Goal: Task Accomplishment & Management: Manage account settings

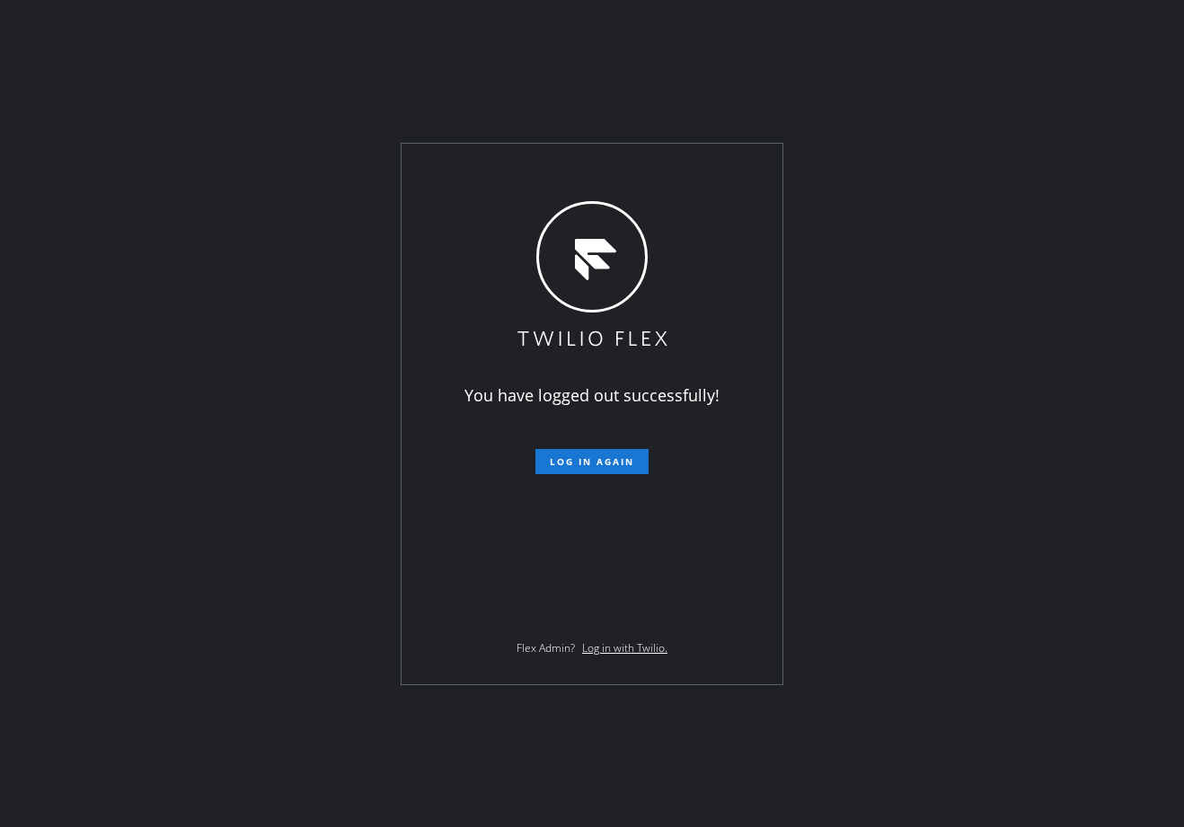
click at [873, 110] on div "You have logged out successfully! Log in again Flex Admin? Log in with Twilio." at bounding box center [592, 413] width 1184 height 827
drag, startPoint x: 593, startPoint y: 466, endPoint x: 617, endPoint y: 480, distance: 28.2
click at [595, 466] on span "Log in again" at bounding box center [592, 461] width 84 height 13
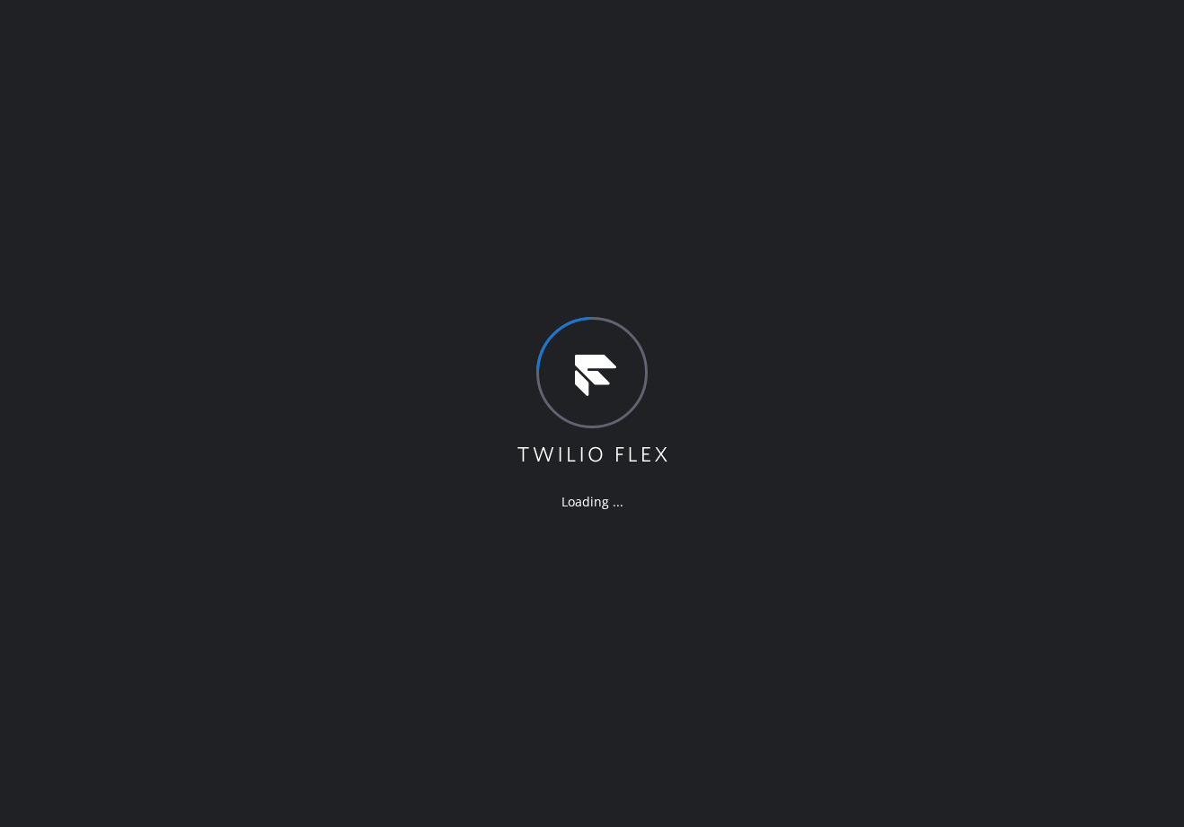
click at [755, 48] on div "Loading ..." at bounding box center [592, 413] width 1184 height 827
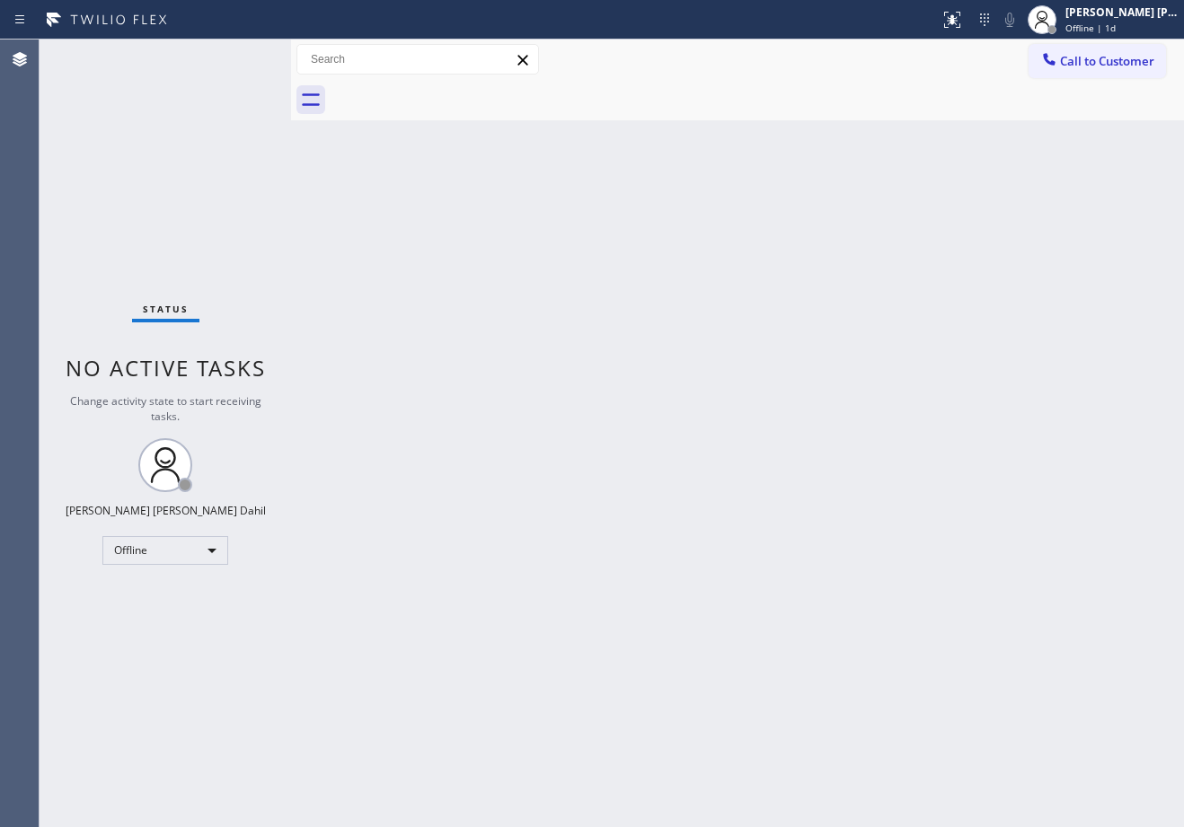
click at [388, 168] on div "Back to Dashboard Change Sender ID Customers Technicians Select a contact Outbo…" at bounding box center [737, 434] width 893 height 788
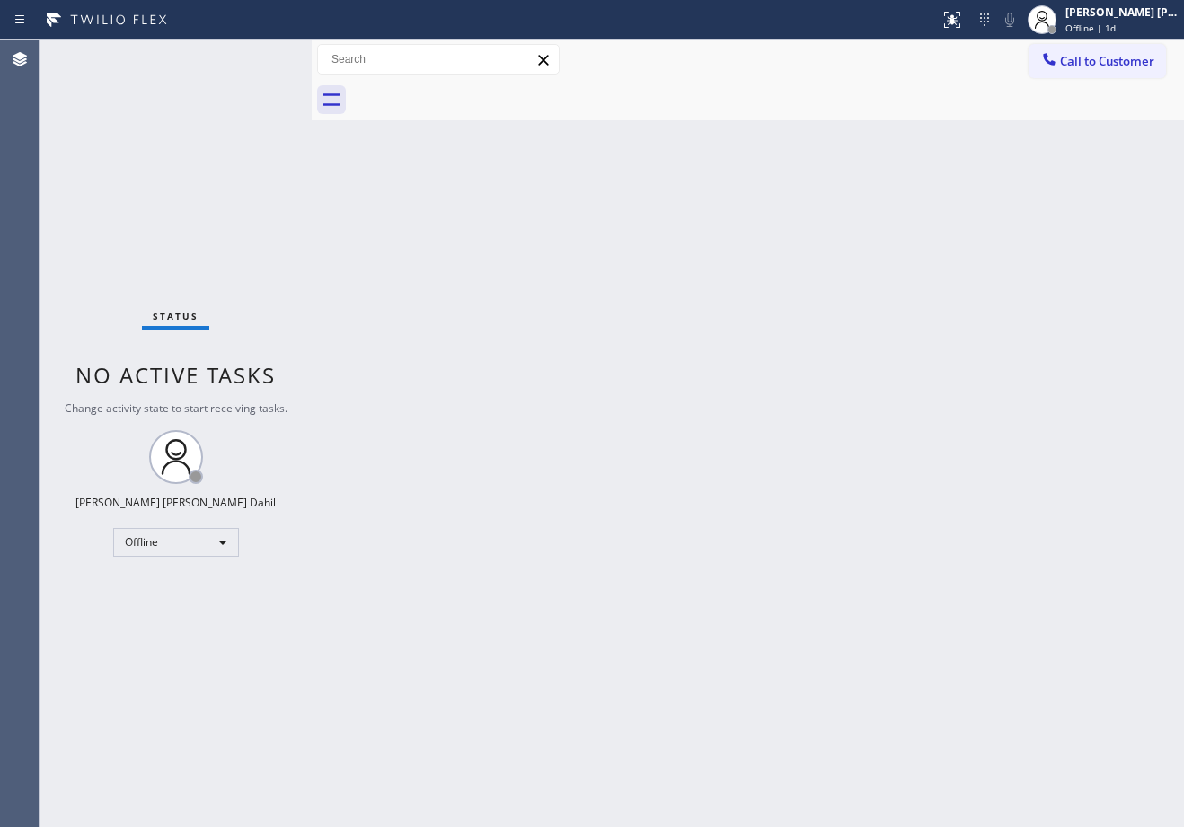
drag, startPoint x: 291, startPoint y: 56, endPoint x: 310, endPoint y: 66, distance: 21.3
click at [312, 66] on div at bounding box center [312, 434] width 0 height 788
click at [549, 530] on div "Back to Dashboard Change Sender ID Customers Technicians Select a contact Outbo…" at bounding box center [748, 434] width 872 height 788
click at [266, 56] on div "Status No active tasks Change activity state to start receiving tasks. [PERSON_…" at bounding box center [176, 434] width 272 height 788
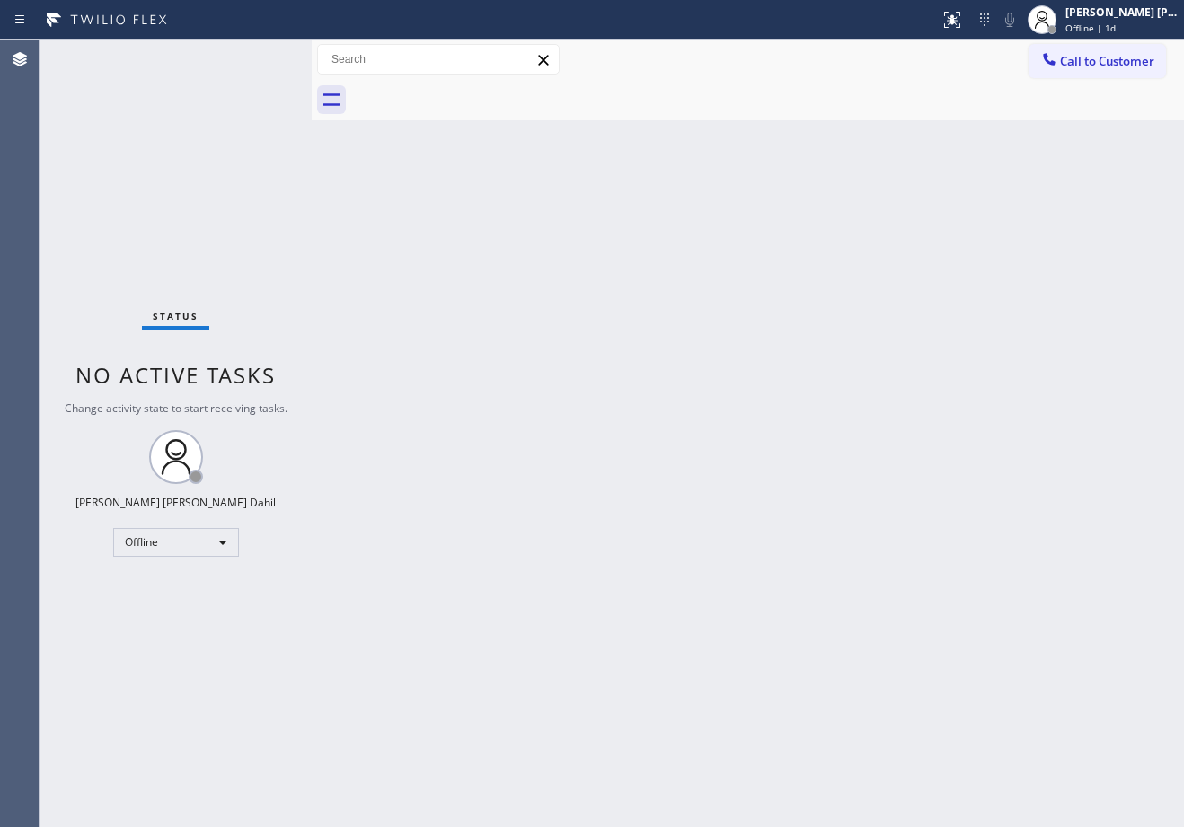
click at [266, 56] on div "Status No active tasks Change activity state to start receiving tasks. [PERSON_…" at bounding box center [176, 434] width 272 height 788
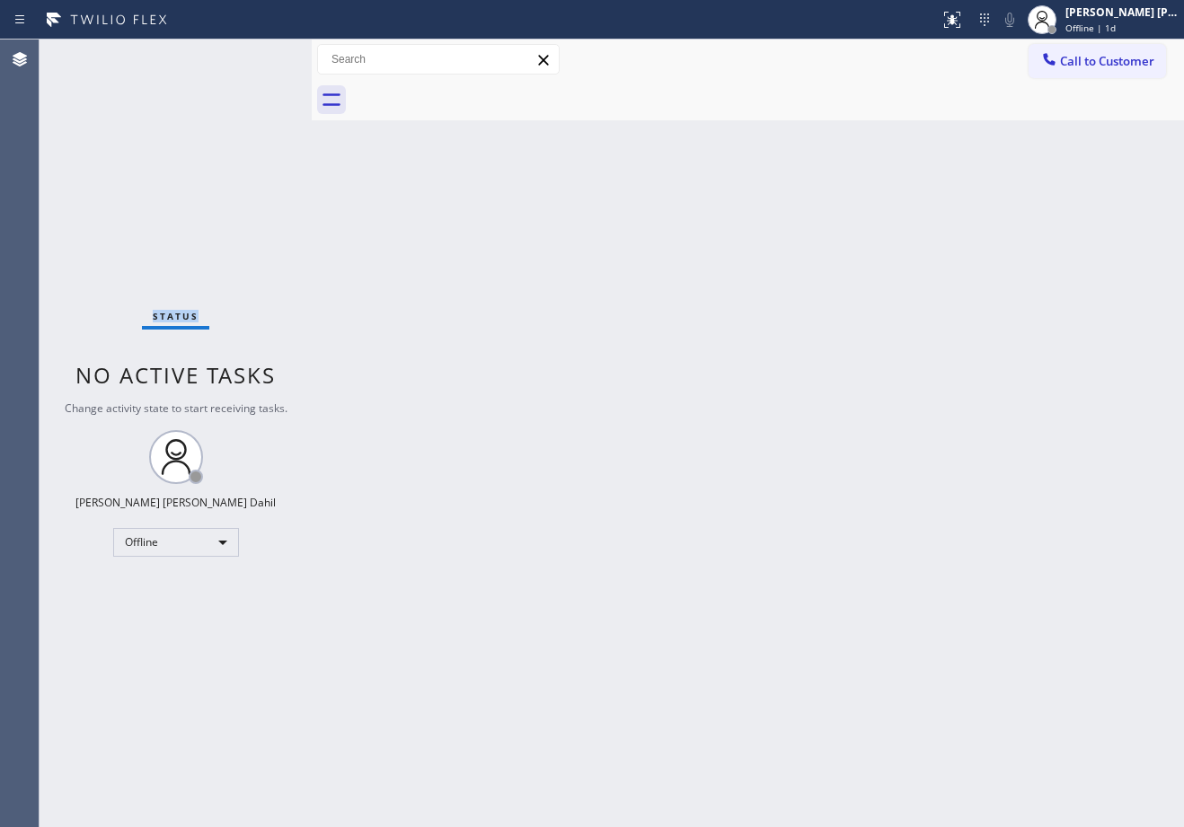
click at [266, 56] on div "Status No active tasks Change activity state to start receiving tasks. [PERSON_…" at bounding box center [176, 434] width 272 height 788
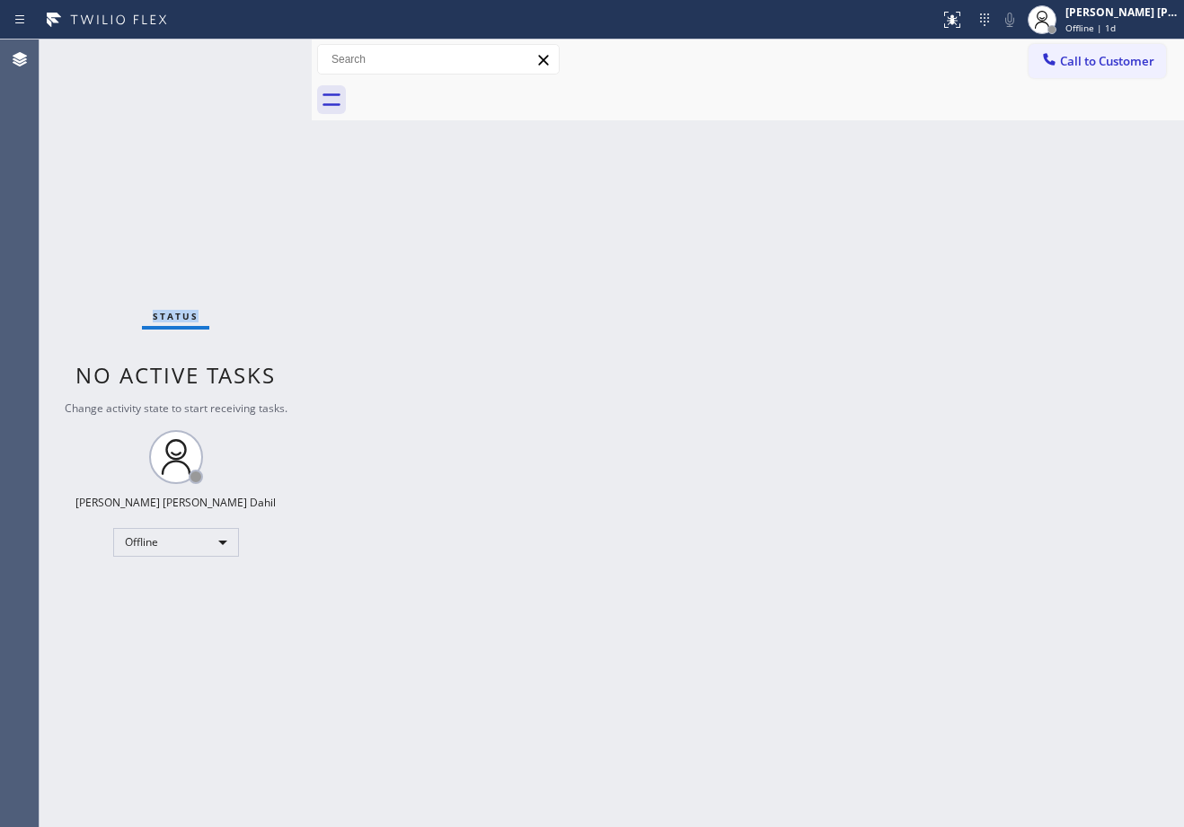
click at [266, 56] on div "Status No active tasks Change activity state to start receiving tasks. [PERSON_…" at bounding box center [176, 434] width 272 height 788
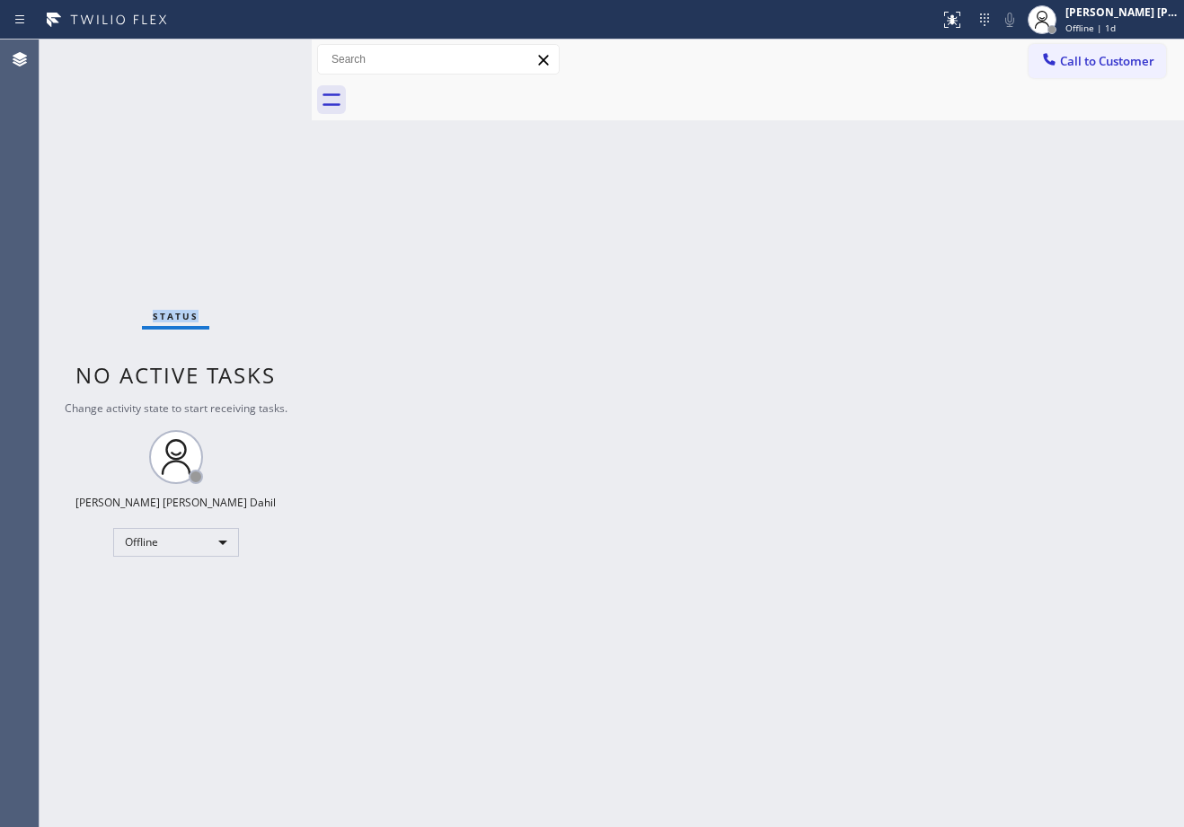
click at [269, 56] on div "Status No active tasks Change activity state to start receiving tasks. [PERSON_…" at bounding box center [176, 434] width 272 height 788
drag, startPoint x: 311, startPoint y: 53, endPoint x: 323, endPoint y: 62, distance: 15.5
click at [326, 62] on div at bounding box center [326, 434] width 0 height 788
click at [392, 246] on div "Back to Dashboard Change Sender ID Customers Technicians Select a contact Outbo…" at bounding box center [755, 434] width 858 height 788
click at [267, 57] on div "Status No active tasks Change activity state to start receiving tasks. [PERSON_…" at bounding box center [183, 434] width 286 height 788
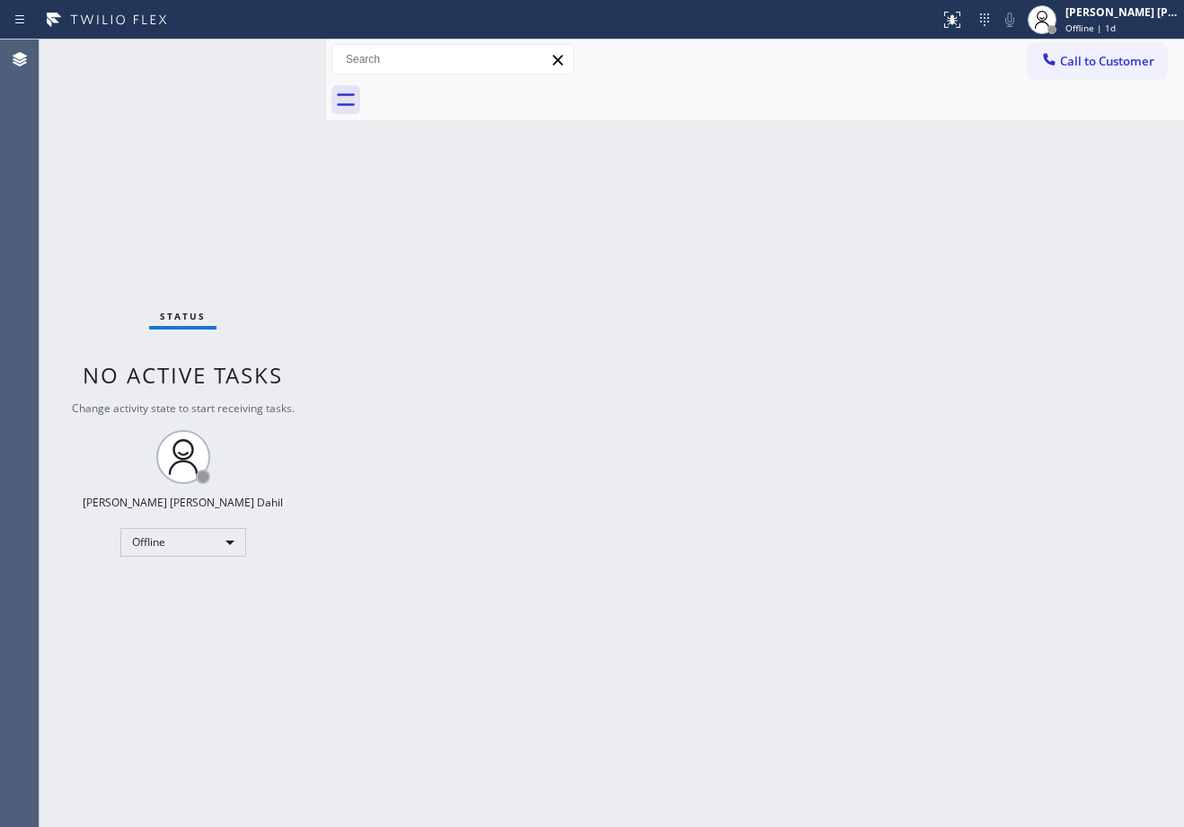
click at [266, 56] on div "Status No active tasks Change activity state to start receiving tasks. [PERSON_…" at bounding box center [183, 434] width 286 height 788
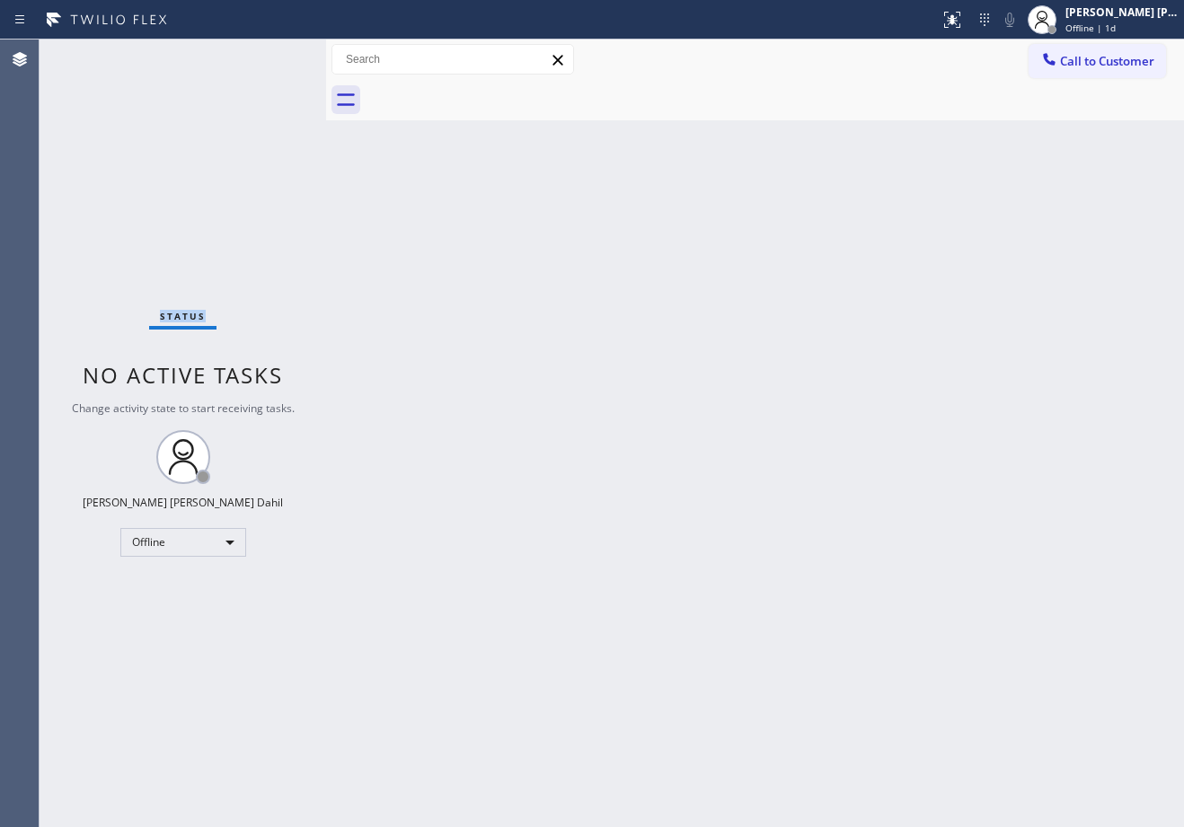
click at [266, 56] on div "Status No active tasks Change activity state to start receiving tasks. [PERSON_…" at bounding box center [183, 434] width 286 height 788
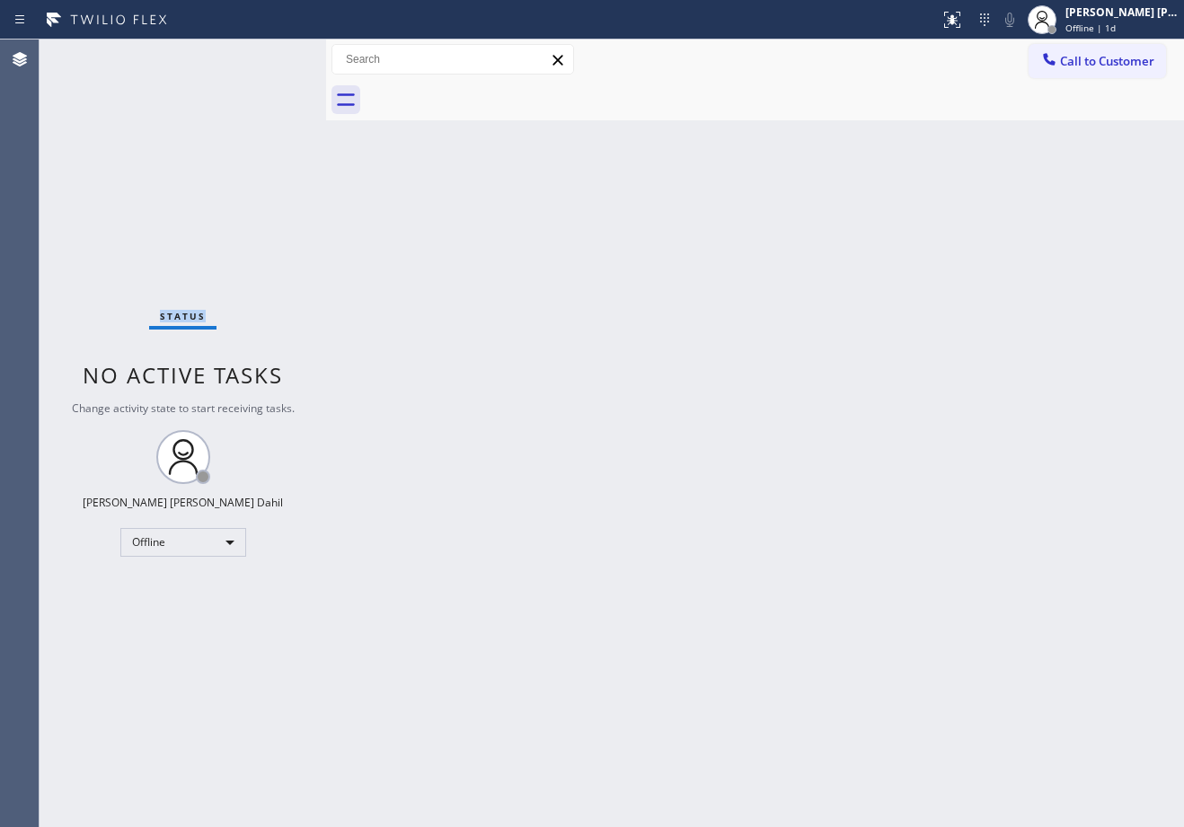
click at [267, 56] on div "Status No active tasks Change activity state to start receiving tasks. [PERSON_…" at bounding box center [183, 434] width 286 height 788
click at [266, 56] on div "Status No active tasks Change activity state to start receiving tasks. [PERSON_…" at bounding box center [183, 434] width 286 height 788
click at [267, 56] on div "Status No active tasks Change activity state to start receiving tasks. [PERSON_…" at bounding box center [183, 434] width 286 height 788
click at [268, 57] on div "Status No active tasks Change activity state to start receiving tasks. [PERSON_…" at bounding box center [183, 434] width 286 height 788
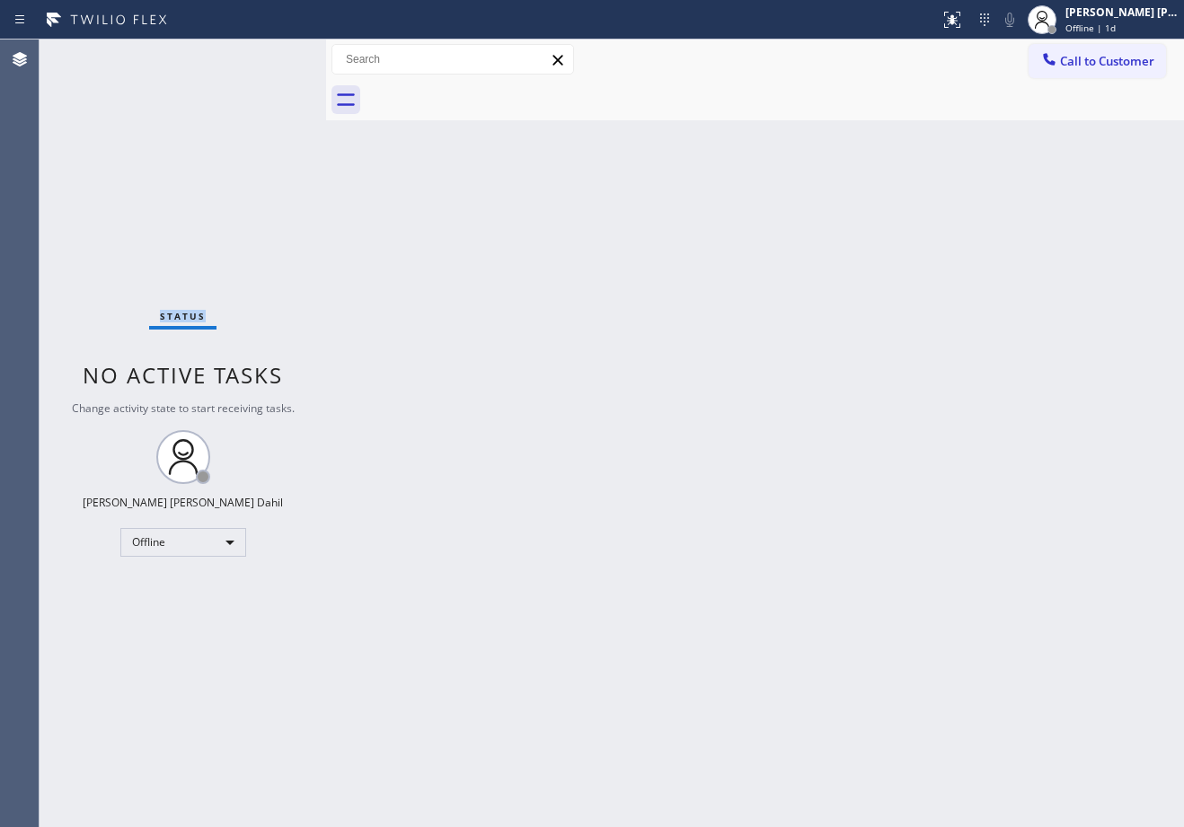
click at [266, 56] on div "Status No active tasks Change activity state to start receiving tasks. [PERSON_…" at bounding box center [183, 434] width 286 height 788
click at [321, 55] on div at bounding box center [321, 434] width 0 height 788
drag, startPoint x: 556, startPoint y: 438, endPoint x: 266, endPoint y: 56, distance: 480.1
click at [557, 438] on div "Back to Dashboard Change Sender ID Customers Technicians Select a contact Outbo…" at bounding box center [752, 434] width 863 height 788
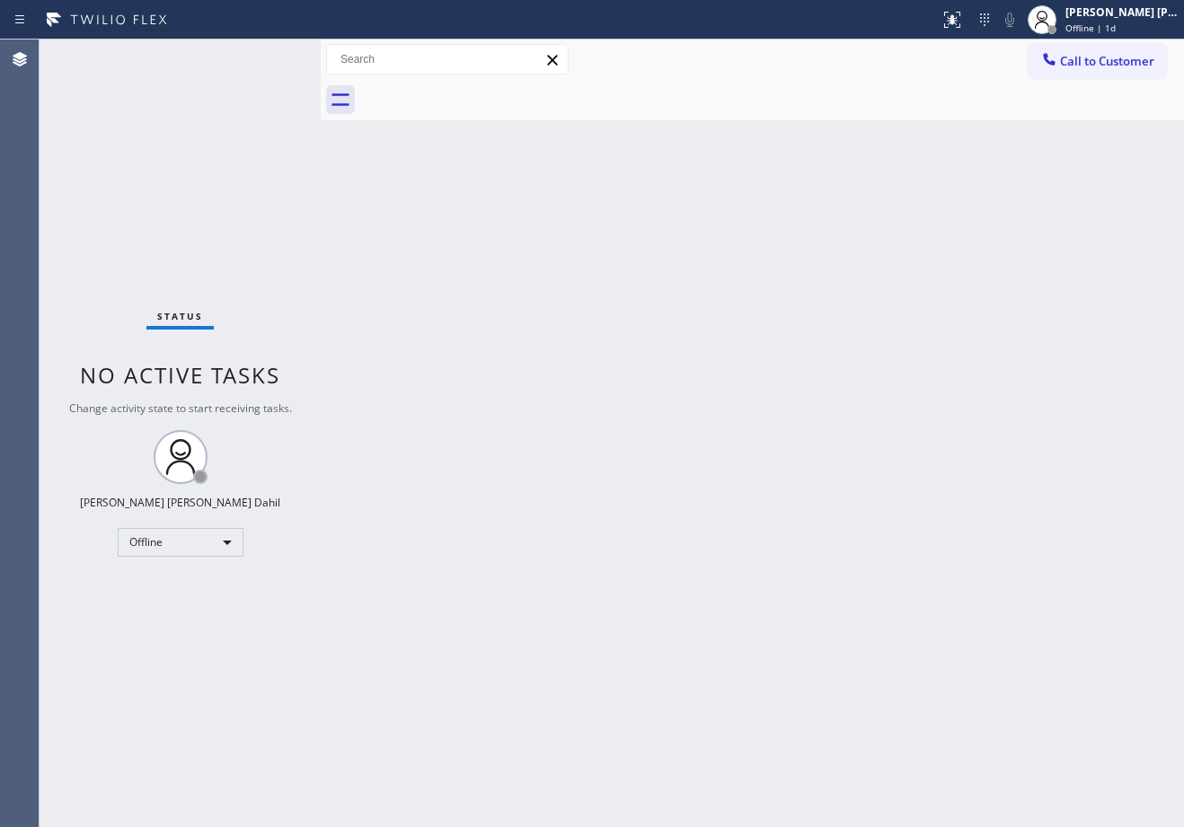
click at [266, 56] on div "Status No active tasks Change activity state to start receiving tasks. [PERSON_…" at bounding box center [180, 434] width 281 height 788
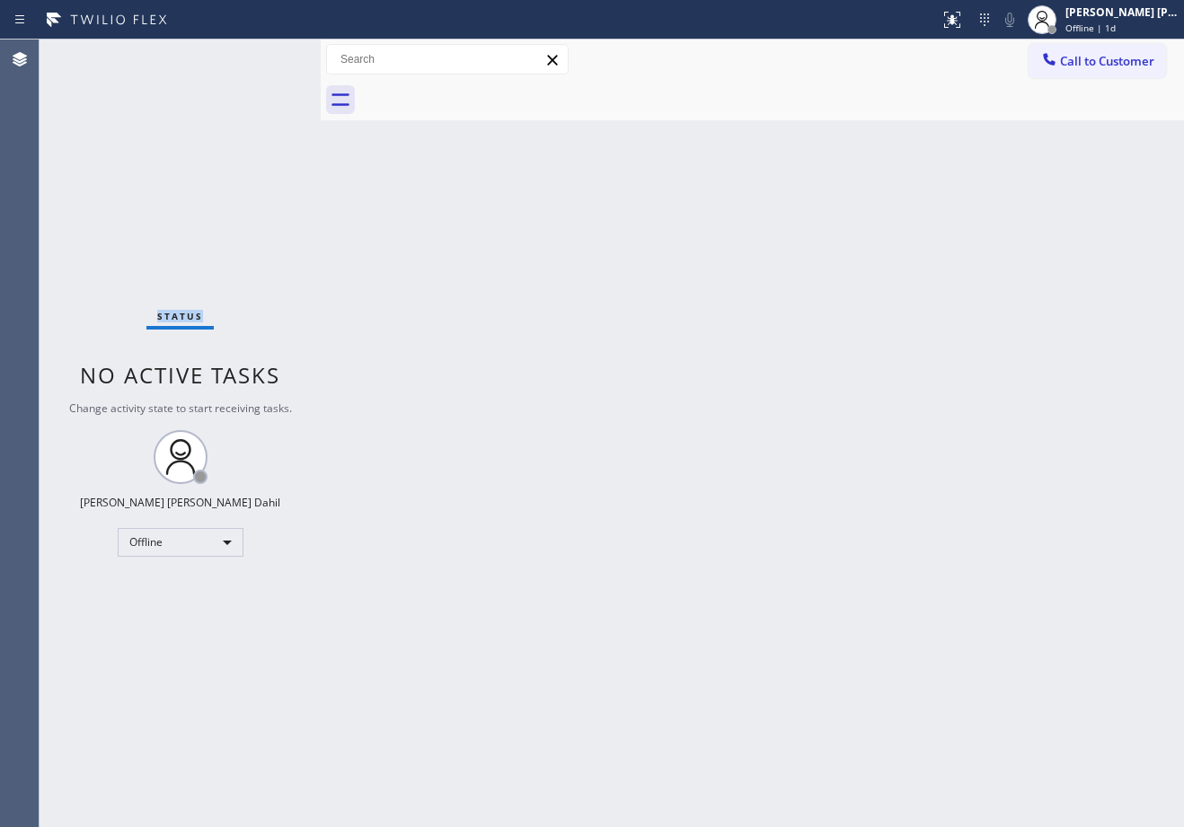
click at [266, 56] on div "Status No active tasks Change activity state to start receiving tasks. [PERSON_…" at bounding box center [180, 434] width 281 height 788
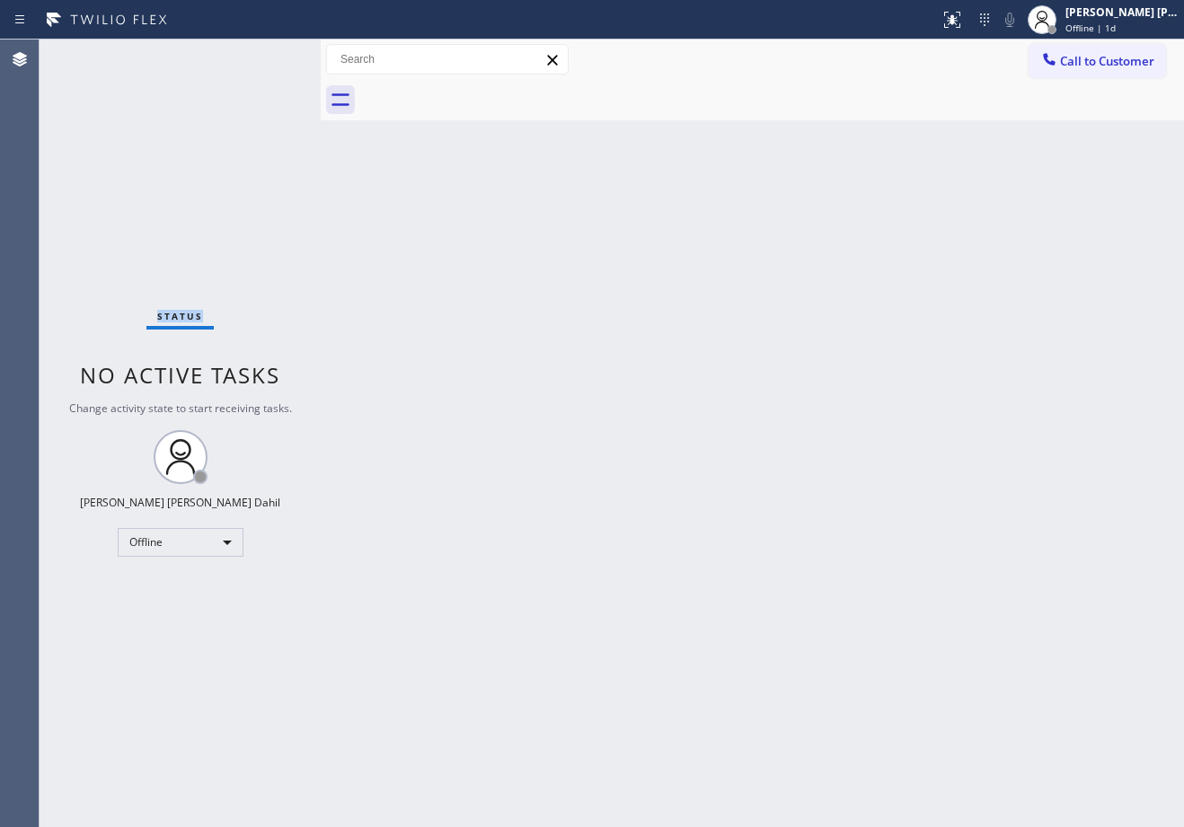
click at [266, 56] on div "Status No active tasks Change activity state to start receiving tasks. [PERSON_…" at bounding box center [180, 434] width 281 height 788
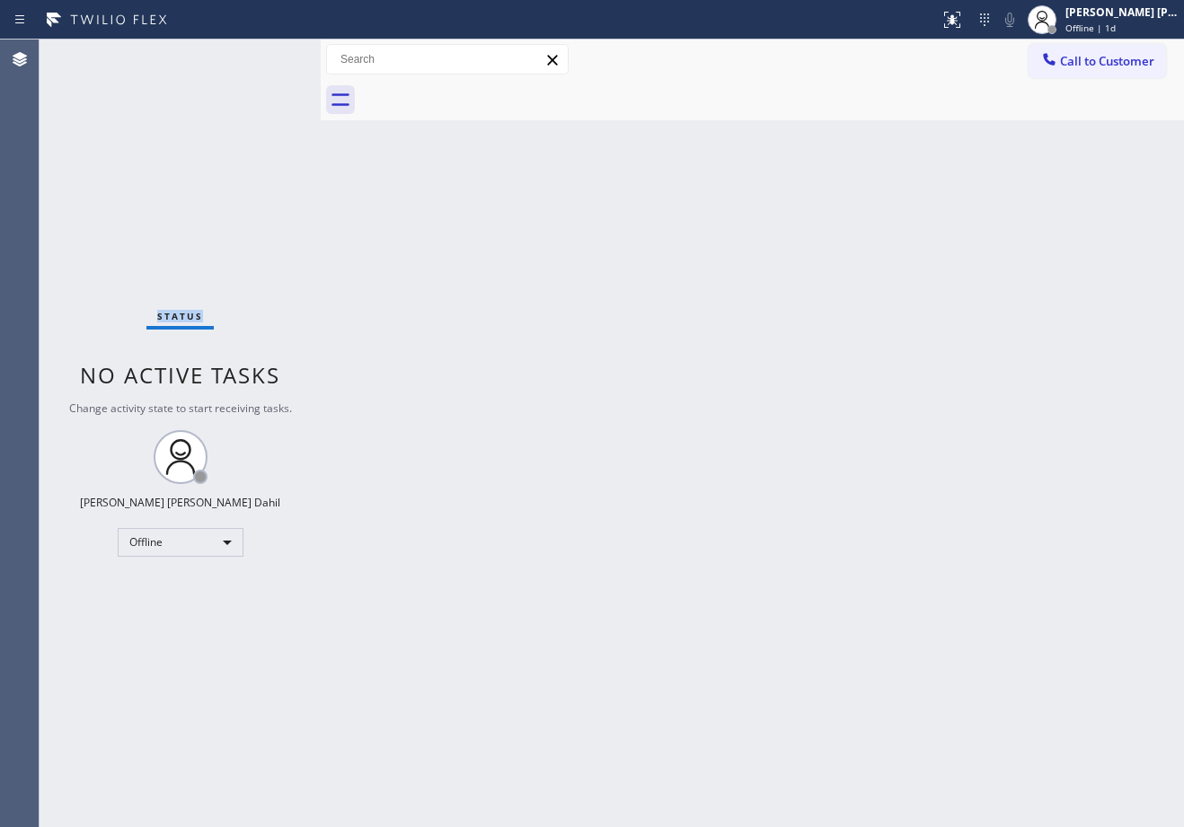
click at [266, 56] on div "Status No active tasks Change activity state to start receiving tasks. [PERSON_…" at bounding box center [180, 434] width 281 height 788
click at [1097, 12] on div "[PERSON_NAME] [PERSON_NAME] Dahil" at bounding box center [1121, 11] width 113 height 15
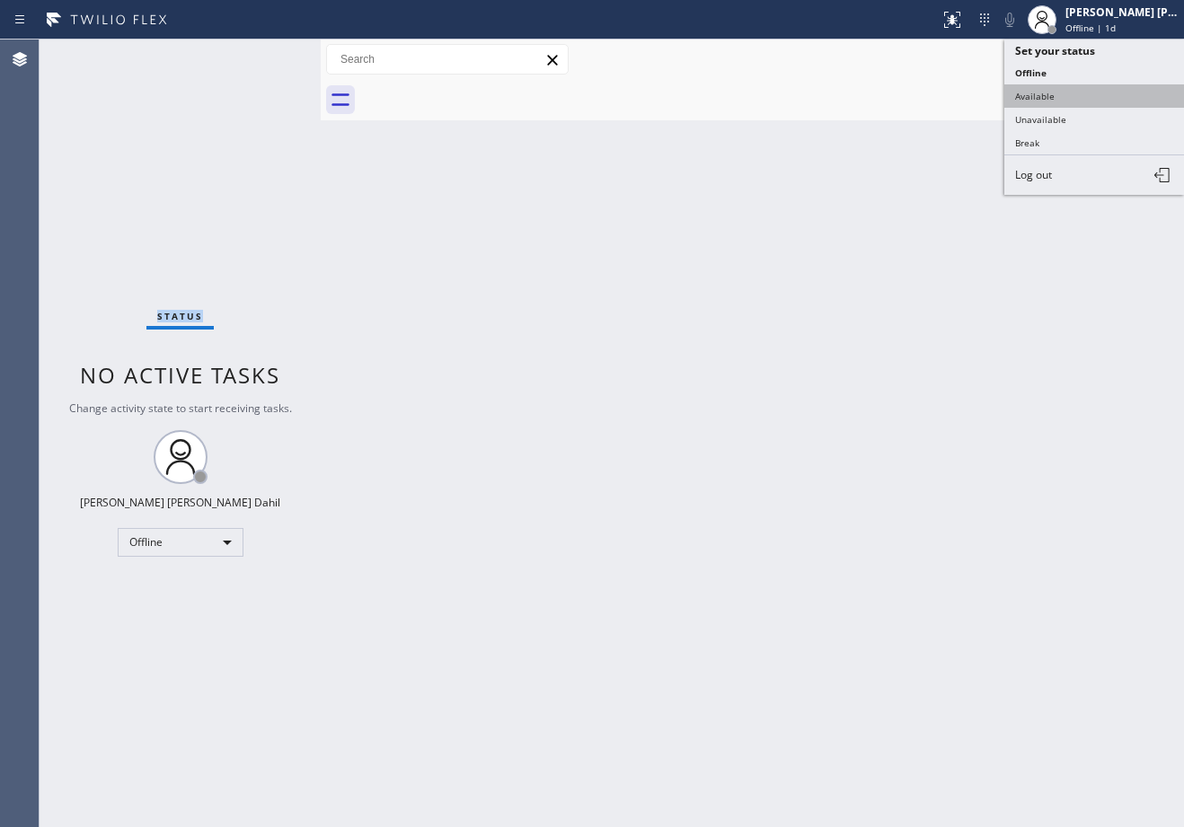
click at [1071, 93] on button "Available" at bounding box center [1094, 95] width 180 height 23
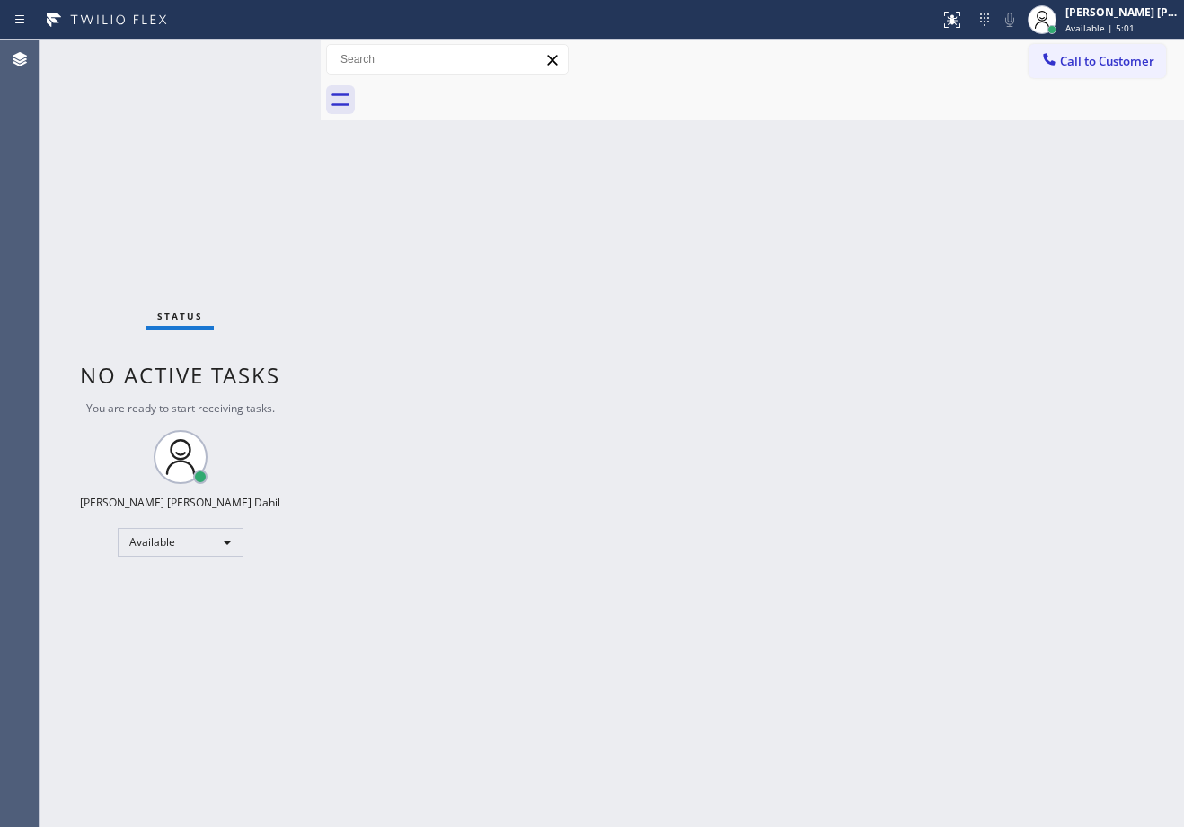
click at [247, 131] on div "Status No active tasks You are ready to start receiving tasks. [PERSON_NAME] [P…" at bounding box center [180, 434] width 281 height 788
click at [560, 457] on div "Back to Dashboard Change Sender ID Customers Technicians Select a contact Outbo…" at bounding box center [752, 434] width 863 height 788
click at [266, 56] on div "Status No active tasks You are ready to start receiving tasks. [PERSON_NAME] [P…" at bounding box center [180, 434] width 281 height 788
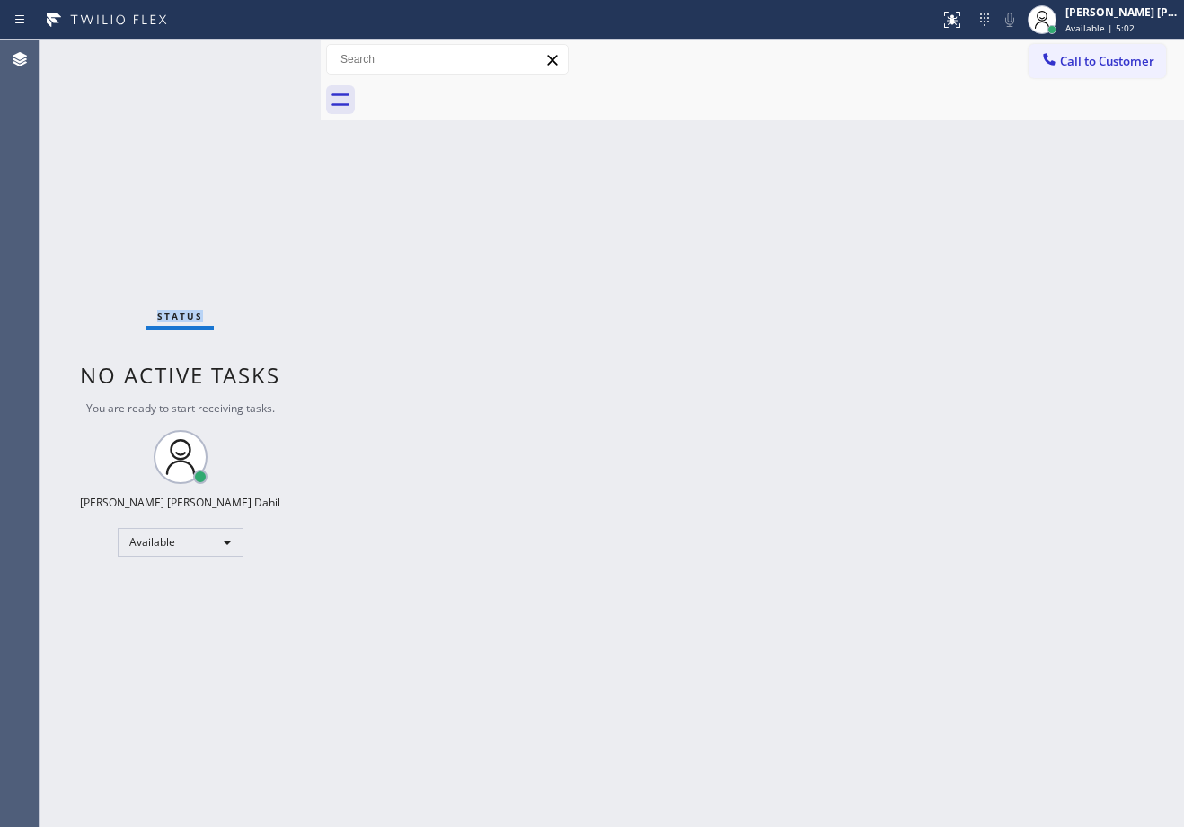
click at [266, 56] on div "Status No active tasks You are ready to start receiving tasks. [PERSON_NAME] [P…" at bounding box center [180, 434] width 281 height 788
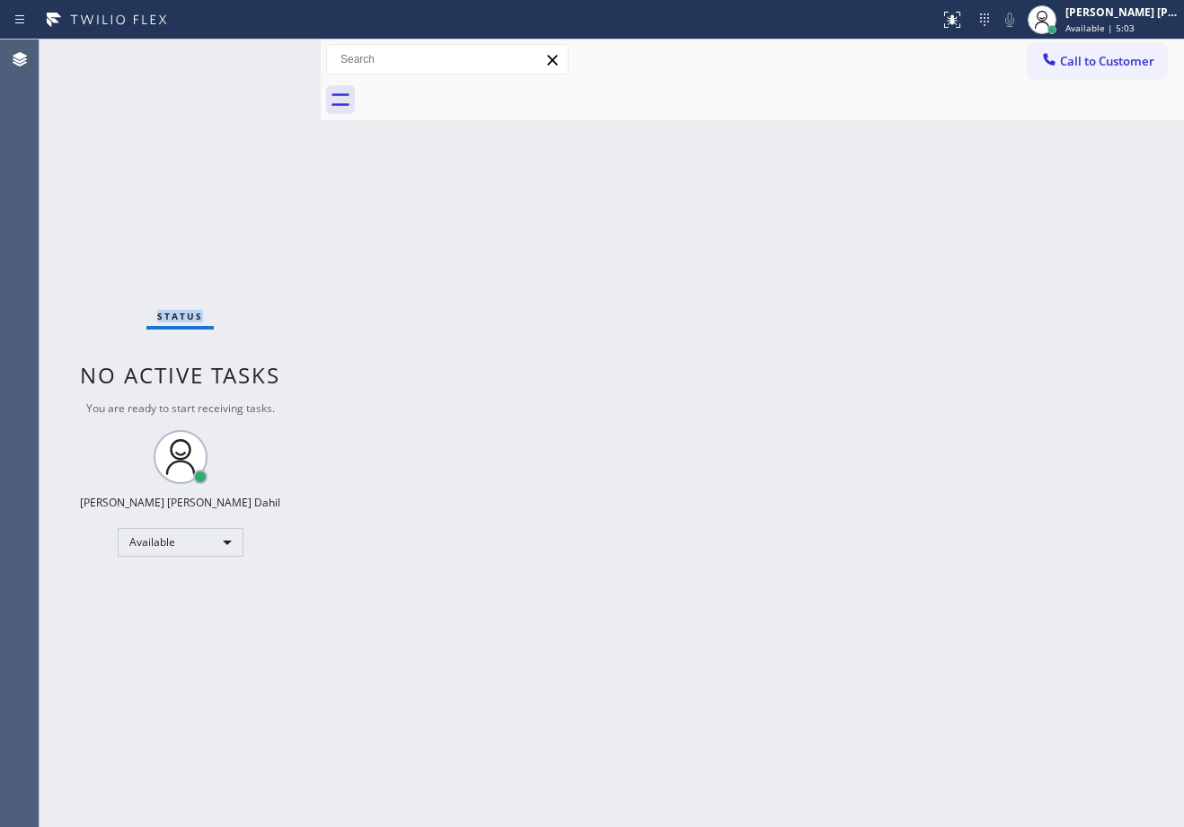
click at [266, 56] on div "Status No active tasks You are ready to start receiving tasks. [PERSON_NAME] [P…" at bounding box center [180, 434] width 281 height 788
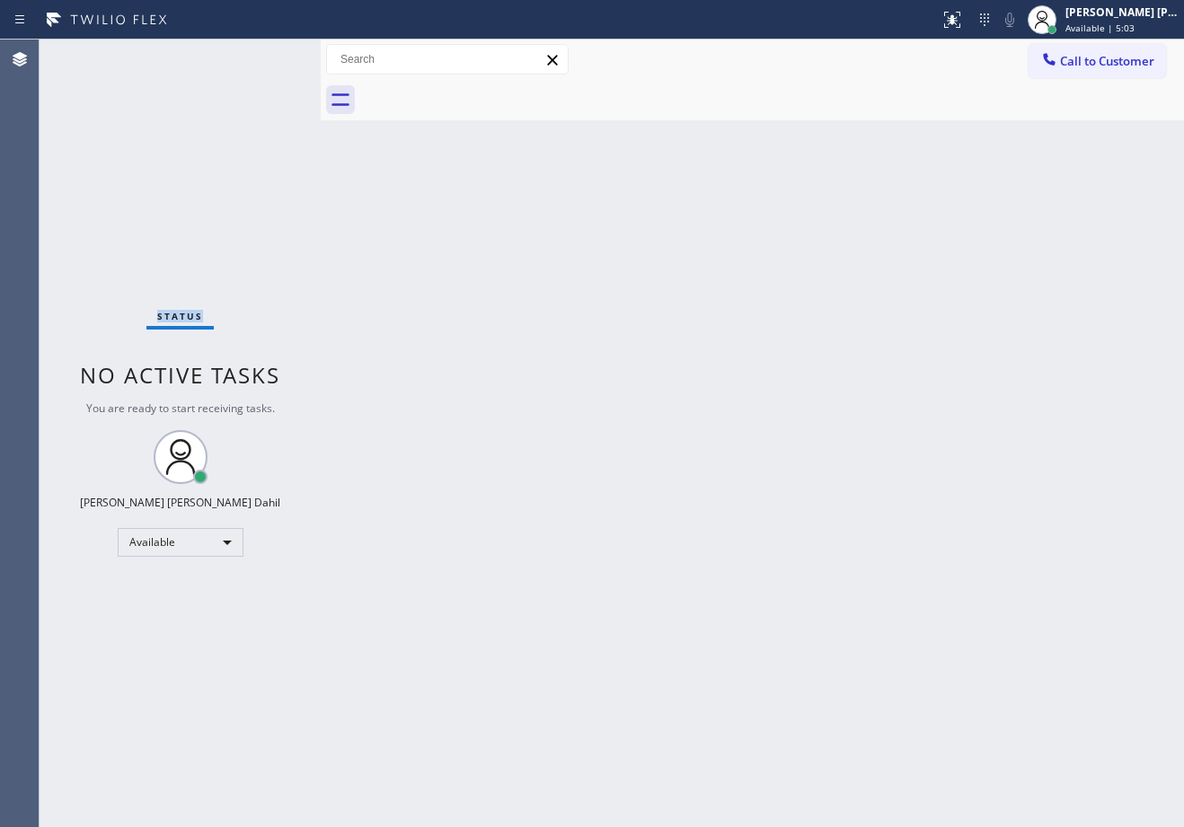
click at [266, 56] on div "Status No active tasks You are ready to start receiving tasks. [PERSON_NAME] [P…" at bounding box center [180, 434] width 281 height 788
click at [269, 56] on div "Status No active tasks You are ready to start receiving tasks. [PERSON_NAME] [P…" at bounding box center [180, 434] width 281 height 788
click at [269, 55] on div "Status No active tasks You are ready to start receiving tasks. [PERSON_NAME] [P…" at bounding box center [180, 434] width 281 height 788
click at [266, 56] on div "Status No active tasks You are ready to start receiving tasks. [PERSON_NAME] [P…" at bounding box center [180, 434] width 281 height 788
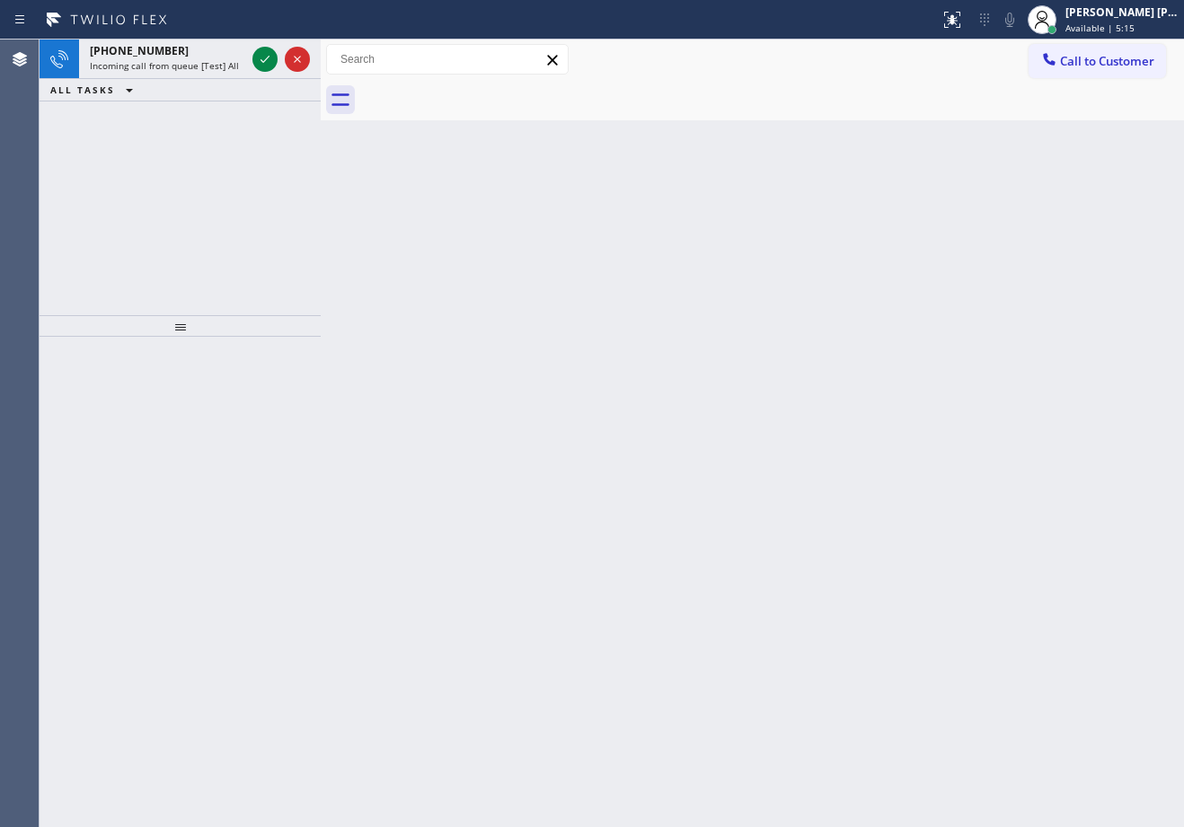
click at [266, 56] on icon at bounding box center [265, 59] width 22 height 22
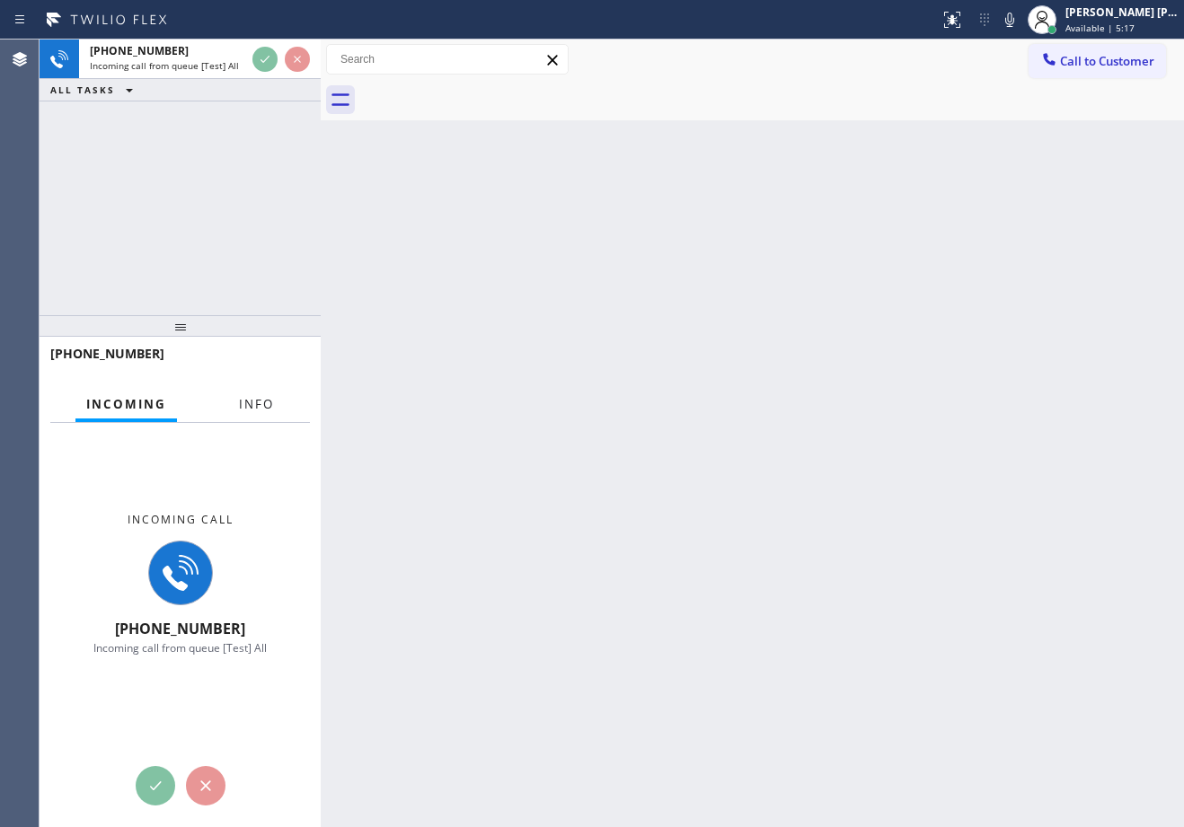
click at [241, 401] on span "Info" at bounding box center [256, 404] width 35 height 16
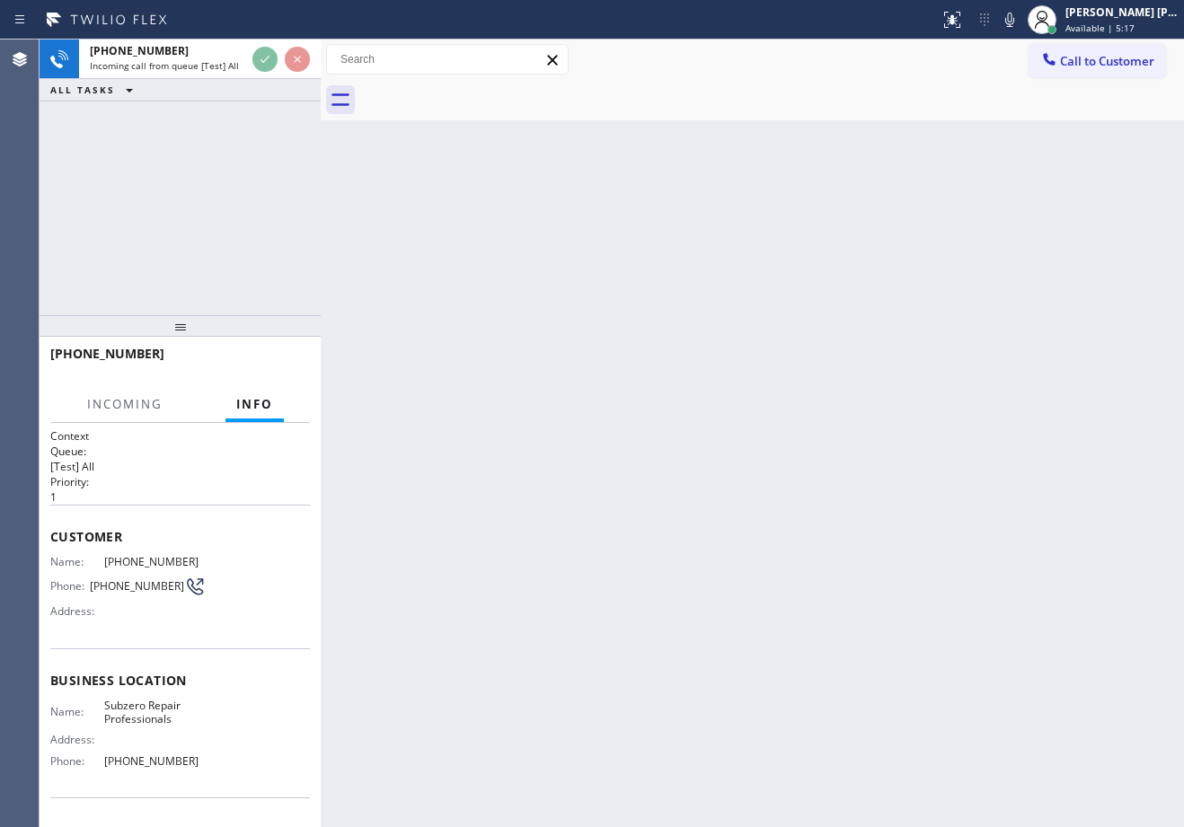
click at [244, 401] on span "Info" at bounding box center [254, 404] width 37 height 16
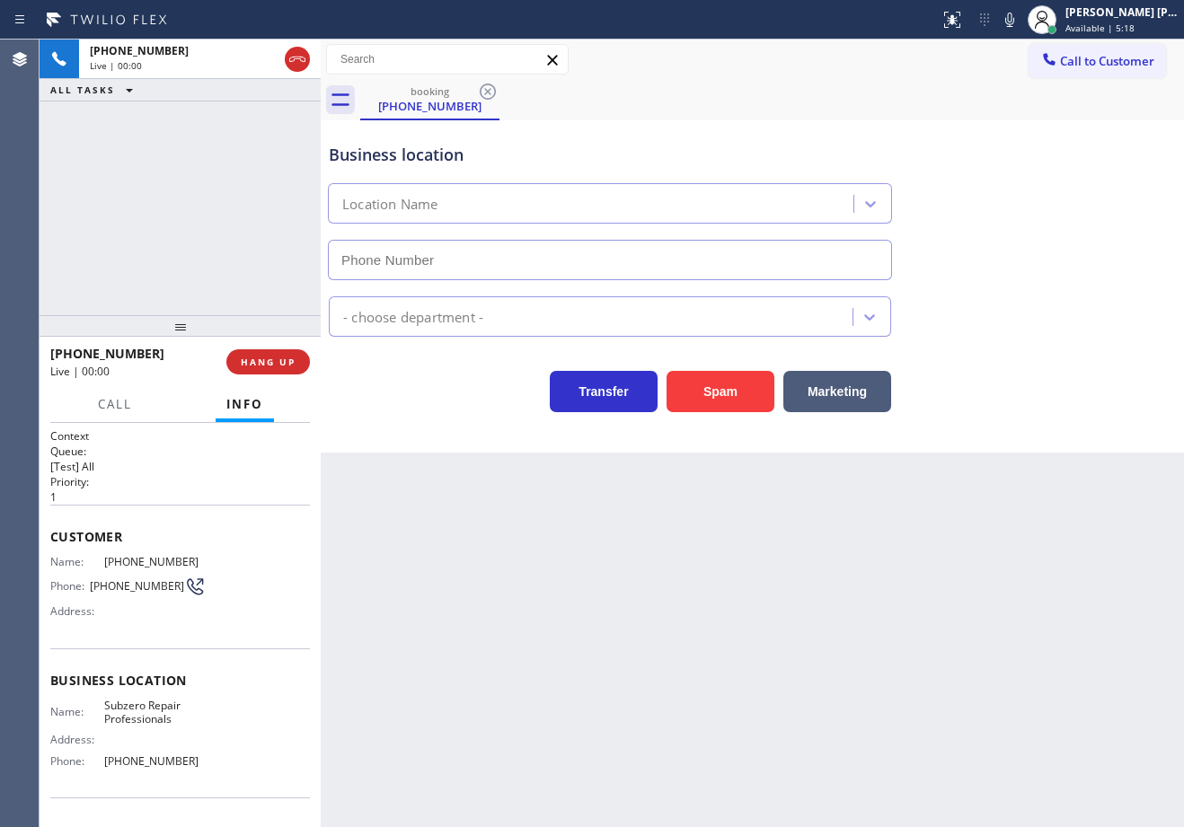
type input "[PHONE_NUMBER]"
drag, startPoint x: 843, startPoint y: 736, endPoint x: 915, endPoint y: 768, distance: 78.8
click at [843, 736] on div "Back to Dashboard Change Sender ID Customers Technicians Select a contact Outbo…" at bounding box center [752, 434] width 863 height 788
drag, startPoint x: 672, startPoint y: 695, endPoint x: 631, endPoint y: 696, distance: 40.4
click at [656, 696] on div "Back to Dashboard Change Sender ID Customers Technicians Select a contact Outbo…" at bounding box center [752, 434] width 863 height 788
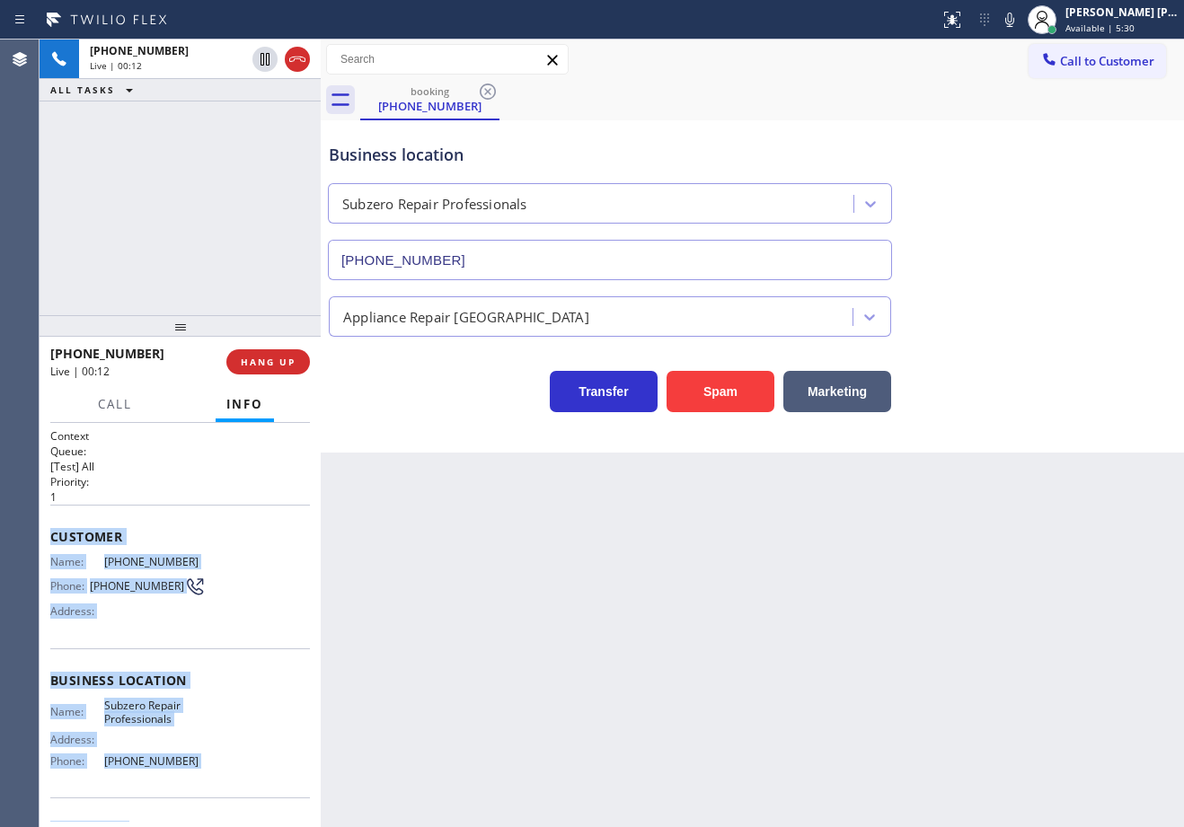
scroll to position [112, 0]
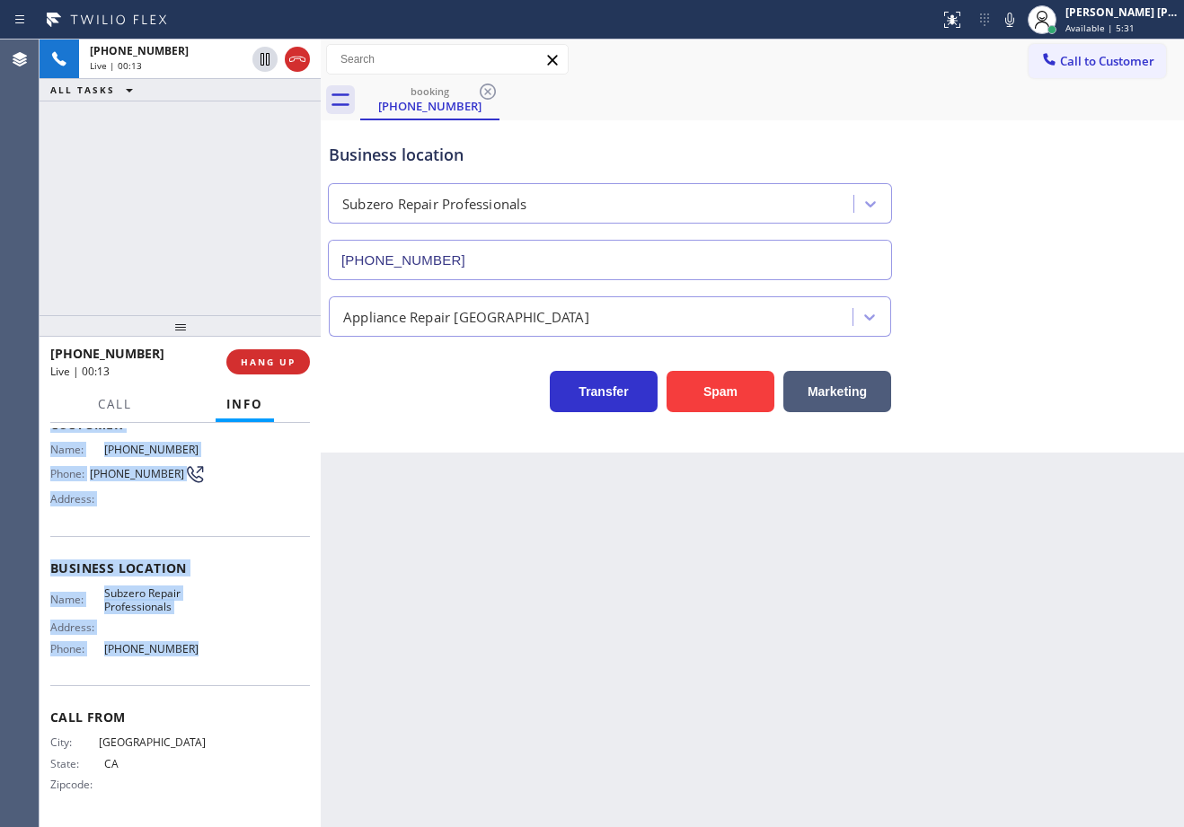
drag, startPoint x: 44, startPoint y: 530, endPoint x: 341, endPoint y: 642, distance: 317.8
click at [190, 660] on div "Context Queue: [Test] All Priority: 1 Customer Name: [PHONE_NUMBER] Phone: [PHO…" at bounding box center [180, 625] width 281 height 404
copy div "Customer Name: [PHONE_NUMBER] Phone: [PHONE_NUMBER] Address: Business location …"
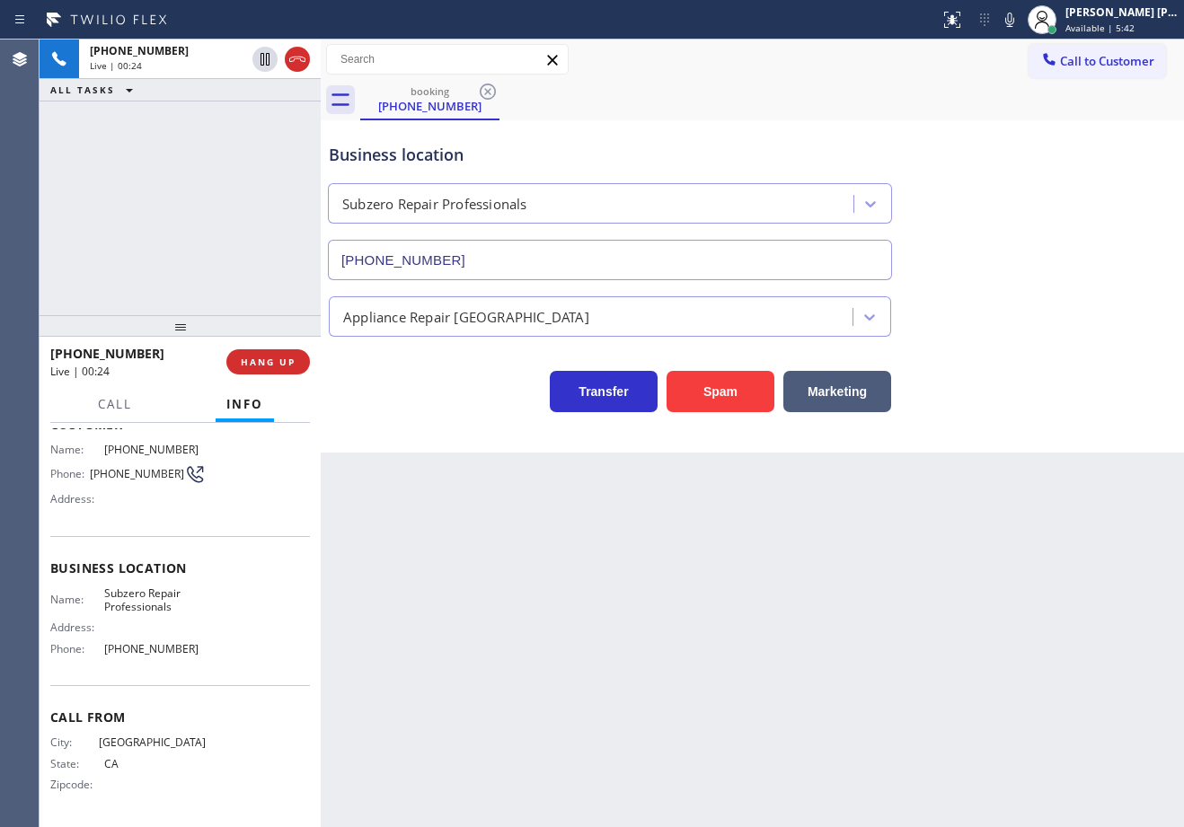
click at [498, 657] on div "Back to Dashboard Change Sender ID Customers Technicians Select a contact Outbo…" at bounding box center [752, 434] width 863 height 788
drag, startPoint x: 219, startPoint y: 659, endPoint x: 96, endPoint y: 657, distance: 123.0
click at [96, 657] on div "Name: Subzero Repair Professionals Address: Phone: [PHONE_NUMBER]" at bounding box center [180, 624] width 260 height 77
copy div "[PHONE_NUMBER]"
click at [1014, 26] on icon at bounding box center [1009, 20] width 9 height 14
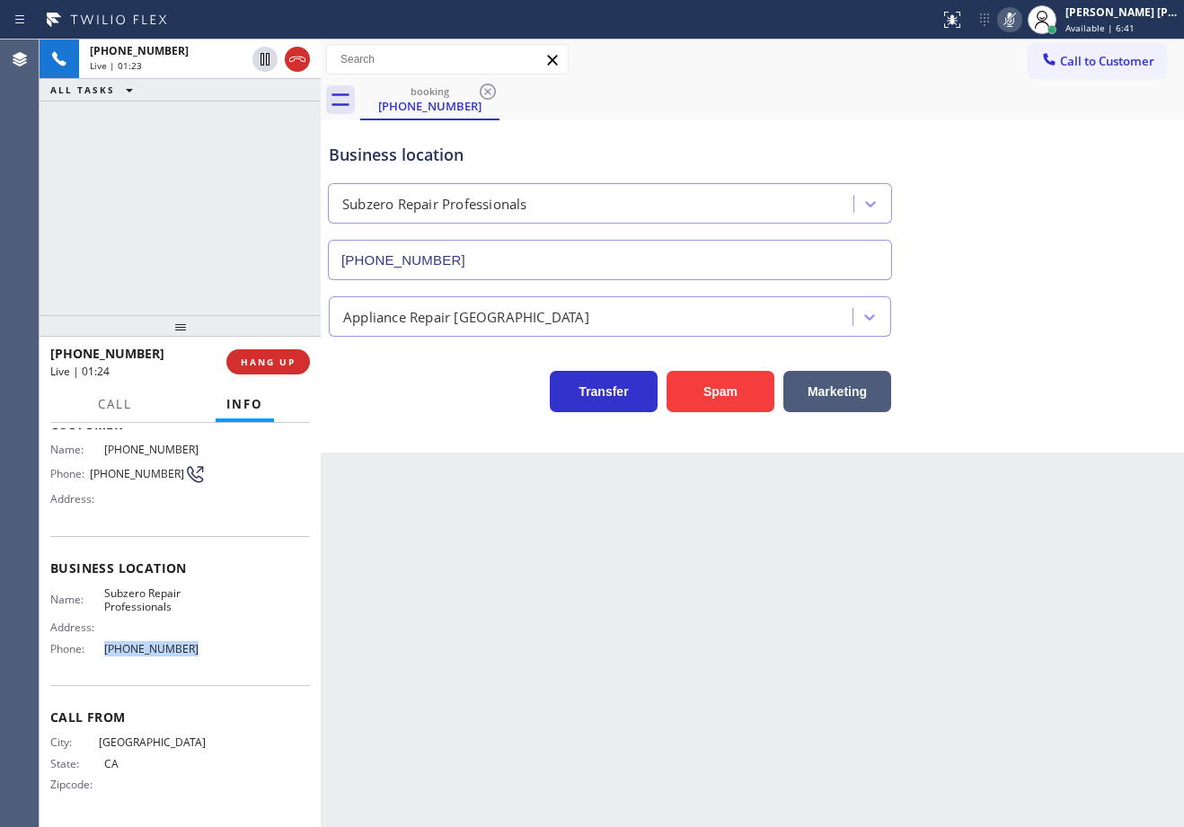
click at [1014, 23] on icon at bounding box center [1009, 20] width 9 height 14
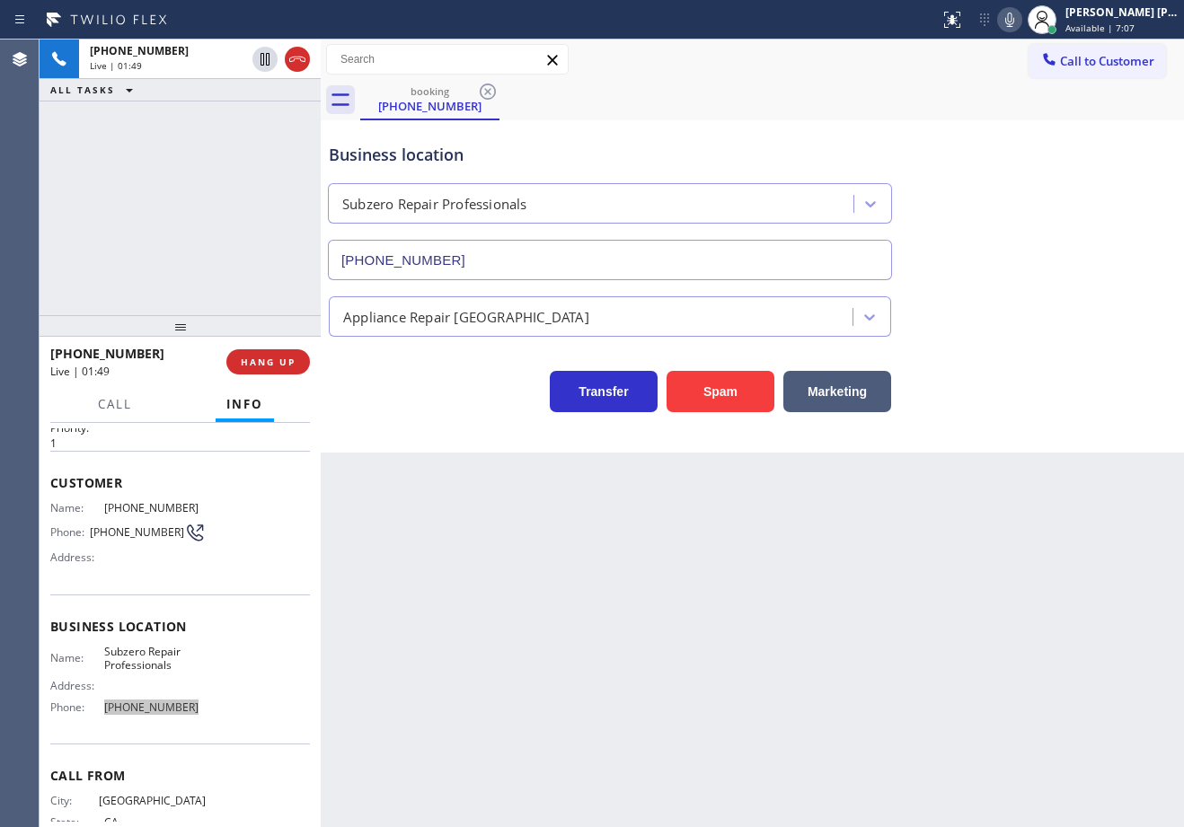
scroll to position [22, 0]
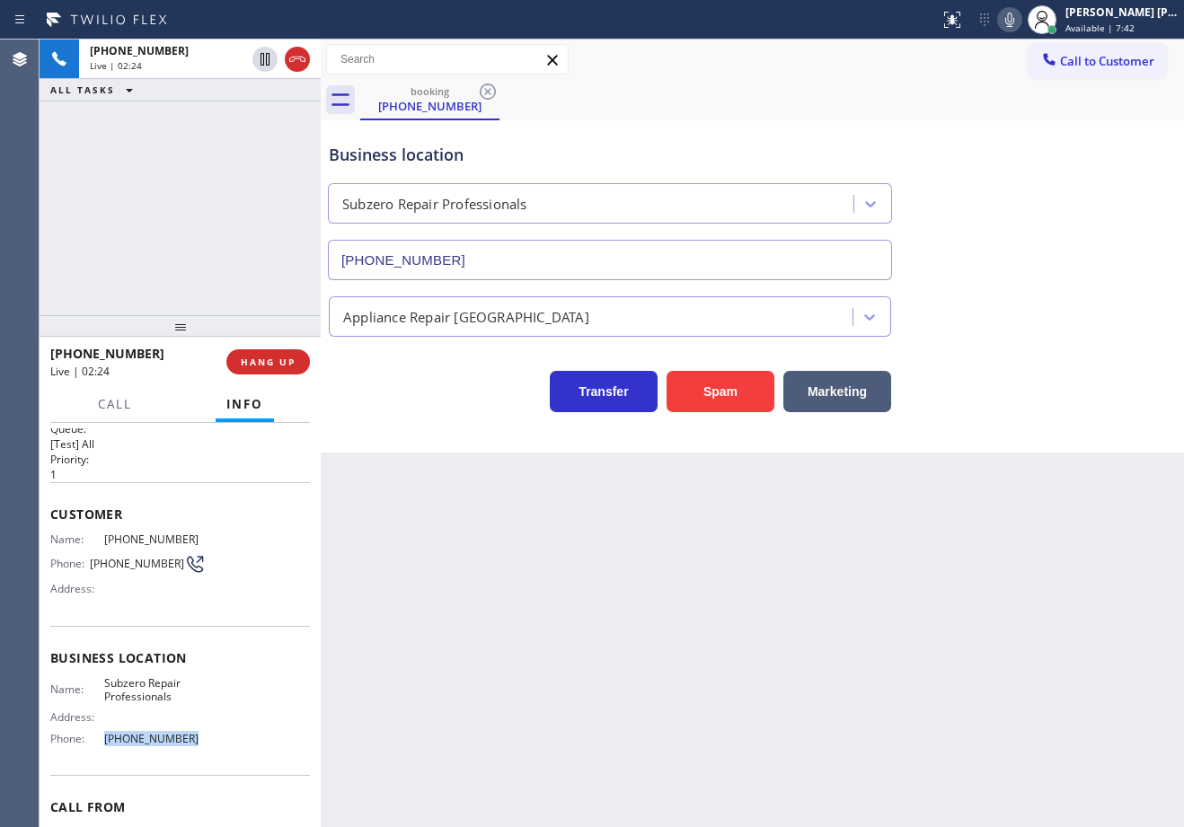
click at [1014, 15] on icon at bounding box center [1009, 20] width 9 height 14
click at [1039, 119] on div "booking [PHONE_NUMBER] Call to Customer Outbound call Location Search location …" at bounding box center [752, 246] width 863 height 413
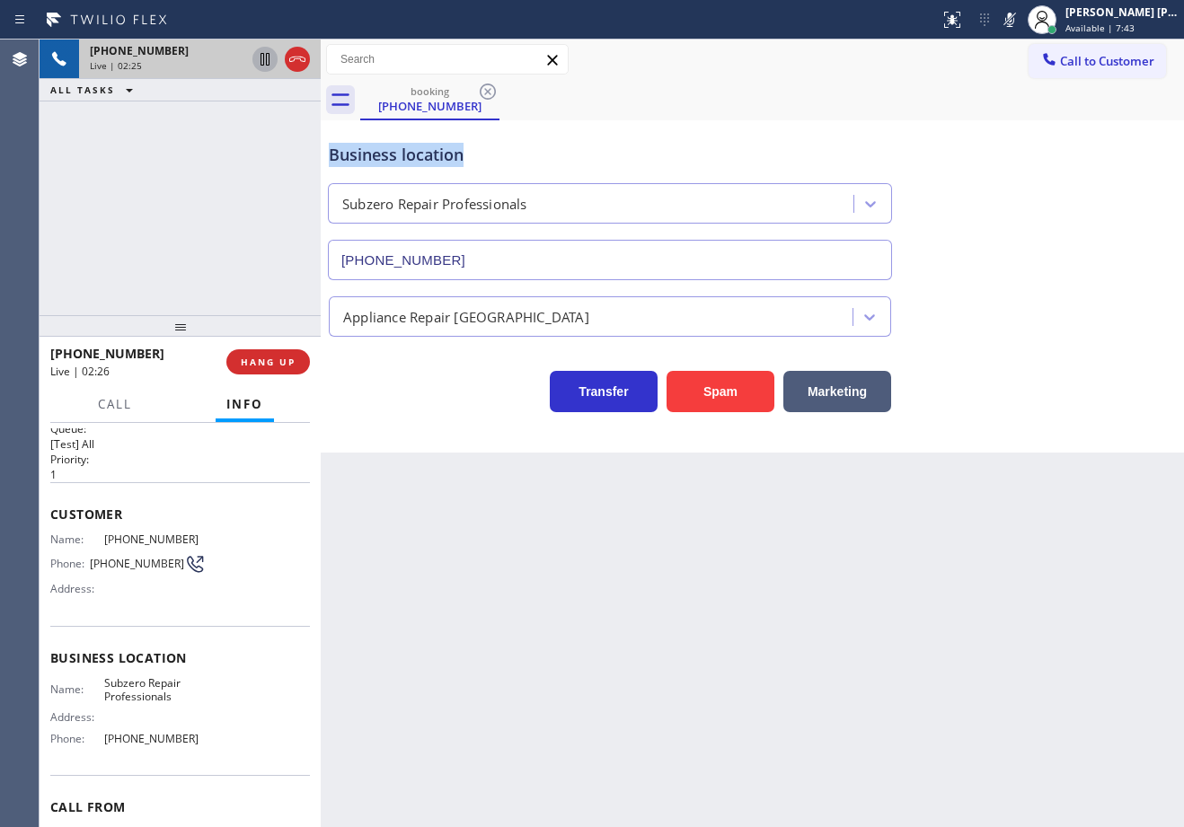
click at [260, 56] on icon at bounding box center [265, 59] width 22 height 22
drag, startPoint x: 273, startPoint y: 215, endPoint x: 297, endPoint y: 75, distance: 141.3
click at [276, 208] on div "[PHONE_NUMBER] Live | 03:17 ALL TASKS ALL TASKS ACTIVE TASKS TASKS IN WRAP UP" at bounding box center [180, 178] width 281 height 276
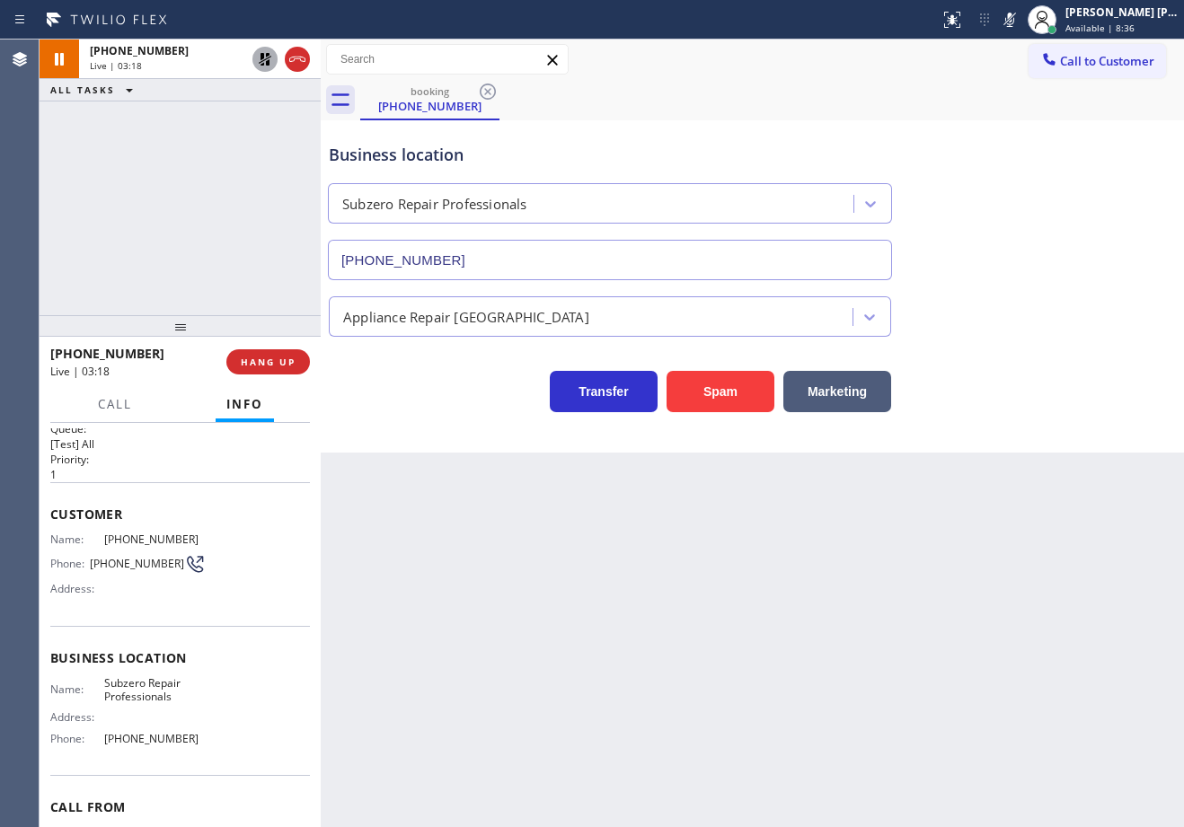
click at [269, 51] on icon at bounding box center [265, 59] width 22 height 22
click at [1020, 21] on icon at bounding box center [1010, 20] width 22 height 22
click at [1085, 300] on div "Appliance Repair [GEOGRAPHIC_DATA]" at bounding box center [752, 313] width 854 height 48
click at [883, 149] on div "Business location" at bounding box center [610, 155] width 562 height 24
click at [91, 403] on button "Call" at bounding box center [115, 404] width 56 height 35
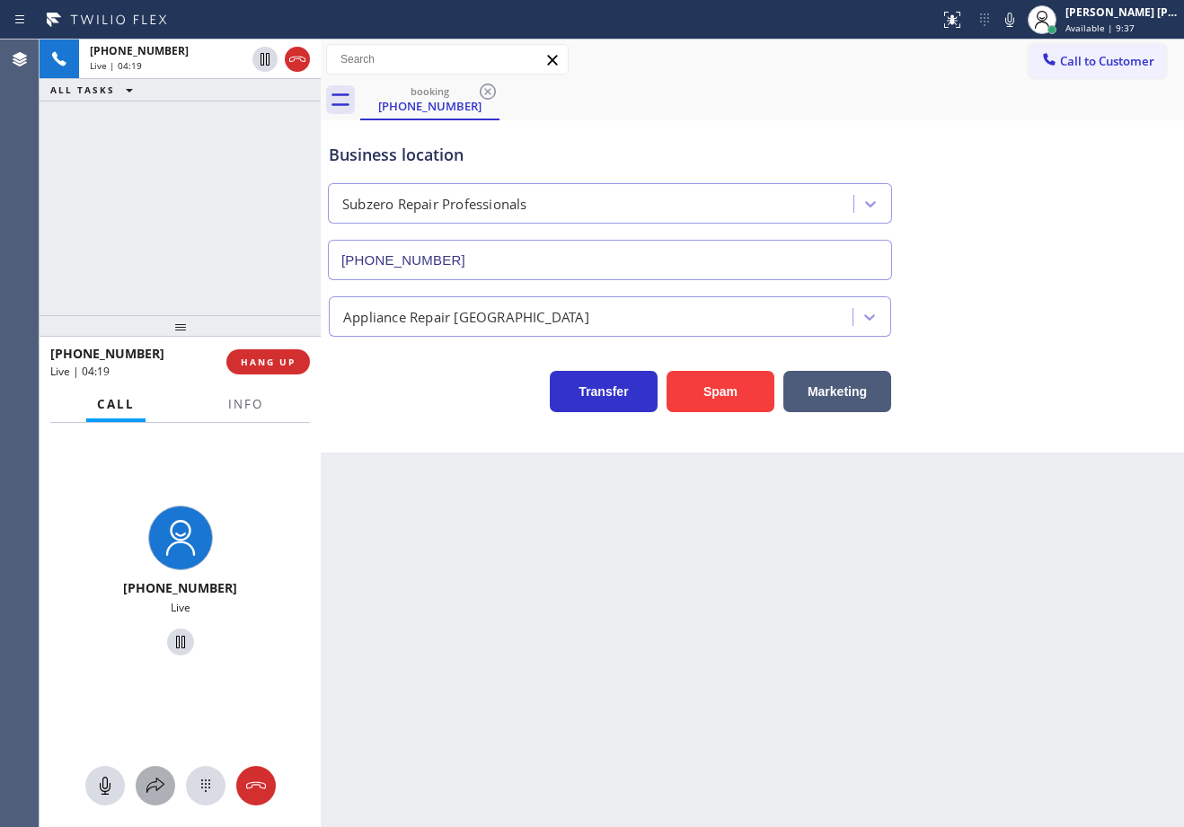
click at [152, 789] on icon at bounding box center [156, 786] width 22 height 22
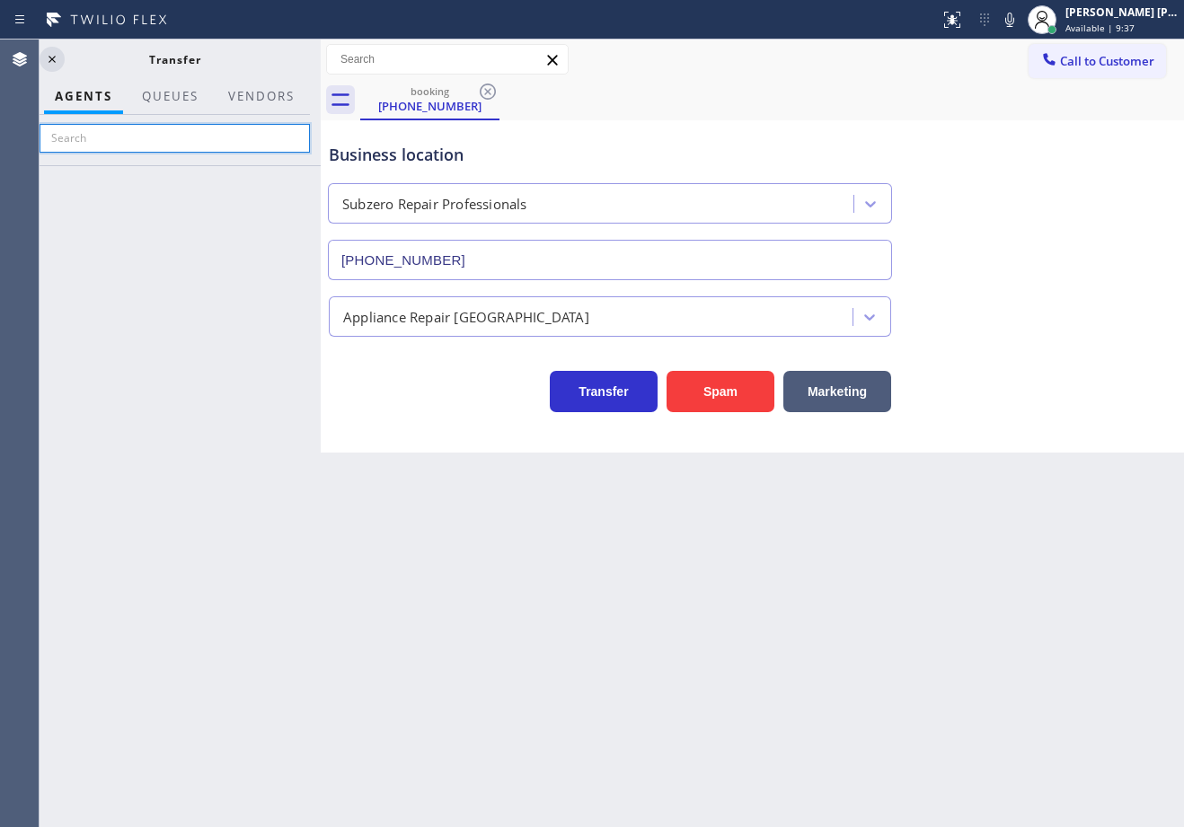
click at [194, 139] on input "text" at bounding box center [175, 138] width 270 height 29
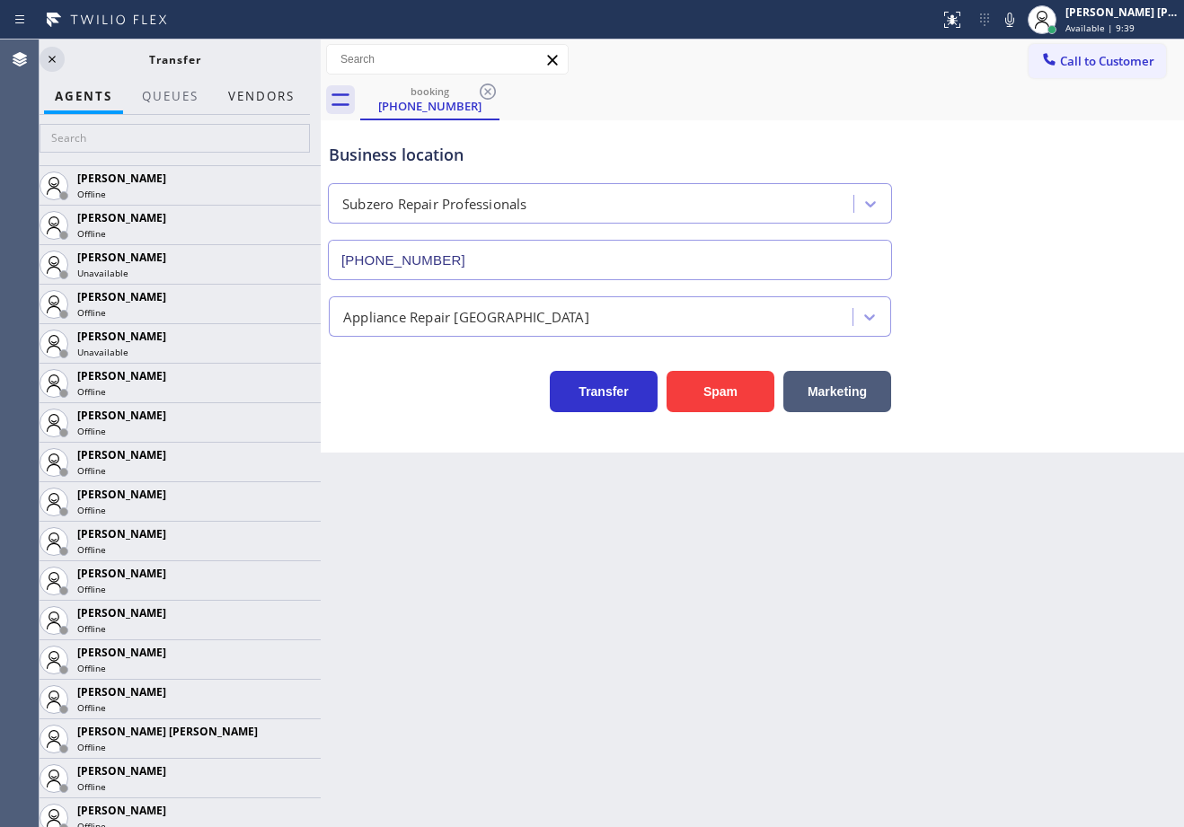
click at [245, 97] on button "Vendors" at bounding box center [261, 96] width 88 height 35
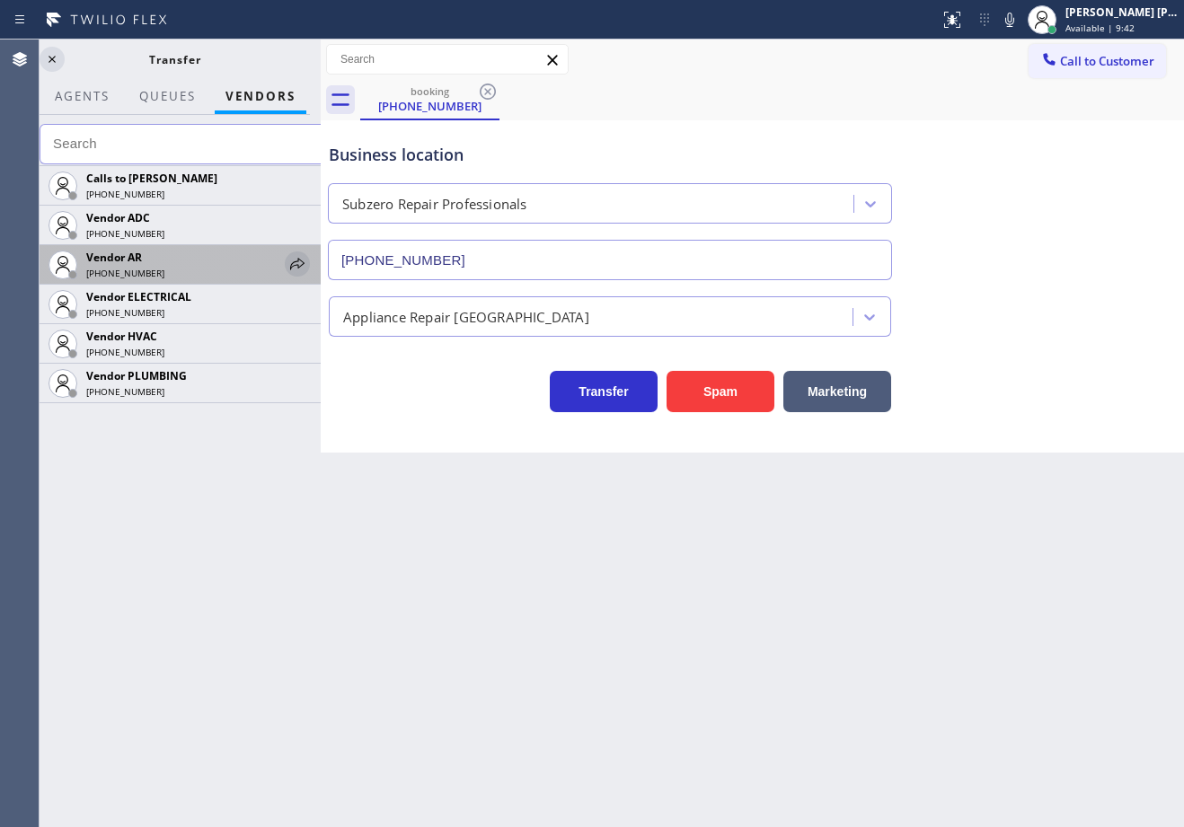
click at [298, 259] on icon at bounding box center [297, 264] width 14 height 12
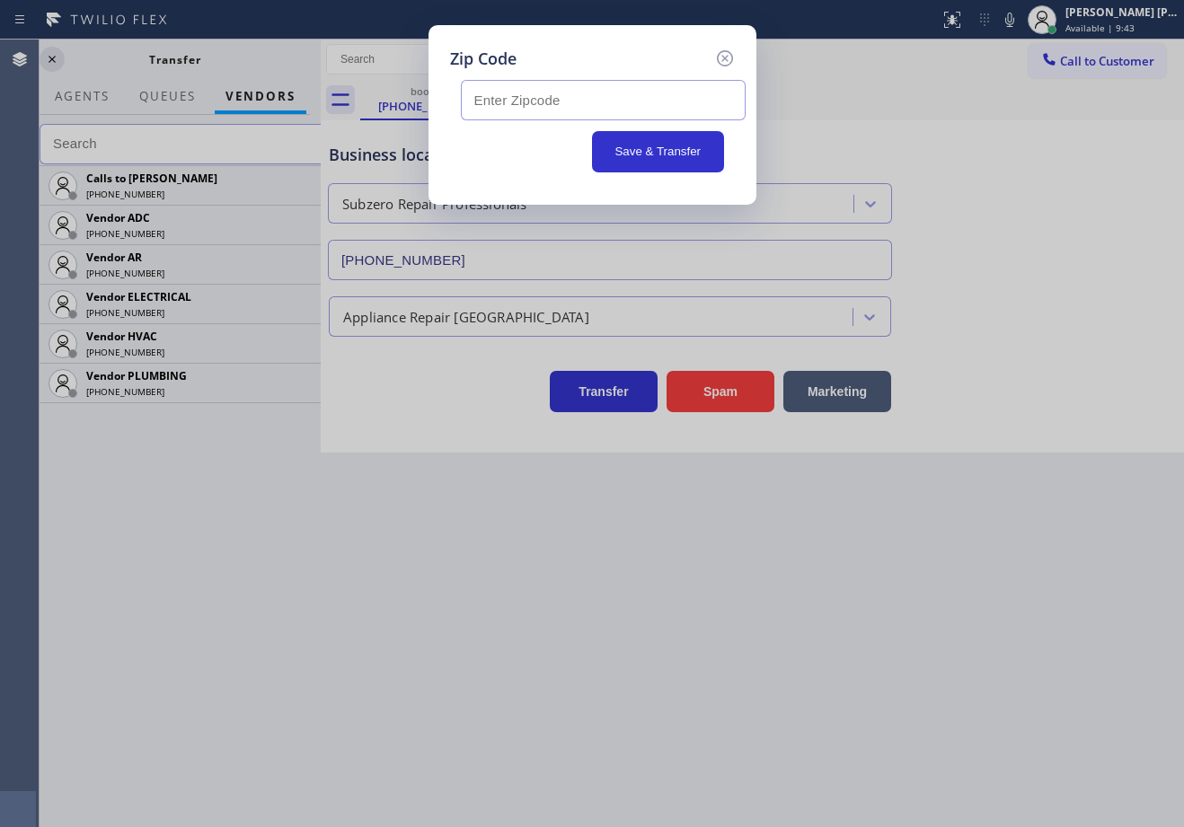
click at [653, 101] on input "text" at bounding box center [603, 100] width 285 height 40
type input "92241"
click at [658, 170] on button "Save & Transfer" at bounding box center [658, 151] width 132 height 41
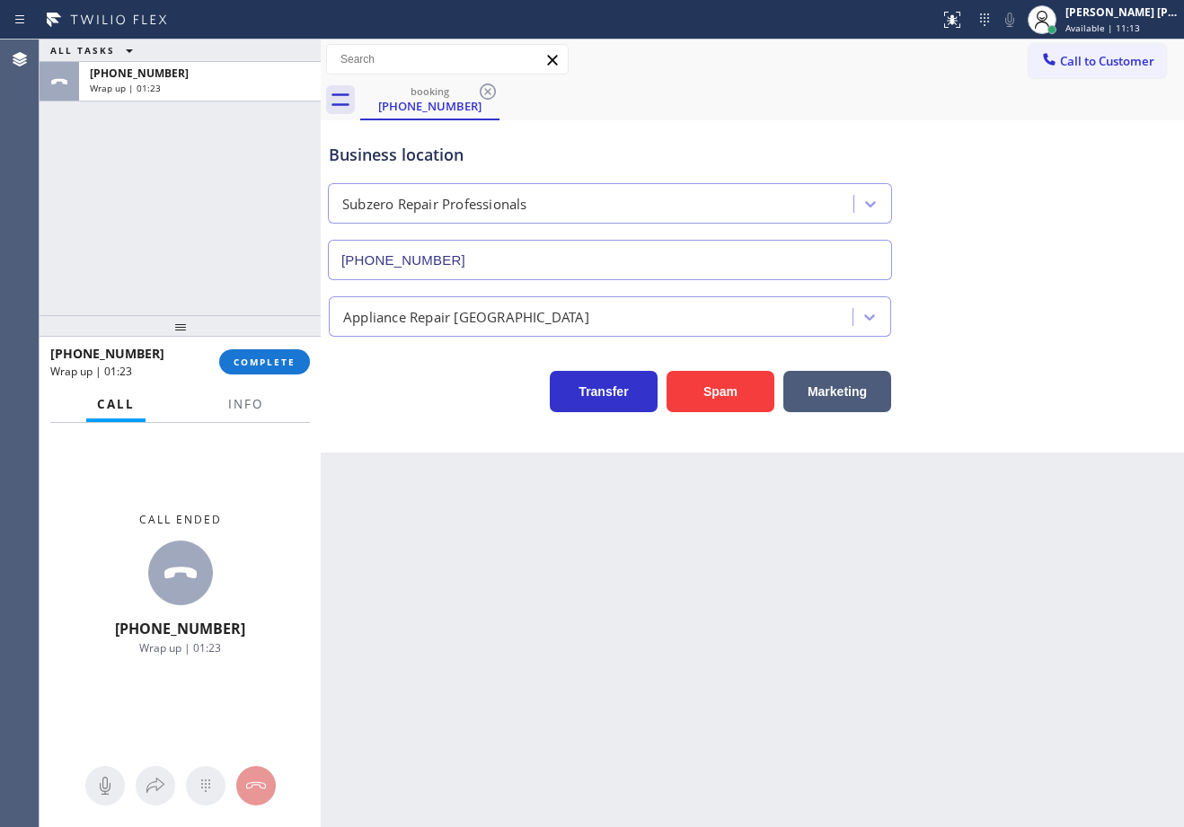
click at [237, 337] on div at bounding box center [180, 326] width 281 height 22
drag, startPoint x: 246, startPoint y: 351, endPoint x: 251, endPoint y: 364, distance: 13.4
click at [251, 363] on button "COMPLETE" at bounding box center [264, 361] width 91 height 25
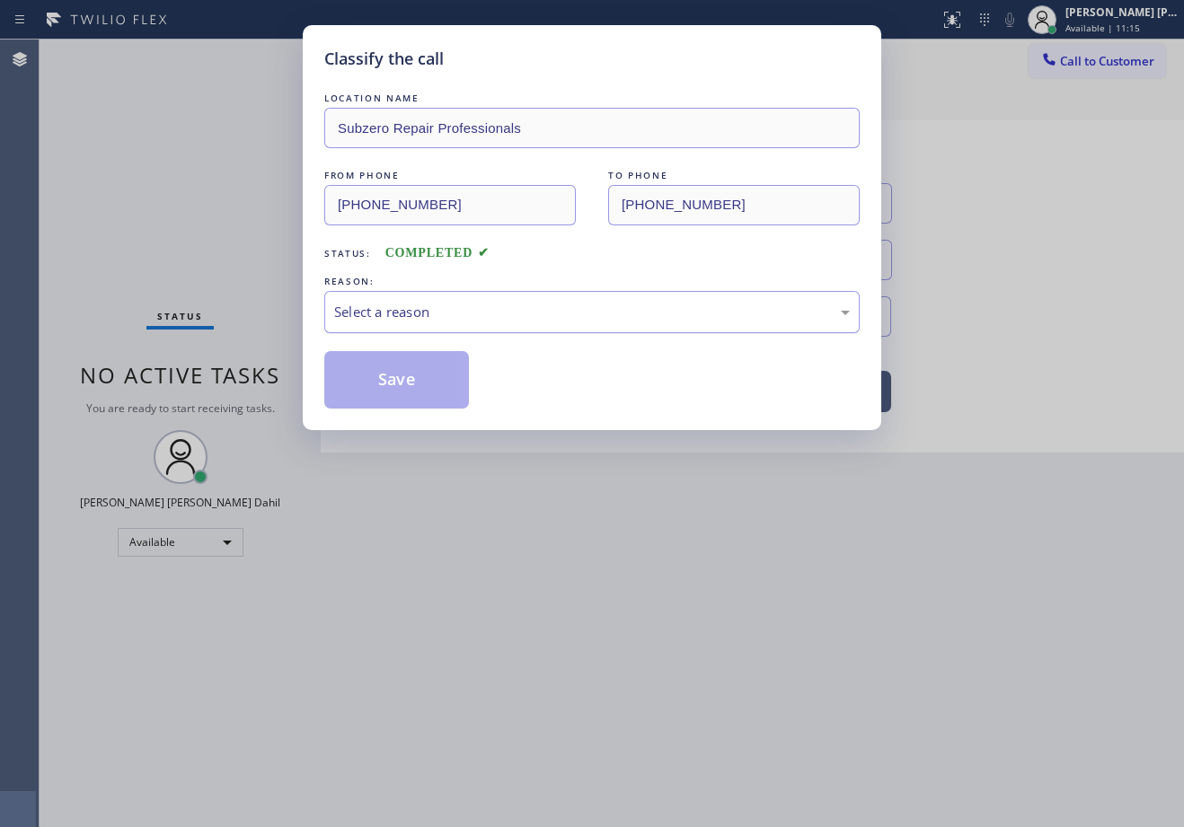
click at [415, 312] on div "Select a reason" at bounding box center [591, 312] width 535 height 42
click at [402, 377] on button "Save" at bounding box center [396, 379] width 145 height 57
click at [403, 378] on button "Save" at bounding box center [396, 379] width 145 height 57
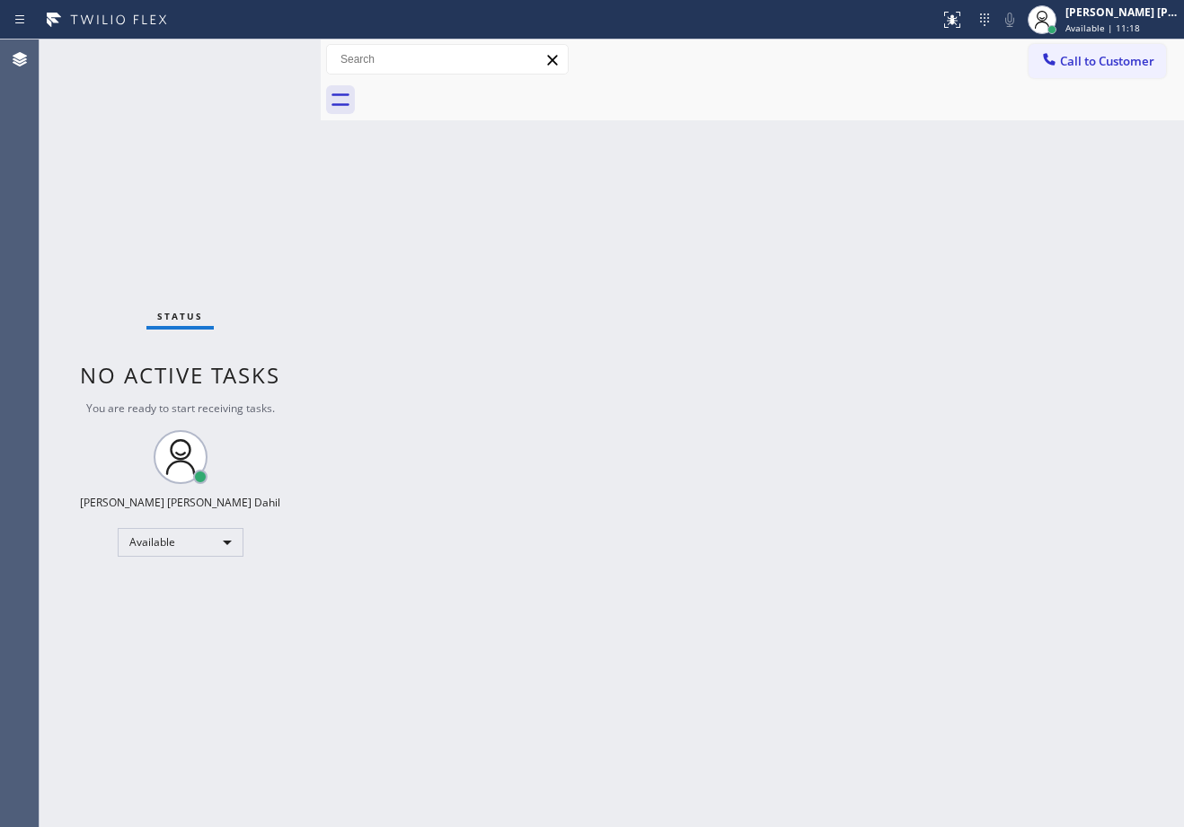
click at [854, 116] on div at bounding box center [772, 100] width 824 height 40
click at [809, 120] on div "Back to Dashboard Change Sender ID Customers Technicians Select a contact Outbo…" at bounding box center [752, 434] width 863 height 788
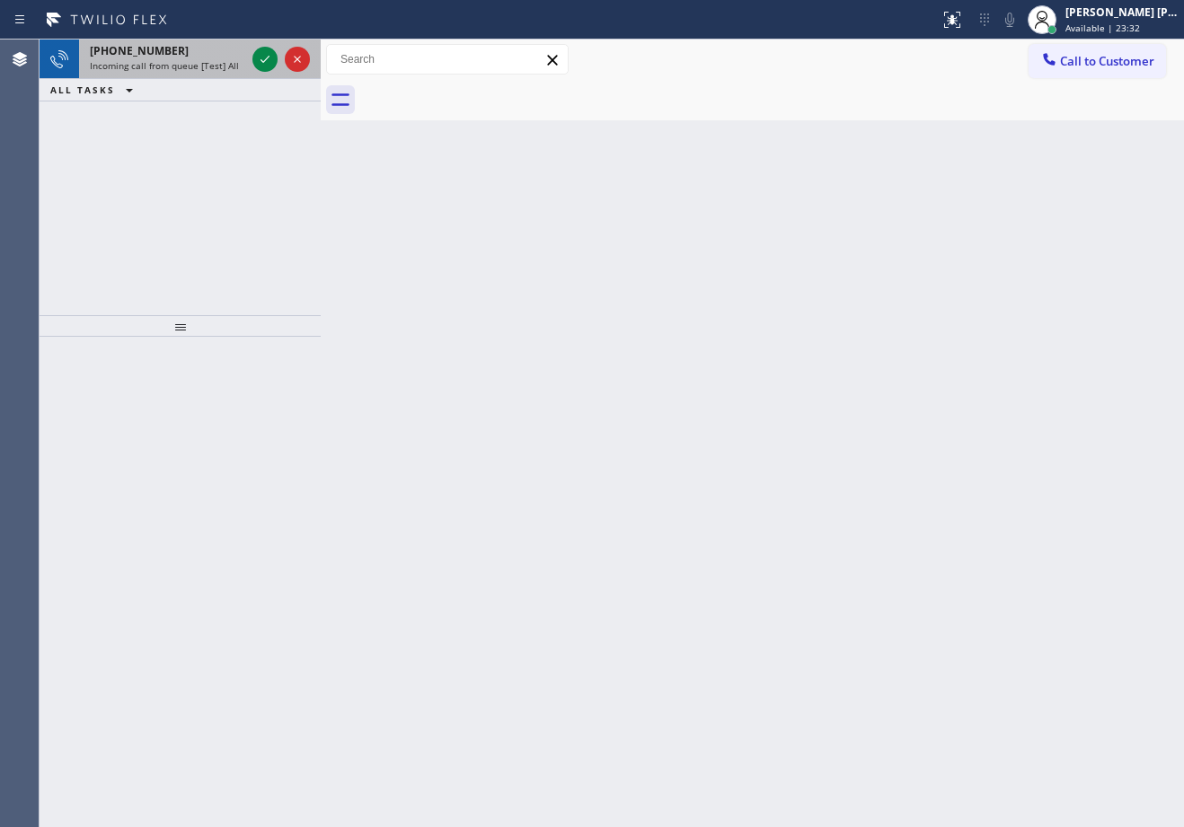
click at [233, 52] on div "[PHONE_NUMBER]" at bounding box center [167, 50] width 155 height 15
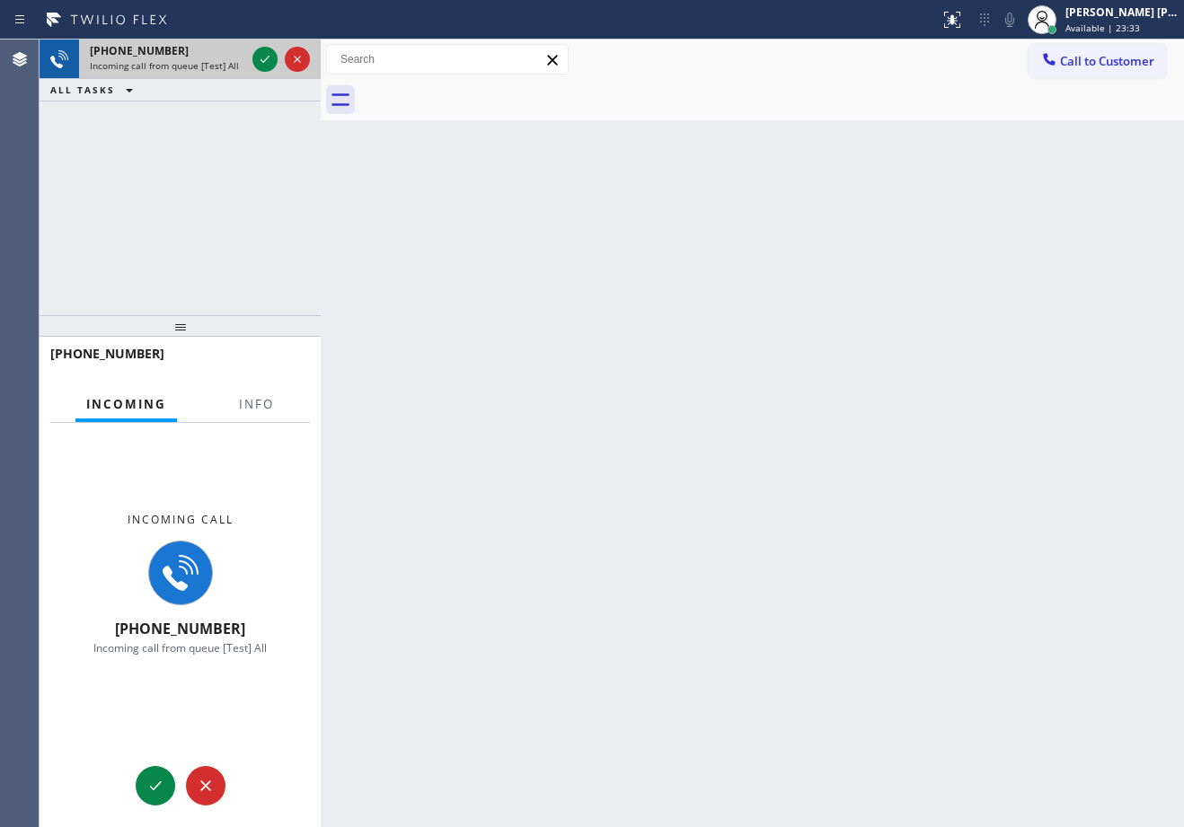
click at [233, 52] on div "[PHONE_NUMBER]" at bounding box center [167, 50] width 155 height 15
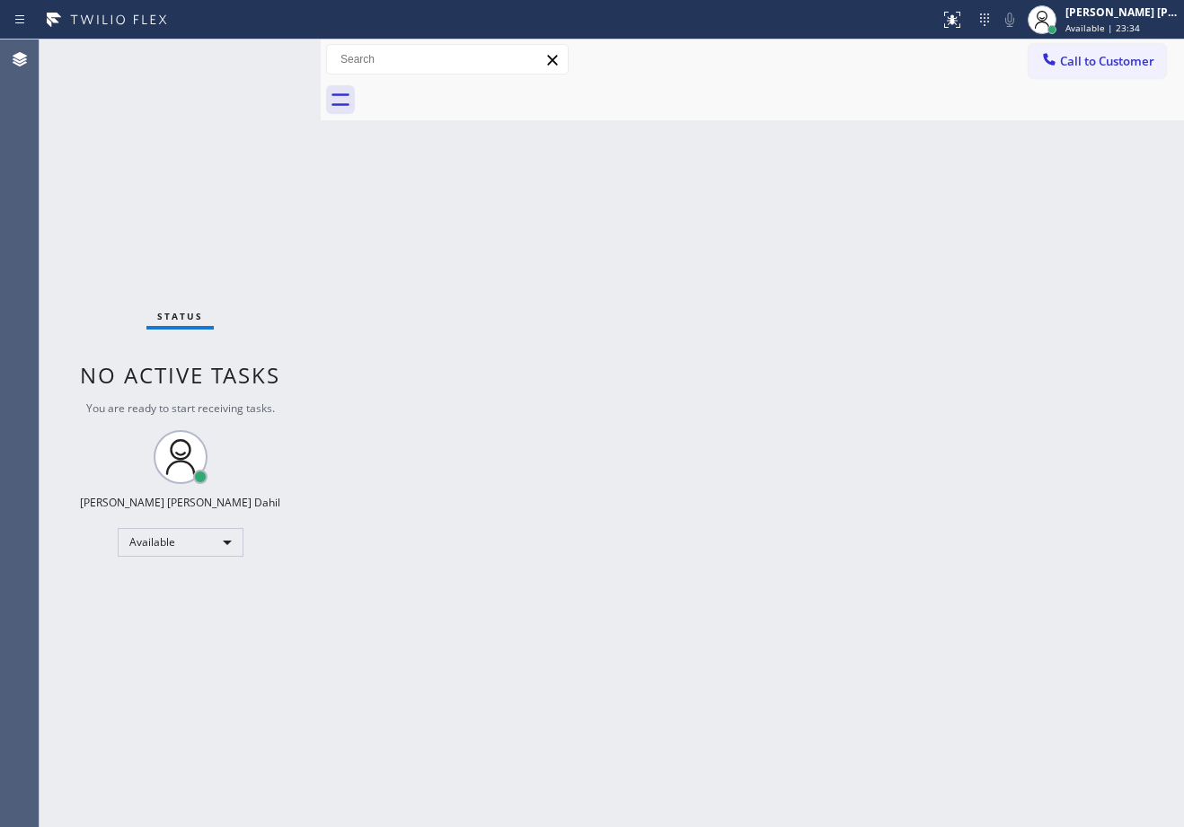
click at [276, 407] on div "Status No active tasks You are ready to start receiving tasks. [PERSON_NAME] [P…" at bounding box center [180, 434] width 281 height 788
click at [141, 117] on div "Status No active tasks You are ready to start receiving tasks. [PERSON_NAME] [P…" at bounding box center [180, 434] width 281 height 788
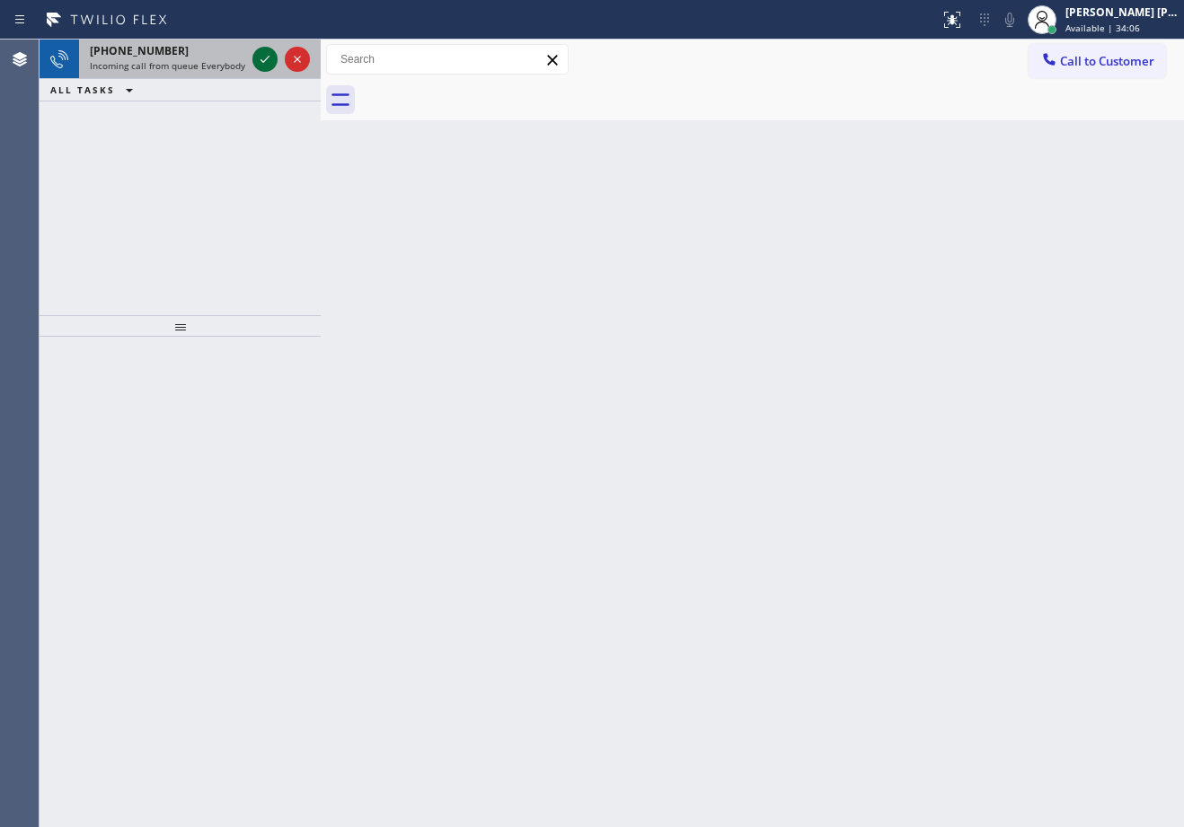
click at [266, 56] on icon at bounding box center [265, 59] width 22 height 22
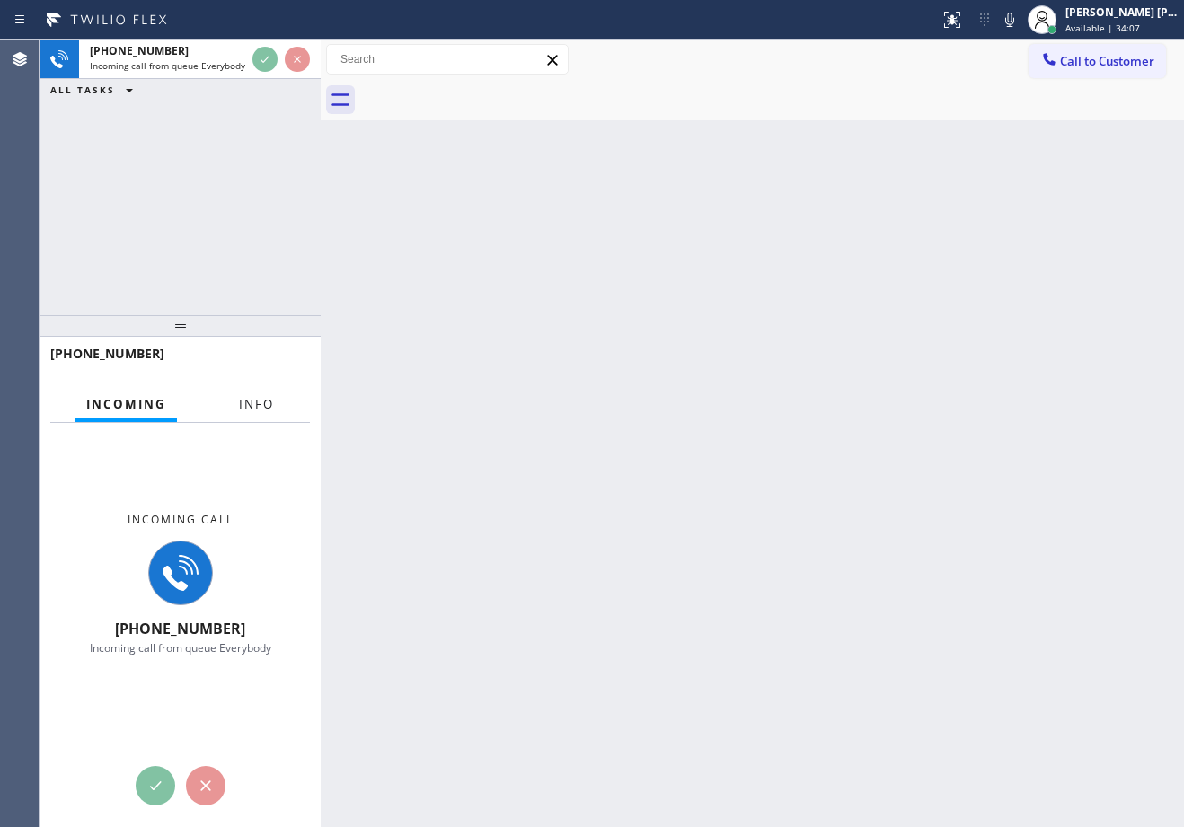
click at [255, 404] on span "Info" at bounding box center [256, 404] width 35 height 16
click at [251, 401] on span "Info" at bounding box center [256, 404] width 35 height 16
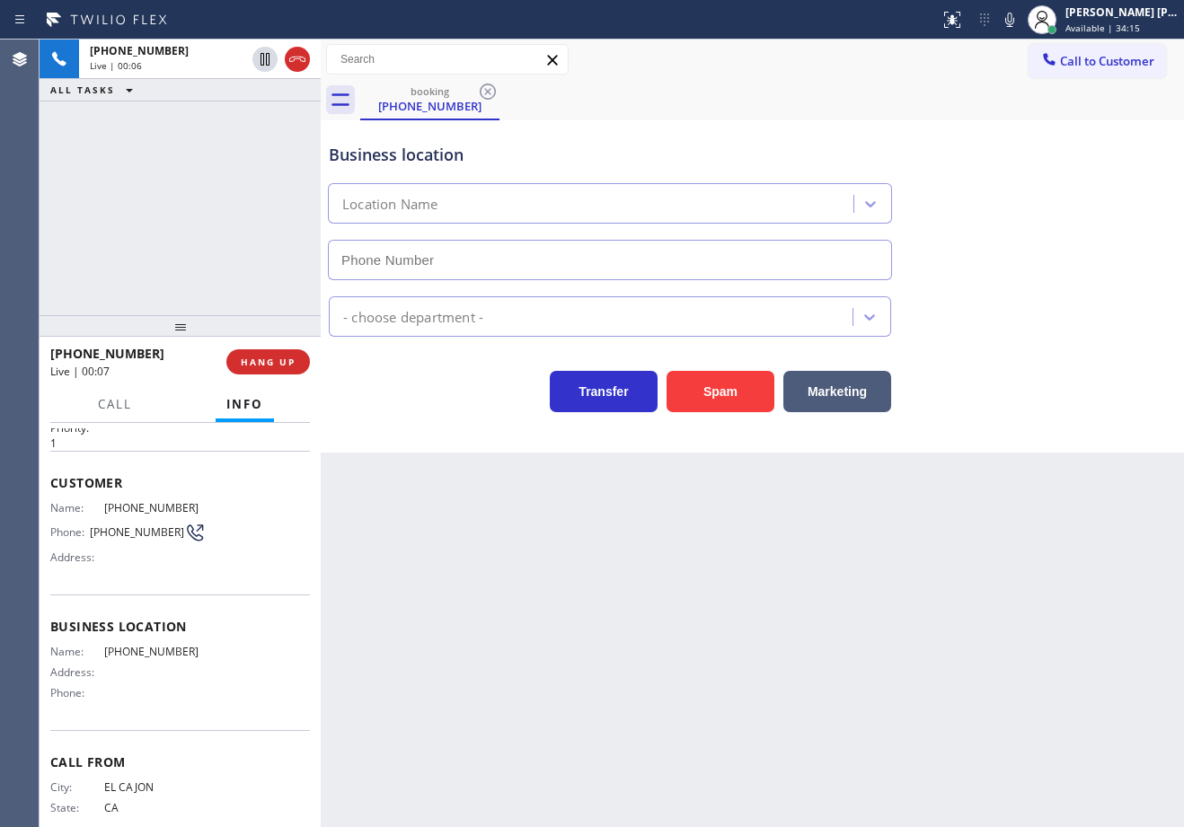
scroll to position [98, 0]
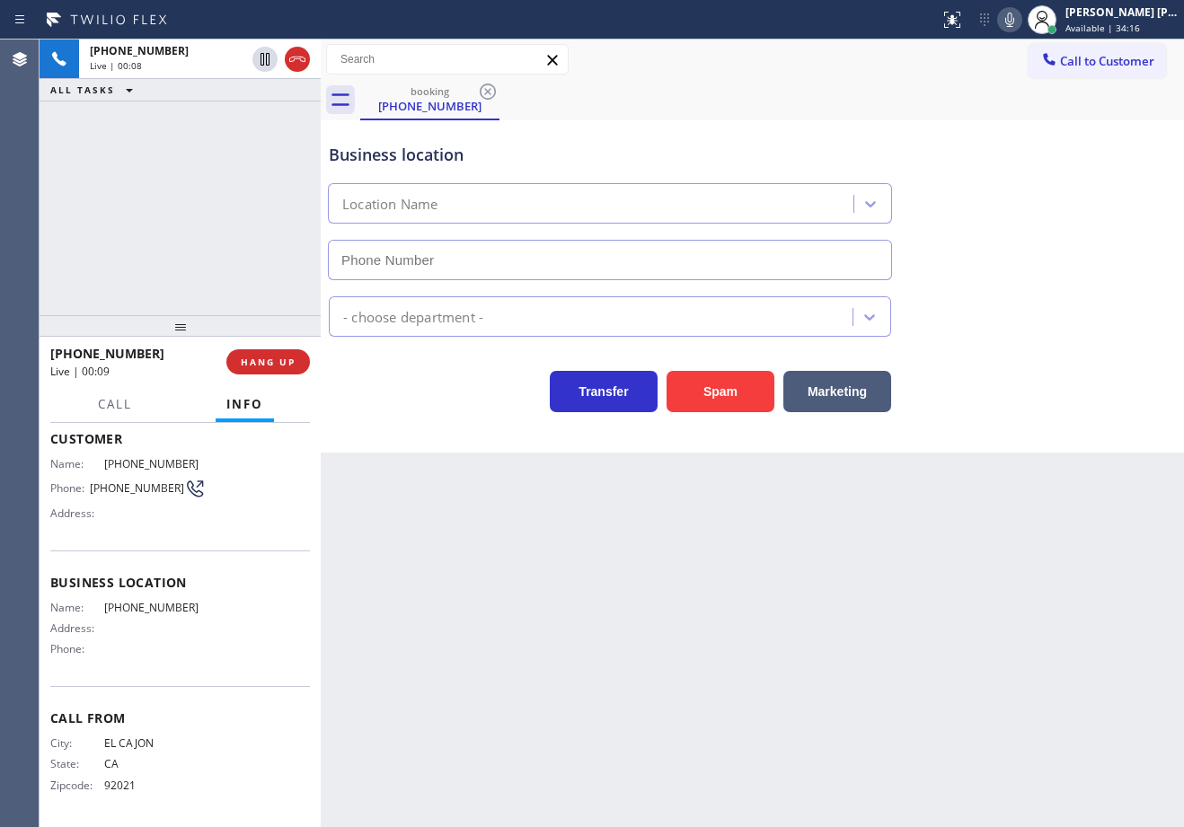
click at [1020, 16] on icon at bounding box center [1010, 20] width 22 height 22
click at [251, 260] on div "[PHONE_NUMBER] Live | 00:19 ALL TASKS ALL TASKS ACTIVE TASKS TASKS IN WRAP UP" at bounding box center [180, 178] width 281 height 276
click at [237, 360] on button "HANG UP" at bounding box center [268, 361] width 84 height 25
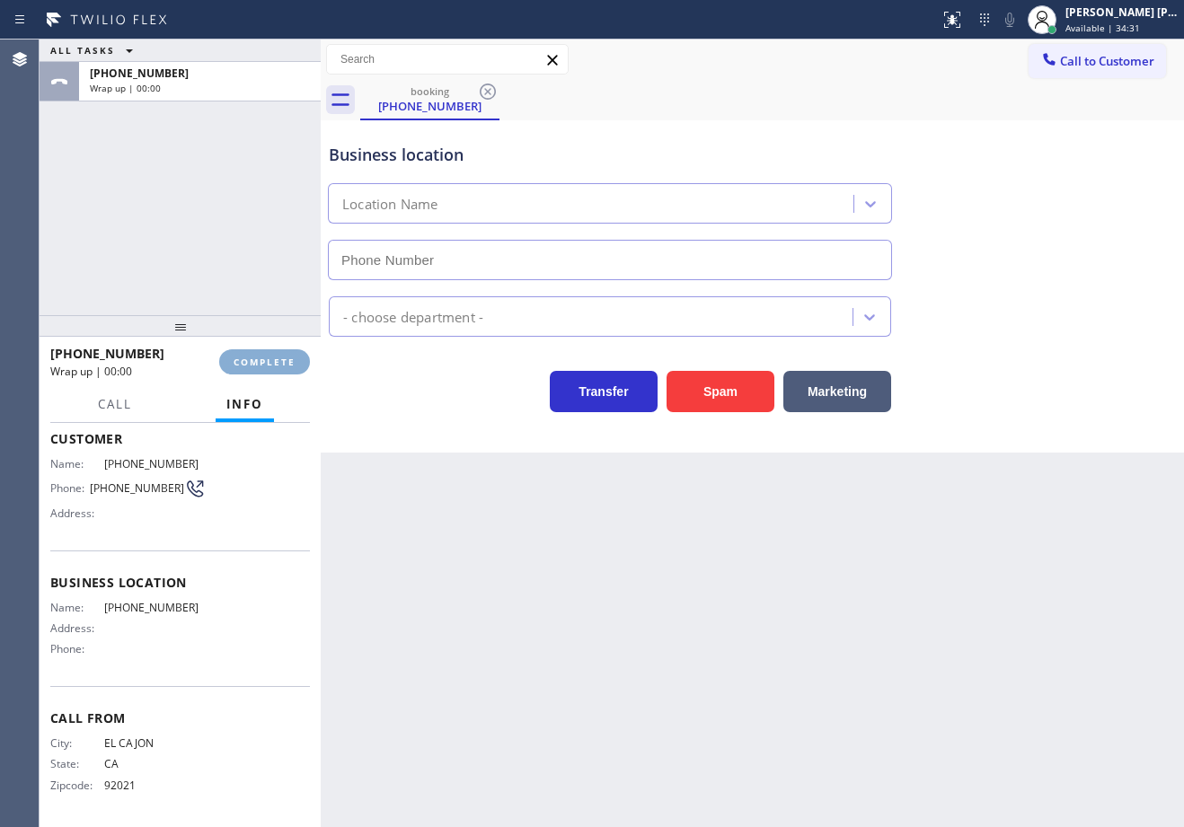
click at [237, 360] on span "COMPLETE" at bounding box center [265, 362] width 62 height 13
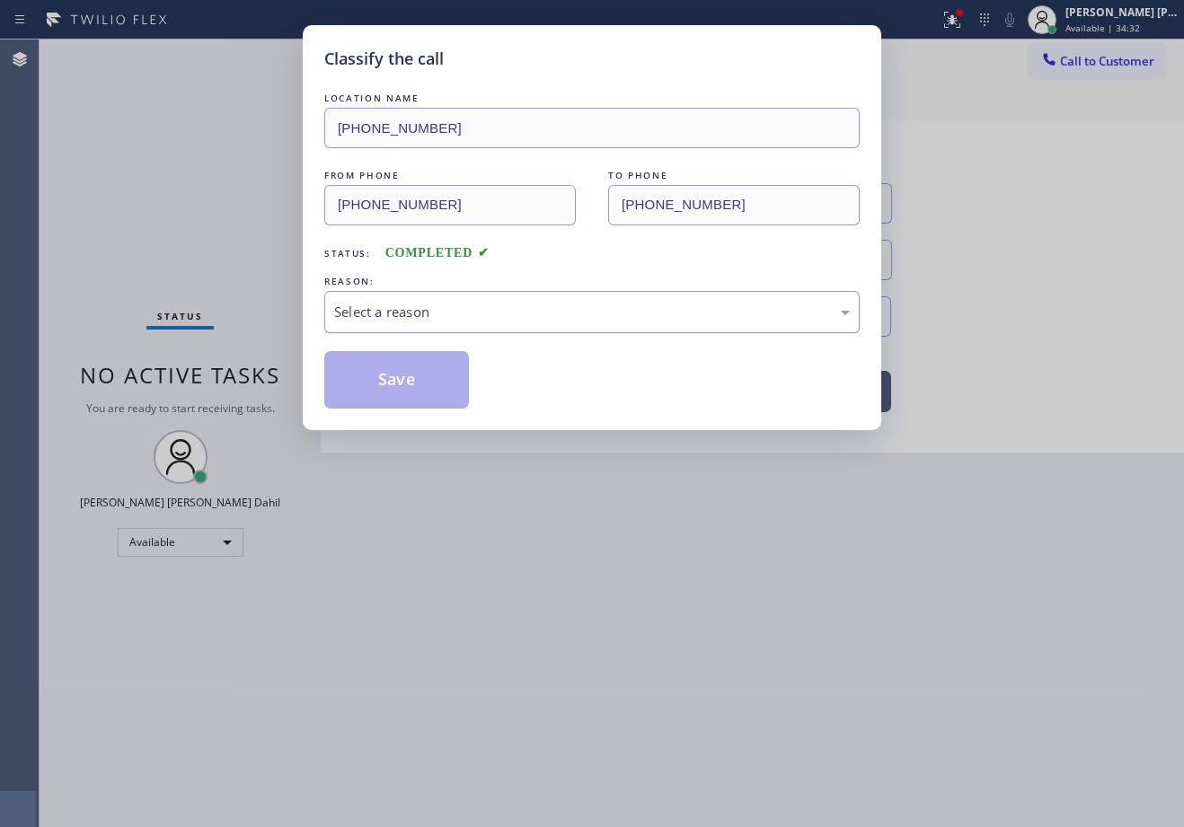
click at [397, 318] on div "Select a reason" at bounding box center [591, 312] width 515 height 21
click at [392, 384] on button "Save" at bounding box center [396, 379] width 145 height 57
click at [389, 383] on button "Save" at bounding box center [396, 379] width 145 height 57
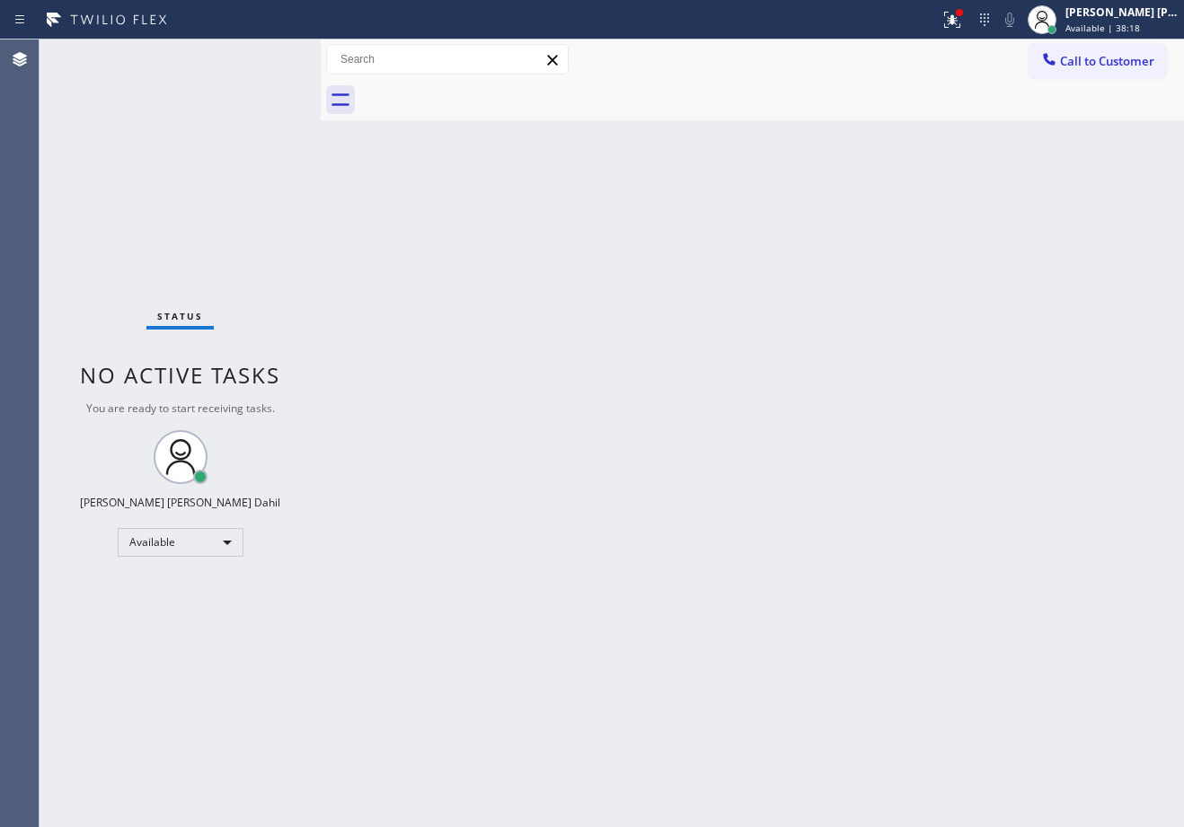
click at [383, 382] on div "Back to Dashboard Change Sender ID Customers Technicians Select a contact Outbo…" at bounding box center [752, 434] width 863 height 788
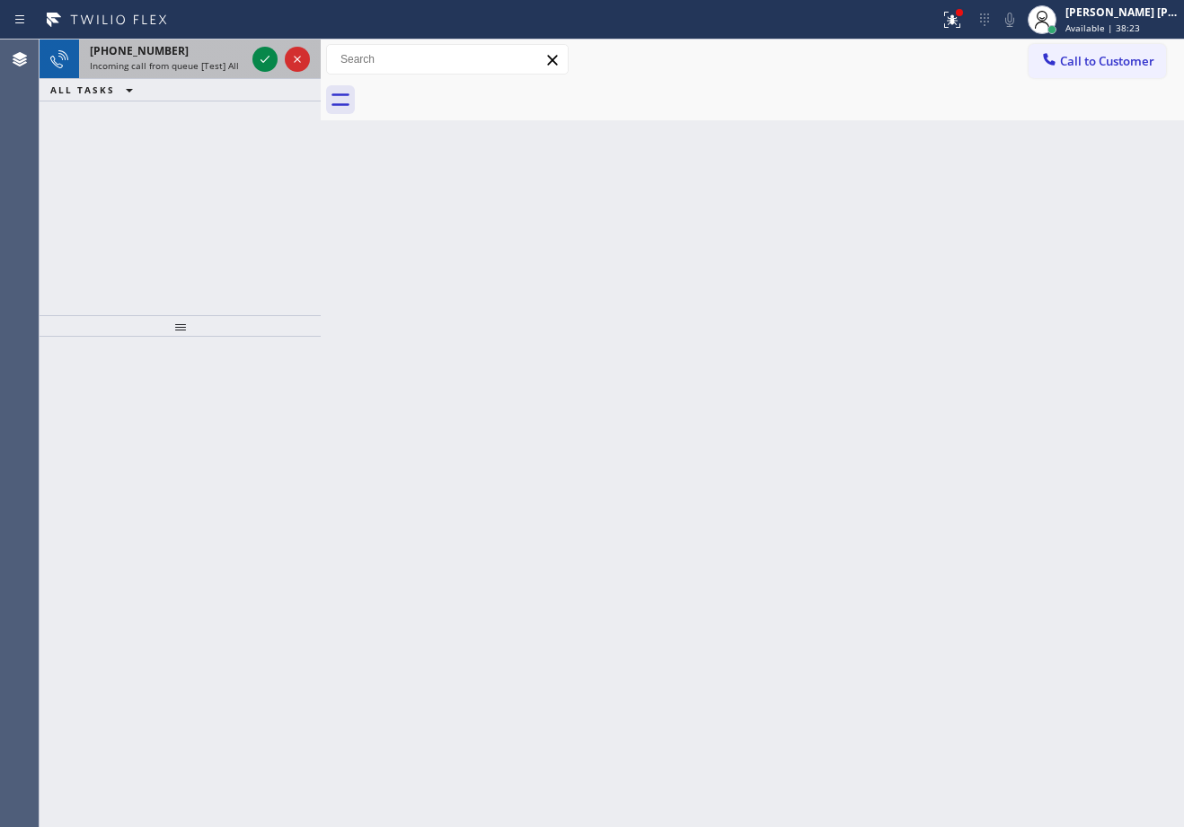
click at [221, 66] on span "Incoming call from queue [Test] All" at bounding box center [164, 65] width 149 height 13
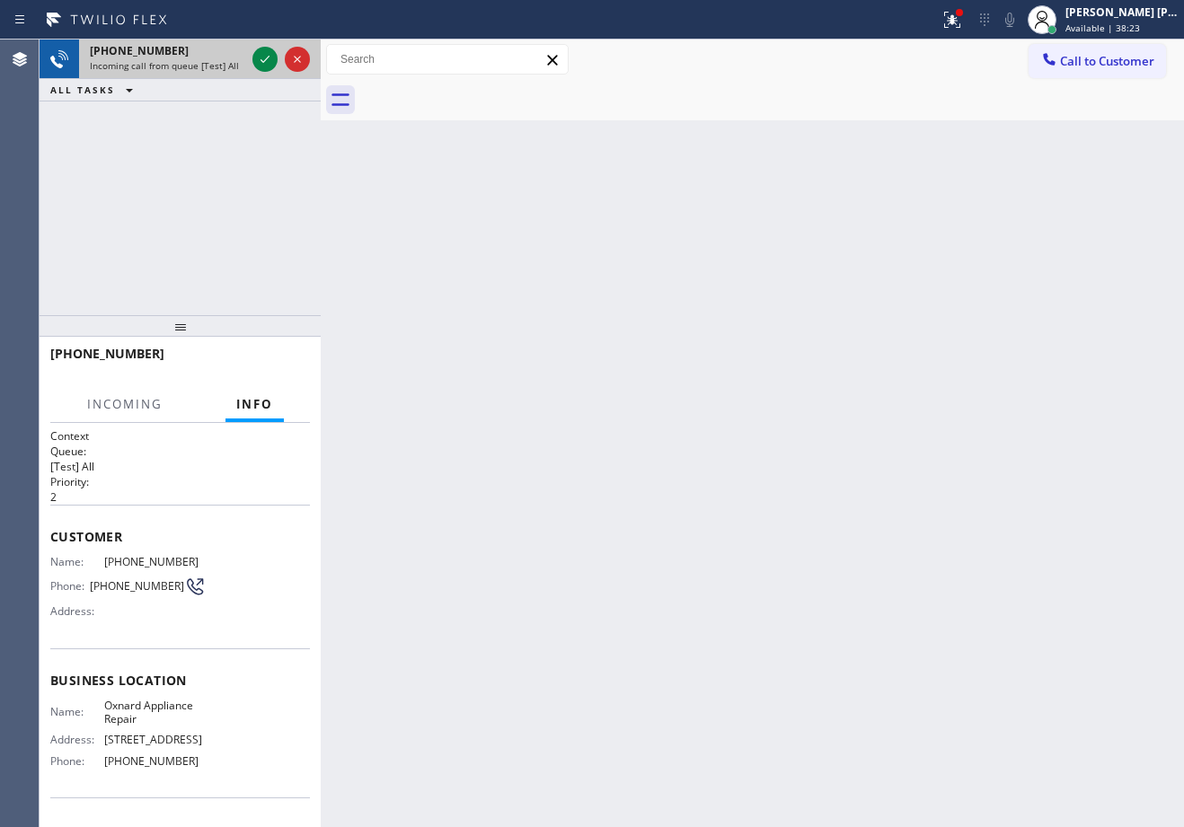
click at [221, 65] on span "Incoming call from queue [Test] All" at bounding box center [164, 65] width 149 height 13
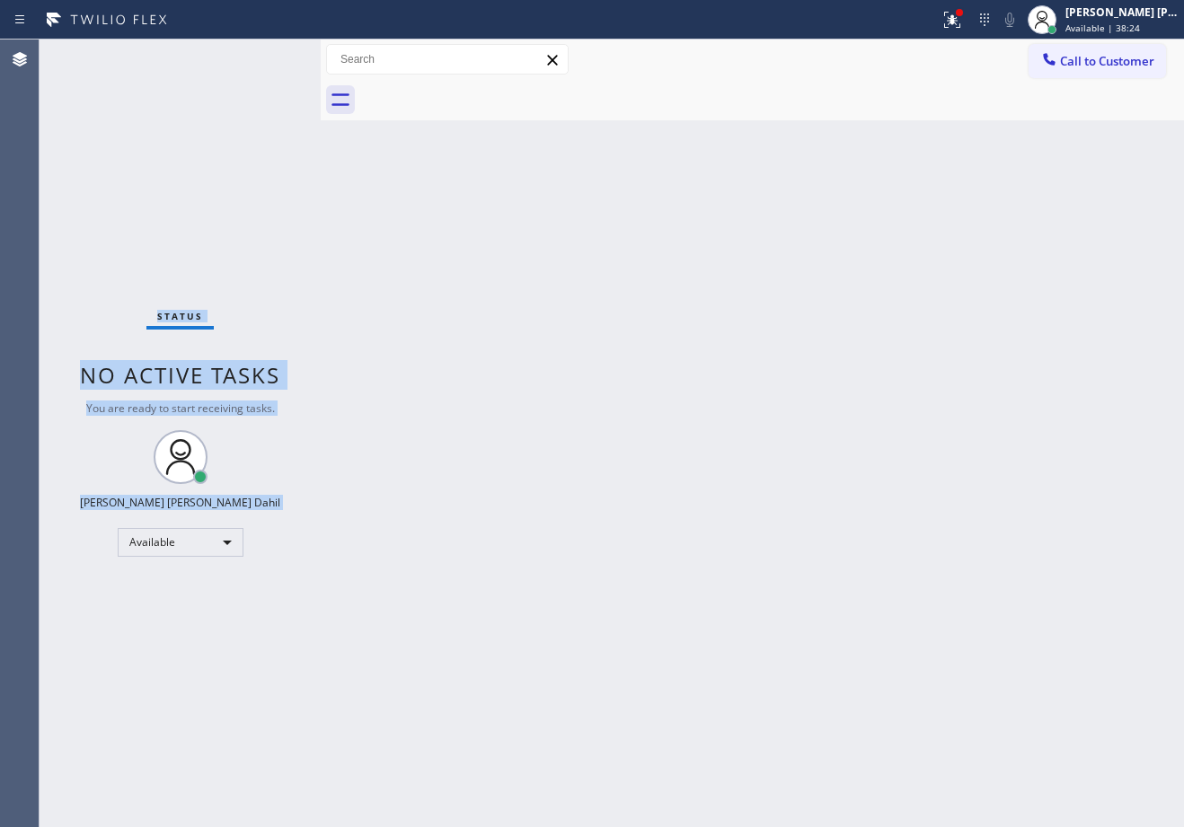
click at [216, 65] on div "Status No active tasks You are ready to start receiving tasks. [PERSON_NAME] [P…" at bounding box center [180, 434] width 281 height 788
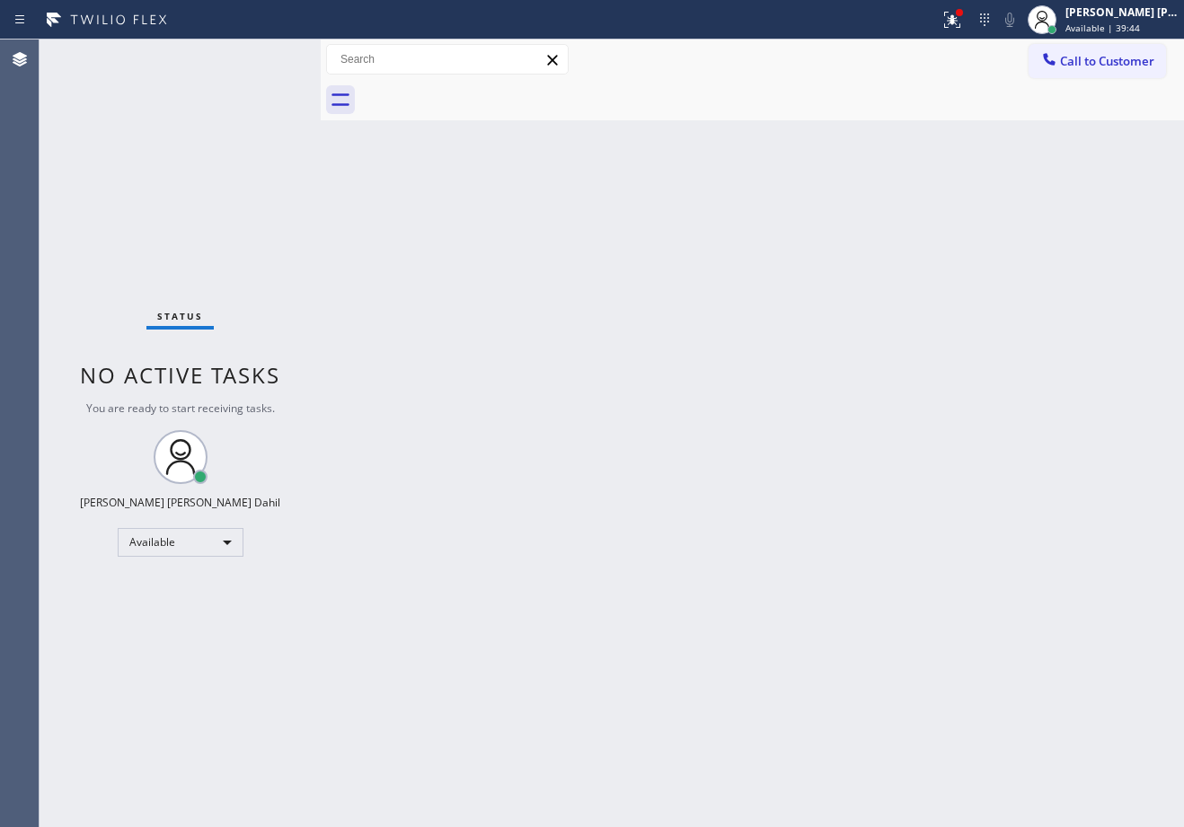
click at [272, 43] on div "Status No active tasks You are ready to start receiving tasks. [PERSON_NAME] [P…" at bounding box center [180, 434] width 281 height 788
click at [242, 50] on div "Status No active tasks You are ready to start receiving tasks. [PERSON_NAME] [P…" at bounding box center [180, 434] width 281 height 788
click at [242, 51] on div "Status No active tasks You are ready to start receiving tasks. [PERSON_NAME] [P…" at bounding box center [180, 434] width 281 height 788
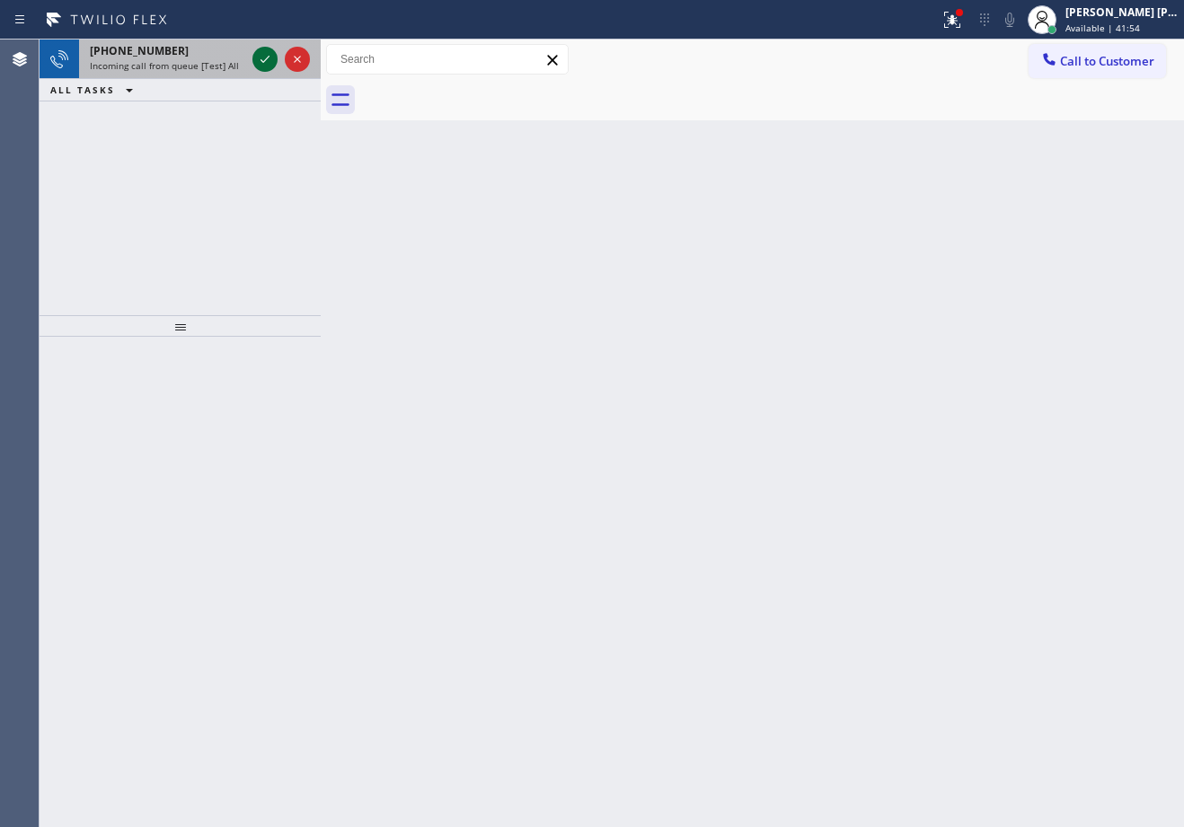
click at [258, 55] on icon at bounding box center [265, 59] width 22 height 22
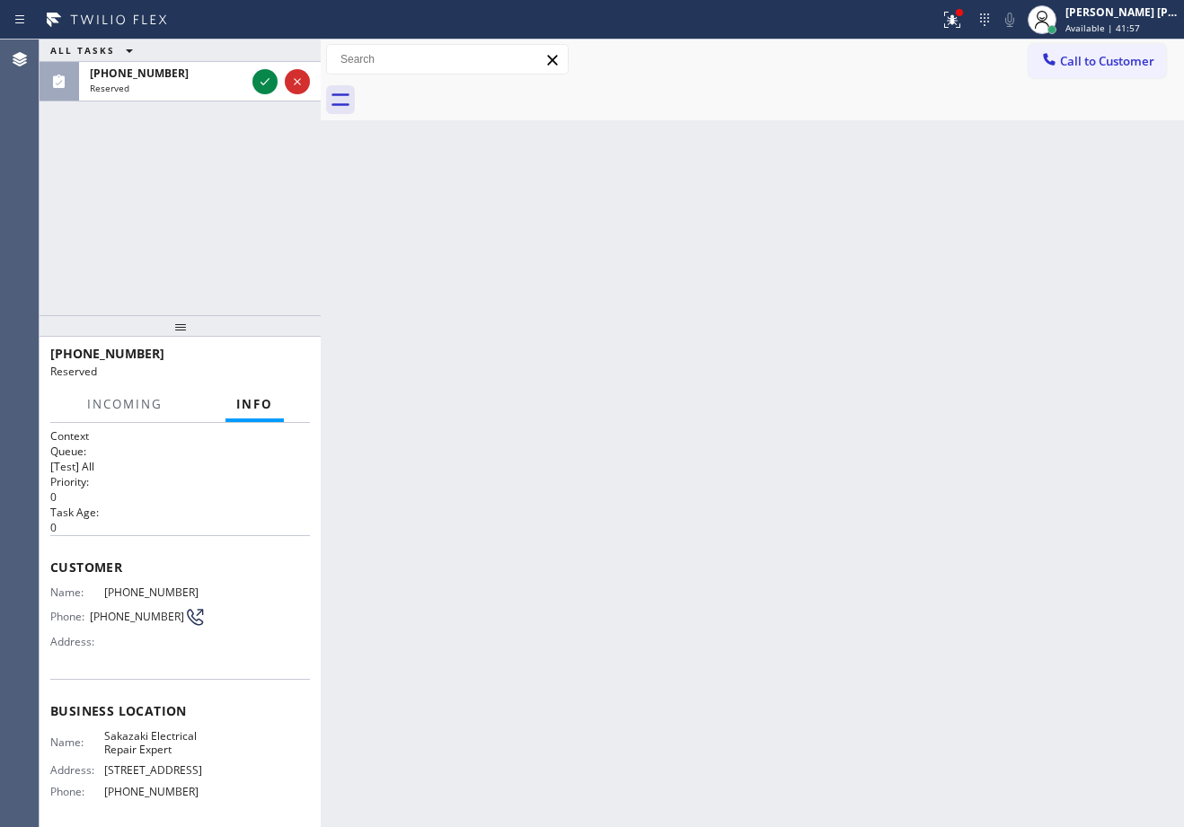
click at [230, 85] on div "Reserved" at bounding box center [167, 88] width 155 height 13
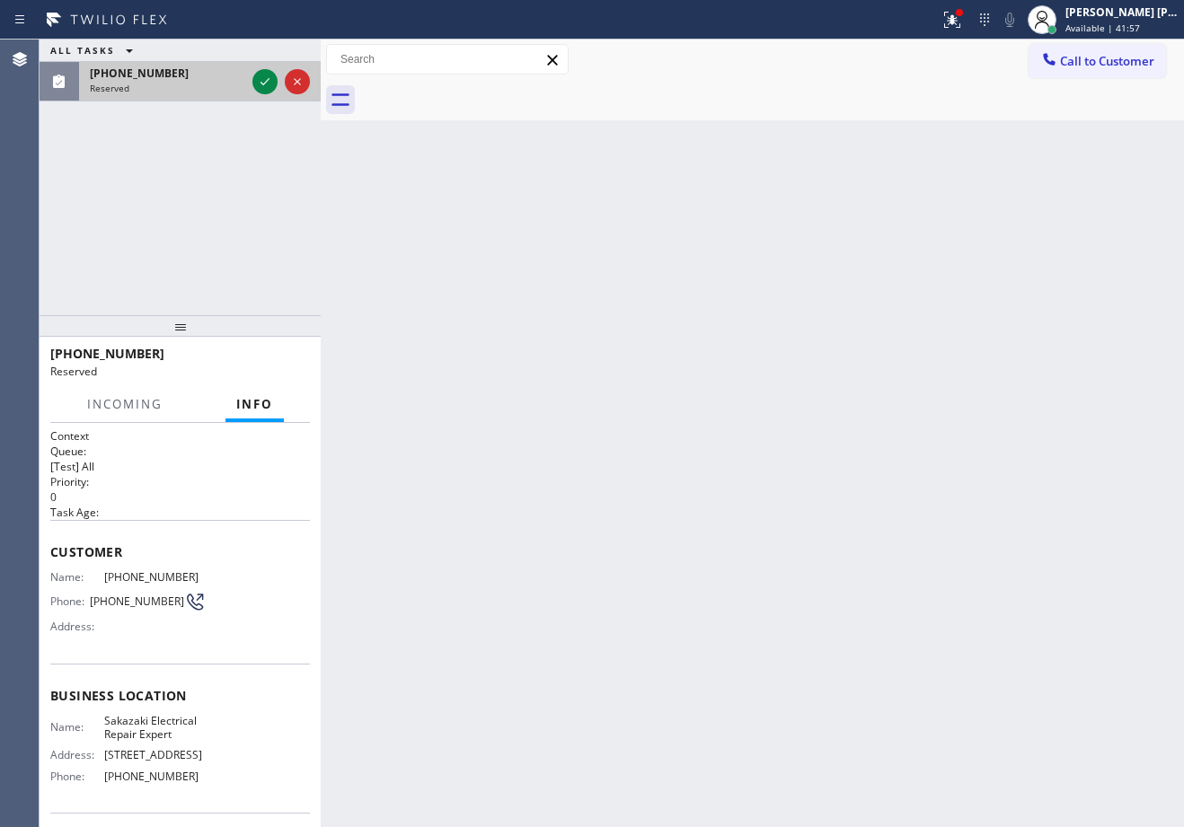
click at [235, 79] on div "[PHONE_NUMBER]" at bounding box center [167, 73] width 155 height 15
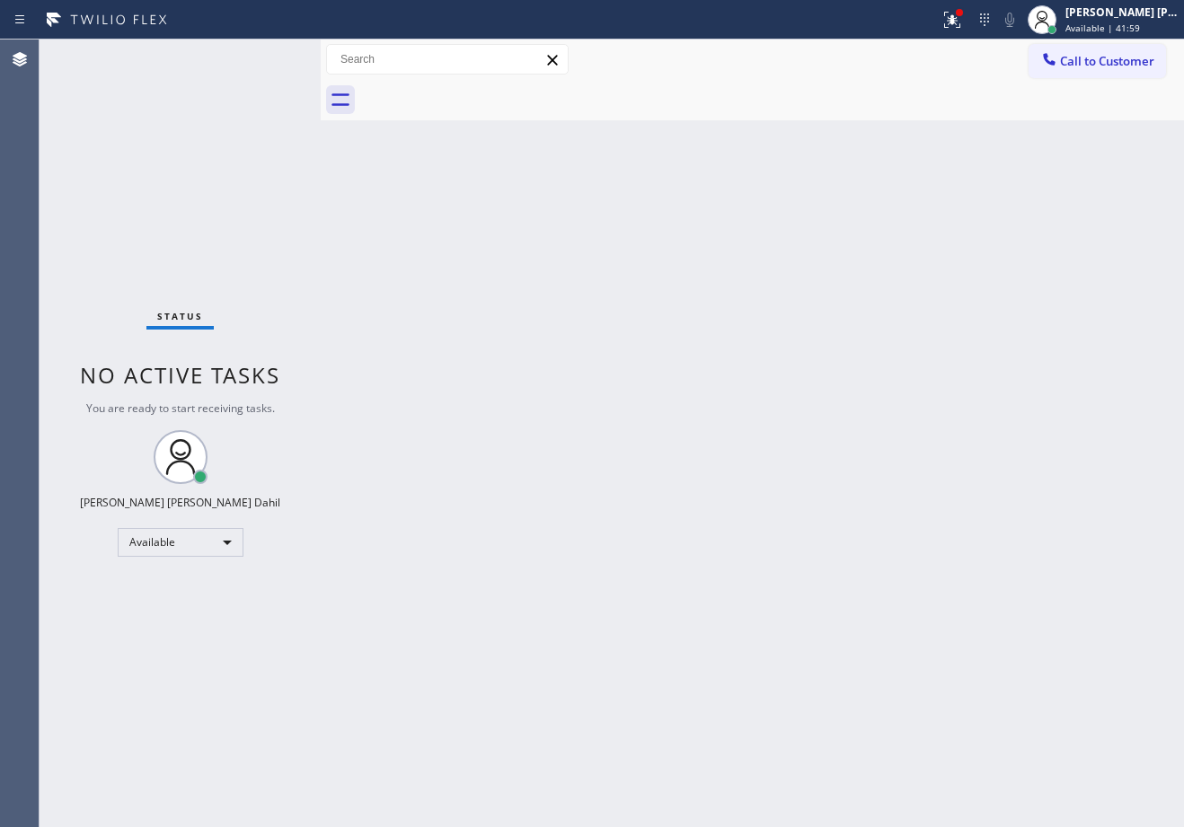
click at [231, 45] on div "Status No active tasks You are ready to start receiving tasks. [PERSON_NAME] [P…" at bounding box center [180, 434] width 281 height 788
click at [232, 48] on div "Status No active tasks You are ready to start receiving tasks. [PERSON_NAME] [P…" at bounding box center [180, 434] width 281 height 788
click at [230, 51] on div "Status No active tasks You are ready to start receiving tasks. [PERSON_NAME] [P…" at bounding box center [180, 434] width 281 height 788
click at [266, 56] on div "Status No active tasks You are ready to start receiving tasks. [PERSON_NAME] [P…" at bounding box center [180, 434] width 281 height 788
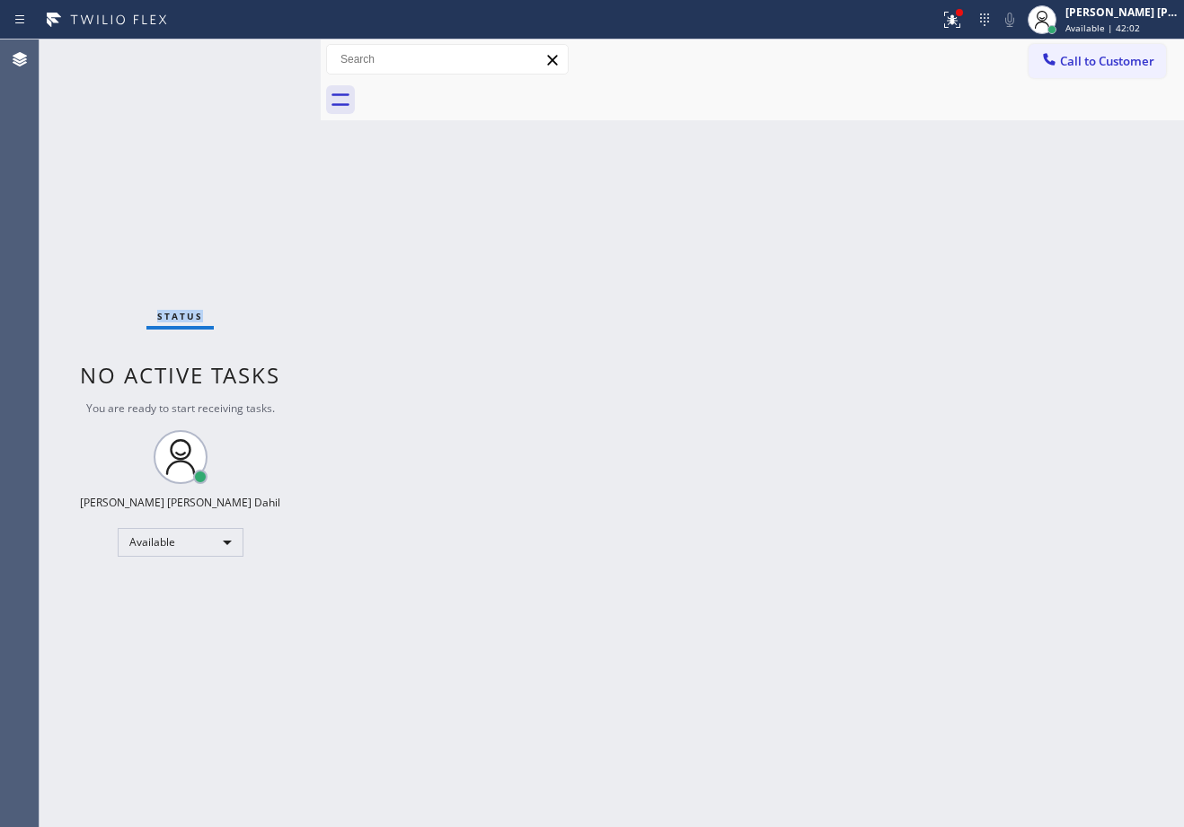
click at [266, 56] on div "Status No active tasks You are ready to start receiving tasks. [PERSON_NAME] [P…" at bounding box center [180, 434] width 281 height 788
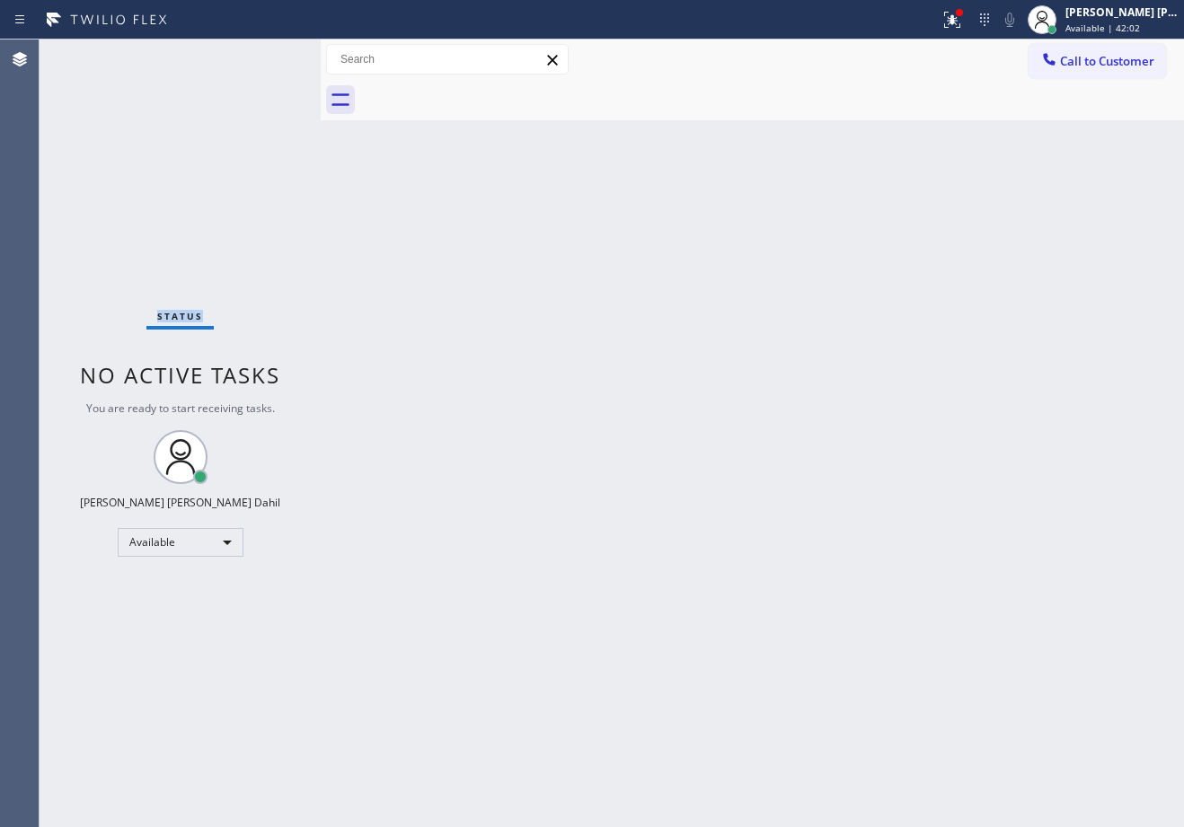
click at [266, 56] on div "Status No active tasks You are ready to start receiving tasks. [PERSON_NAME] [P…" at bounding box center [180, 434] width 281 height 788
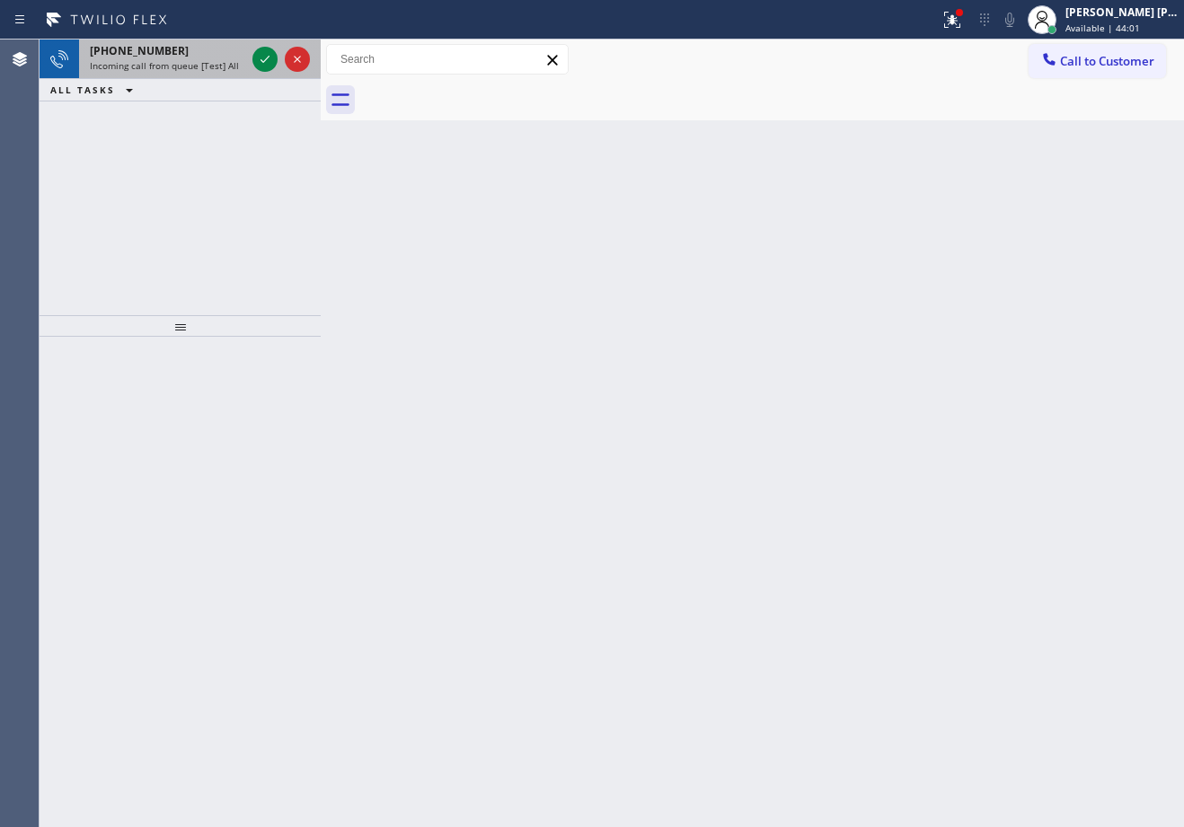
click at [241, 47] on div "[PHONE_NUMBER]" at bounding box center [167, 50] width 155 height 15
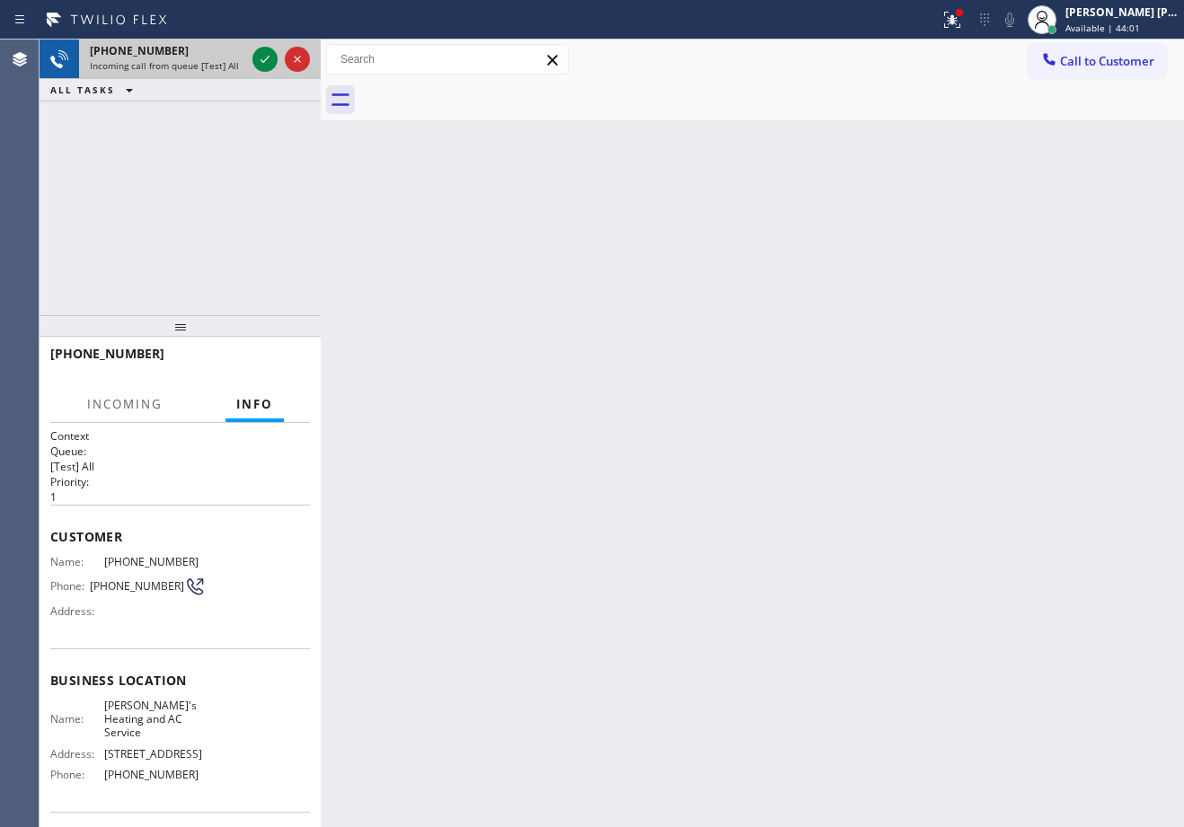
click at [246, 47] on div "[PHONE_NUMBER] Incoming call from queue [Test] All" at bounding box center [164, 60] width 170 height 40
click at [275, 57] on icon at bounding box center [265, 59] width 22 height 22
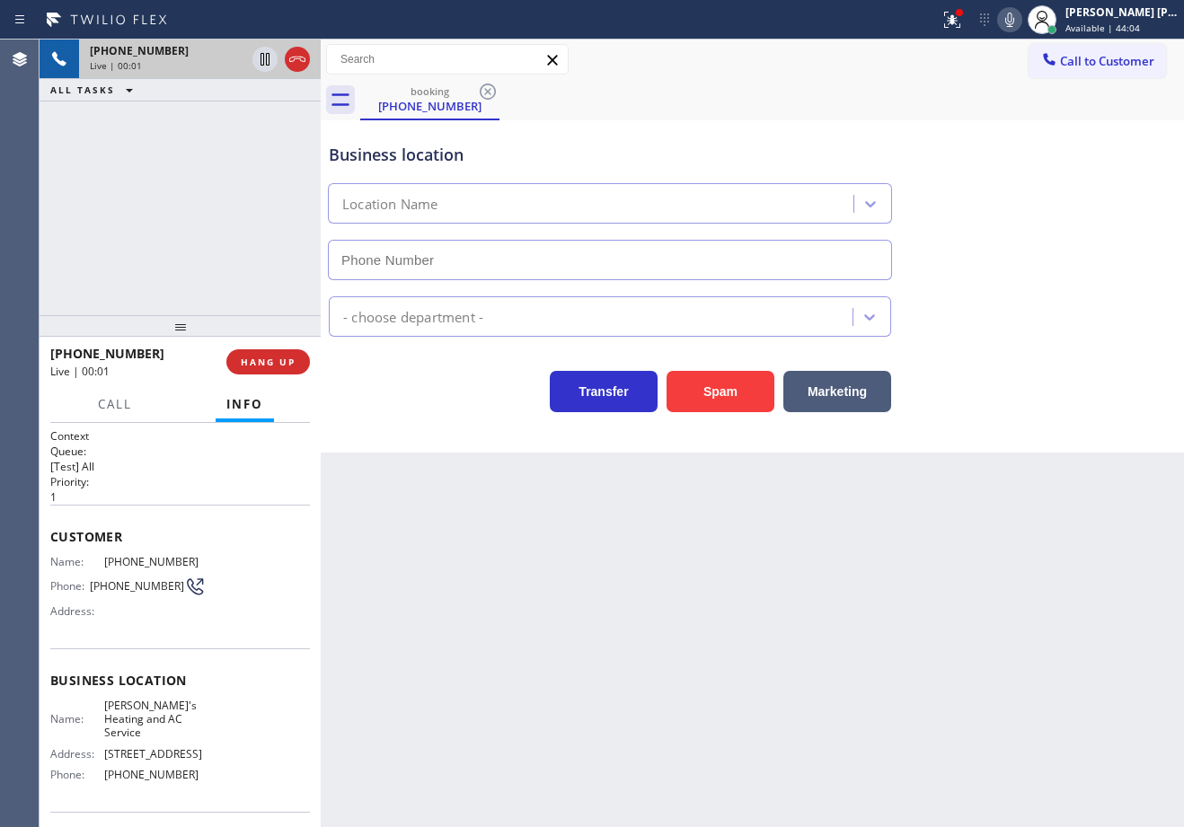
type input "[PHONE_NUMBER]"
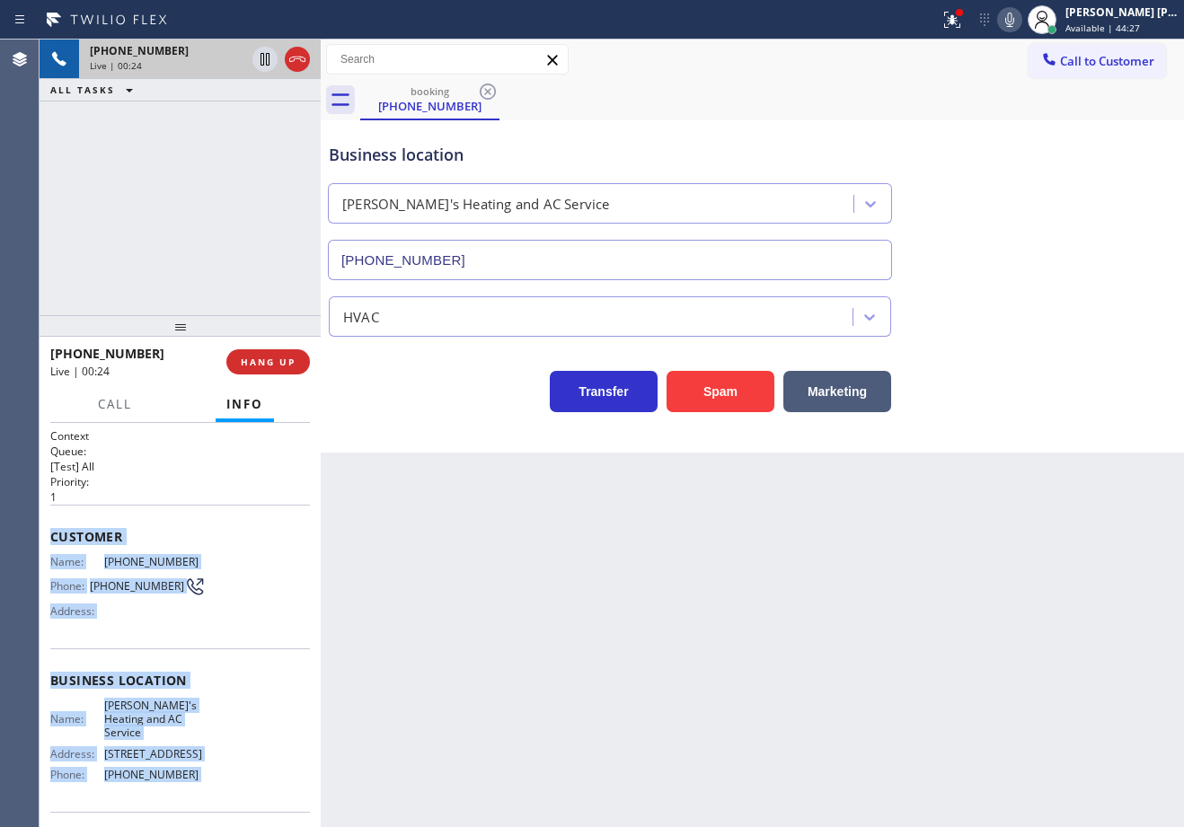
scroll to position [112, 0]
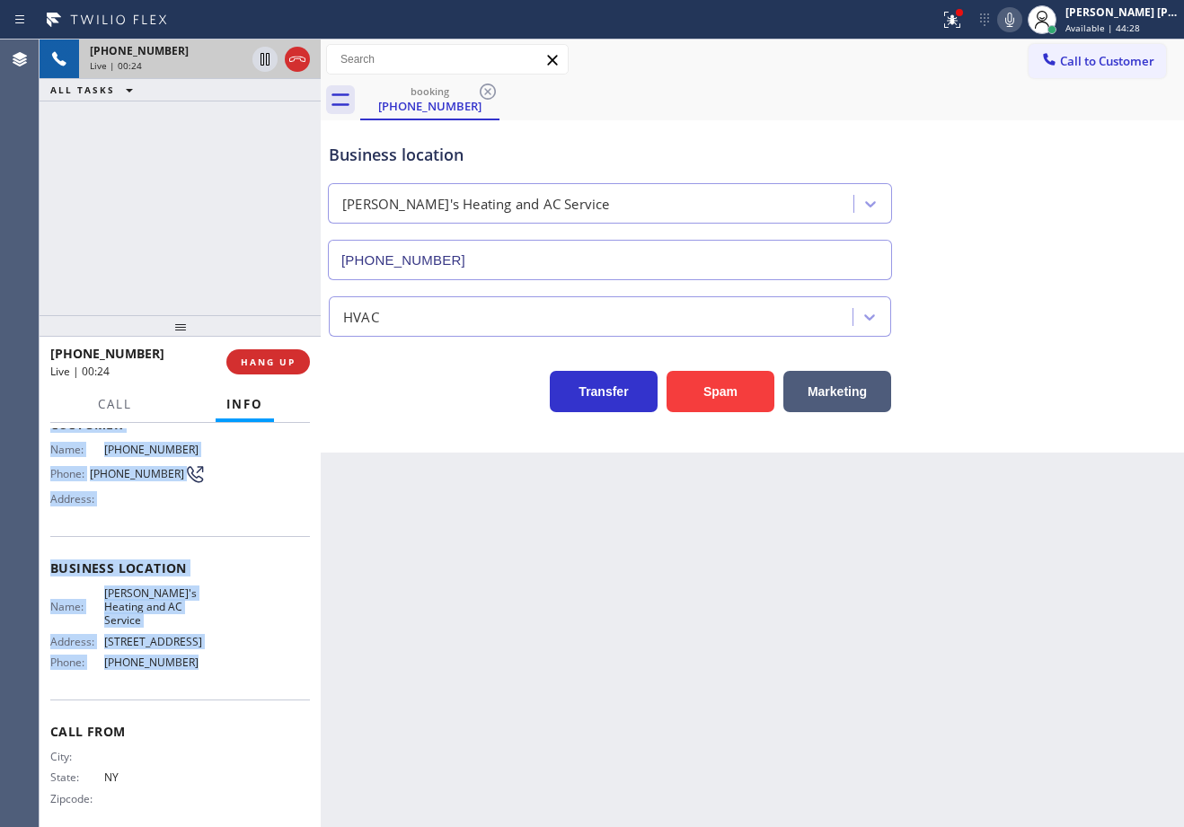
drag, startPoint x: 42, startPoint y: 527, endPoint x: 216, endPoint y: 672, distance: 225.7
click at [216, 673] on div "Context Queue: [Test] All Priority: 1 Customer Name: [PHONE_NUMBER] Phone: [PHO…" at bounding box center [180, 625] width 281 height 404
copy div "Customer Name: [PHONE_NUMBER] Phone: [PHONE_NUMBER] Address: Business location …"
drag, startPoint x: 240, startPoint y: 111, endPoint x: 263, endPoint y: 112, distance: 23.4
click at [240, 111] on div "[PHONE_NUMBER]" at bounding box center [167, 112] width 155 height 15
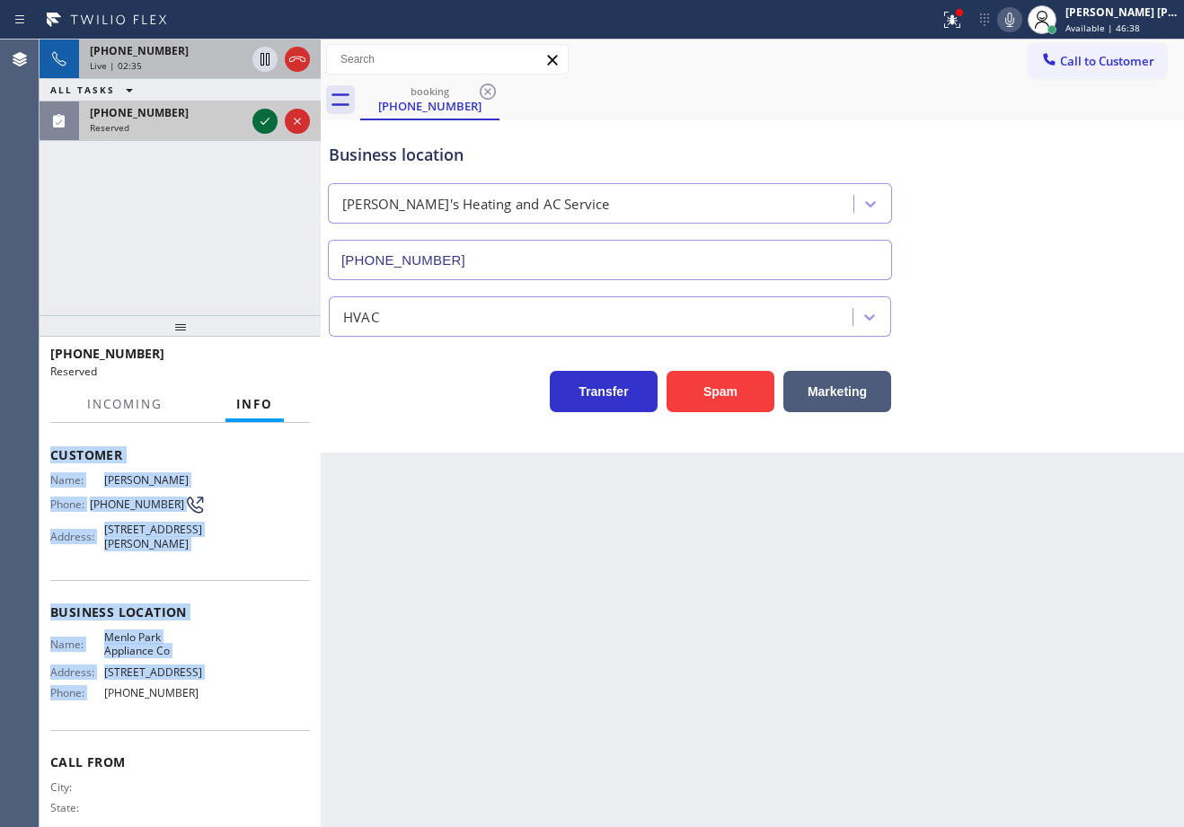
scroll to position [143, 0]
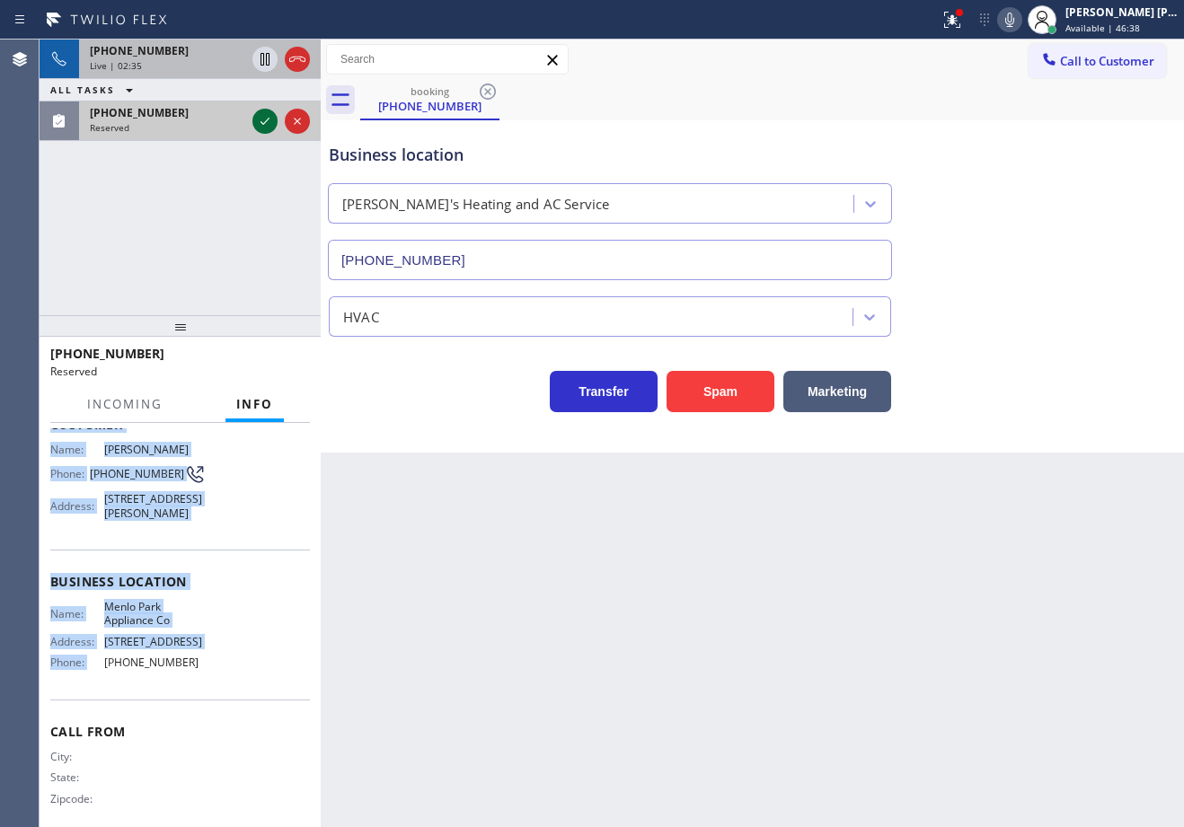
click at [258, 114] on icon at bounding box center [265, 121] width 22 height 22
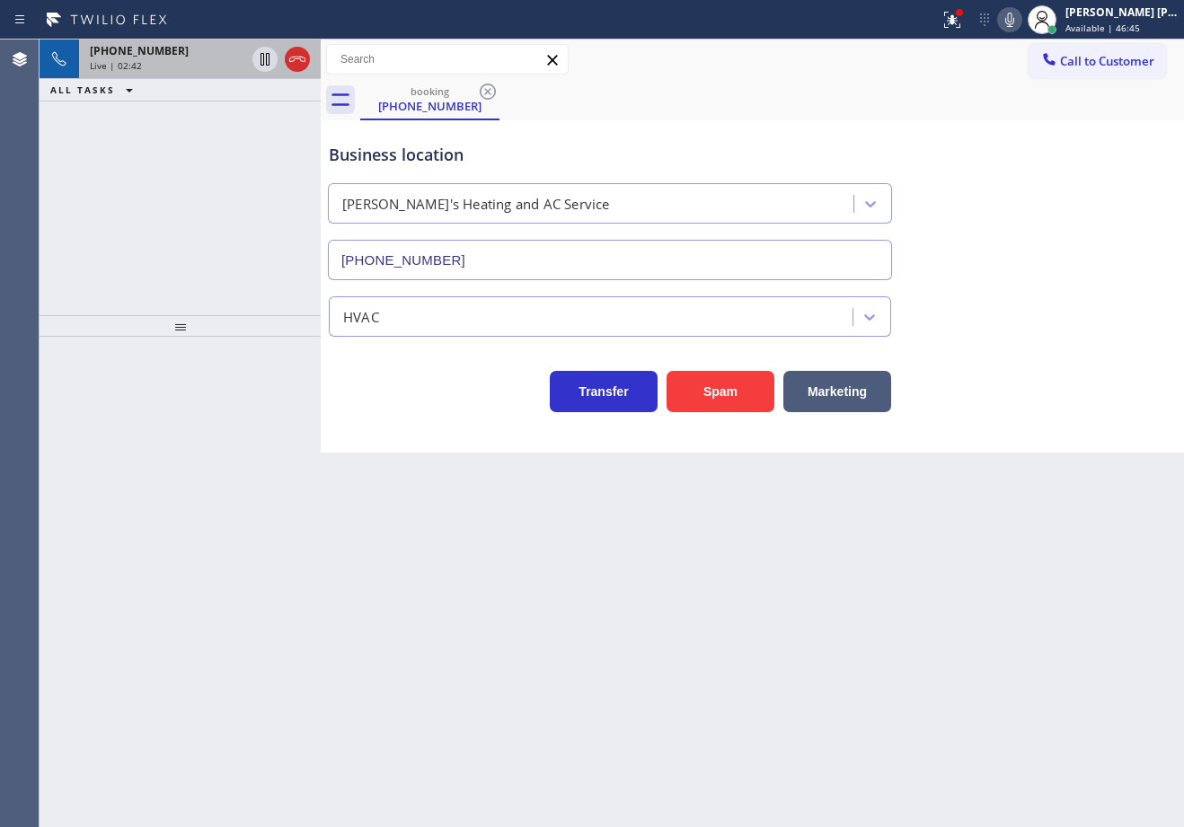
click at [184, 79] on div "ALL TASKS ALL TASKS ACTIVE TASKS TASKS IN WRAP UP" at bounding box center [180, 90] width 281 height 22
click at [187, 73] on div "[PHONE_NUMBER] Live | 02:42" at bounding box center [164, 60] width 170 height 40
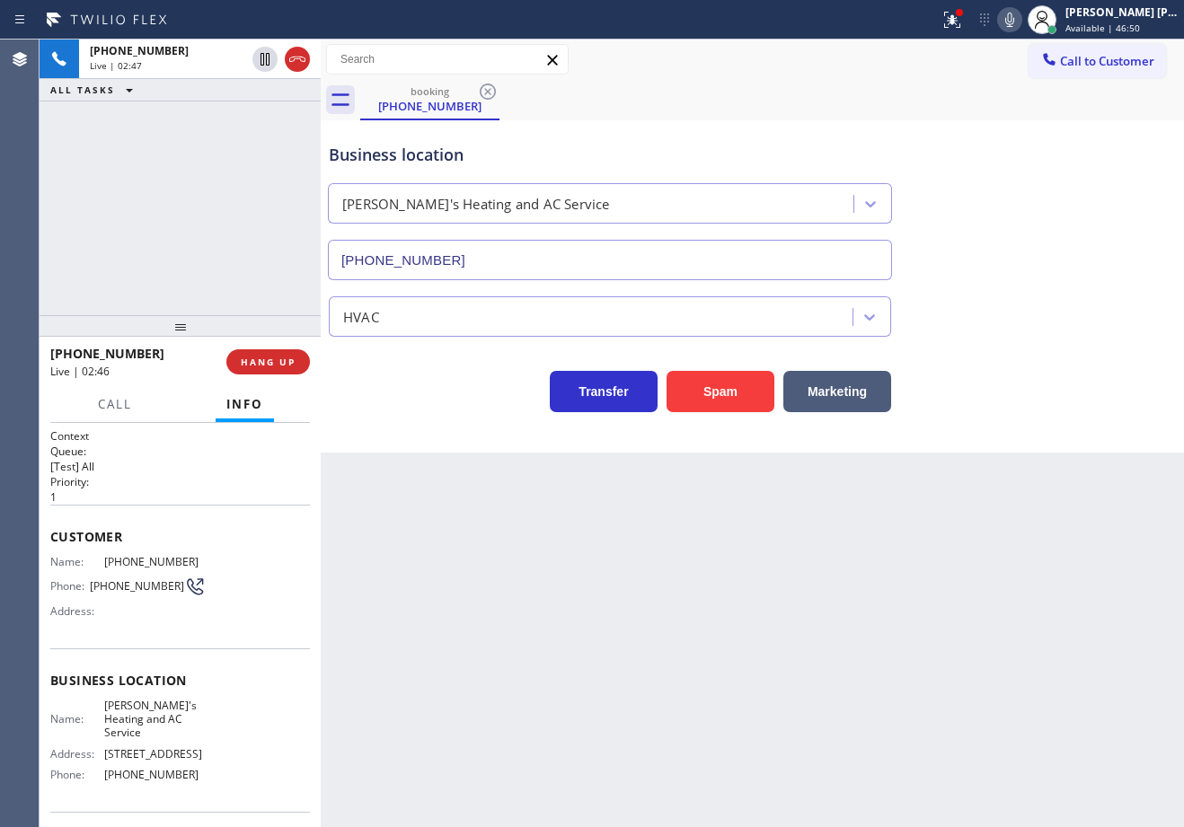
drag, startPoint x: 1013, startPoint y: 337, endPoint x: 1009, endPoint y: 324, distance: 13.4
click at [1011, 332] on div "Business location [PERSON_NAME]'s Heating and AC Service [PHONE_NUMBER] HVAC Tr…" at bounding box center [752, 268] width 854 height 287
drag, startPoint x: 1009, startPoint y: 324, endPoint x: 1175, endPoint y: 354, distance: 168.8
click at [1039, 331] on div "HVAC" at bounding box center [752, 313] width 854 height 48
drag, startPoint x: 1027, startPoint y: 17, endPoint x: 712, endPoint y: 126, distance: 332.6
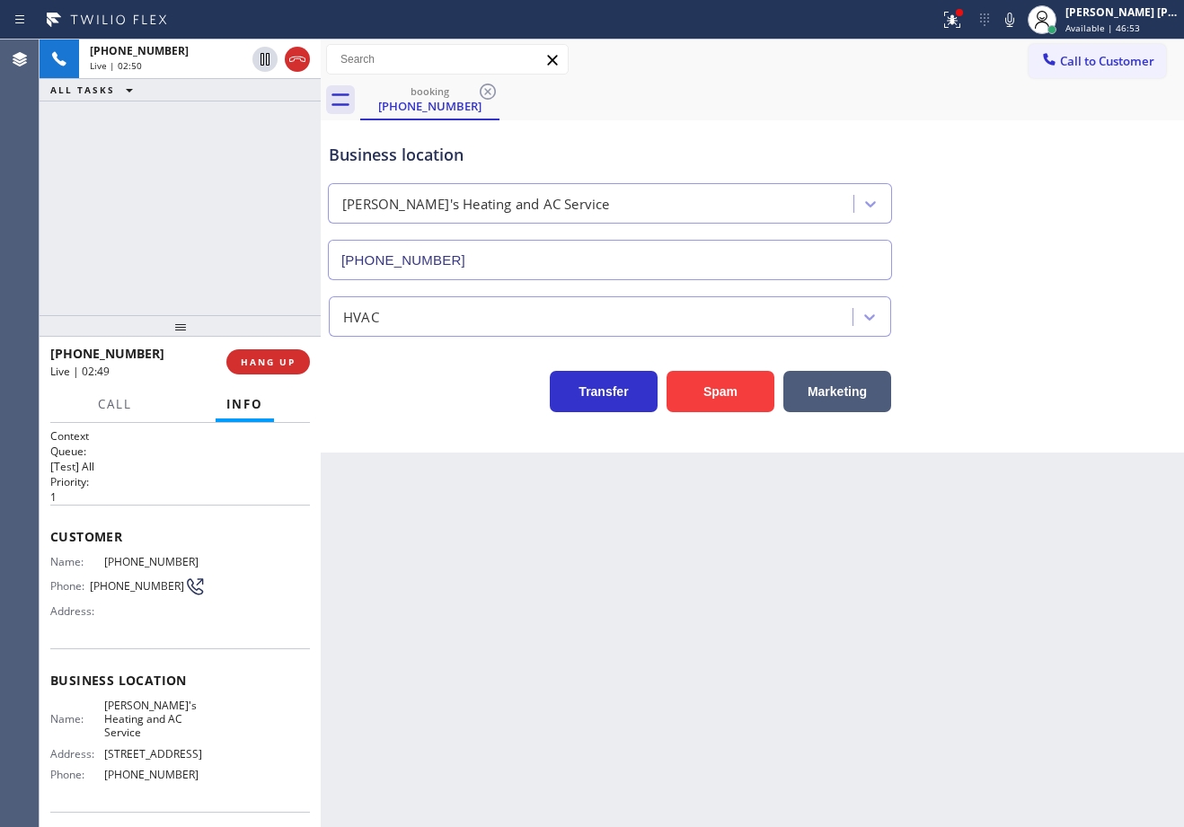
click at [1020, 17] on icon at bounding box center [1010, 20] width 22 height 22
click at [268, 58] on icon at bounding box center [265, 59] width 22 height 22
click at [259, 57] on icon at bounding box center [265, 59] width 22 height 22
click at [1020, 21] on icon at bounding box center [1010, 20] width 22 height 22
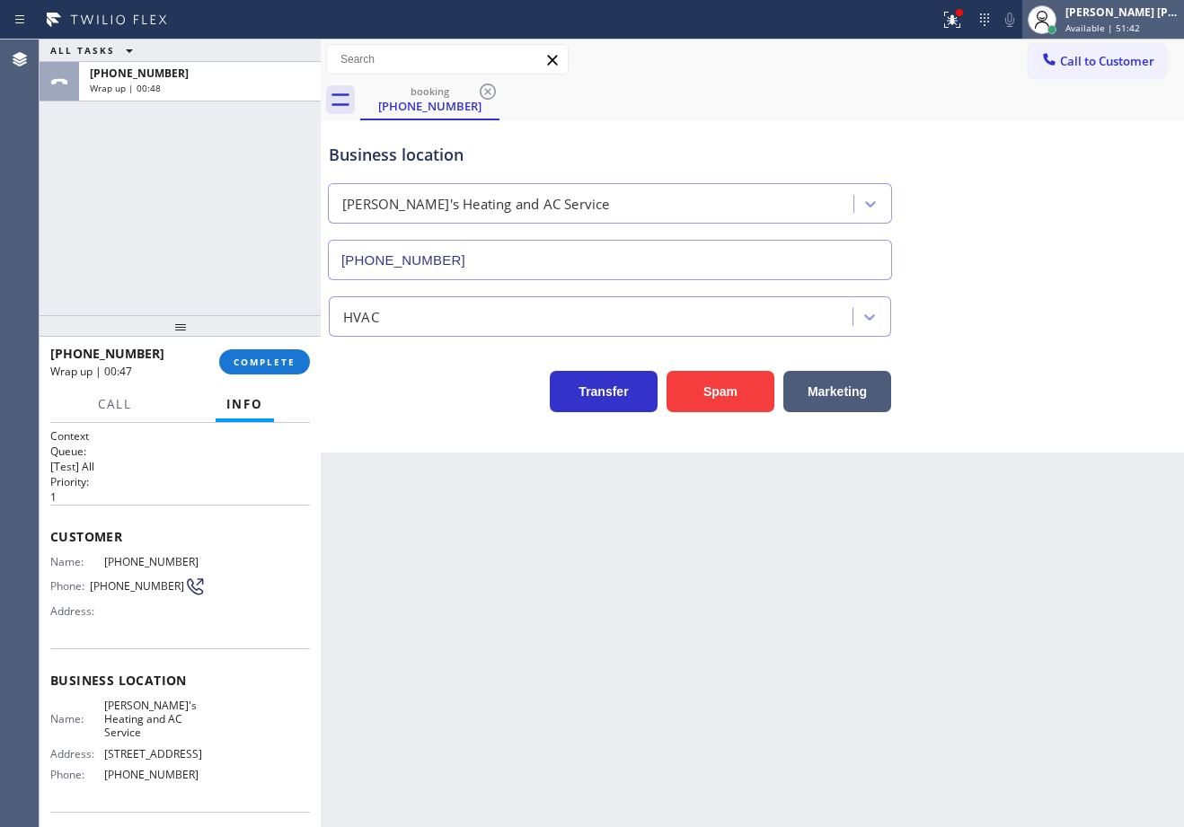
click at [1136, 13] on div "[PERSON_NAME] [PERSON_NAME] Dahil" at bounding box center [1121, 11] width 113 height 15
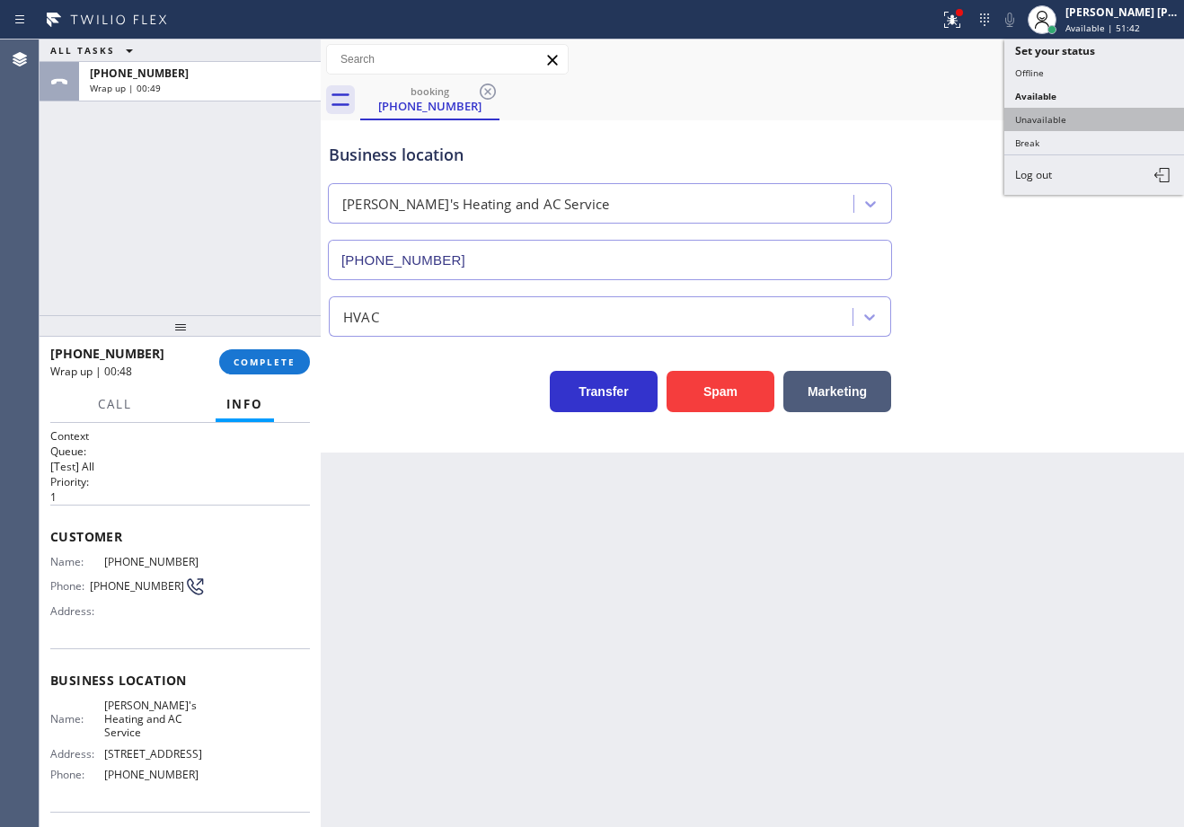
click at [1076, 119] on button "Unavailable" at bounding box center [1094, 119] width 180 height 23
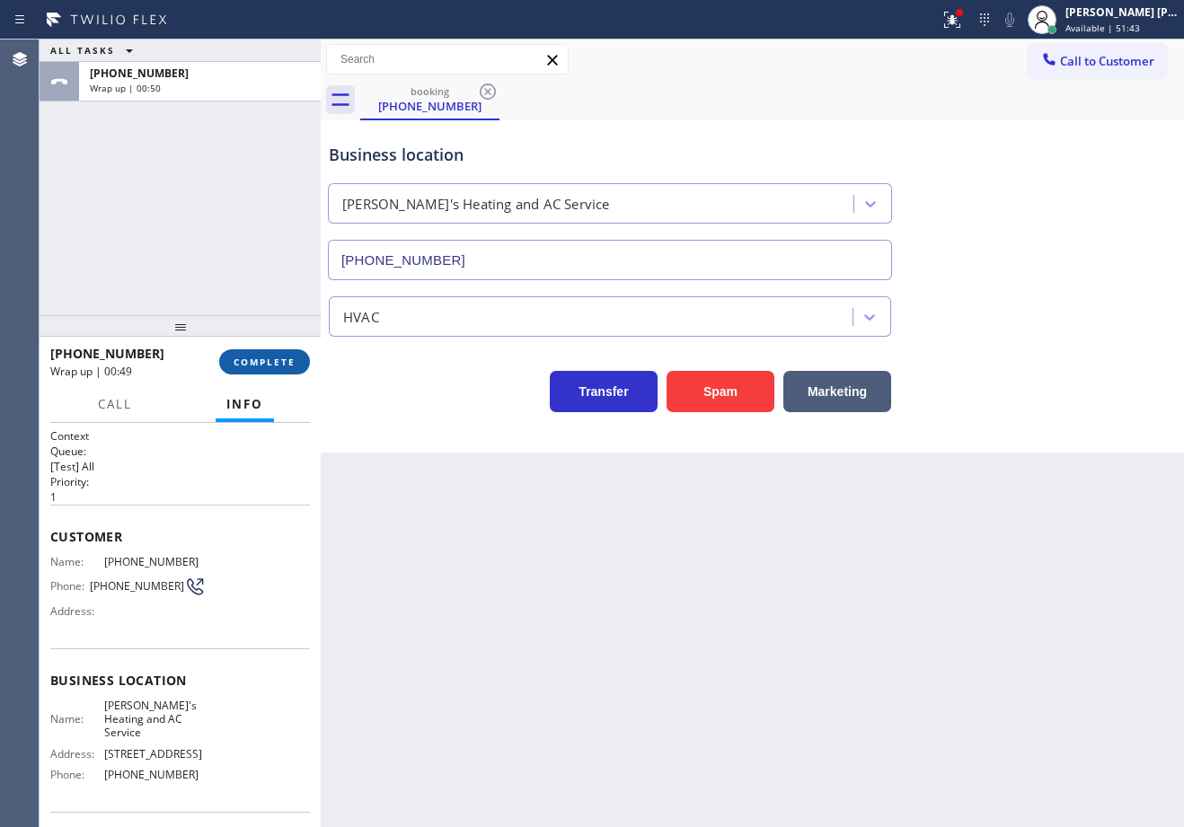
click at [246, 372] on button "COMPLETE" at bounding box center [264, 361] width 91 height 25
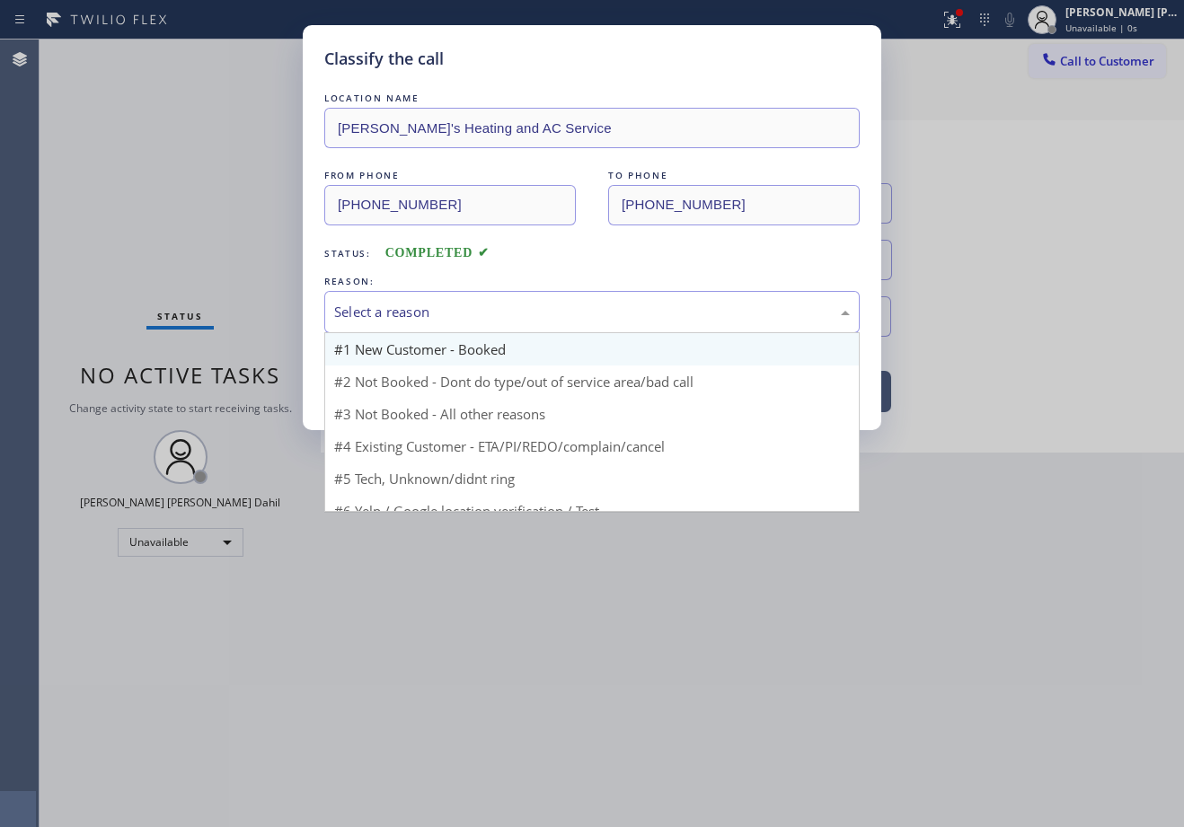
drag, startPoint x: 430, startPoint y: 303, endPoint x: 435, endPoint y: 354, distance: 51.4
click at [436, 304] on div "Select a reason" at bounding box center [591, 312] width 515 height 21
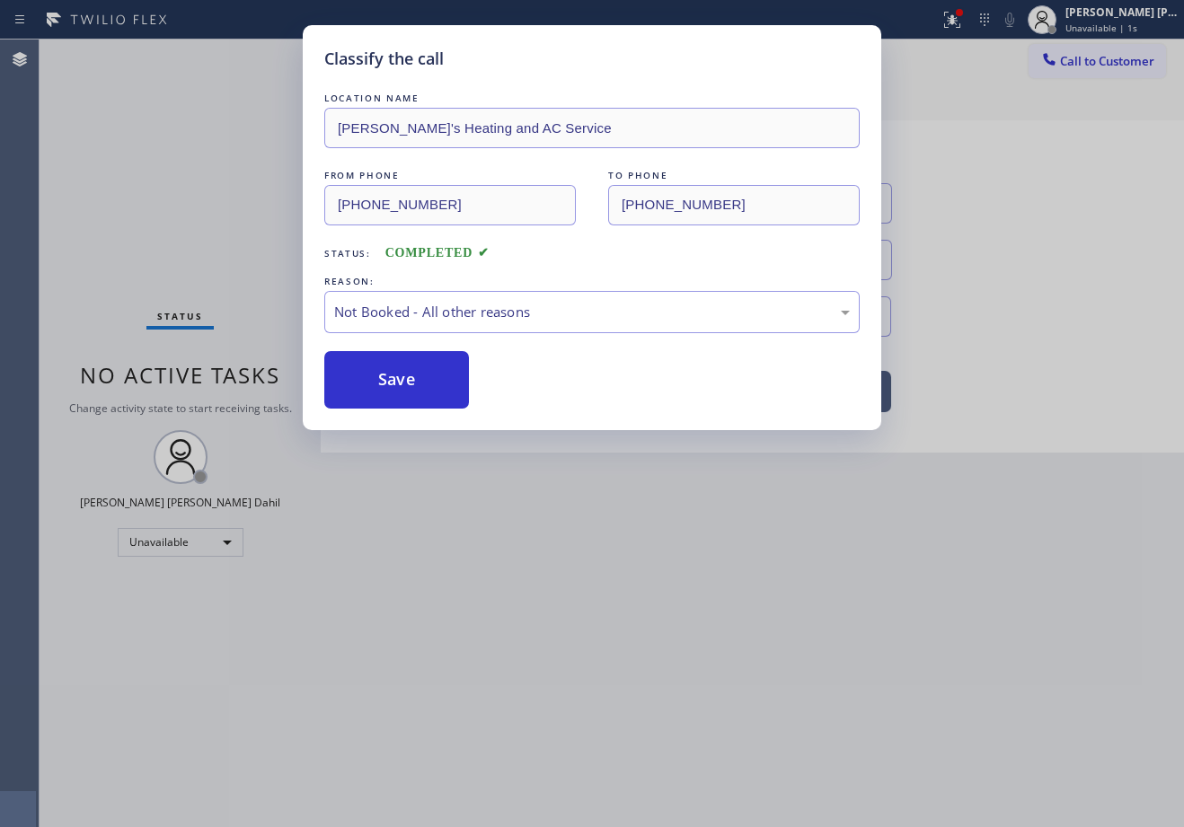
click at [419, 380] on button "Save" at bounding box center [396, 379] width 145 height 57
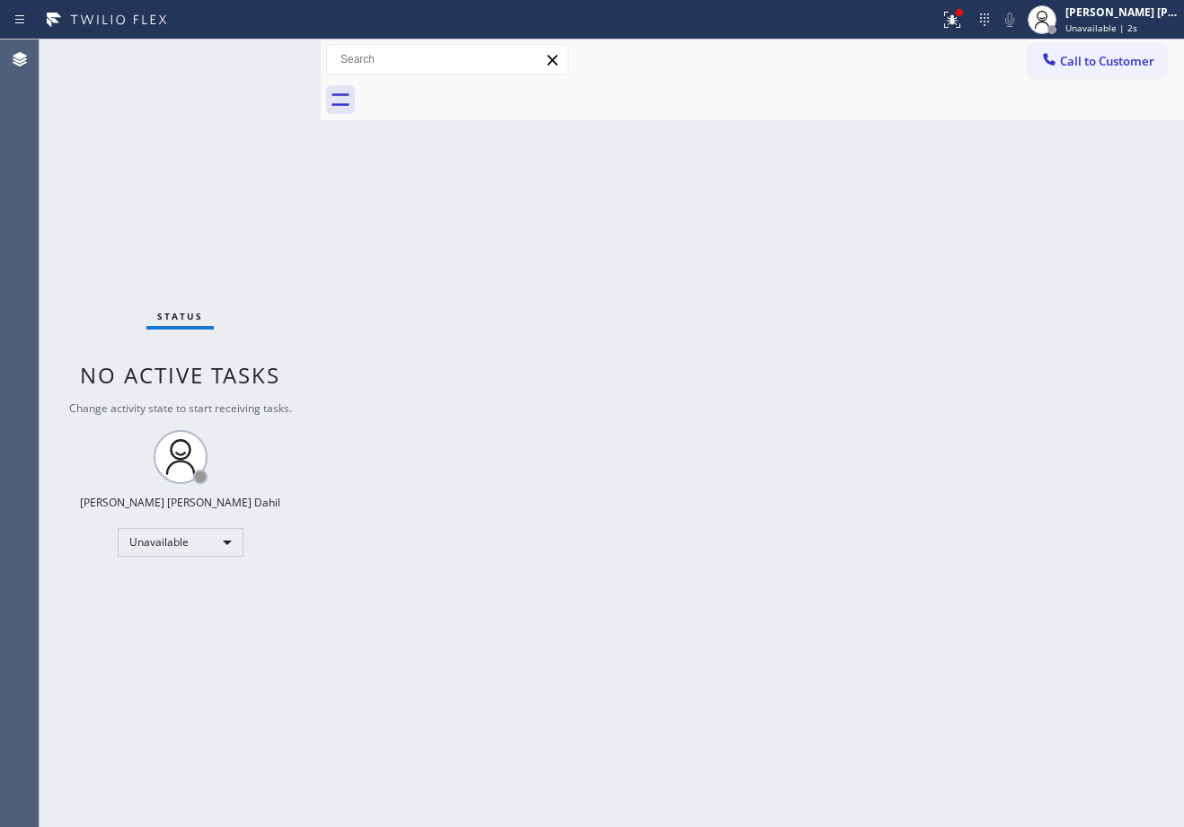
click at [1106, 59] on span "Call to Customer" at bounding box center [1107, 61] width 94 height 16
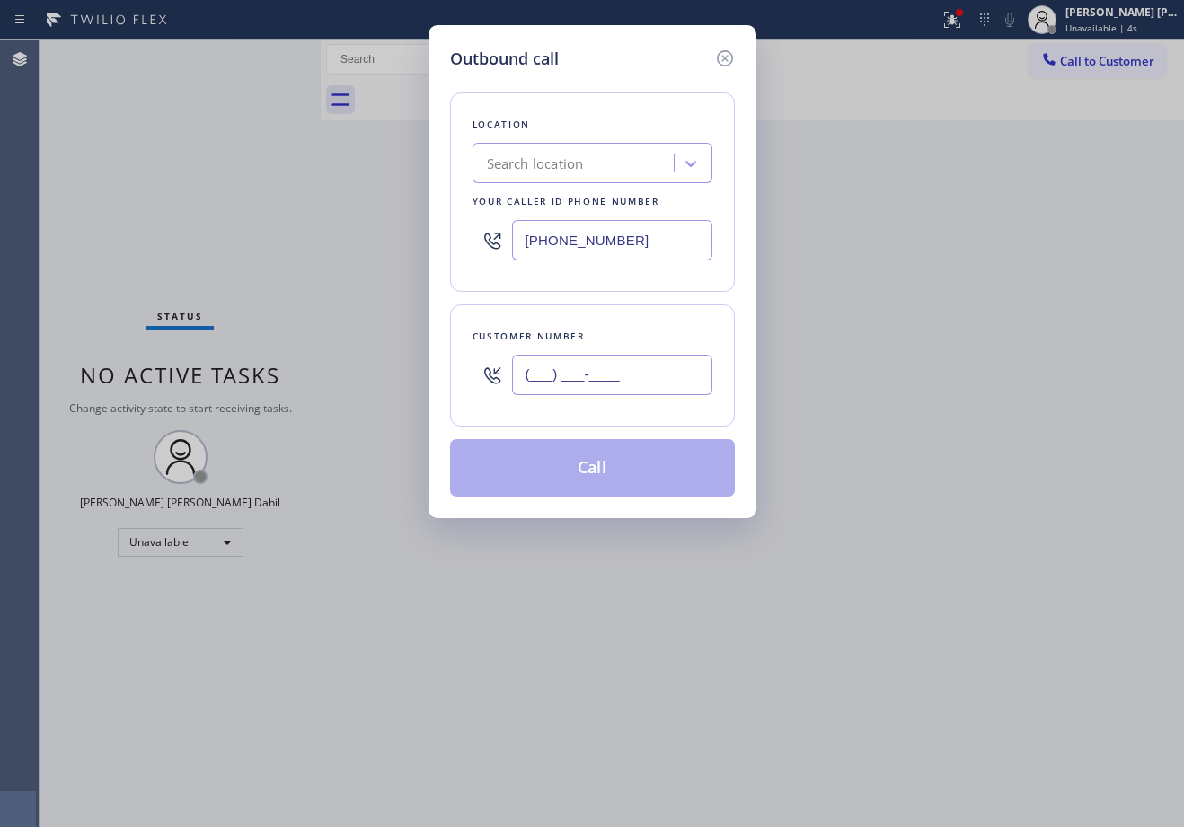
click at [590, 383] on input "(___) ___-____" at bounding box center [612, 375] width 200 height 40
paste input "347) 930-5651"
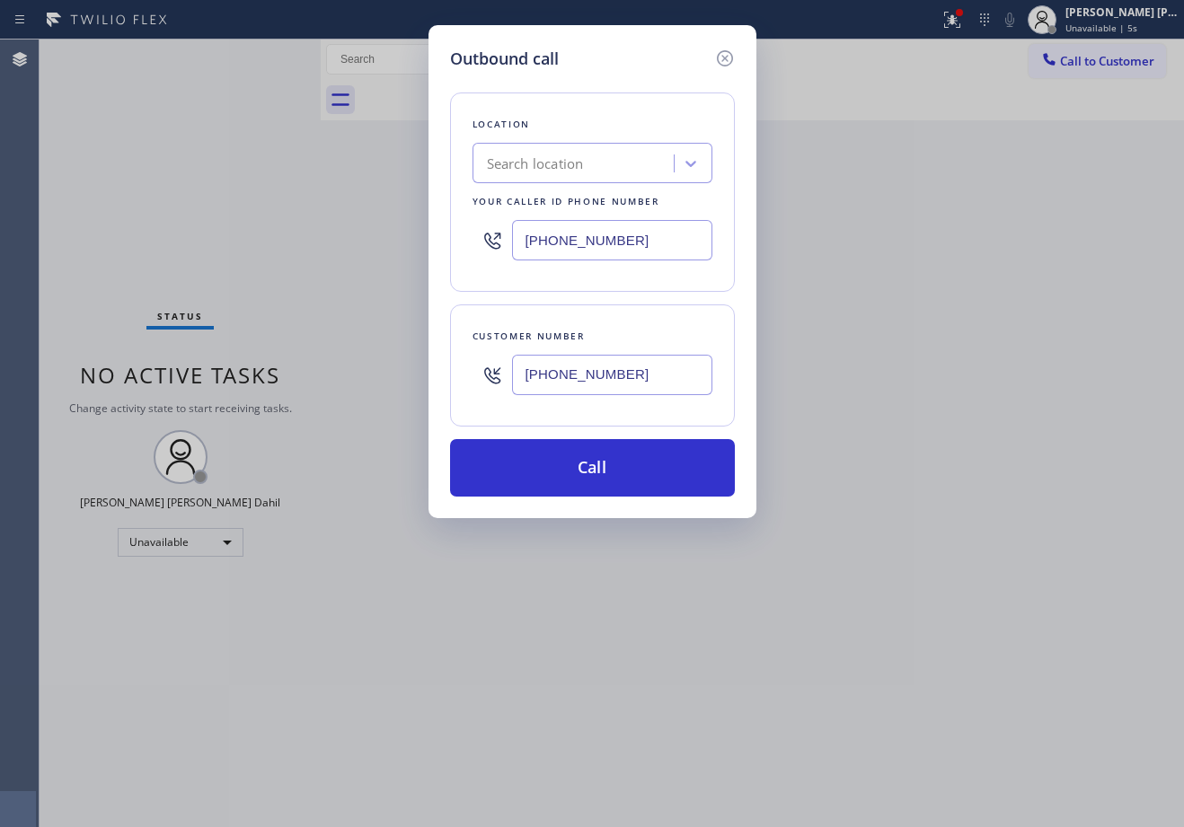
type input "[PHONE_NUMBER]"
click at [595, 229] on input "[PHONE_NUMBER]" at bounding box center [612, 240] width 200 height 40
paste input "929) 500-7477"
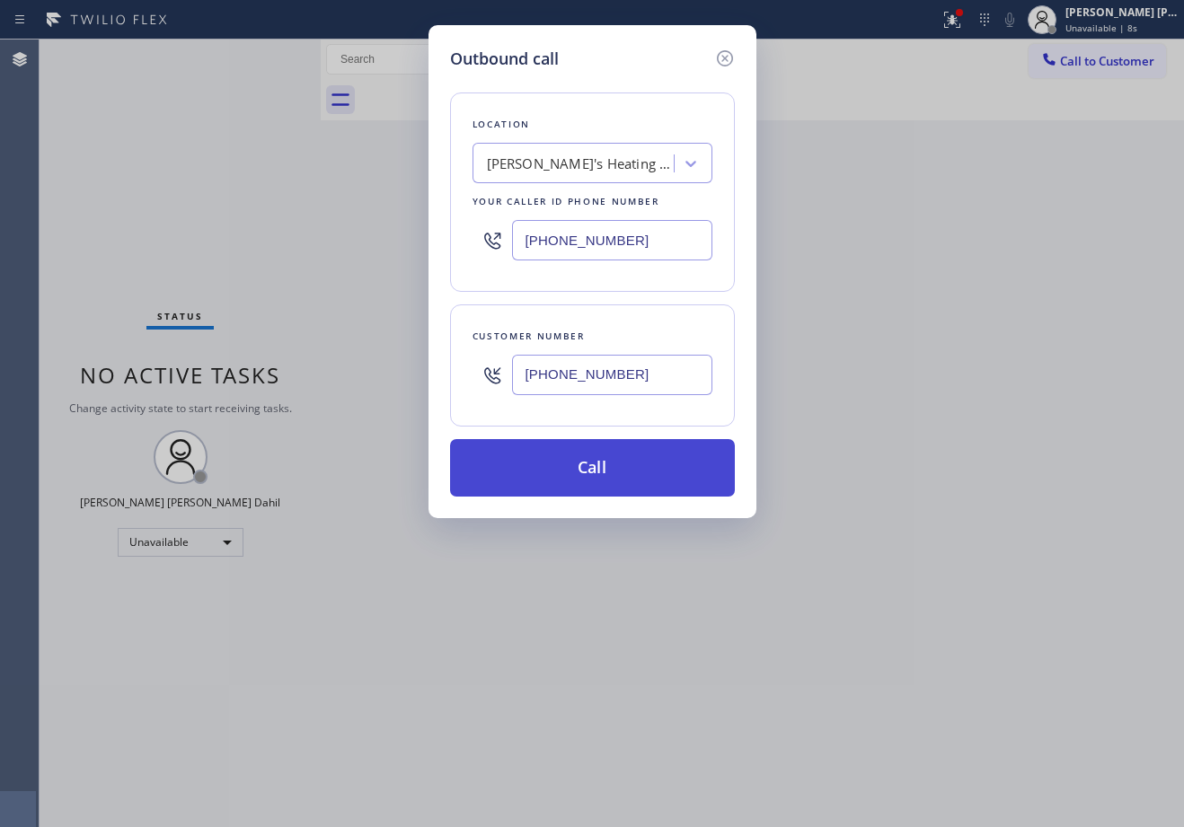
type input "[PHONE_NUMBER]"
click at [580, 471] on button "Call" at bounding box center [592, 467] width 285 height 57
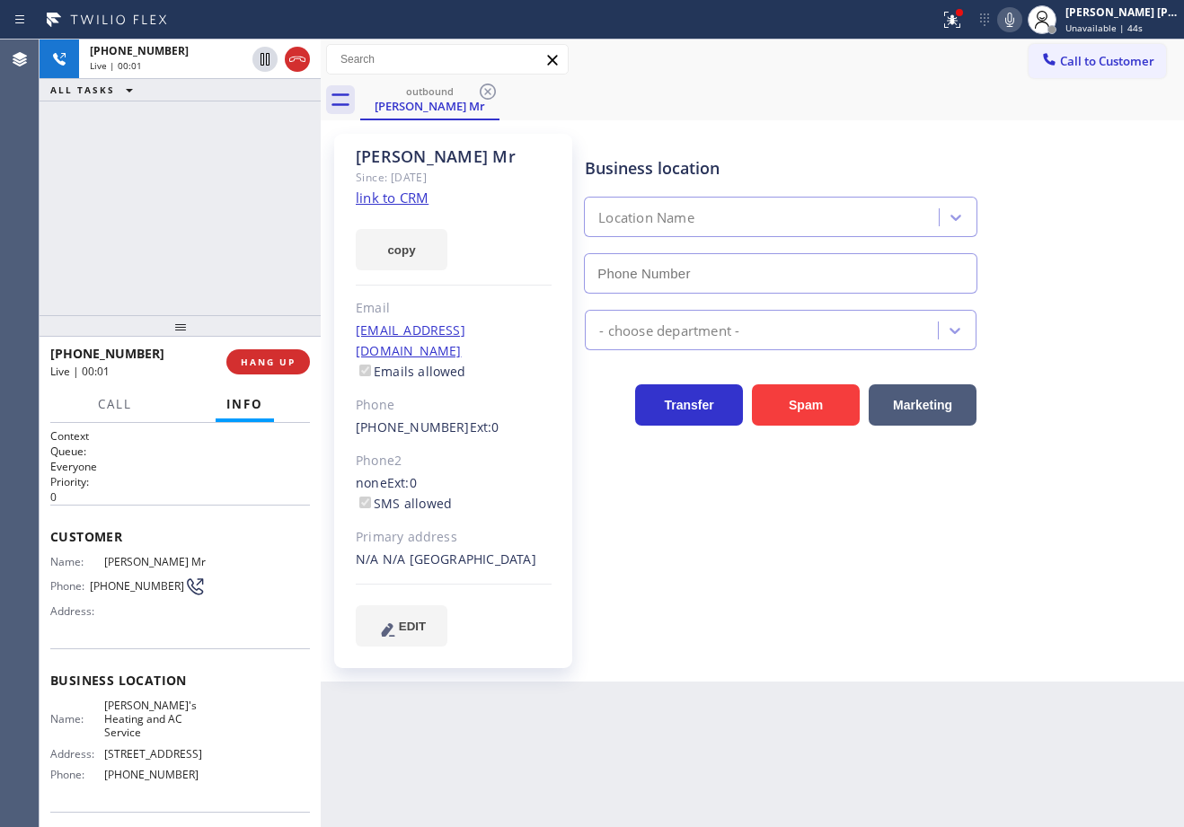
type input "[PHONE_NUMBER]"
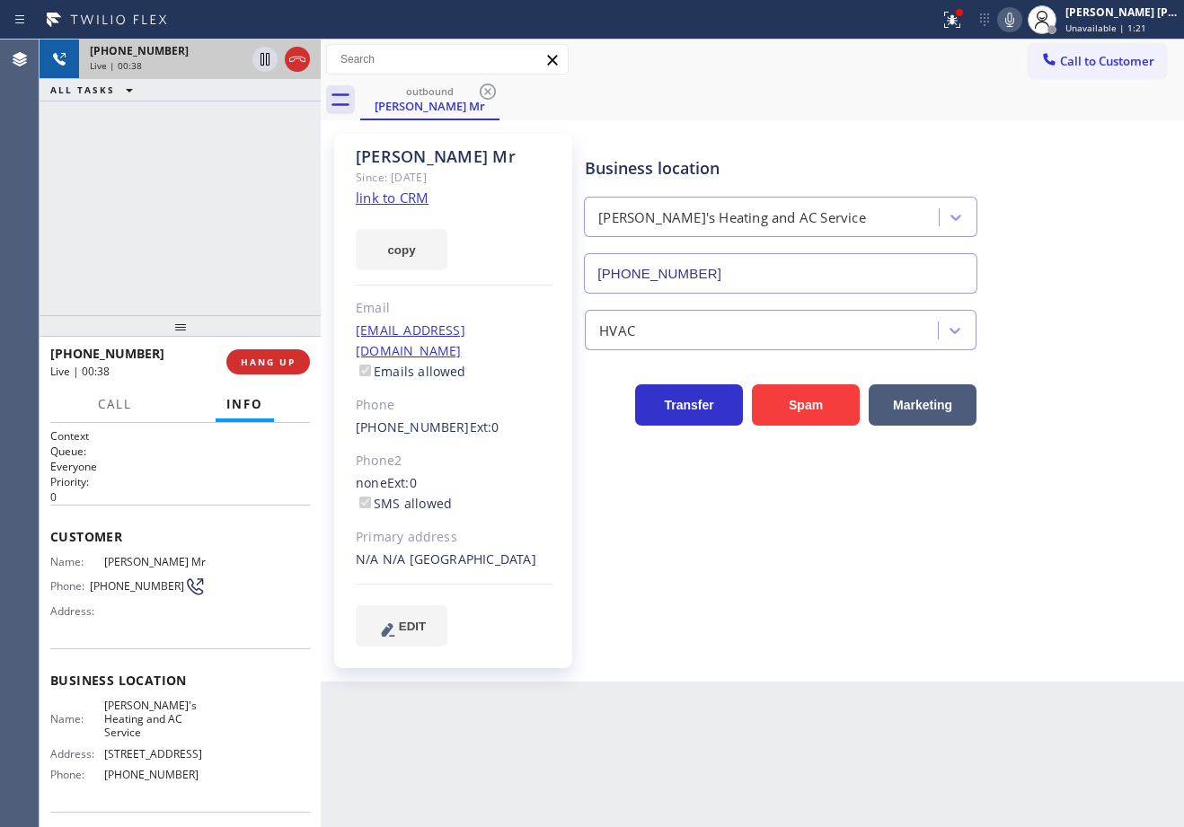
click at [298, 62] on icon at bounding box center [297, 59] width 22 height 22
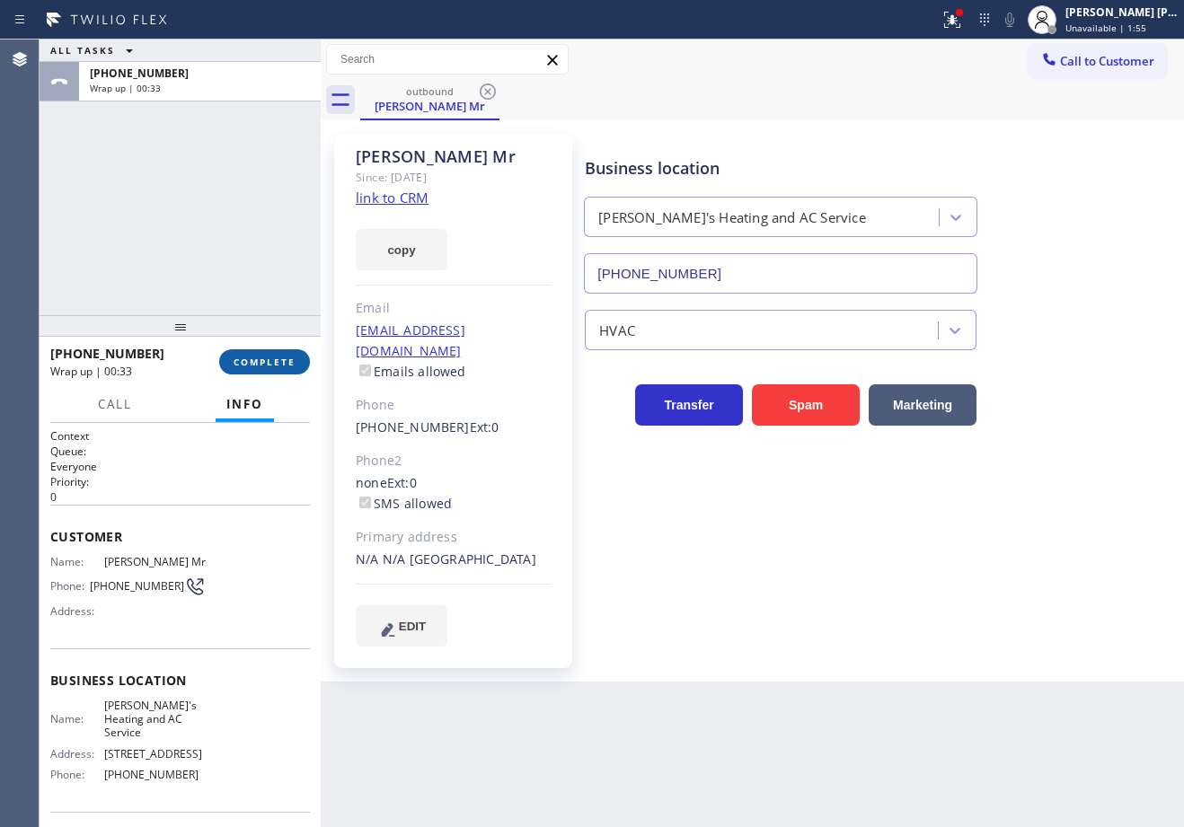
click at [299, 366] on button "COMPLETE" at bounding box center [264, 361] width 91 height 25
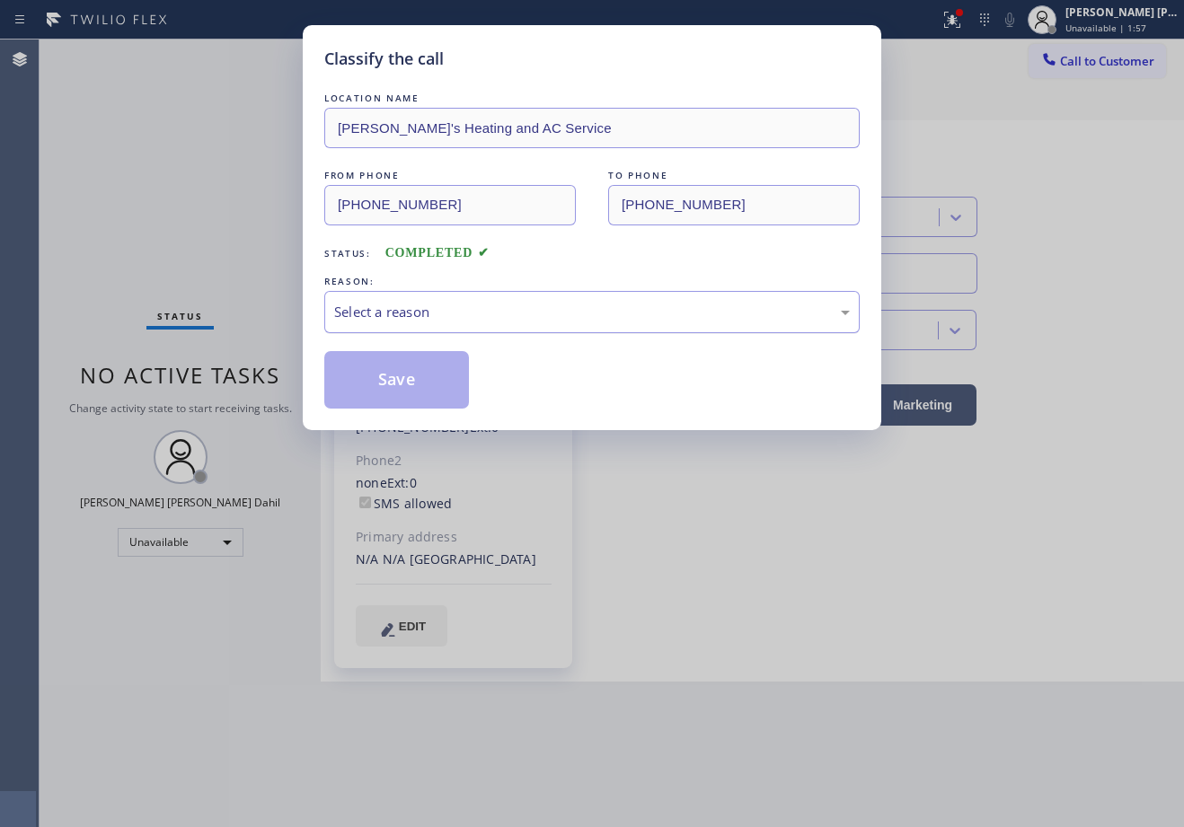
click at [440, 330] on div "Select a reason" at bounding box center [591, 312] width 535 height 42
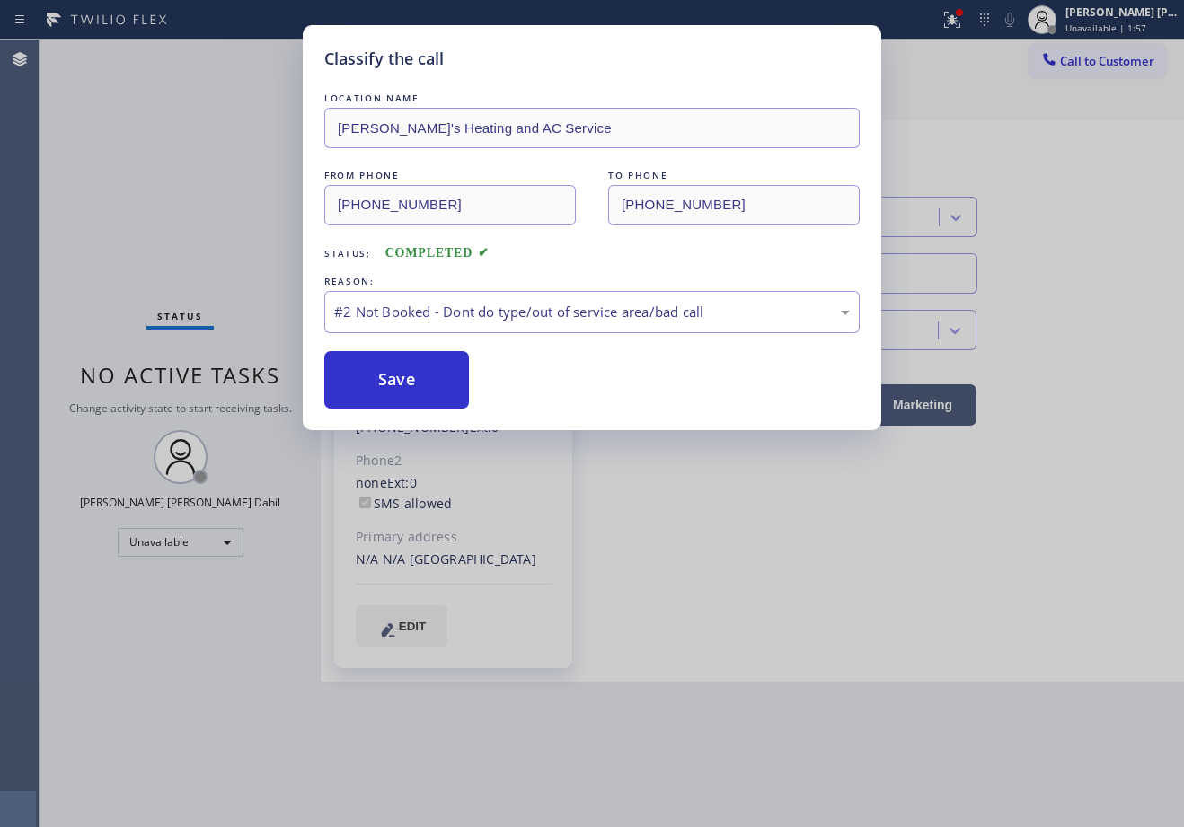
click at [413, 389] on button "Save" at bounding box center [396, 379] width 145 height 57
drag, startPoint x: 413, startPoint y: 389, endPoint x: 1021, endPoint y: 317, distance: 612.2
click at [415, 389] on button "Save" at bounding box center [396, 379] width 145 height 57
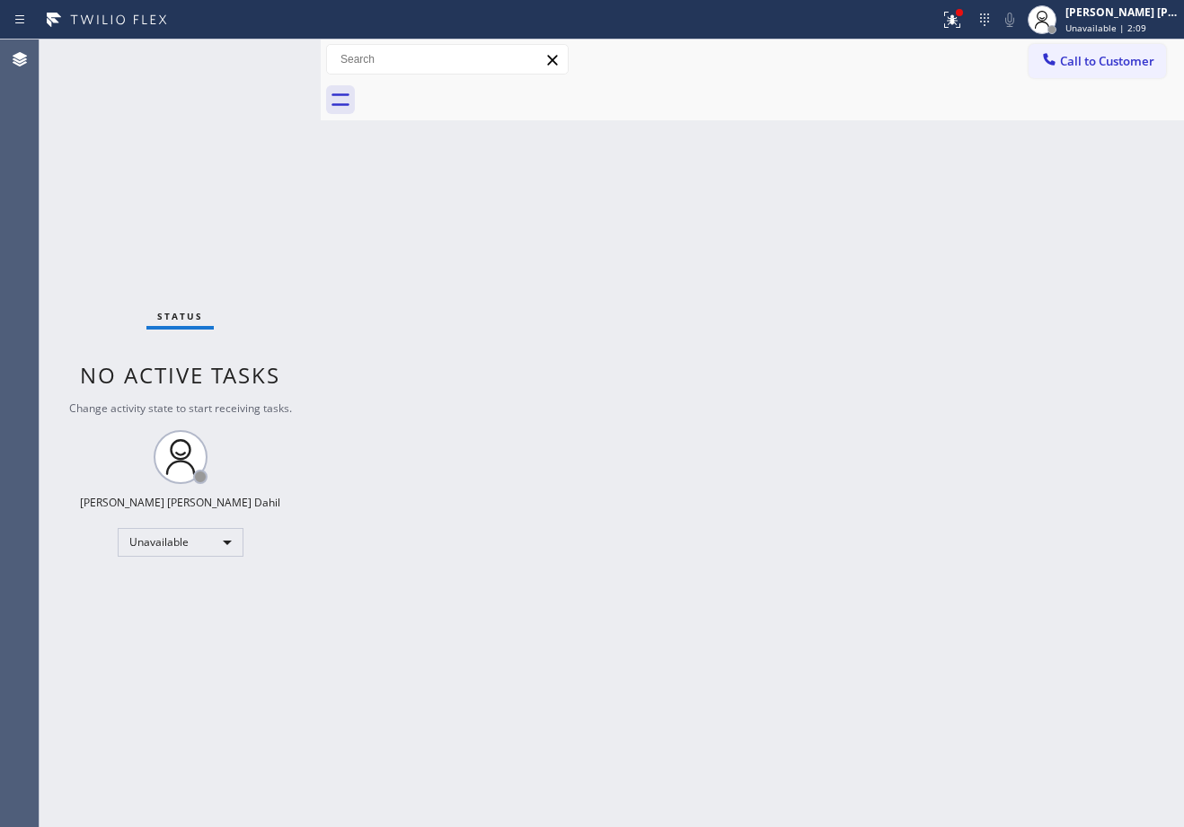
click at [299, 132] on div "Status No active tasks Change activity state to start receiving tasks. [PERSON_…" at bounding box center [180, 434] width 281 height 788
drag, startPoint x: 1094, startPoint y: 19, endPoint x: 1097, endPoint y: 84, distance: 64.8
click at [1096, 19] on div "[PERSON_NAME] [PERSON_NAME] Dahil" at bounding box center [1121, 11] width 113 height 15
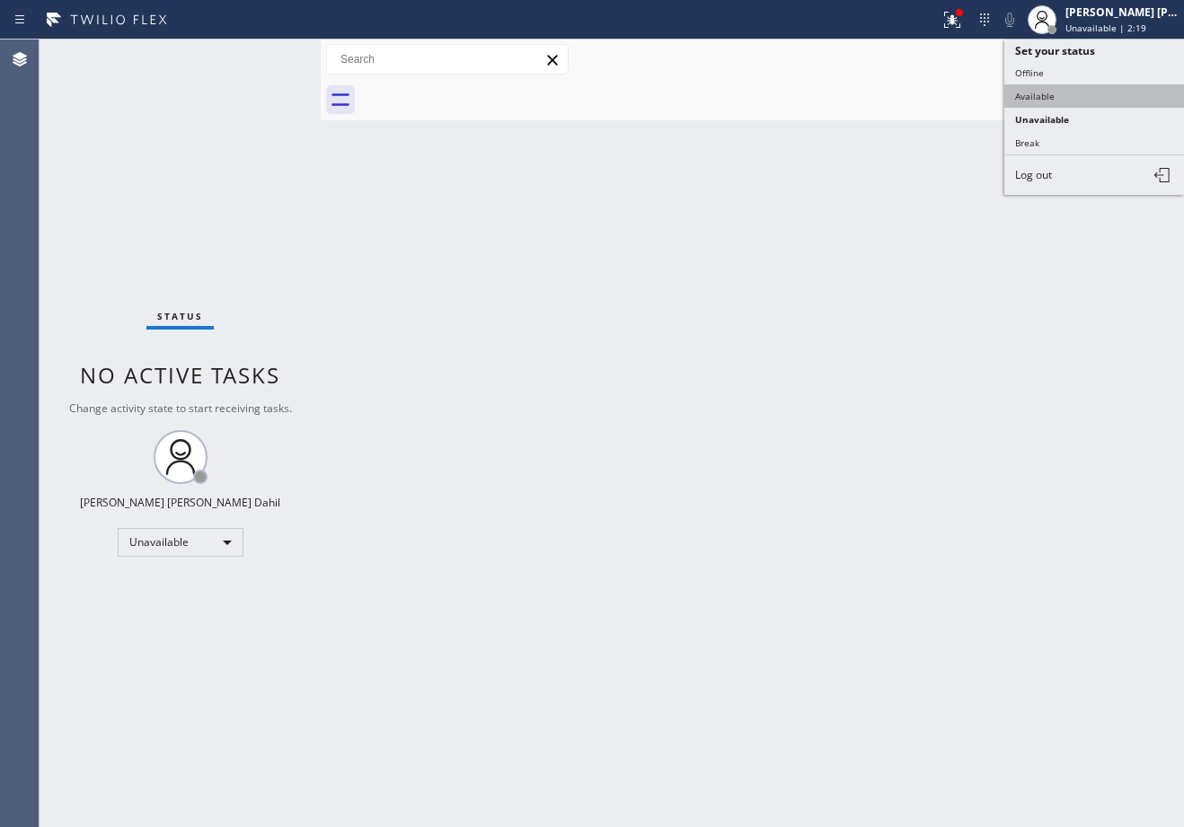
click at [1097, 91] on button "Available" at bounding box center [1094, 95] width 180 height 23
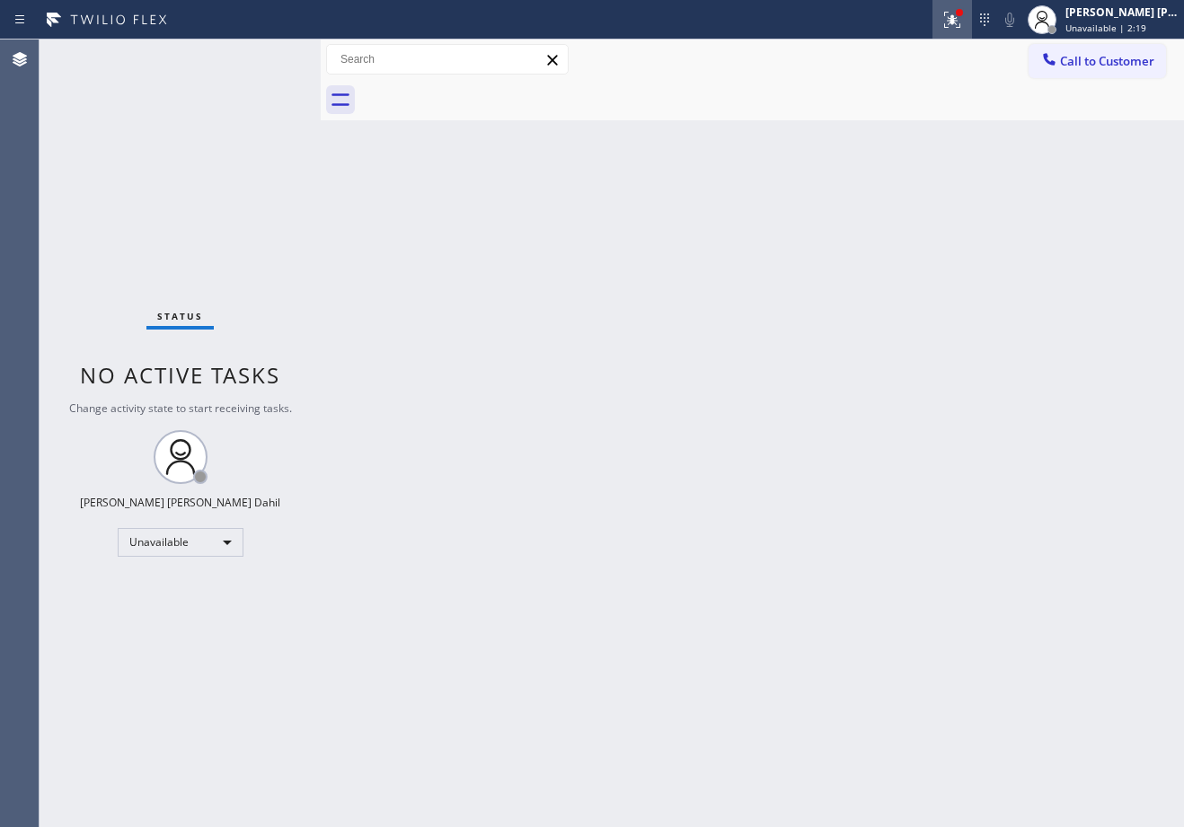
click at [963, 26] on icon at bounding box center [952, 20] width 22 height 22
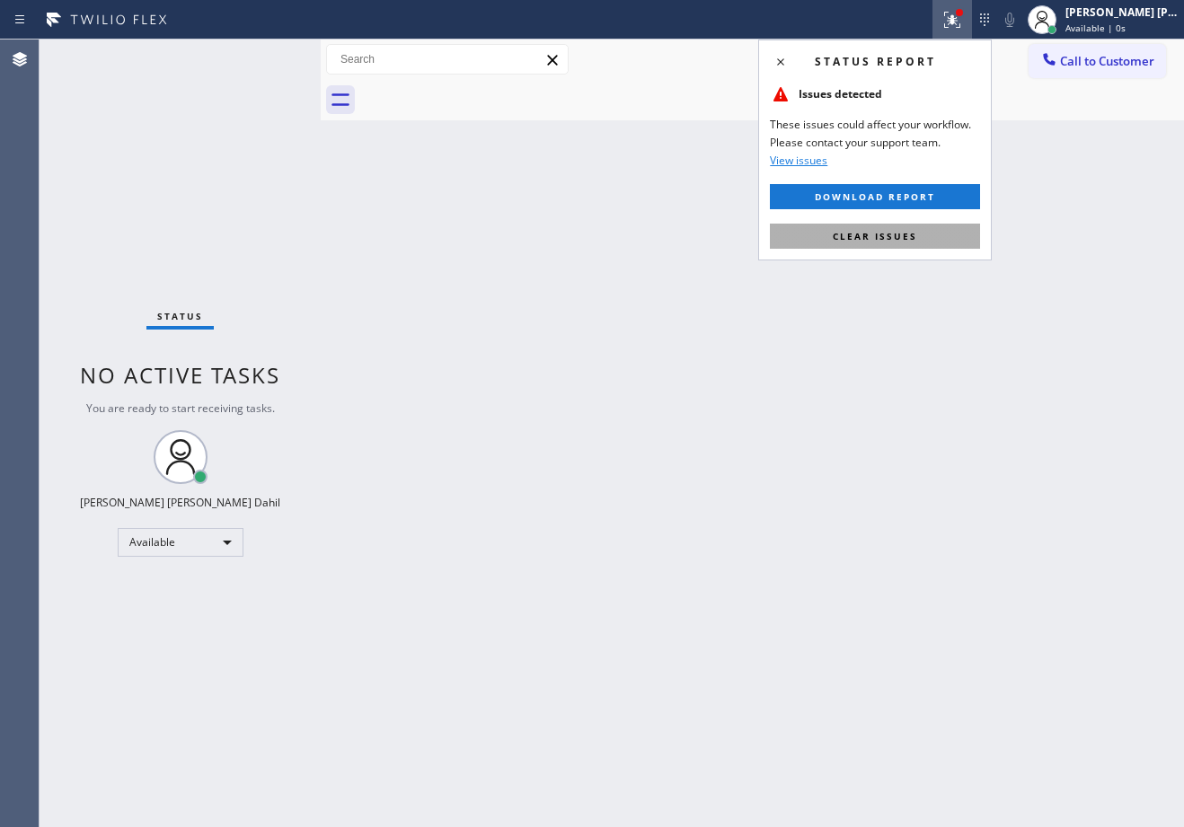
click at [970, 233] on button "Clear issues" at bounding box center [875, 236] width 210 height 25
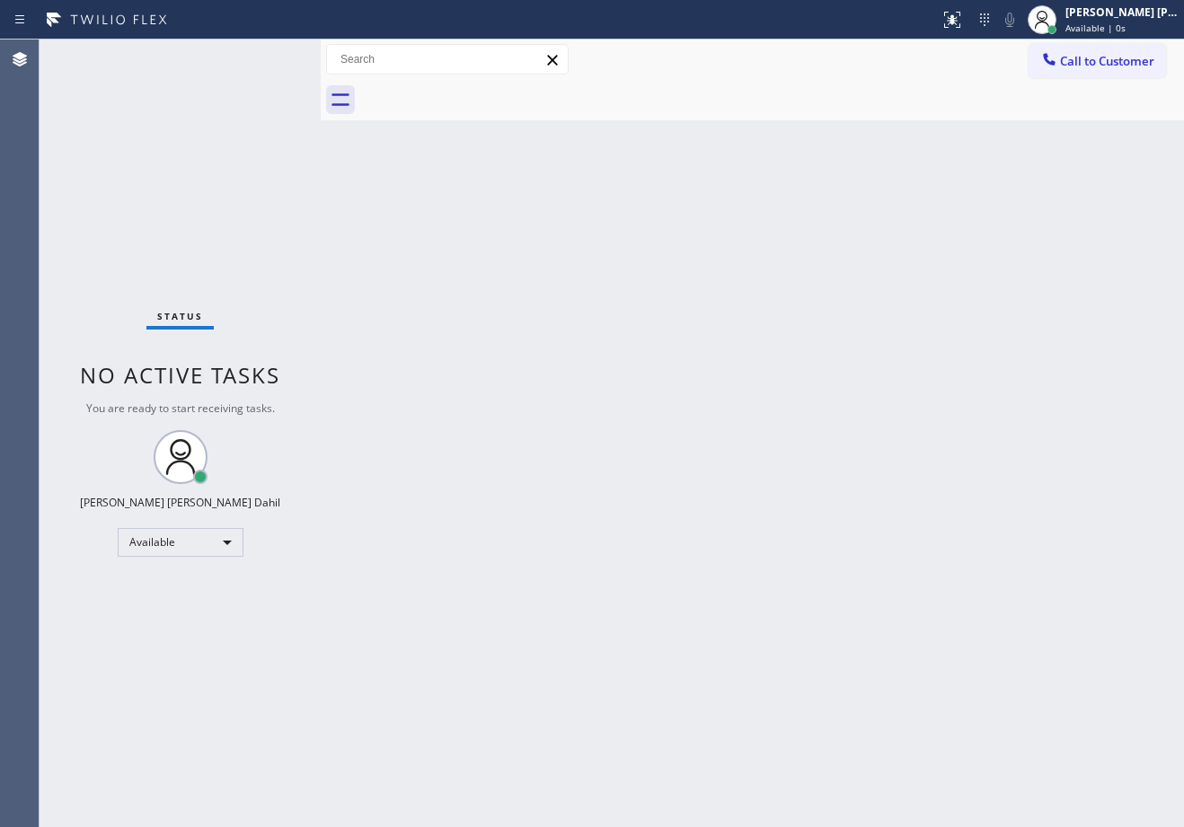
click at [971, 234] on div "Back to Dashboard Change Sender ID Customers Technicians Select a contact Outbo…" at bounding box center [752, 434] width 863 height 788
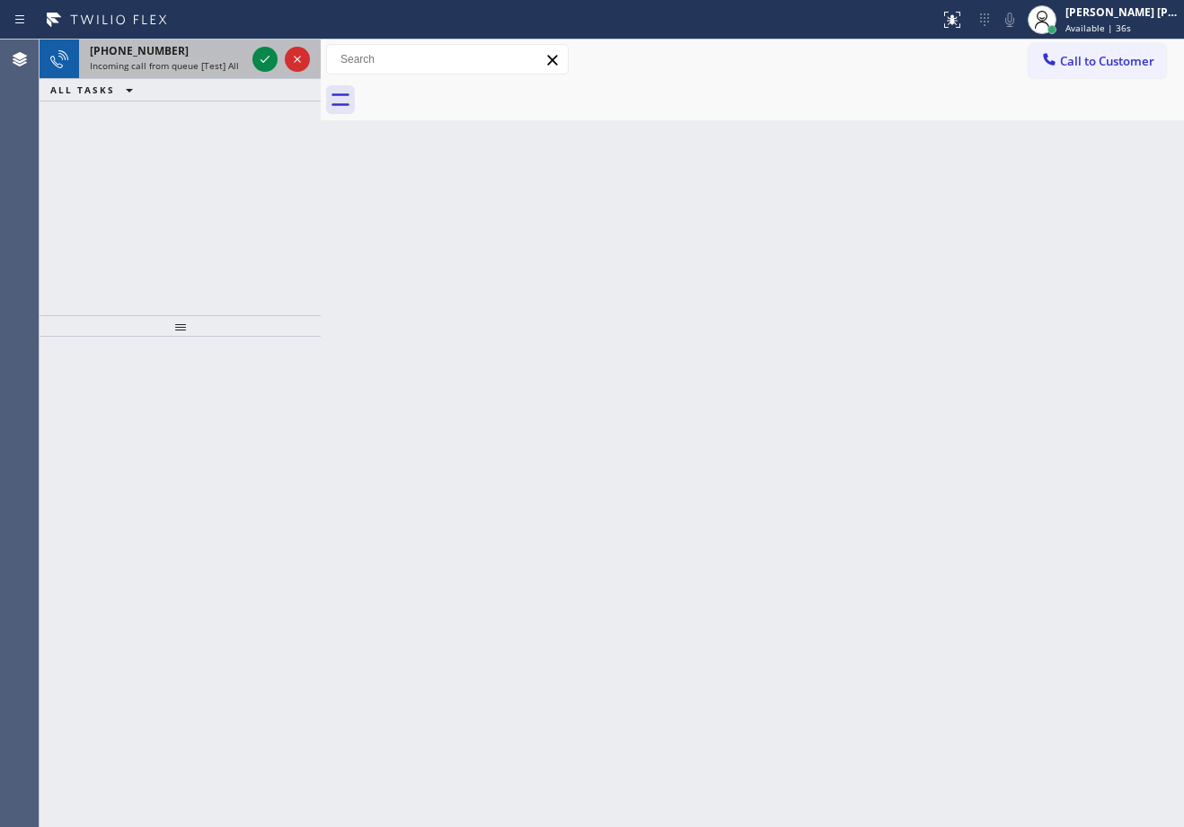
click at [215, 56] on div "[PHONE_NUMBER]" at bounding box center [167, 50] width 155 height 15
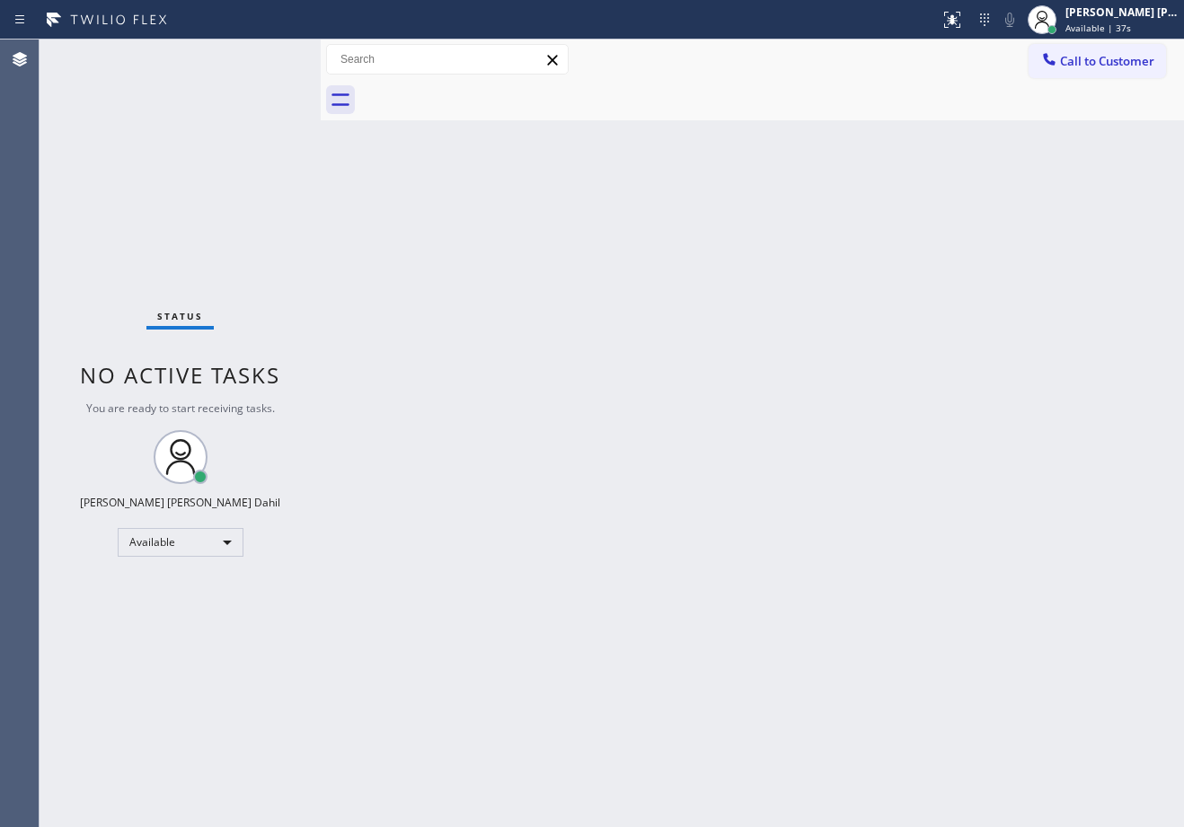
click at [215, 56] on div "Status No active tasks You are ready to start receiving tasks. [PERSON_NAME] [P…" at bounding box center [180, 434] width 281 height 788
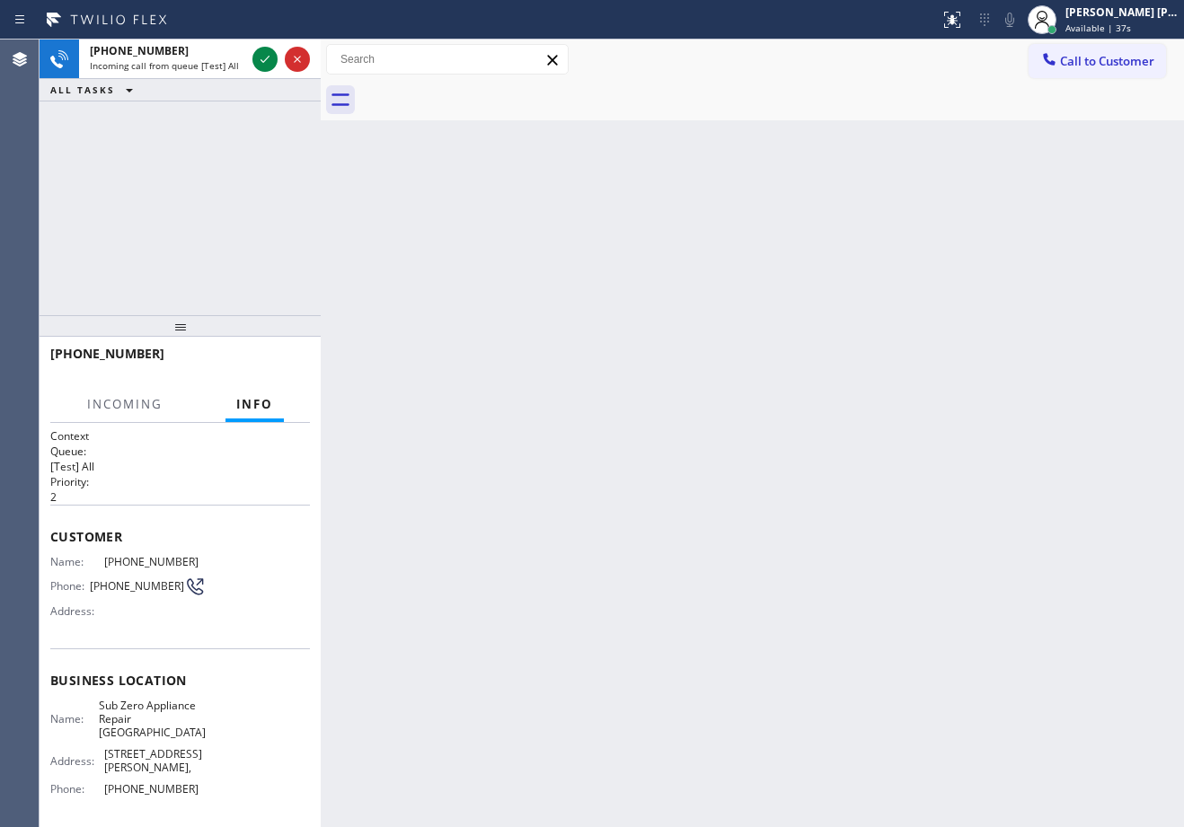
click at [215, 57] on div "[PHONE_NUMBER]" at bounding box center [167, 50] width 155 height 15
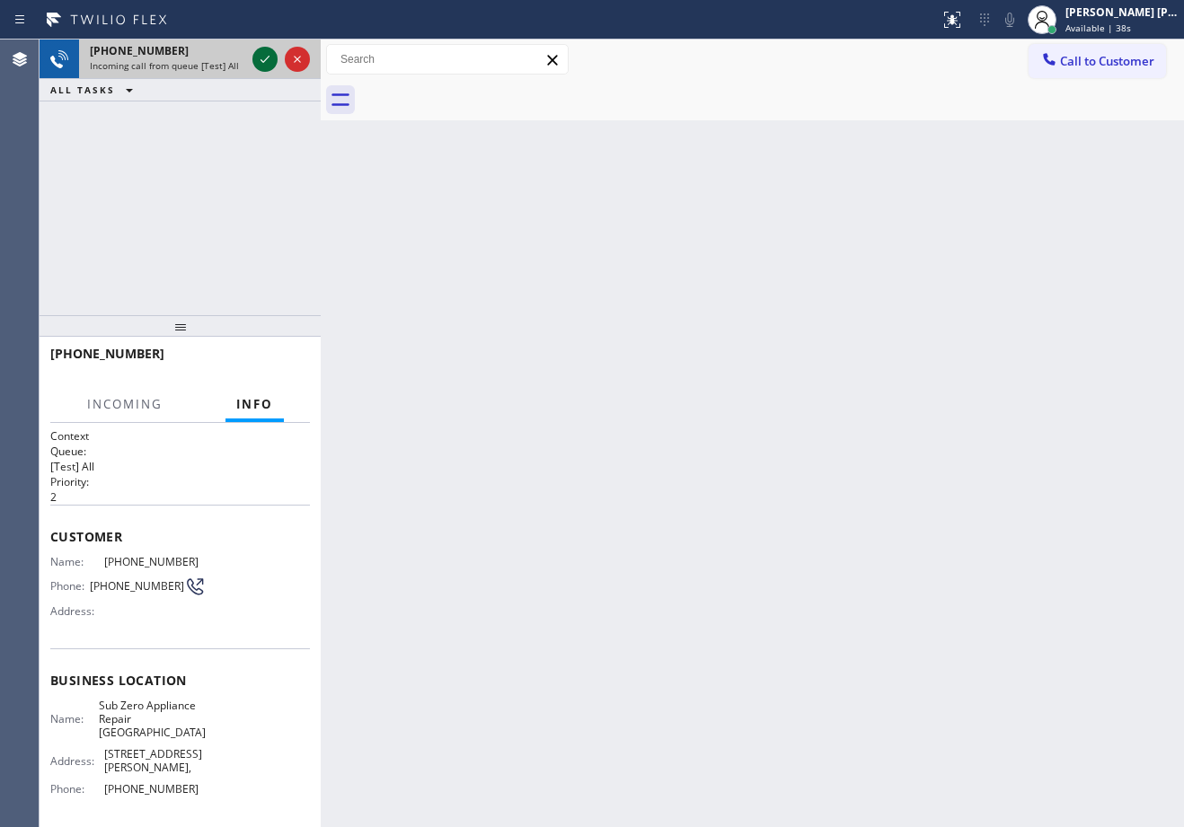
click at [260, 63] on icon at bounding box center [265, 59] width 22 height 22
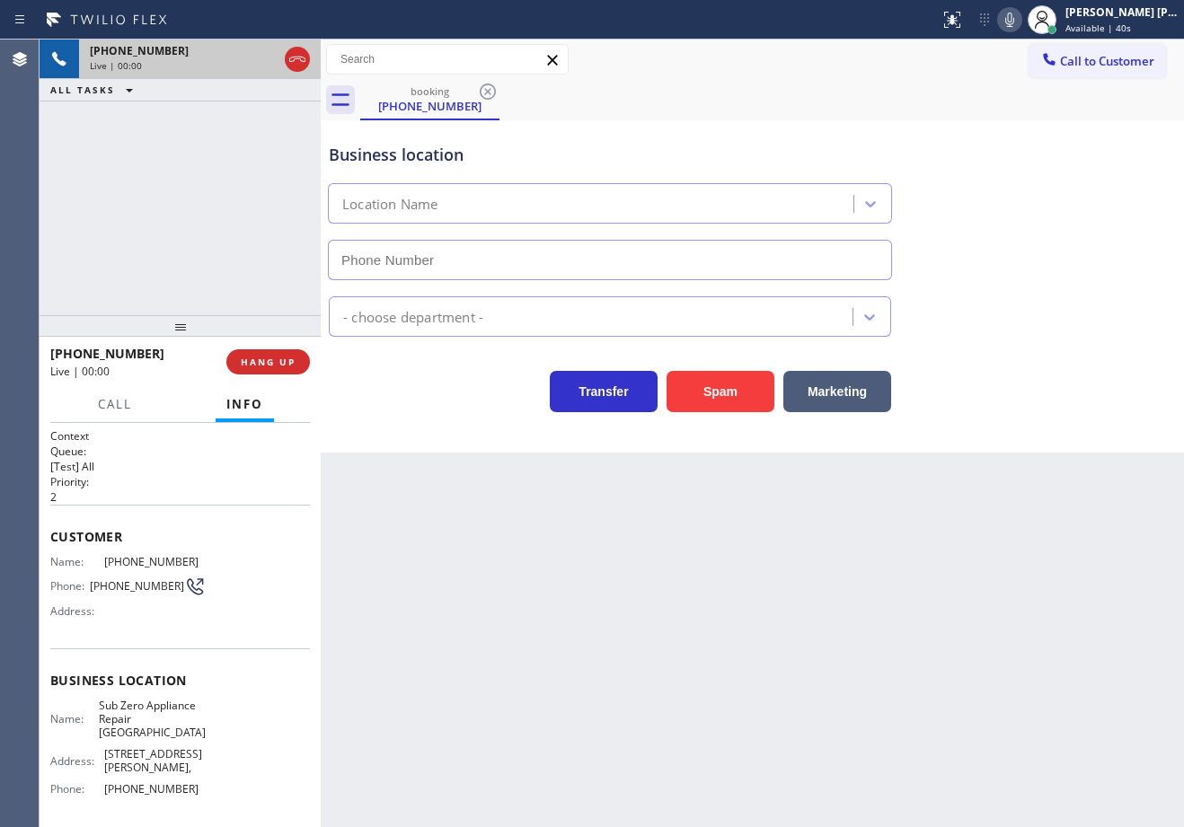
type input "[PHONE_NUMBER]"
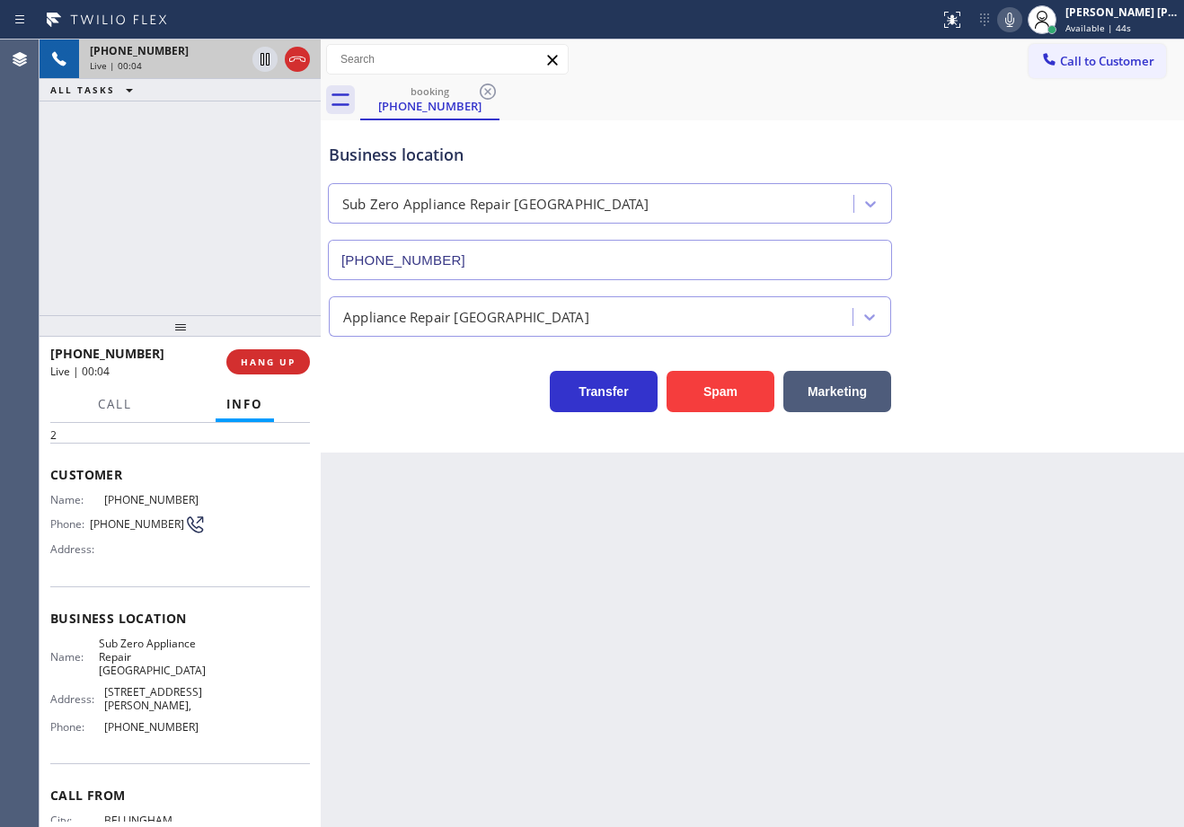
scroll to position [126, 0]
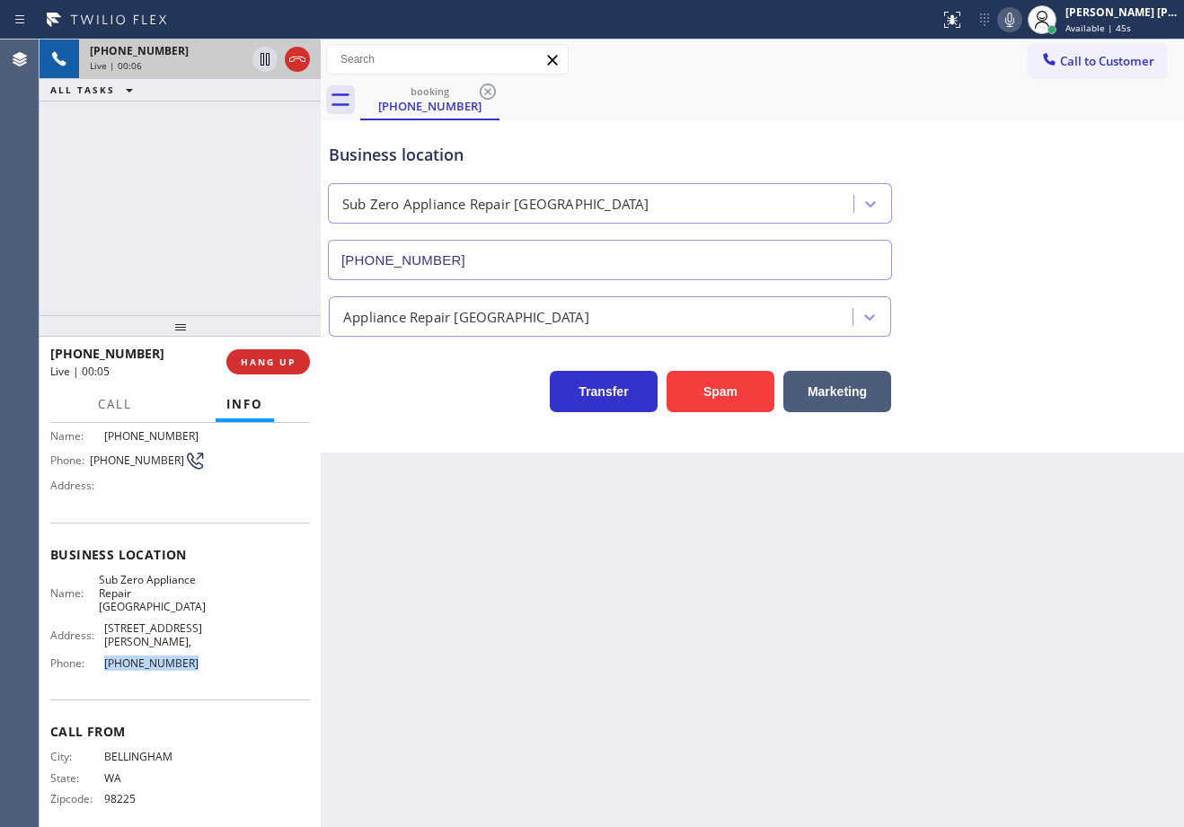
drag, startPoint x: 253, startPoint y: 641, endPoint x: 92, endPoint y: 640, distance: 161.7
click at [92, 640] on div "Name: Sub Zero Appliance Repair Bellingham Address: [STREET_ADDRESS][GEOGRAPHIC…" at bounding box center [180, 625] width 260 height 105
copy div "[PHONE_NUMBER]"
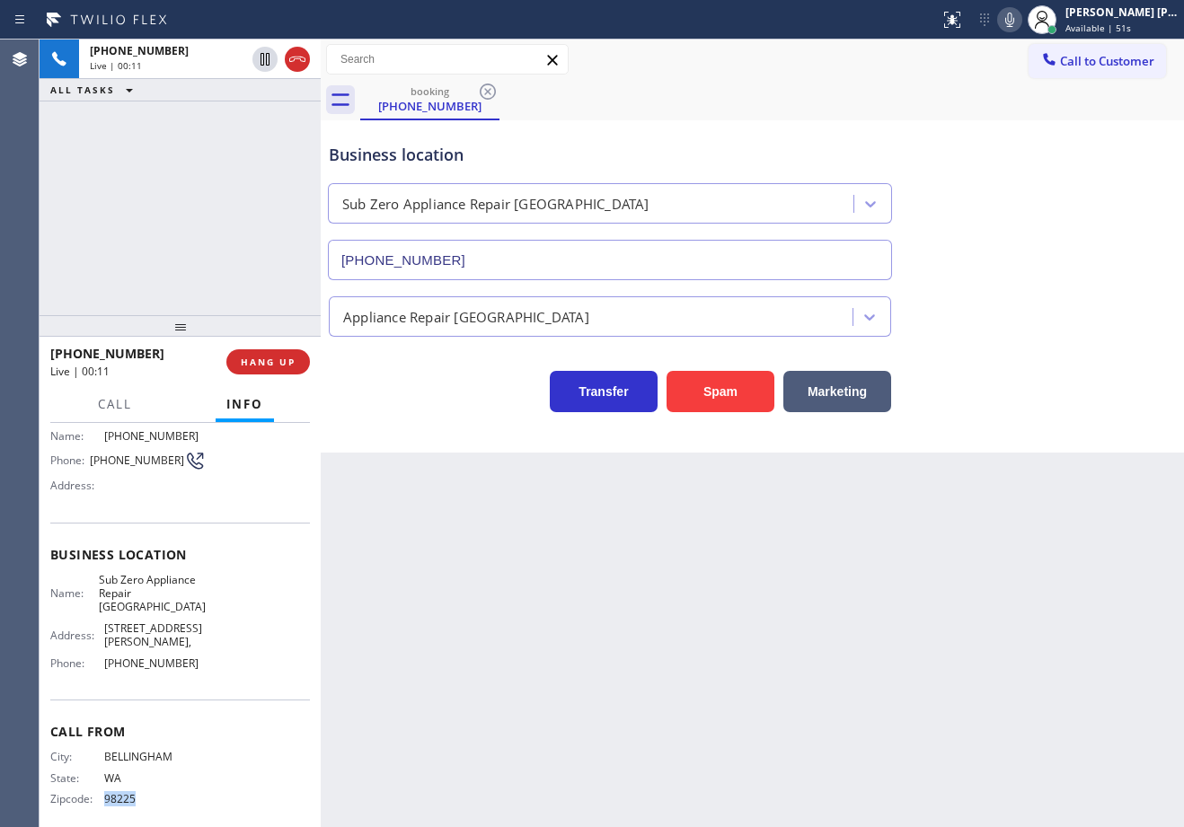
drag, startPoint x: 145, startPoint y: 781, endPoint x: 97, endPoint y: 789, distance: 49.0
click at [97, 792] on div "Zipcode: 98225" at bounding box center [127, 798] width 155 height 13
copy div "98225"
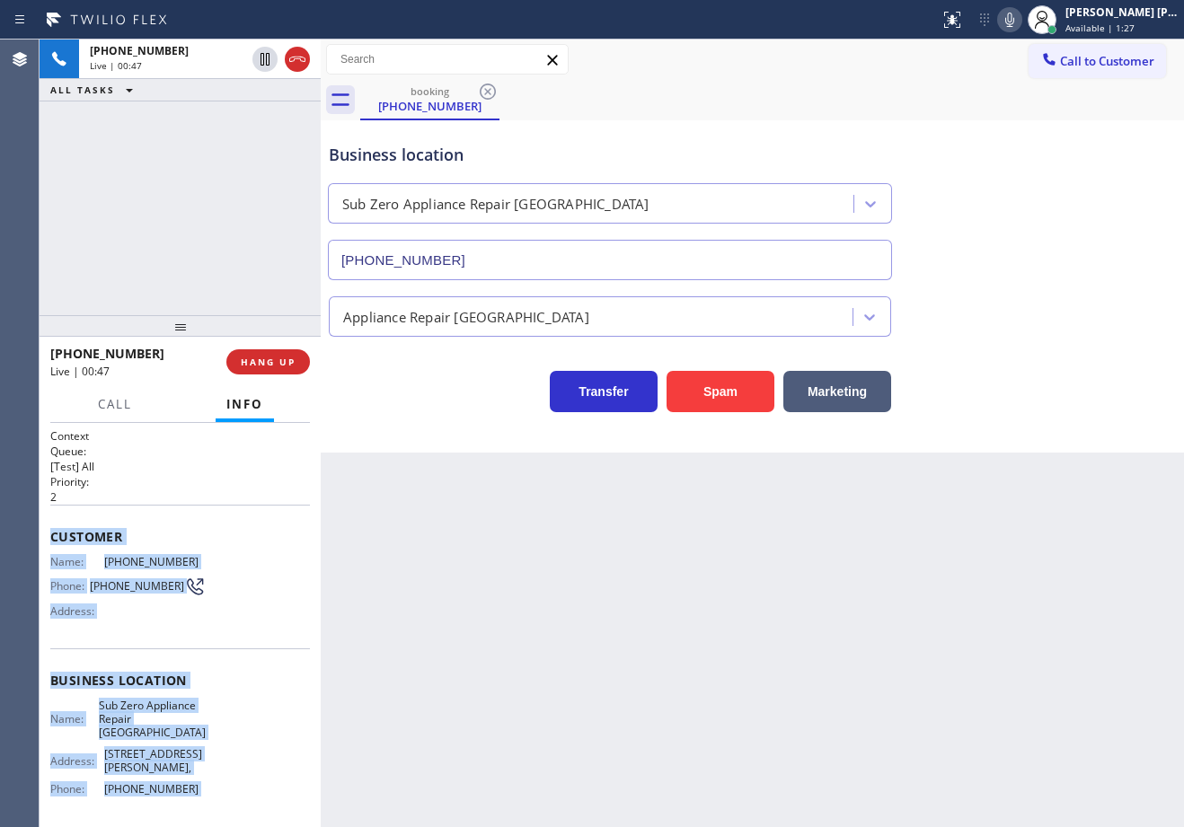
scroll to position [127, 0]
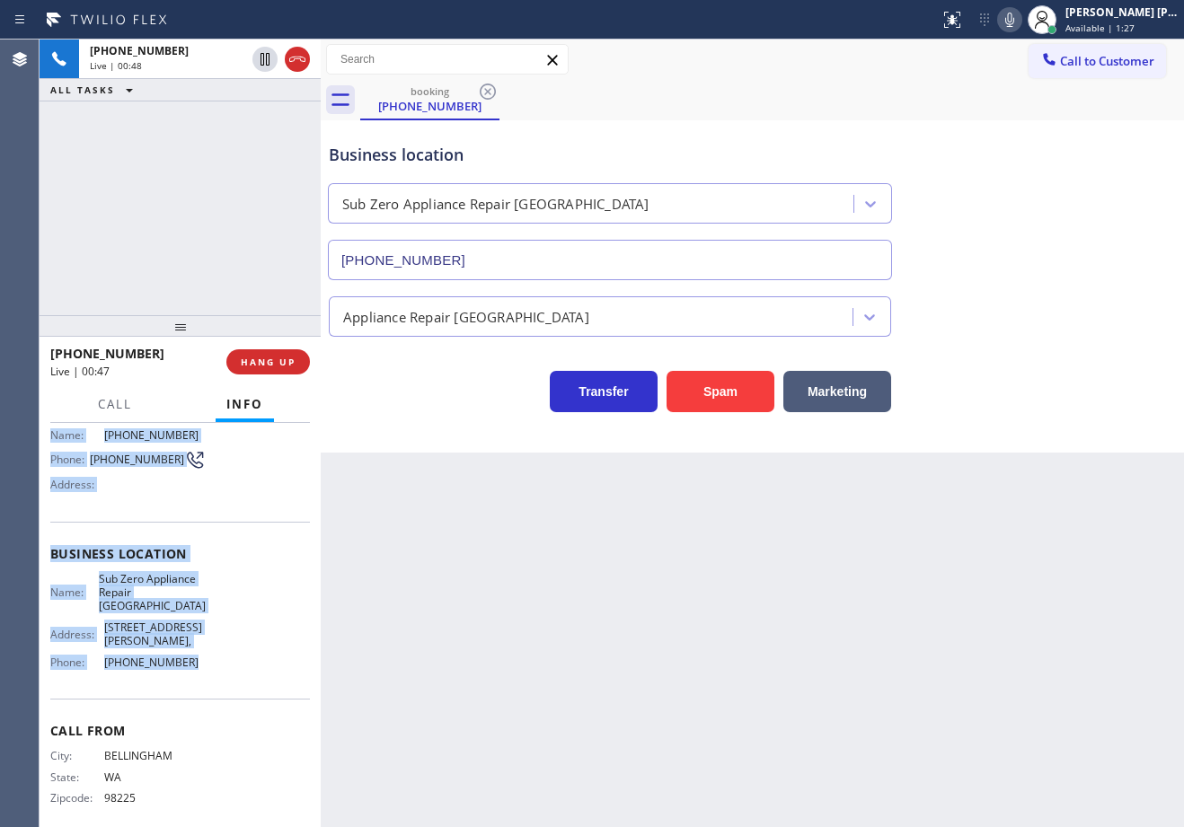
drag, startPoint x: 43, startPoint y: 530, endPoint x: 287, endPoint y: 604, distance: 255.1
click at [204, 666] on div "Context Queue: [Test] All Priority: 2 Customer Name: [PHONE_NUMBER] Phone: [PHO…" at bounding box center [180, 625] width 281 height 404
copy div "Customer Name: [PHONE_NUMBER] Phone: [PHONE_NUMBER] Address: Business location …"
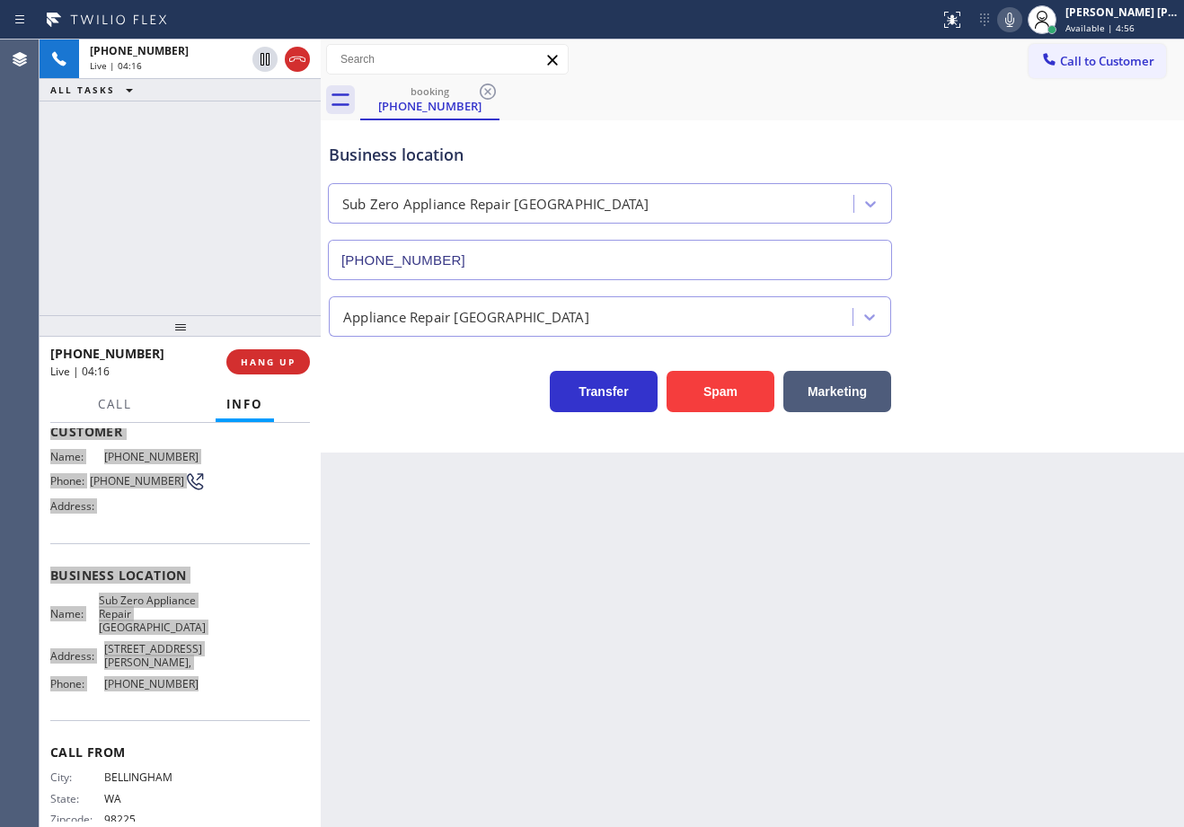
scroll to position [0, 0]
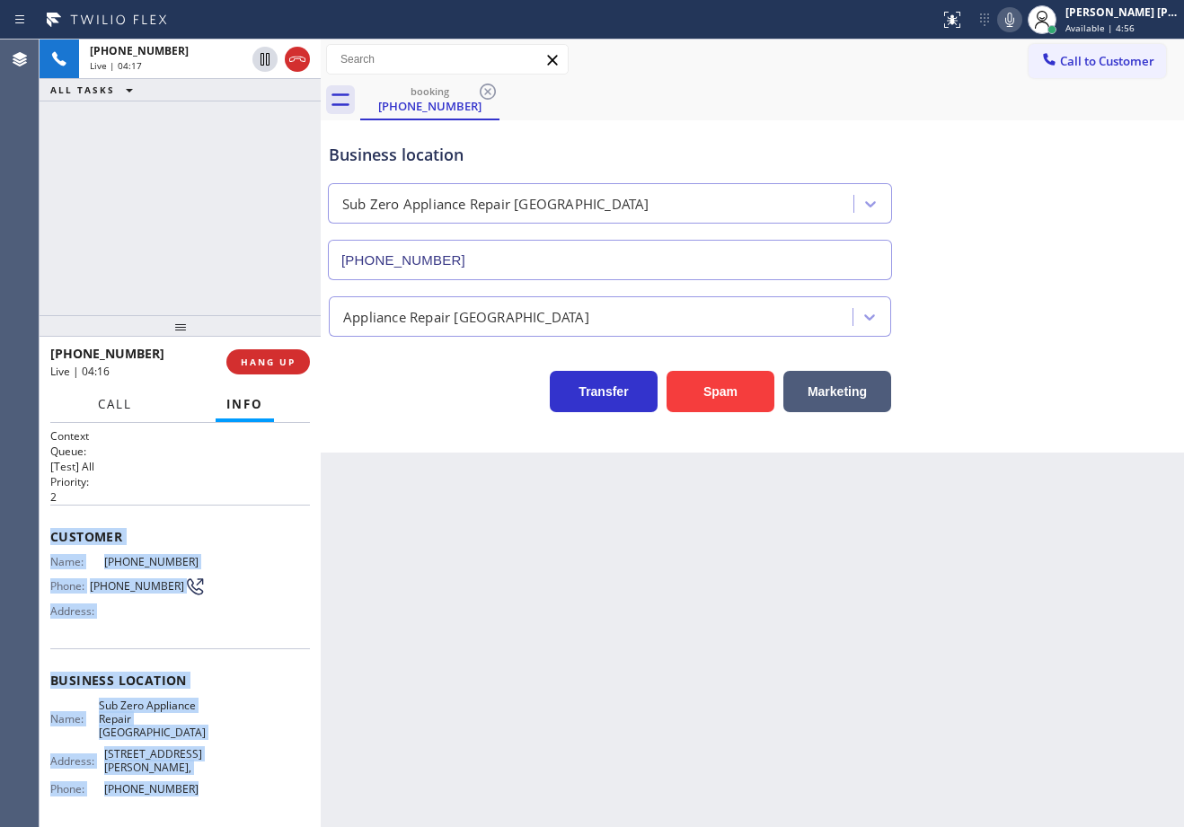
click at [93, 409] on button "Call" at bounding box center [115, 404] width 56 height 35
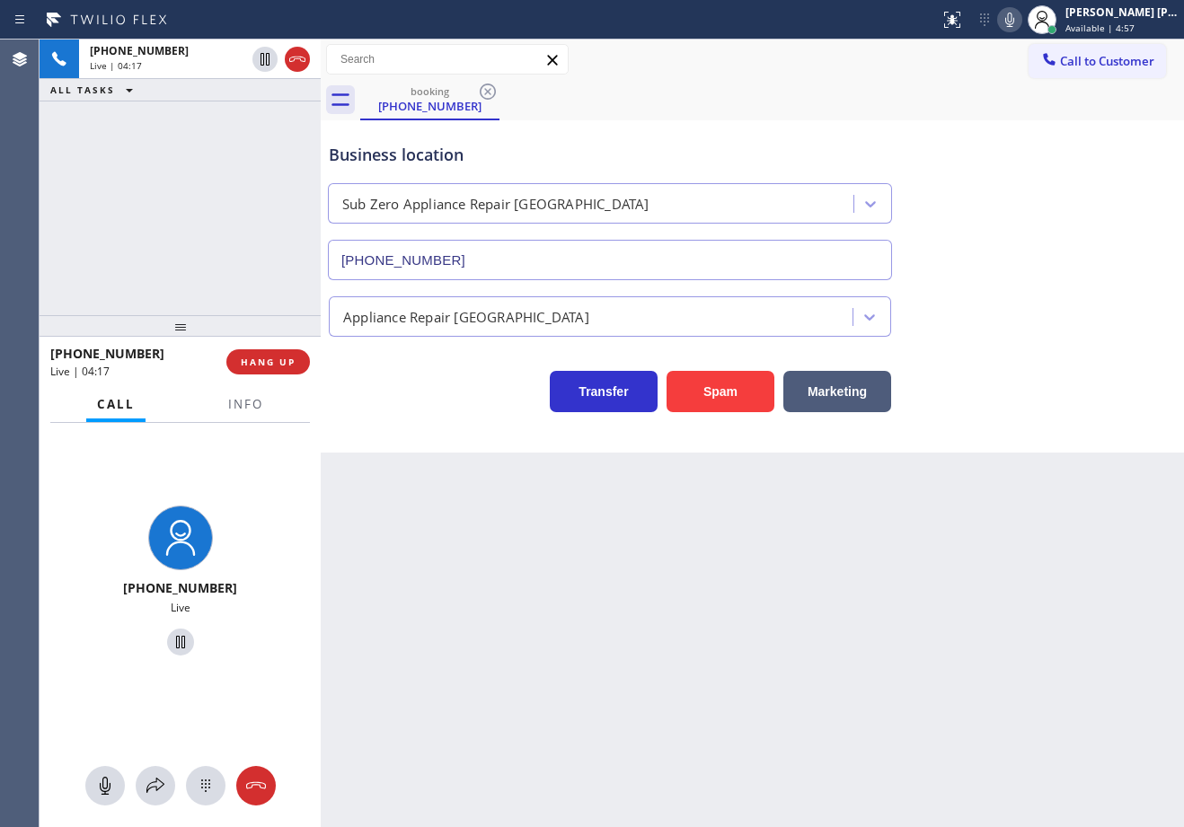
click at [146, 217] on div "[PHONE_NUMBER] Live | 04:17 ALL TASKS ALL TASKS ACTIVE TASKS TASKS IN WRAP UP" at bounding box center [180, 178] width 281 height 276
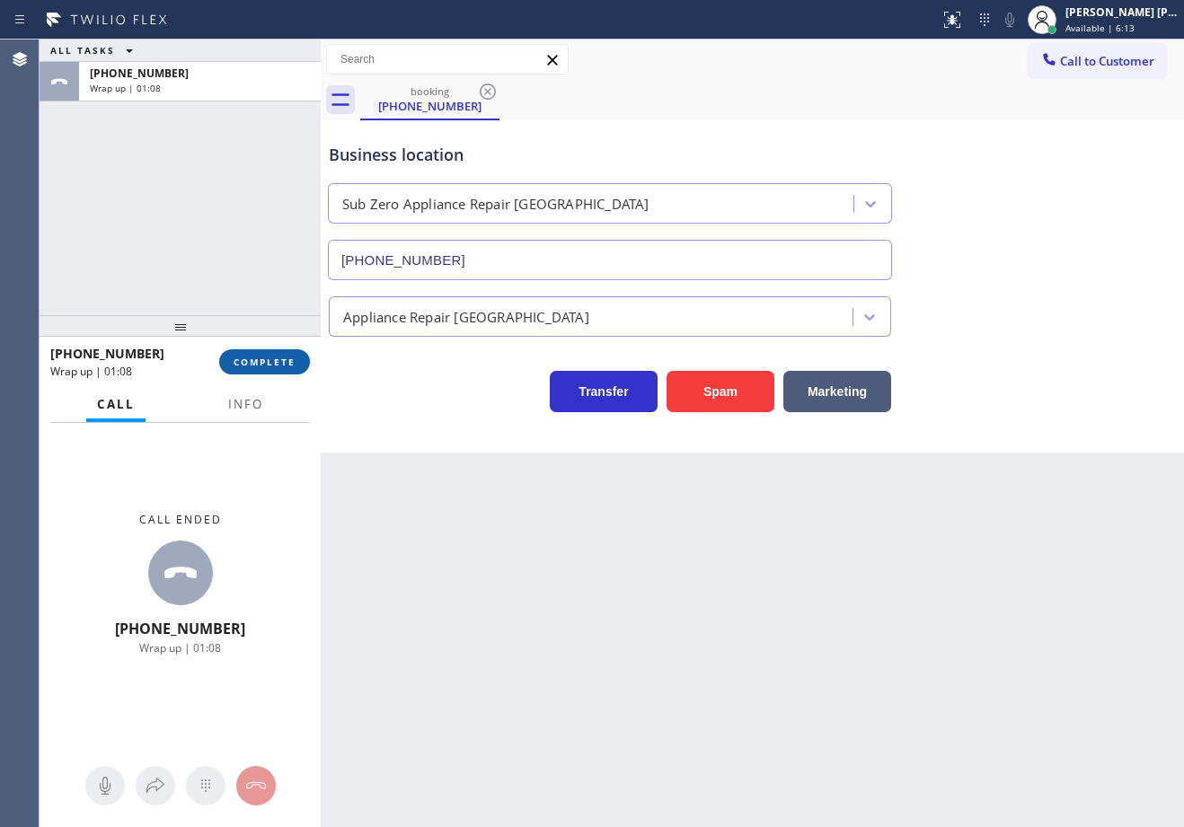
click at [251, 367] on span "COMPLETE" at bounding box center [265, 362] width 62 height 13
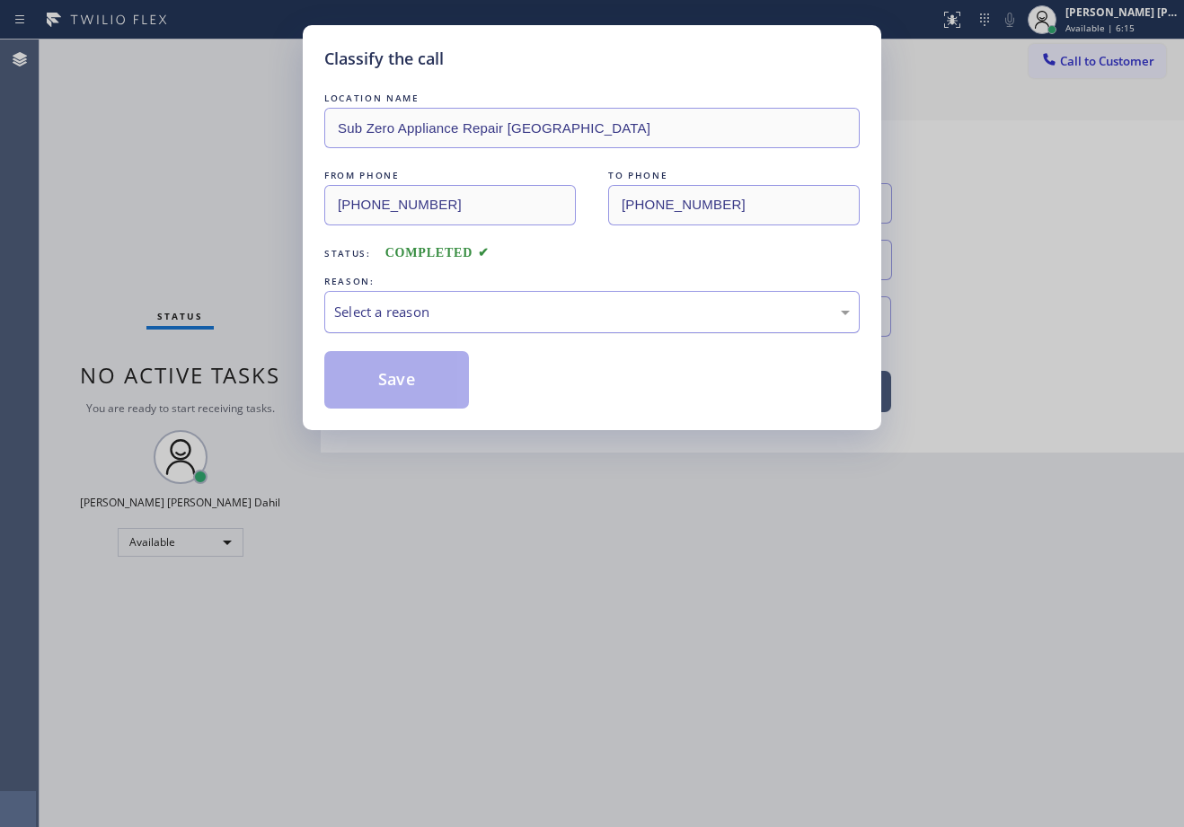
click at [382, 325] on div "Select a reason" at bounding box center [591, 312] width 535 height 42
click at [388, 367] on button "Save" at bounding box center [396, 379] width 145 height 57
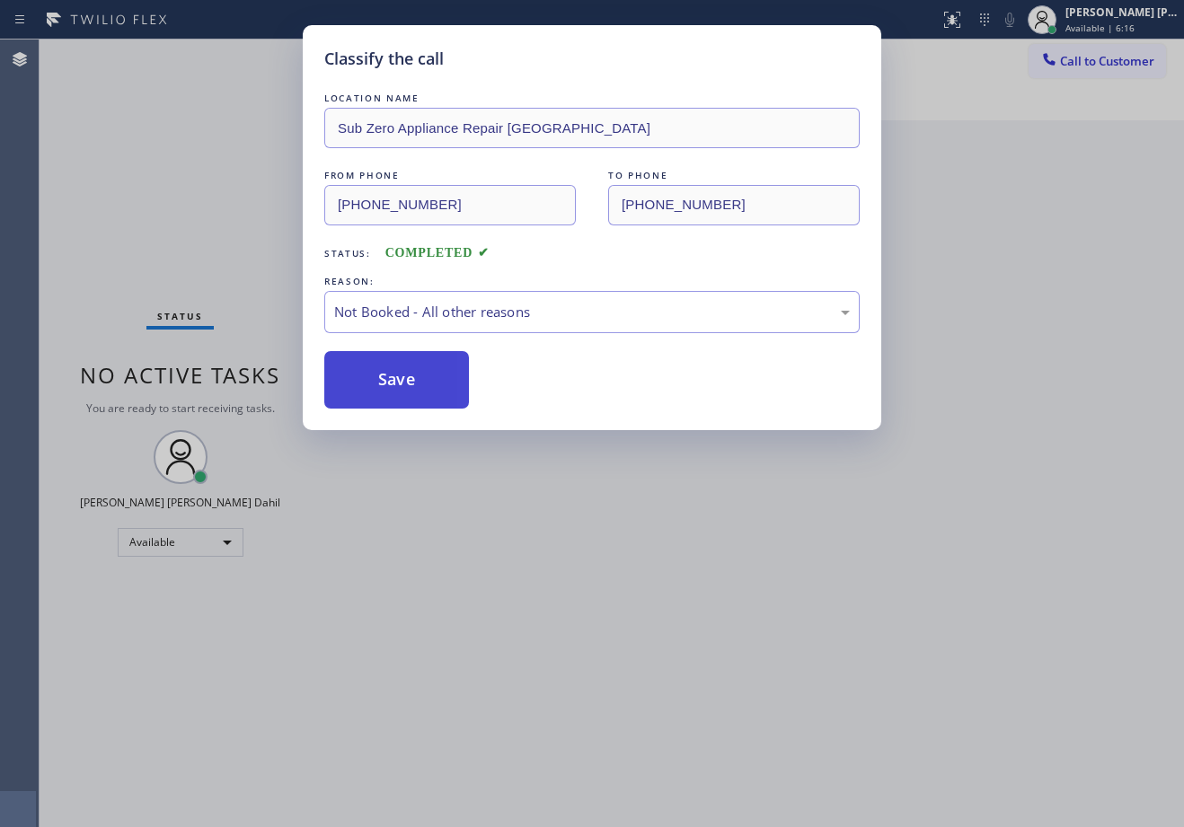
click at [389, 368] on button "Save" at bounding box center [396, 379] width 145 height 57
click at [390, 369] on button "Save" at bounding box center [396, 379] width 145 height 57
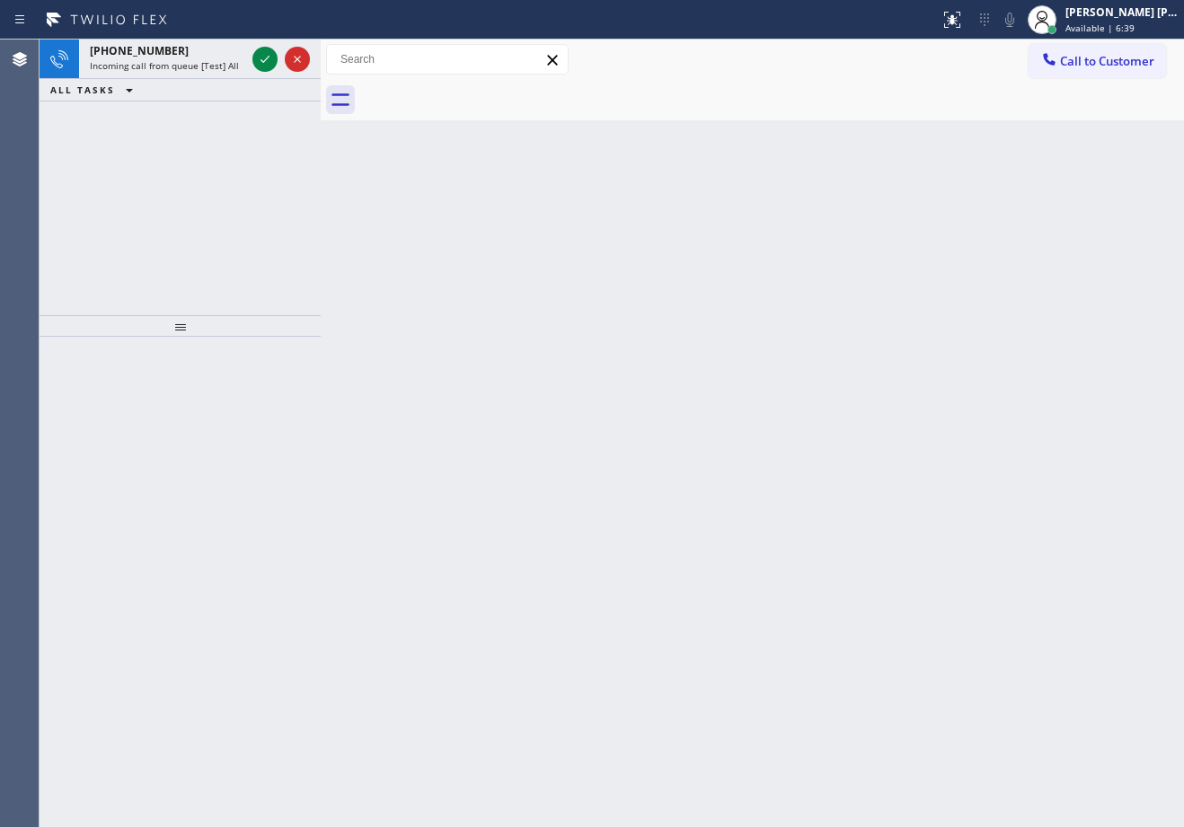
click at [198, 79] on div "ALL TASKS ALL TASKS ACTIVE TASKS TASKS IN WRAP UP" at bounding box center [180, 90] width 281 height 22
click at [201, 75] on div "[PHONE_NUMBER] Incoming call from queue [Test] All" at bounding box center [164, 60] width 170 height 40
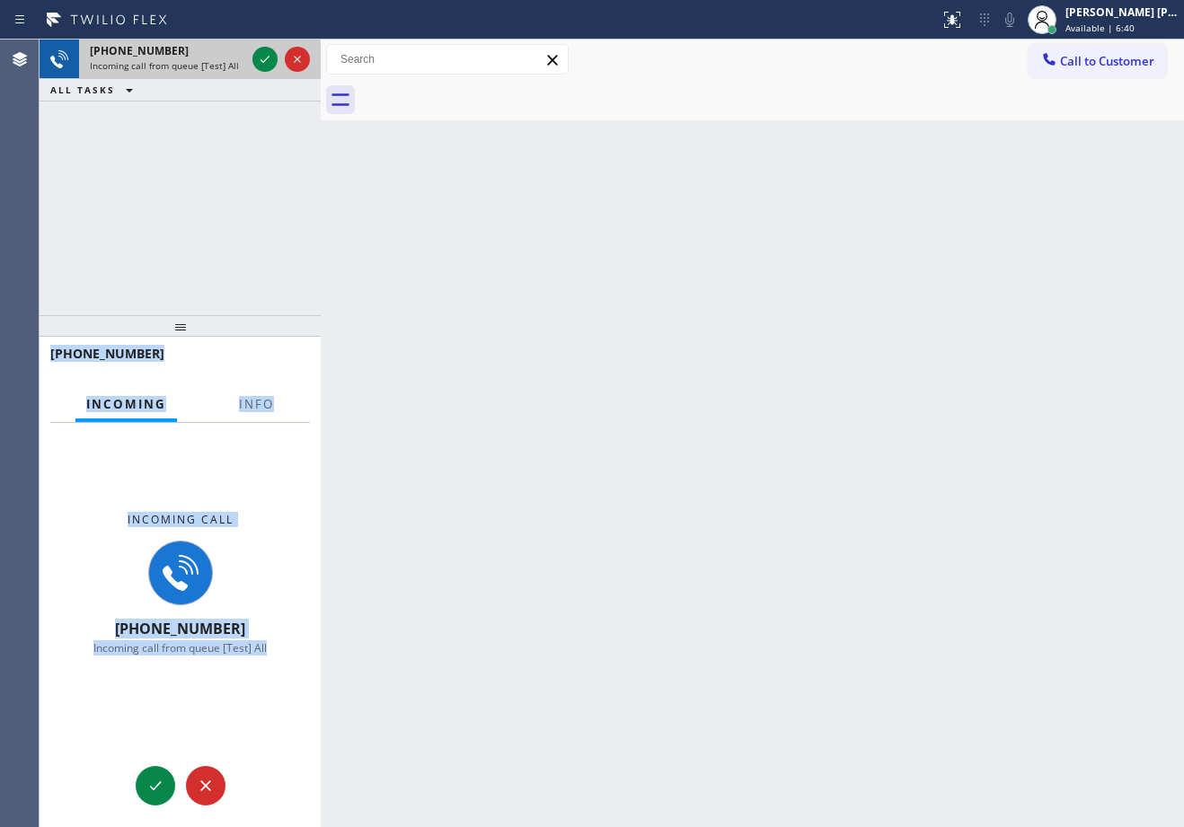
click at [204, 69] on span "Incoming call from queue [Test] All" at bounding box center [164, 65] width 149 height 13
click at [254, 384] on div "[PHONE_NUMBER]" at bounding box center [180, 362] width 260 height 47
click at [254, 399] on span "Info" at bounding box center [256, 404] width 35 height 16
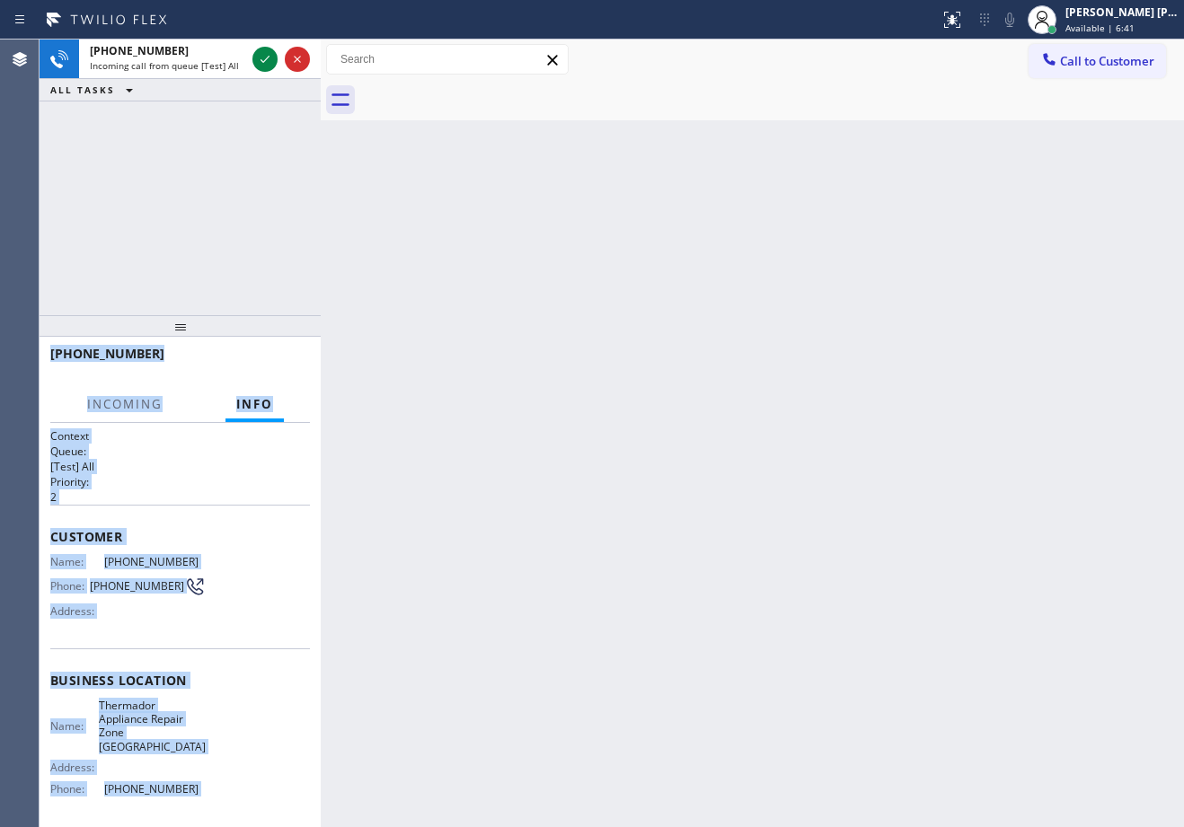
click at [253, 400] on span "Info" at bounding box center [254, 404] width 37 height 16
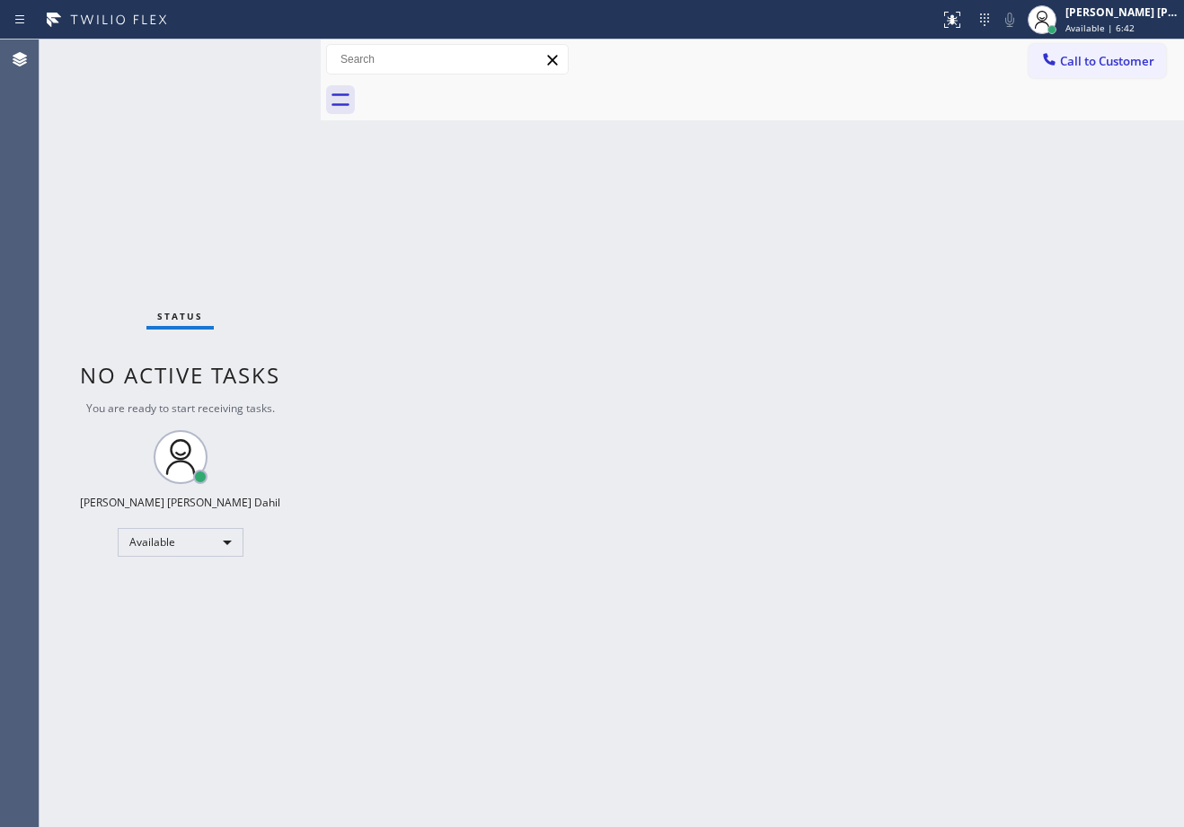
click at [470, 541] on div "Back to Dashboard Change Sender ID Customers Technicians Select a contact Outbo…" at bounding box center [752, 434] width 863 height 788
click at [471, 541] on div "Back to Dashboard Change Sender ID Customers Technicians Select a contact Outbo…" at bounding box center [752, 434] width 863 height 788
click at [192, 74] on div "Status No active tasks You are ready to start receiving tasks. [PERSON_NAME] [P…" at bounding box center [180, 434] width 281 height 788
click at [192, 73] on div "Status No active tasks You are ready to start receiving tasks. [PERSON_NAME] [P…" at bounding box center [180, 434] width 281 height 788
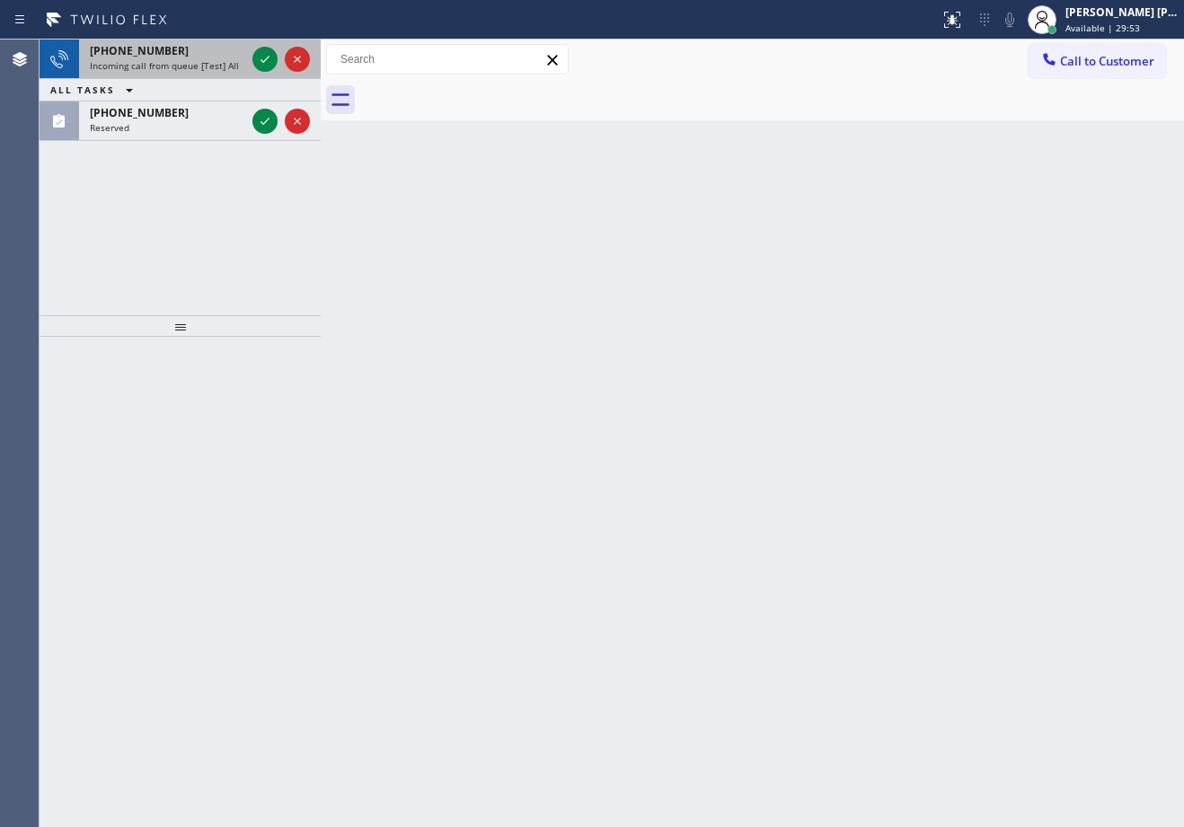
click at [241, 58] on div "[PHONE_NUMBER] Incoming call from queue [Test] All" at bounding box center [164, 60] width 170 height 40
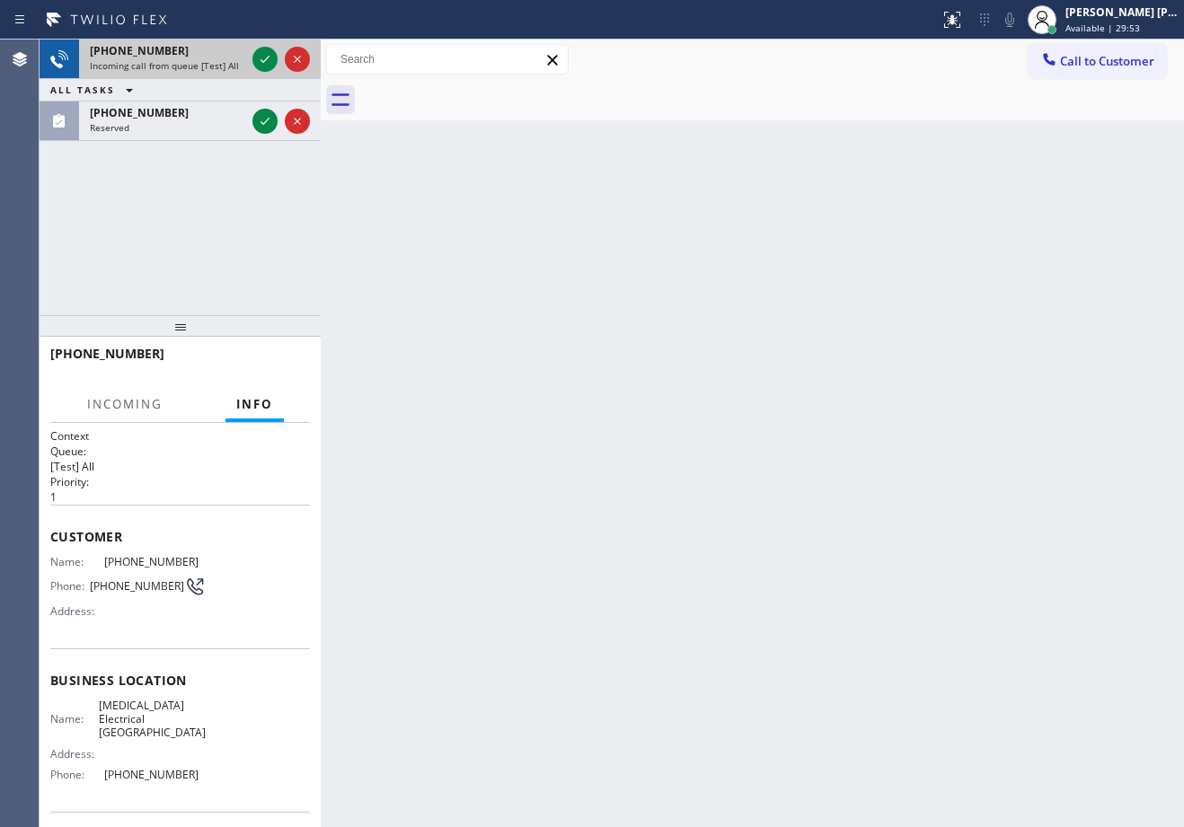
click at [241, 58] on div "[PHONE_NUMBER] Incoming call from queue [Test] All" at bounding box center [164, 60] width 170 height 40
drag, startPoint x: 241, startPoint y: 58, endPoint x: 256, endPoint y: 57, distance: 15.3
click at [242, 58] on div "[PHONE_NUMBER] Incoming call from queue [Test] All" at bounding box center [164, 60] width 170 height 40
click at [258, 57] on icon at bounding box center [265, 59] width 22 height 22
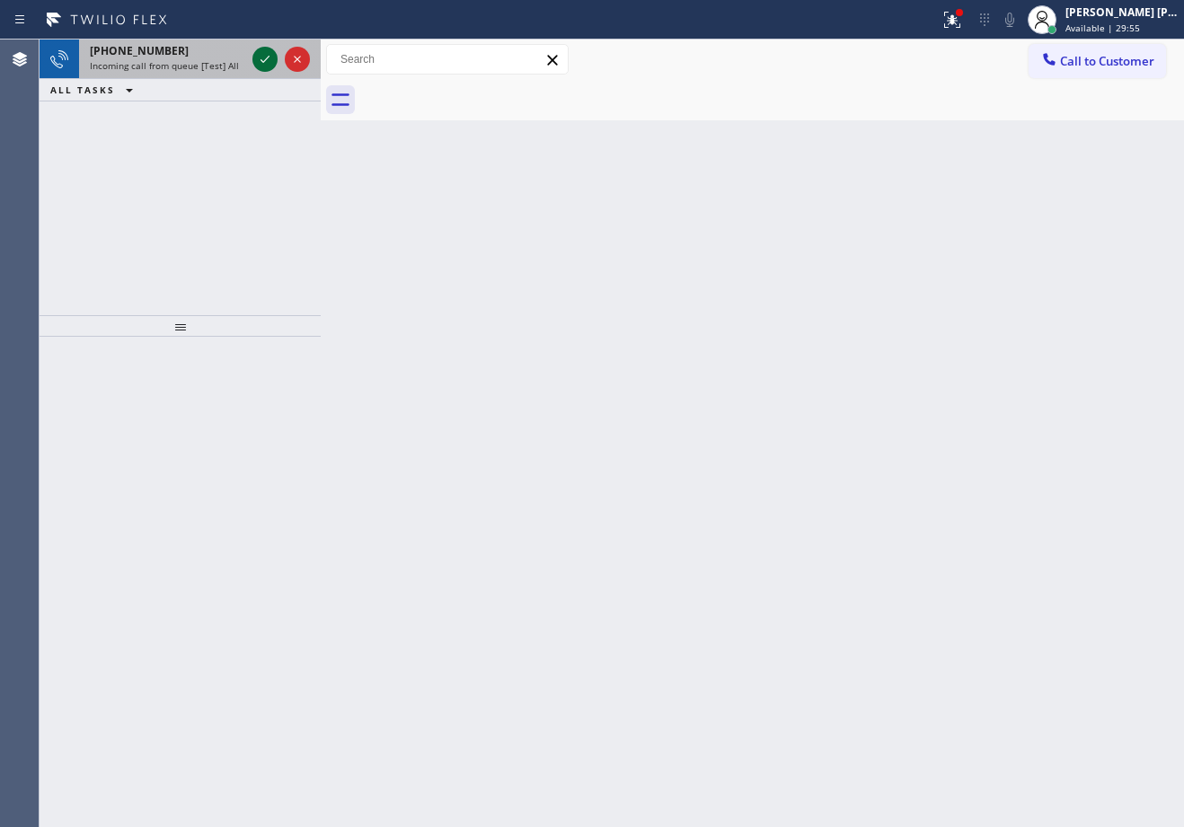
click at [263, 57] on icon at bounding box center [265, 59] width 22 height 22
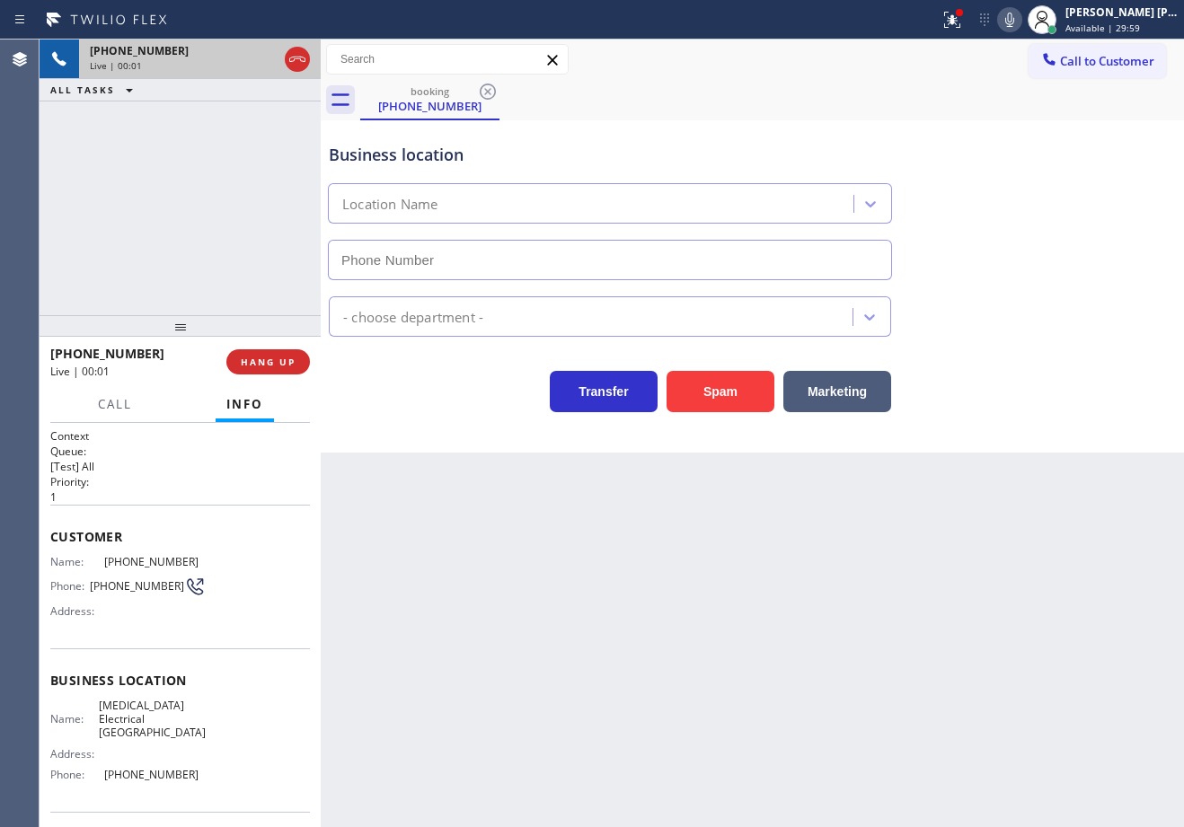
type input "[PHONE_NUMBER]"
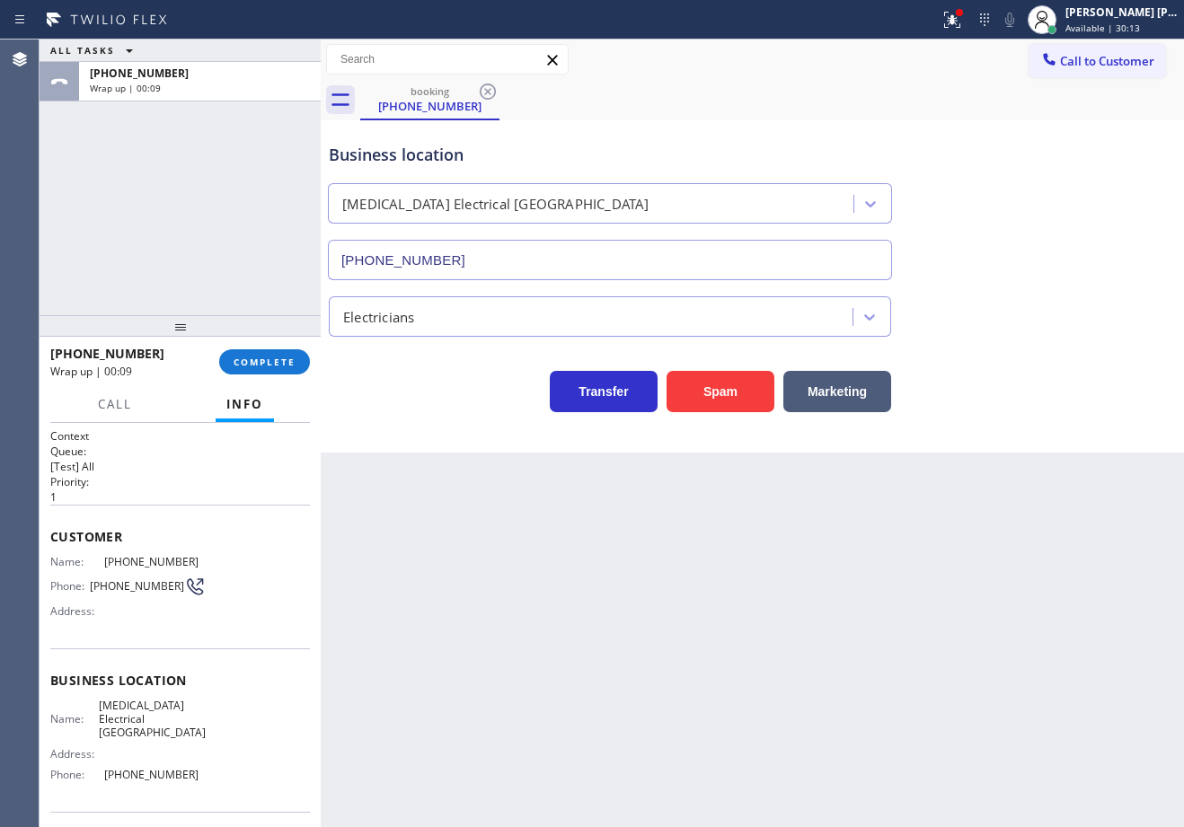
click at [253, 344] on div "[PHONE_NUMBER] Wrap up | 00:09 COMPLETE" at bounding box center [180, 362] width 260 height 47
click at [332, 367] on div "Transfer Spam Marketing" at bounding box center [609, 387] width 569 height 50
click at [302, 367] on button "COMPLETE" at bounding box center [264, 361] width 91 height 25
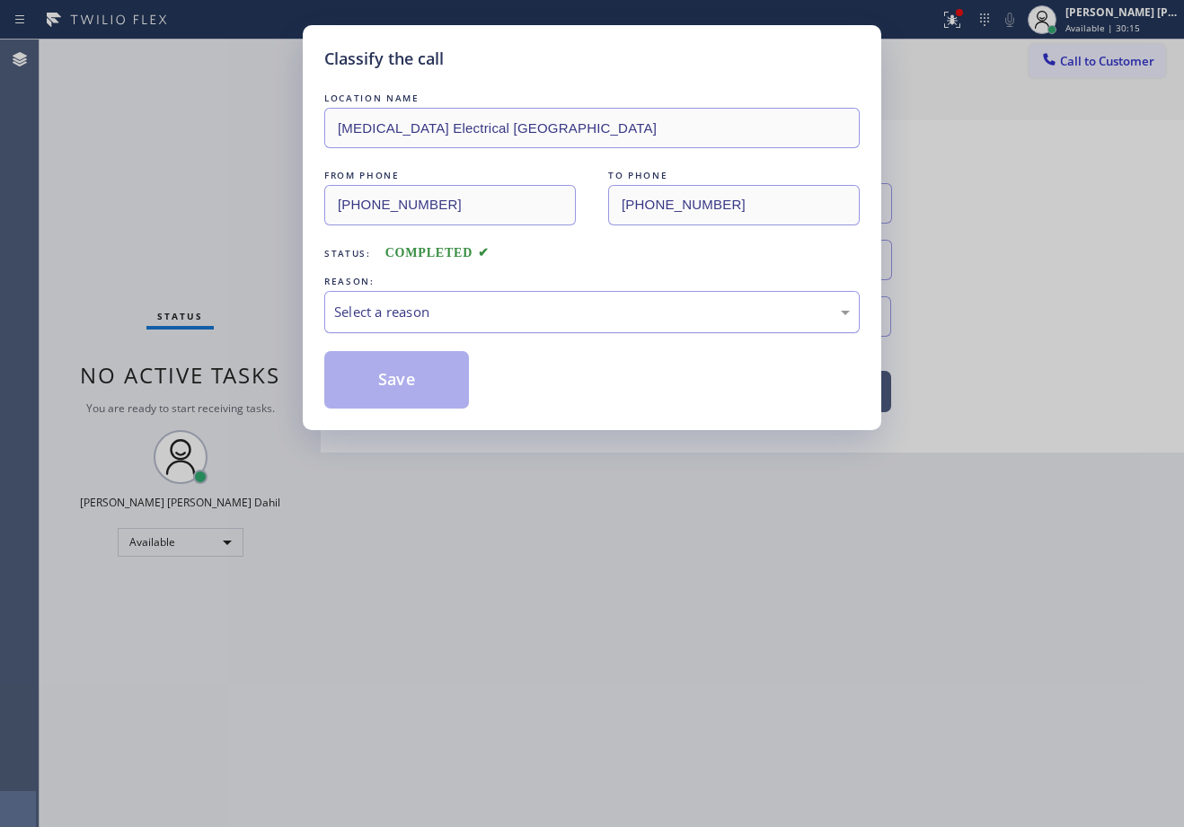
click at [358, 322] on div "Select a reason" at bounding box center [591, 312] width 515 height 21
click at [399, 385] on button "Save" at bounding box center [396, 379] width 145 height 57
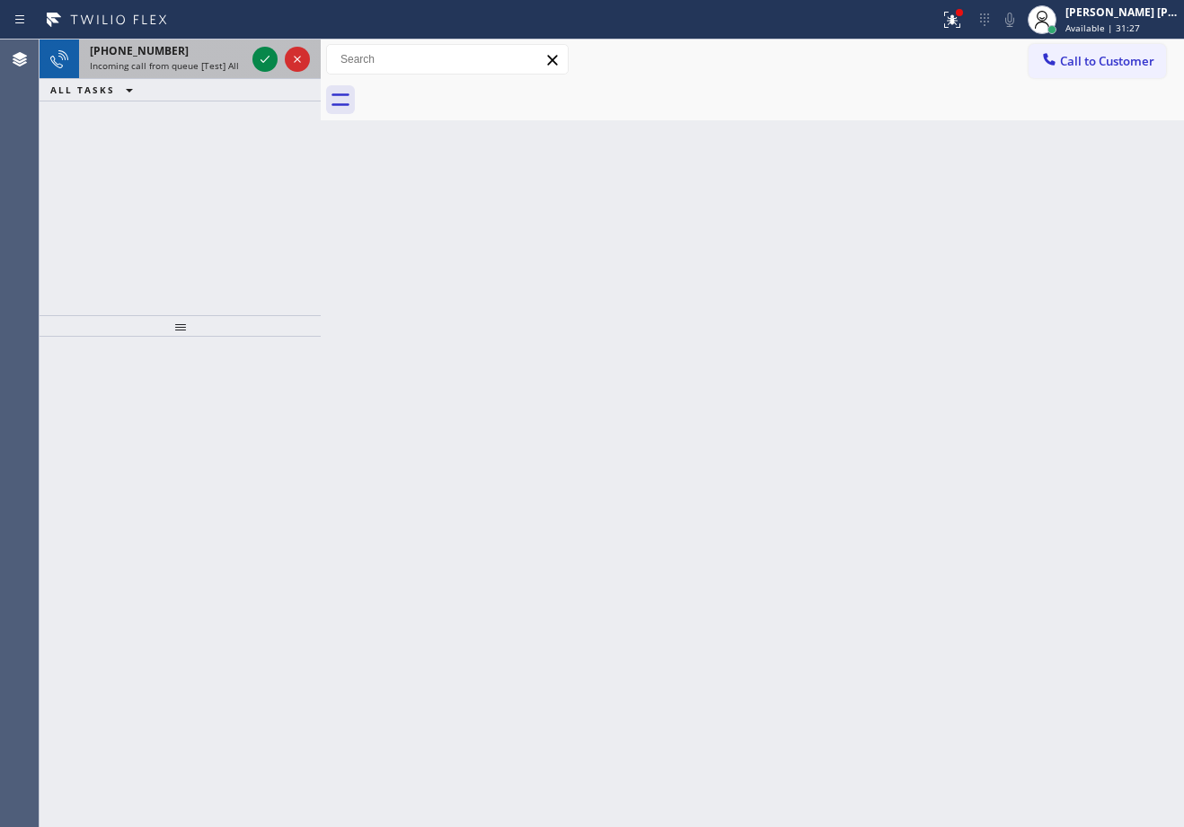
click at [216, 72] on div "[PHONE_NUMBER] Incoming call from queue [Test] All" at bounding box center [164, 60] width 170 height 40
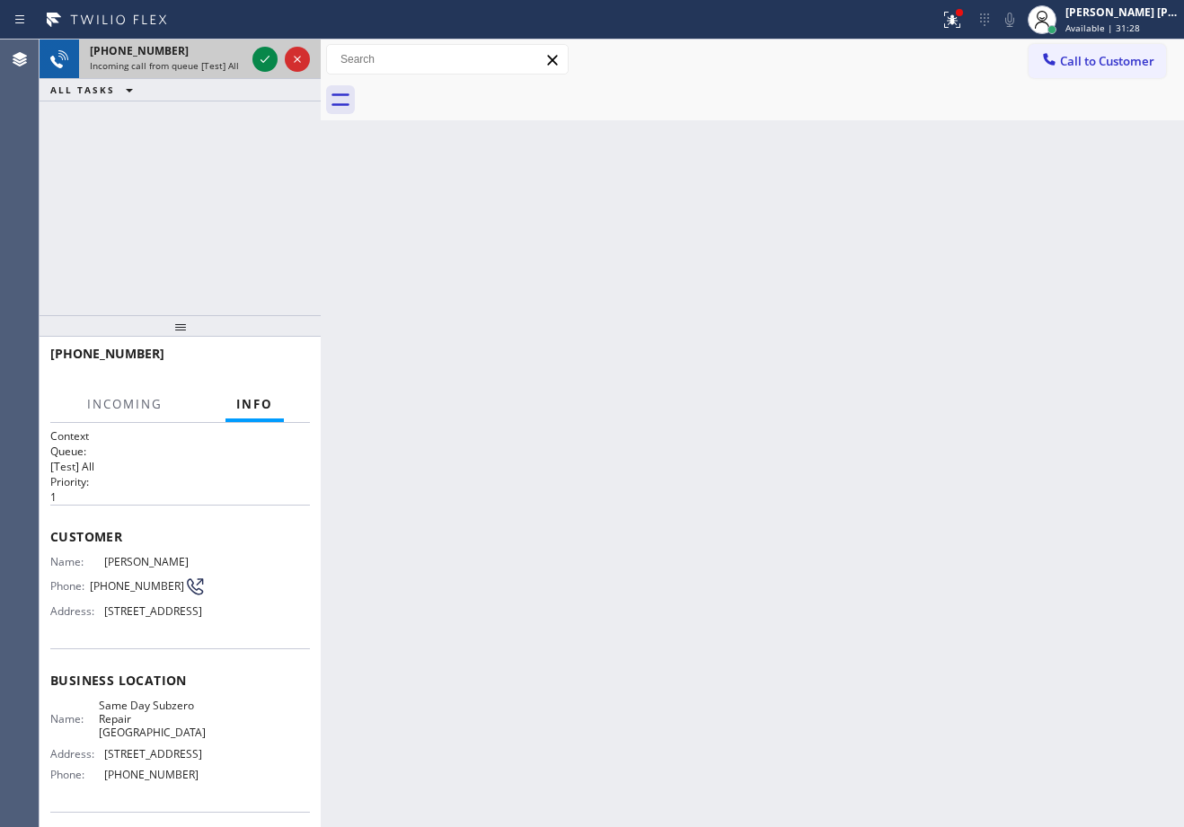
click at [216, 71] on span "Incoming call from queue [Test] All" at bounding box center [164, 65] width 149 height 13
click at [216, 68] on span "Incoming call from queue [Test] All" at bounding box center [164, 65] width 149 height 13
click at [217, 67] on span "Incoming call from queue [Test] All" at bounding box center [164, 65] width 149 height 13
click at [226, 54] on div "[PHONE_NUMBER] Incoming call from queue [Test] All" at bounding box center [164, 60] width 170 height 40
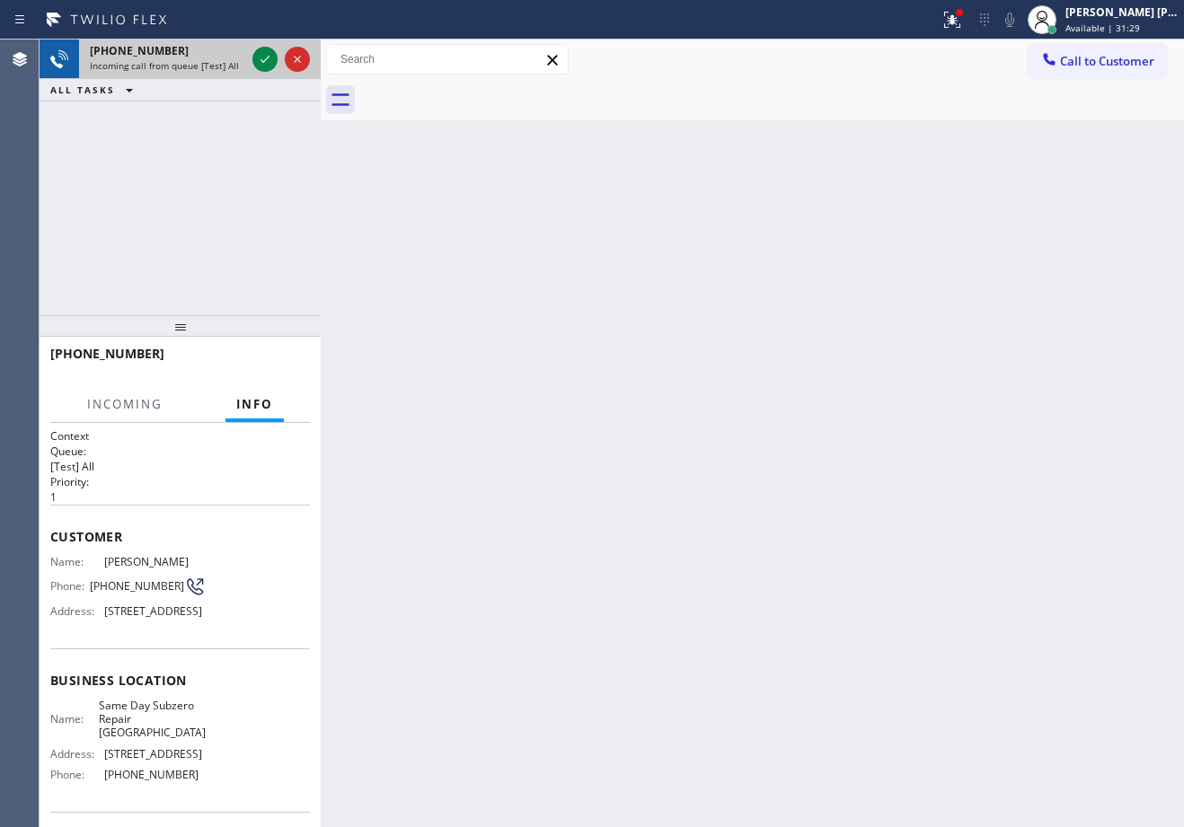
click at [226, 49] on div "[PHONE_NUMBER]" at bounding box center [167, 50] width 155 height 15
click at [230, 53] on div "[PHONE_NUMBER]" at bounding box center [167, 50] width 155 height 15
click at [235, 57] on div "[PHONE_NUMBER]" at bounding box center [167, 50] width 155 height 15
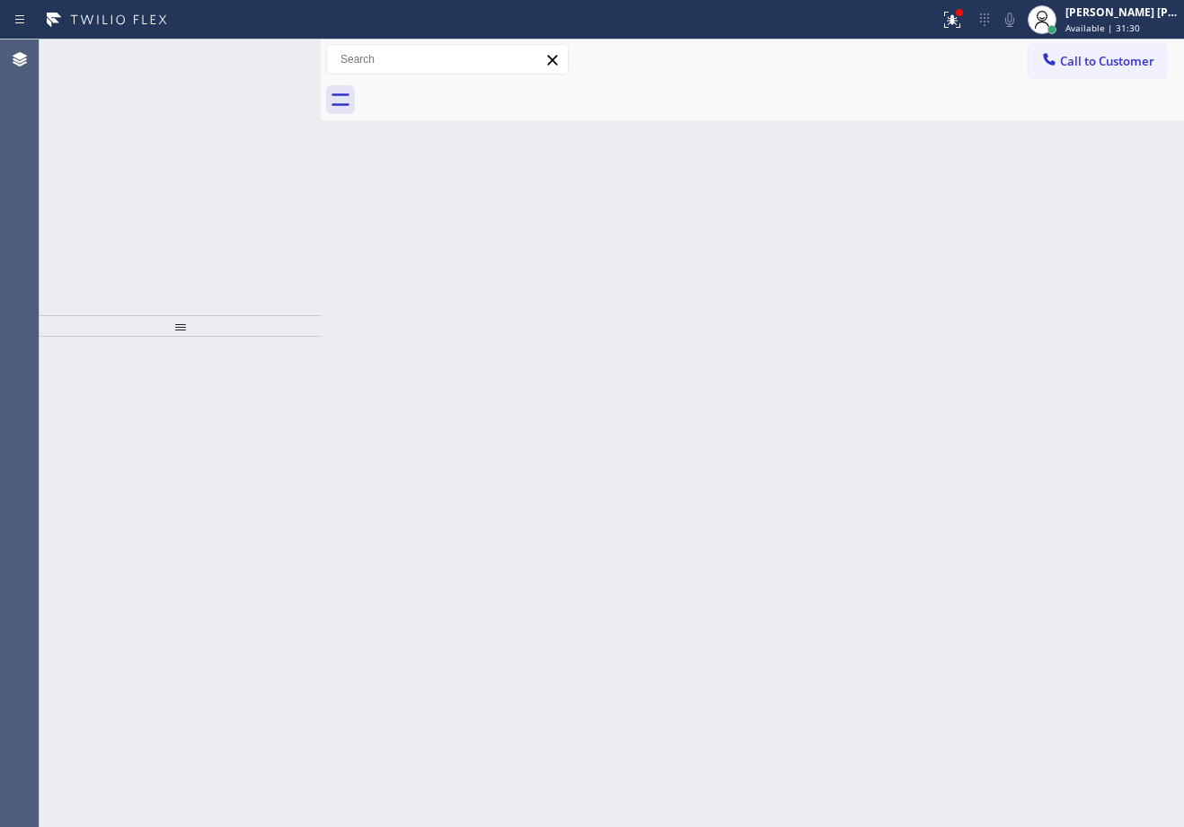
click at [235, 57] on div "[PHONE_NUMBER]" at bounding box center [167, 50] width 155 height 15
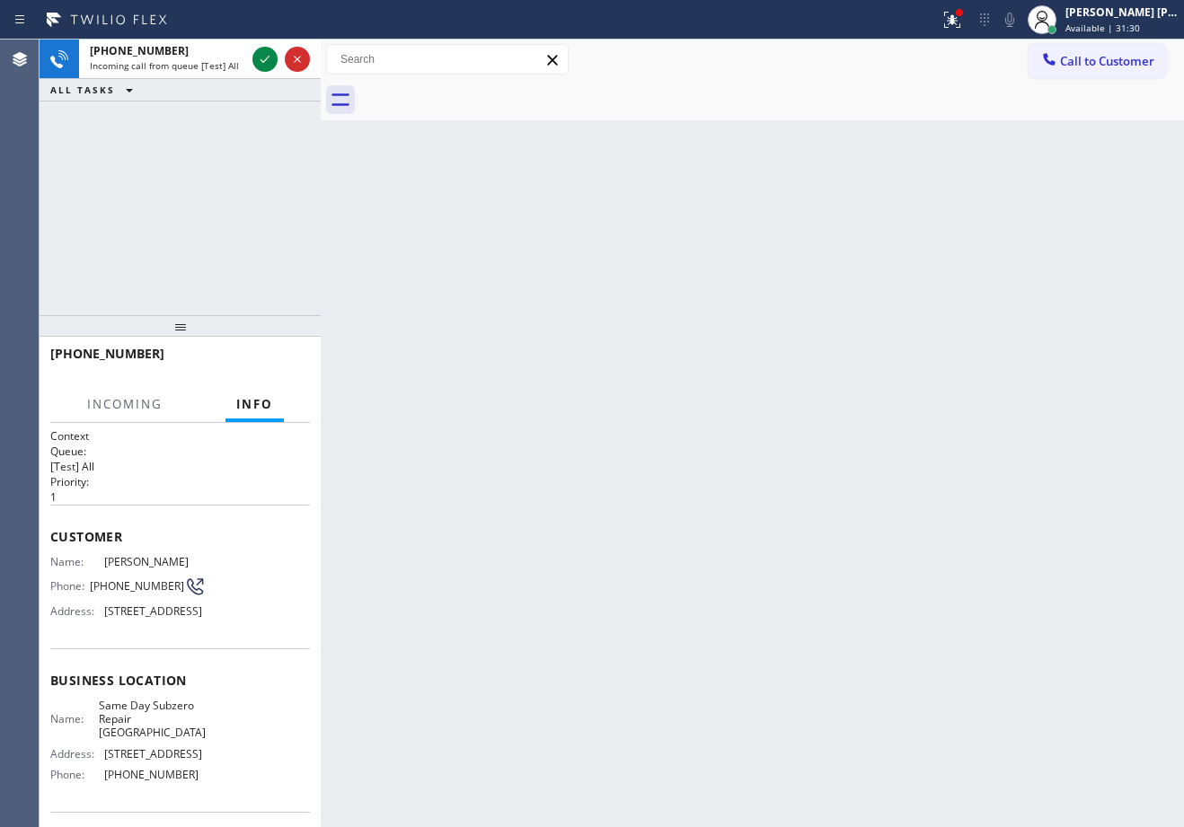
click at [235, 57] on div "[PHONE_NUMBER]" at bounding box center [167, 50] width 155 height 15
click at [260, 61] on icon at bounding box center [265, 59] width 22 height 22
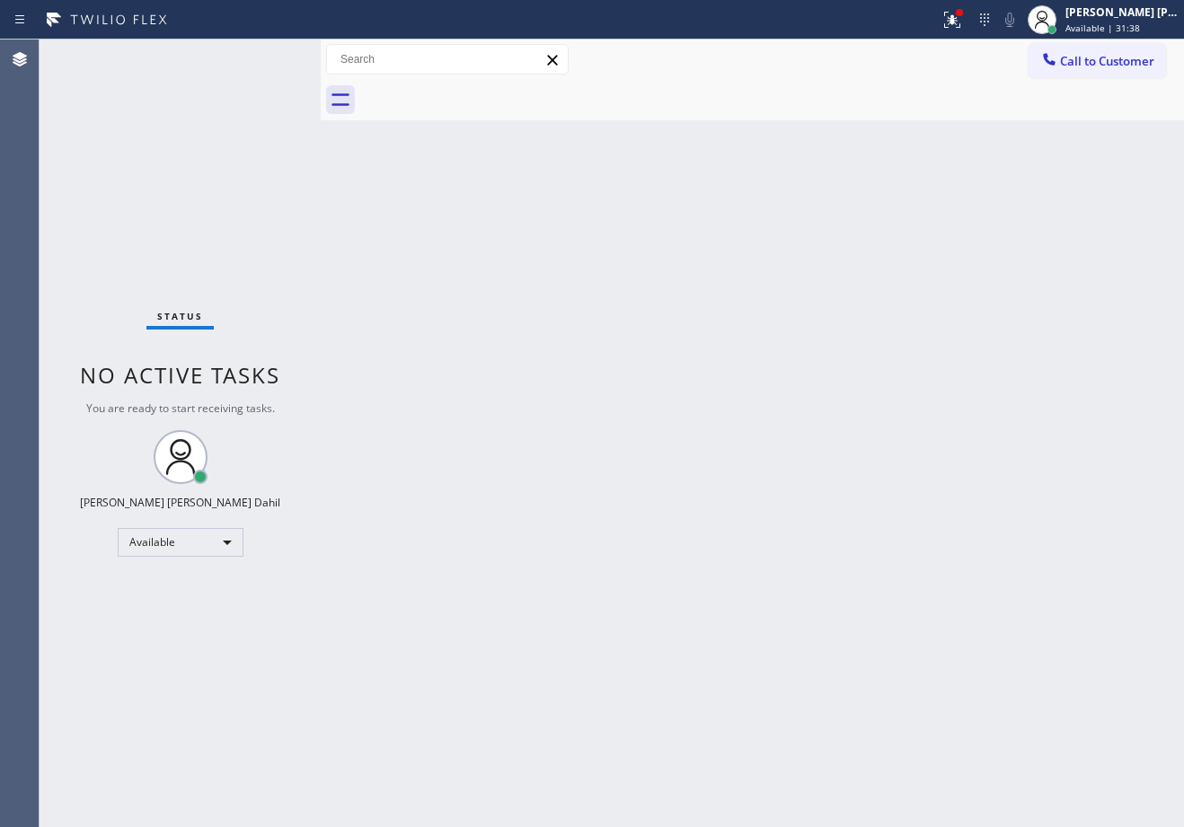
click at [285, 305] on div "Status No active tasks You are ready to start receiving tasks. [PERSON_NAME] [P…" at bounding box center [180, 434] width 281 height 788
click at [274, 304] on div "Status No active tasks You are ready to start receiving tasks. [PERSON_NAME] [P…" at bounding box center [180, 434] width 281 height 788
click at [269, 102] on div "Status No active tasks You are ready to start receiving tasks. [PERSON_NAME] [P…" at bounding box center [180, 434] width 281 height 788
click at [963, 28] on icon at bounding box center [952, 20] width 22 height 22
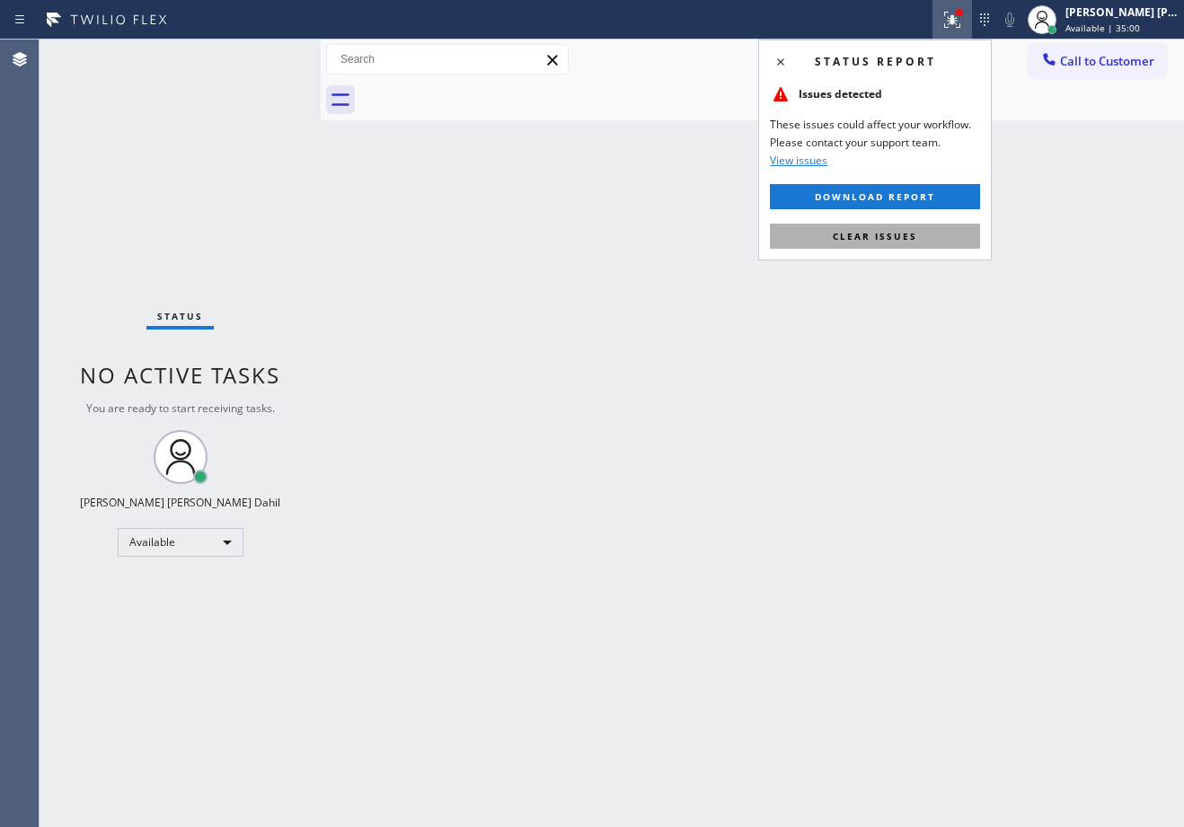
click at [902, 243] on button "Clear issues" at bounding box center [875, 236] width 210 height 25
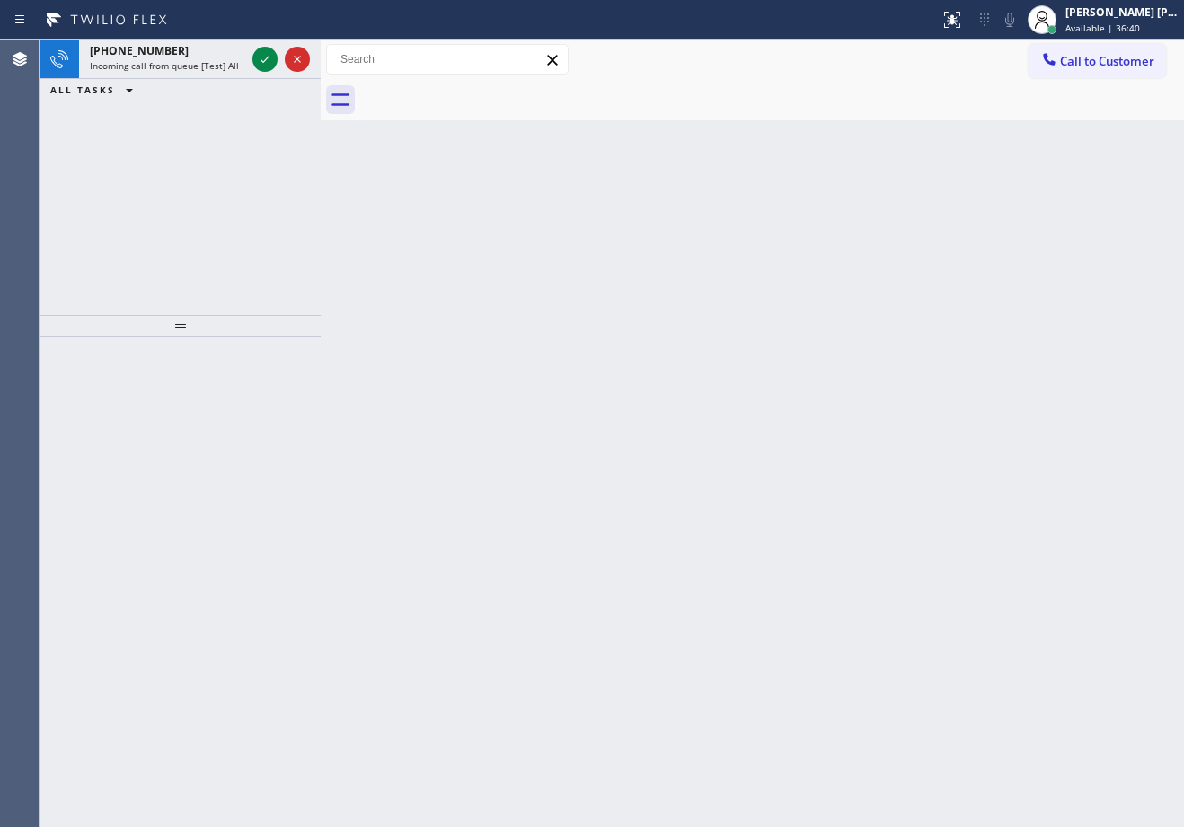
drag, startPoint x: 224, startPoint y: 93, endPoint x: 238, endPoint y: 85, distance: 16.1
click at [236, 87] on div "ALL TASKS ALL TASKS ACTIVE TASKS TASKS IN WRAP UP" at bounding box center [180, 90] width 281 height 22
drag, startPoint x: 244, startPoint y: 76, endPoint x: 224, endPoint y: 67, distance: 22.5
click at [237, 74] on div "[PHONE_NUMBER] Incoming call from queue [Test] All" at bounding box center [164, 60] width 170 height 40
click at [224, 67] on span "Incoming call from queue [Test] All" at bounding box center [164, 65] width 149 height 13
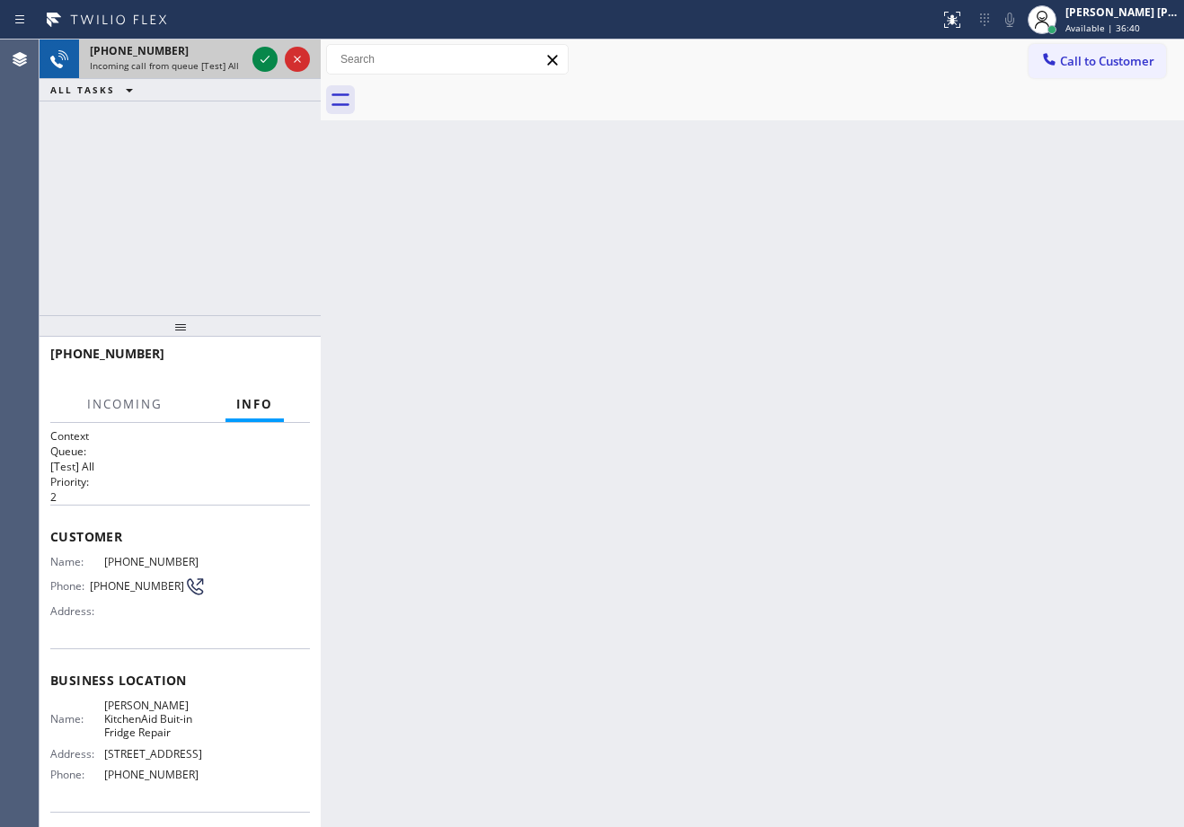
click at [224, 67] on span "Incoming call from queue [Test] All" at bounding box center [164, 65] width 149 height 13
click at [223, 67] on span "Incoming call from queue [Test] All" at bounding box center [164, 65] width 149 height 13
click at [221, 68] on span "Incoming call from queue [Test] All" at bounding box center [164, 65] width 149 height 13
click at [222, 74] on div "[PHONE_NUMBER] Incoming call from queue [Test] All" at bounding box center [164, 60] width 170 height 40
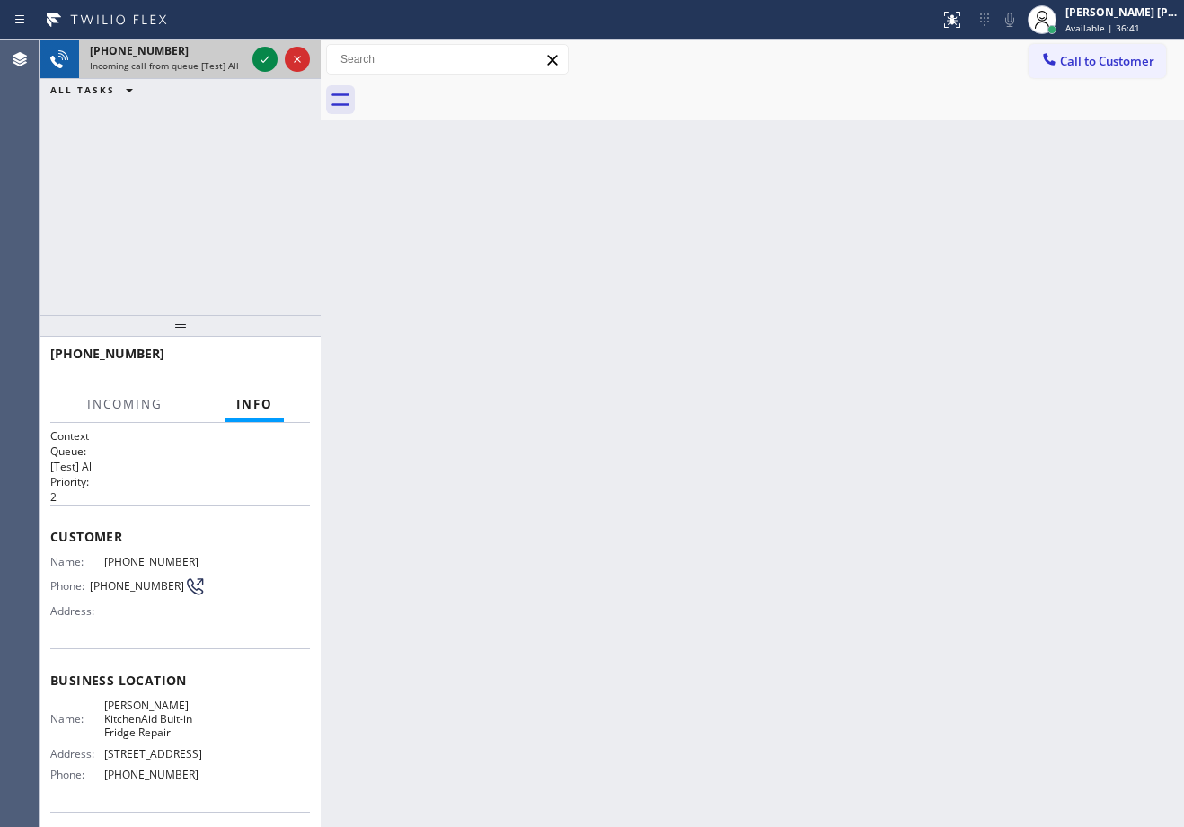
click at [222, 77] on div "[PHONE_NUMBER] Incoming call from queue [Test] All" at bounding box center [164, 60] width 170 height 40
drag, startPoint x: 222, startPoint y: 77, endPoint x: 223, endPoint y: 91, distance: 13.5
click at [223, 91] on div "[PHONE_NUMBER] Incoming call from queue [Test] All ALL TASKS ALL TASKS ACTIVE T…" at bounding box center [180, 71] width 281 height 62
click at [223, 92] on div "ALL TASKS ALL TASKS ACTIVE TASKS TASKS IN WRAP UP" at bounding box center [180, 90] width 281 height 22
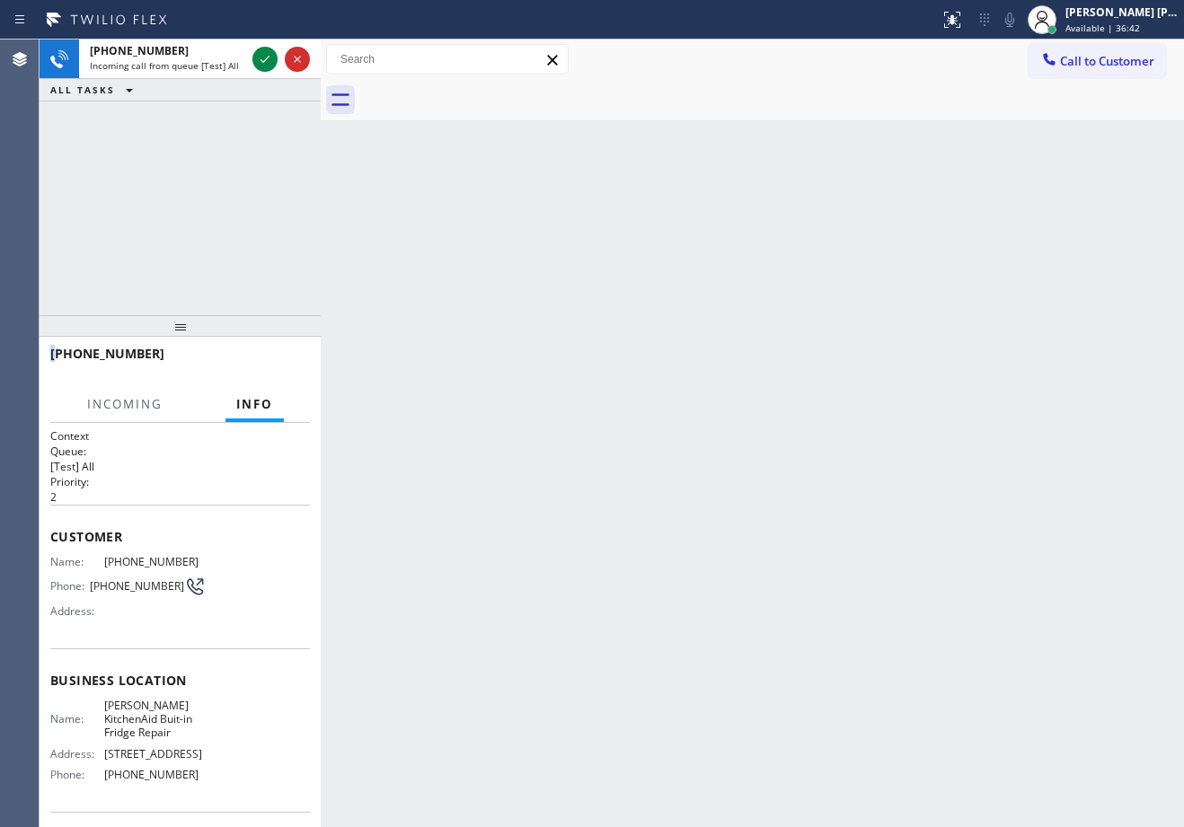
click at [223, 92] on div "ALL TASKS ALL TASKS ACTIVE TASKS TASKS IN WRAP UP" at bounding box center [180, 90] width 281 height 22
click at [263, 61] on icon at bounding box center [265, 59] width 22 height 22
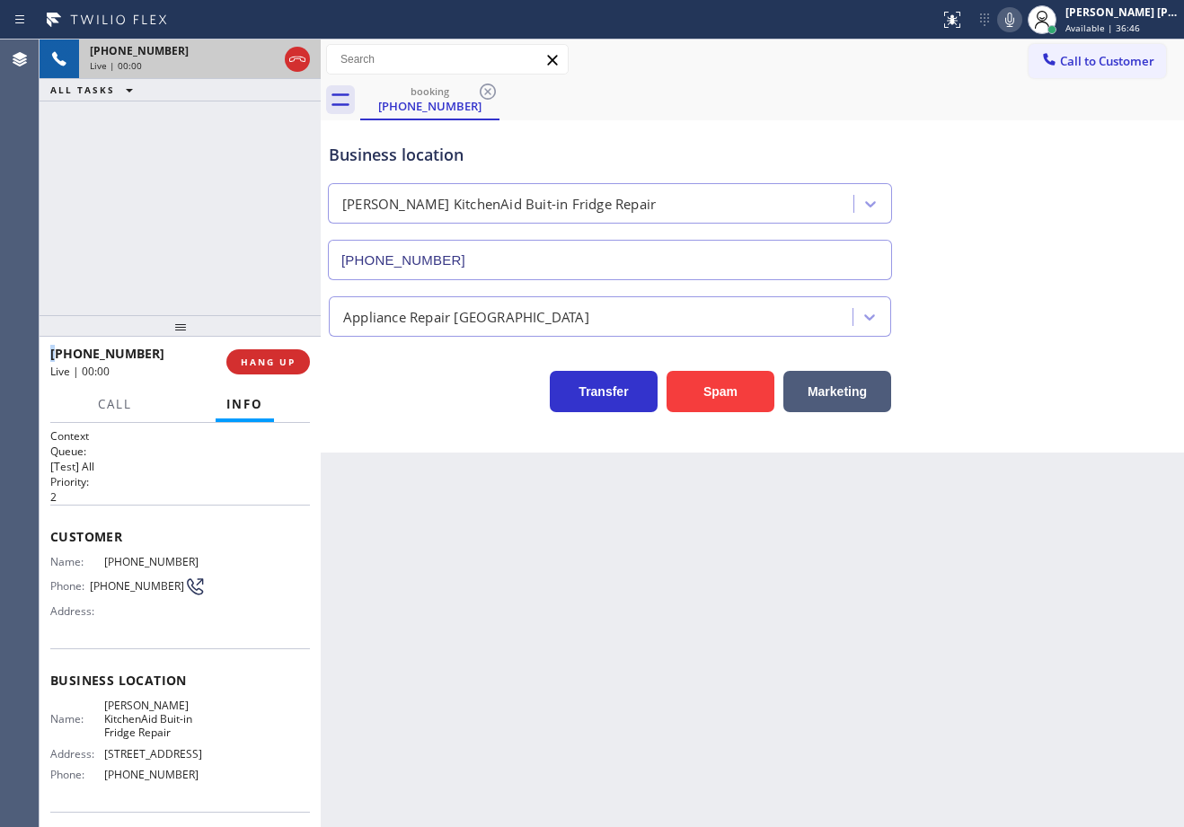
type input "[PHONE_NUMBER]"
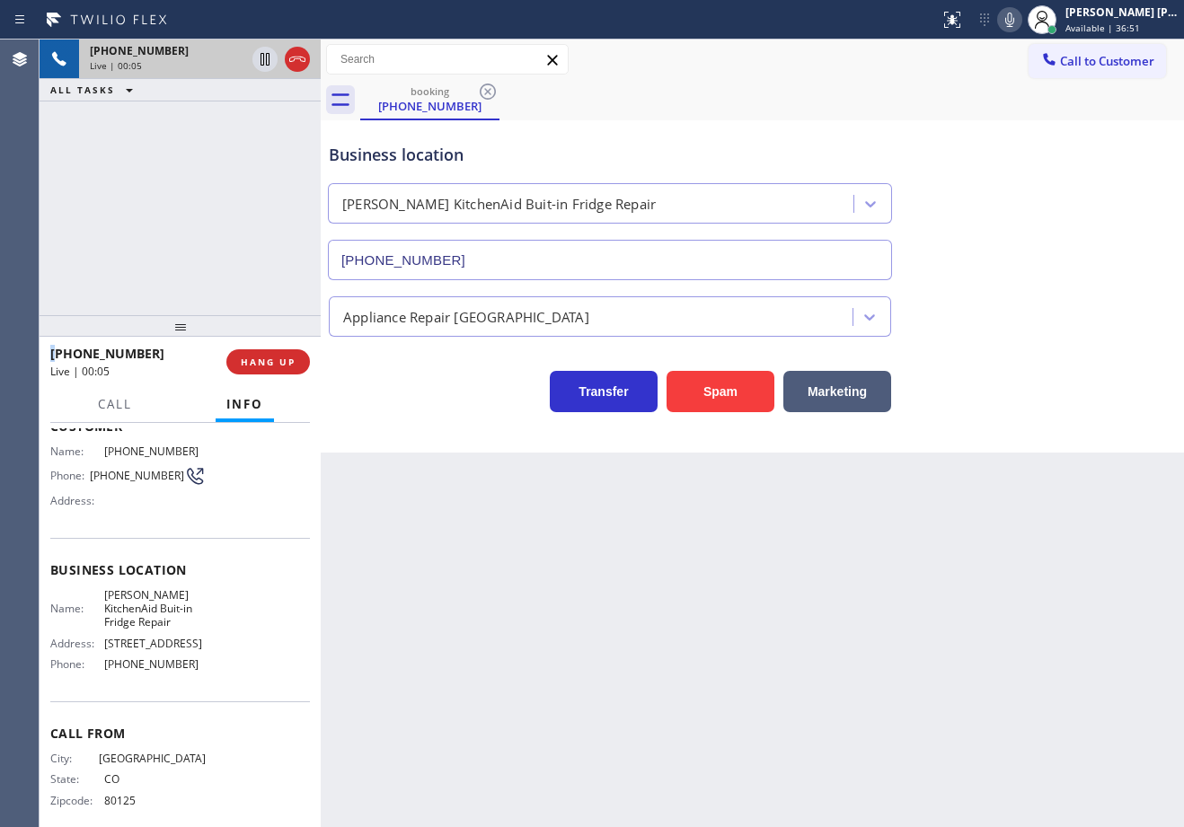
scroll to position [126, 0]
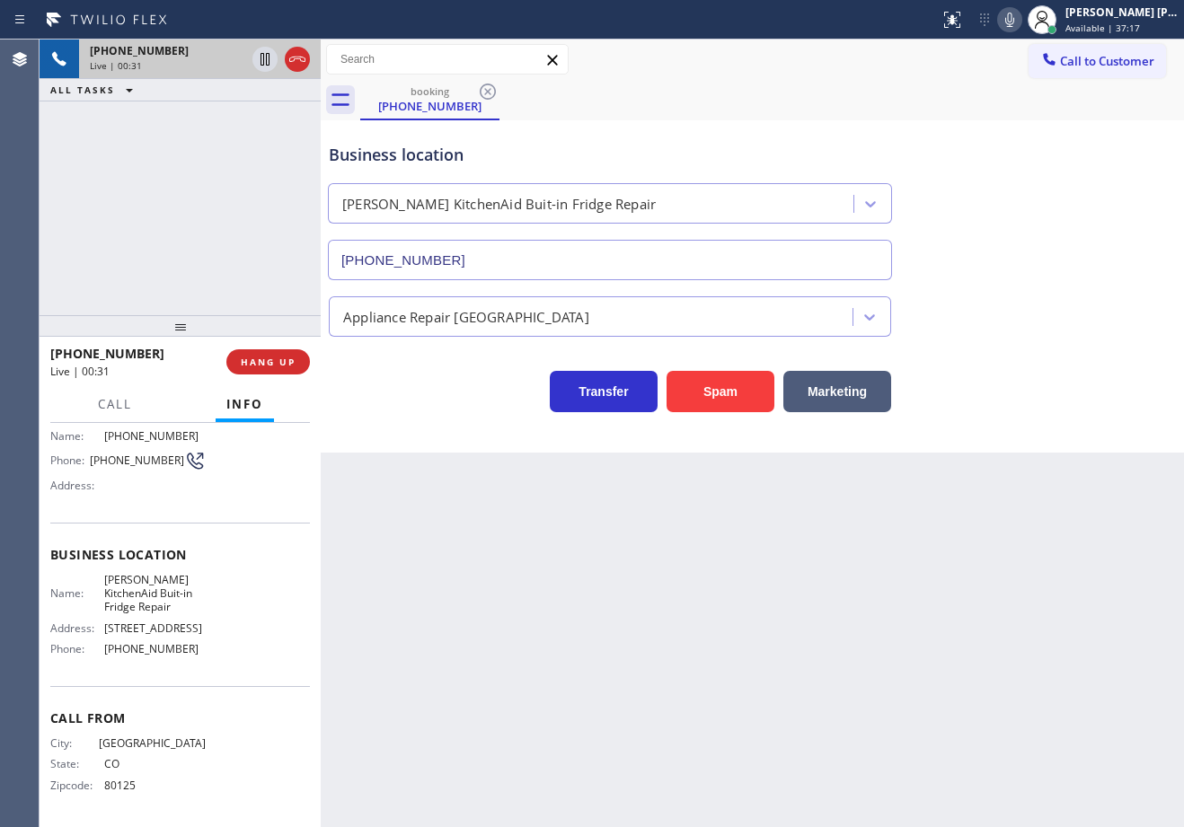
drag, startPoint x: 181, startPoint y: 241, endPoint x: 186, endPoint y: 251, distance: 10.9
click at [181, 239] on div "[PHONE_NUMBER] Live | 00:31 ALL TASKS ALL TASKS ACTIVE TASKS TASKS IN WRAP UP" at bounding box center [180, 178] width 281 height 276
click at [288, 371] on button "HANG UP" at bounding box center [268, 361] width 84 height 25
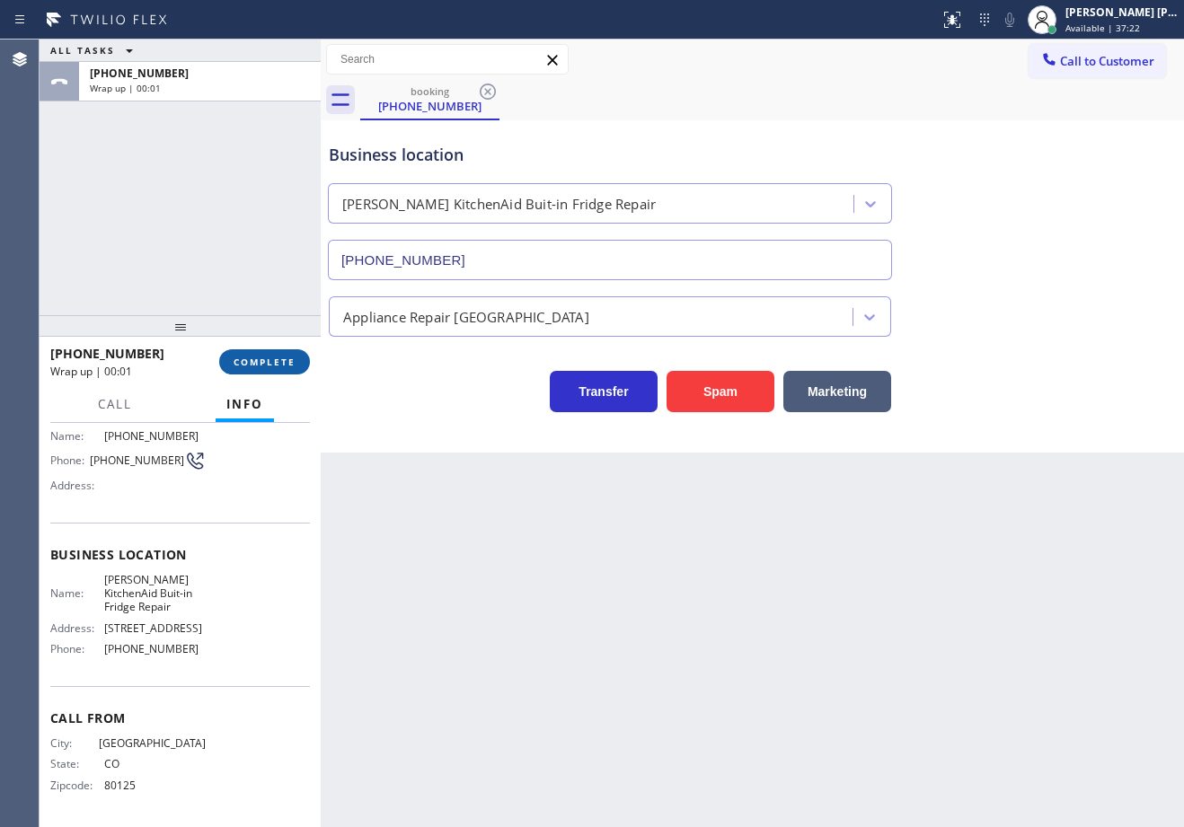
click at [278, 362] on span "COMPLETE" at bounding box center [265, 362] width 62 height 13
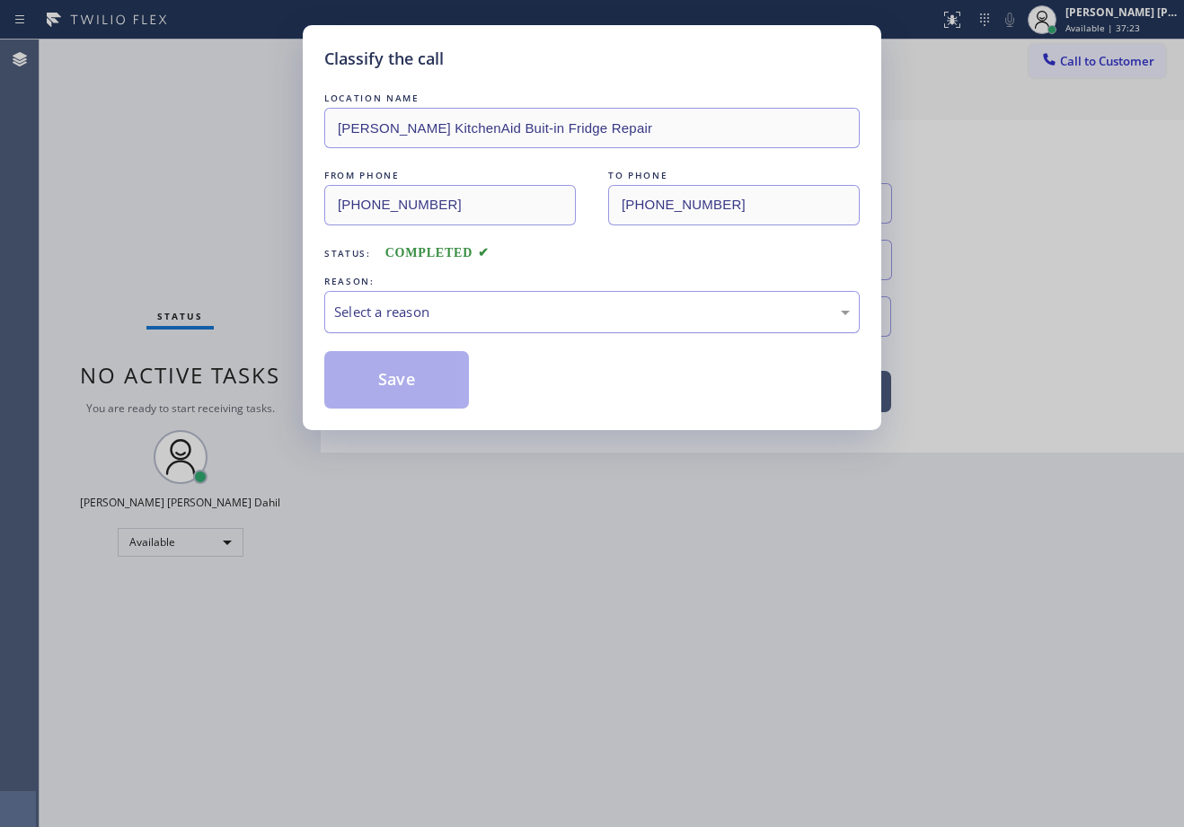
click at [438, 312] on div "Select a reason" at bounding box center [591, 312] width 515 height 21
click at [429, 377] on button "Save" at bounding box center [396, 379] width 145 height 57
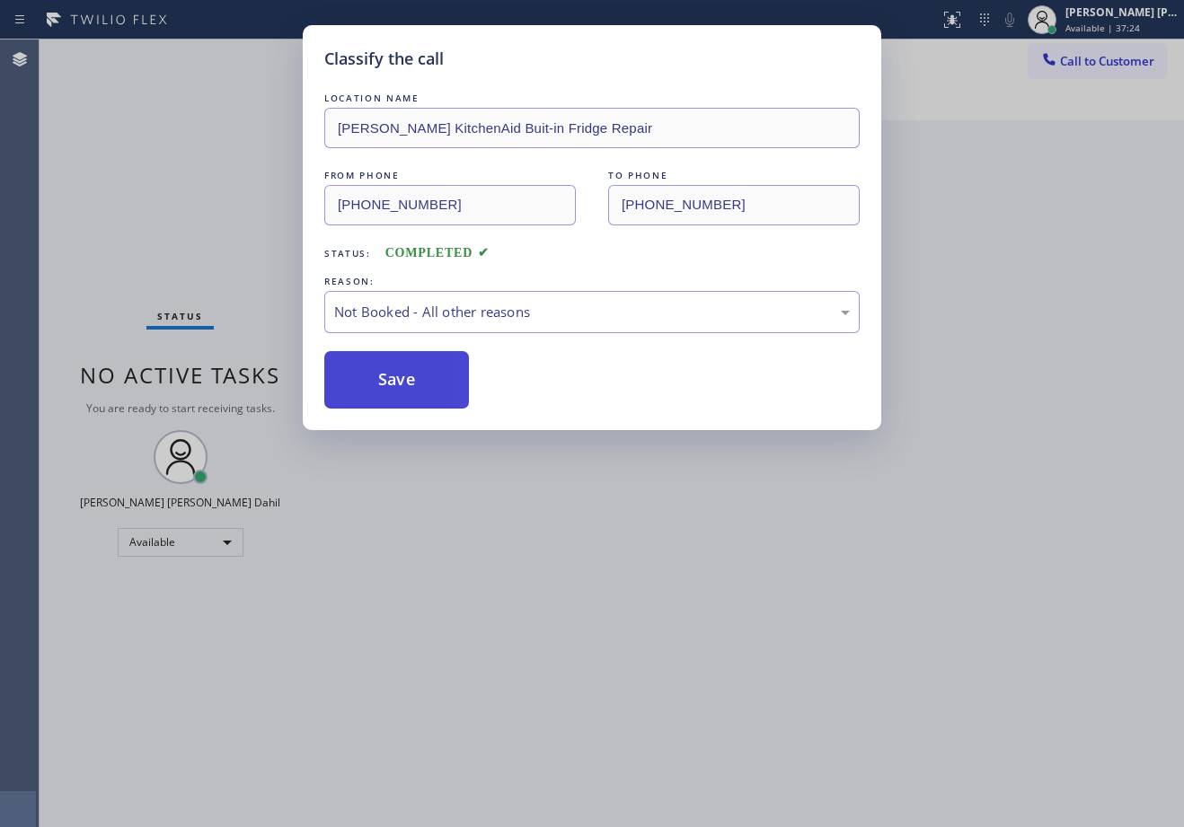
click at [428, 377] on button "Save" at bounding box center [396, 379] width 145 height 57
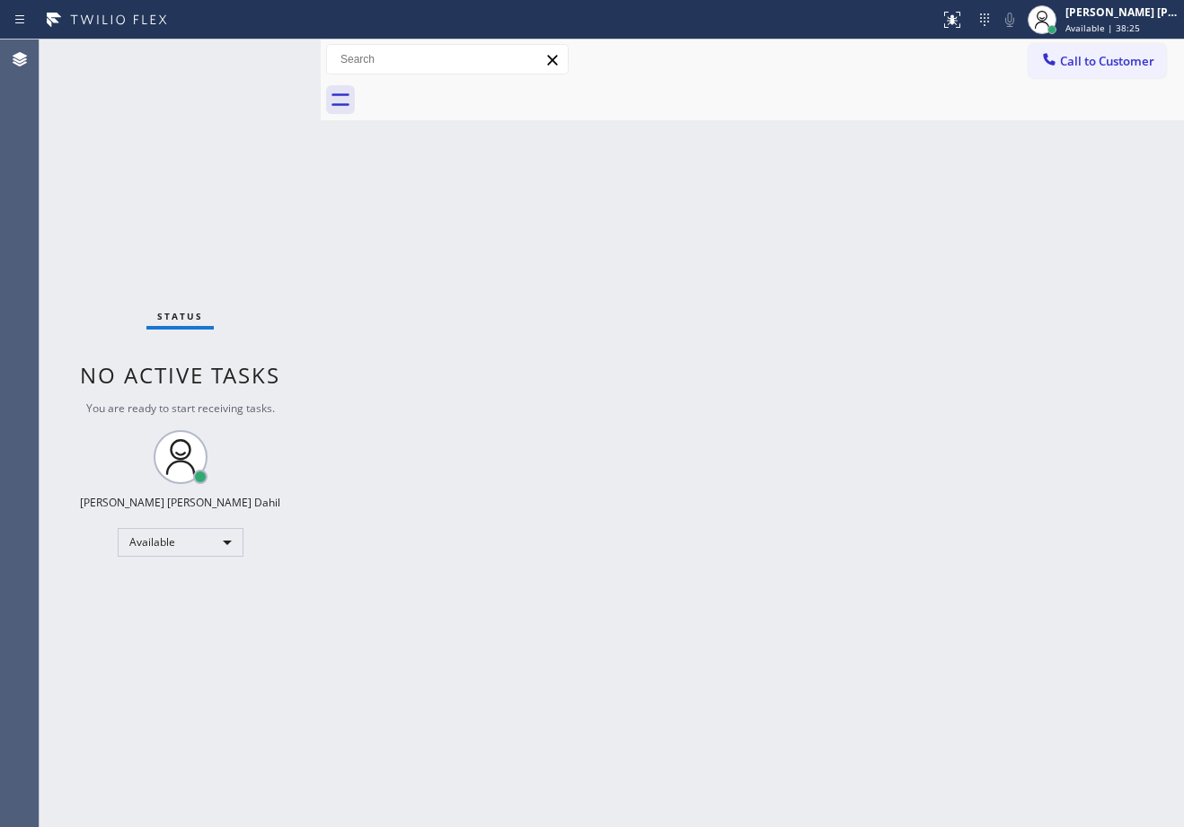
click at [215, 118] on div "Status No active tasks You are ready to start receiving tasks. [PERSON_NAME] [P…" at bounding box center [180, 434] width 281 height 788
click at [1053, 11] on icon at bounding box center [1042, 20] width 22 height 22
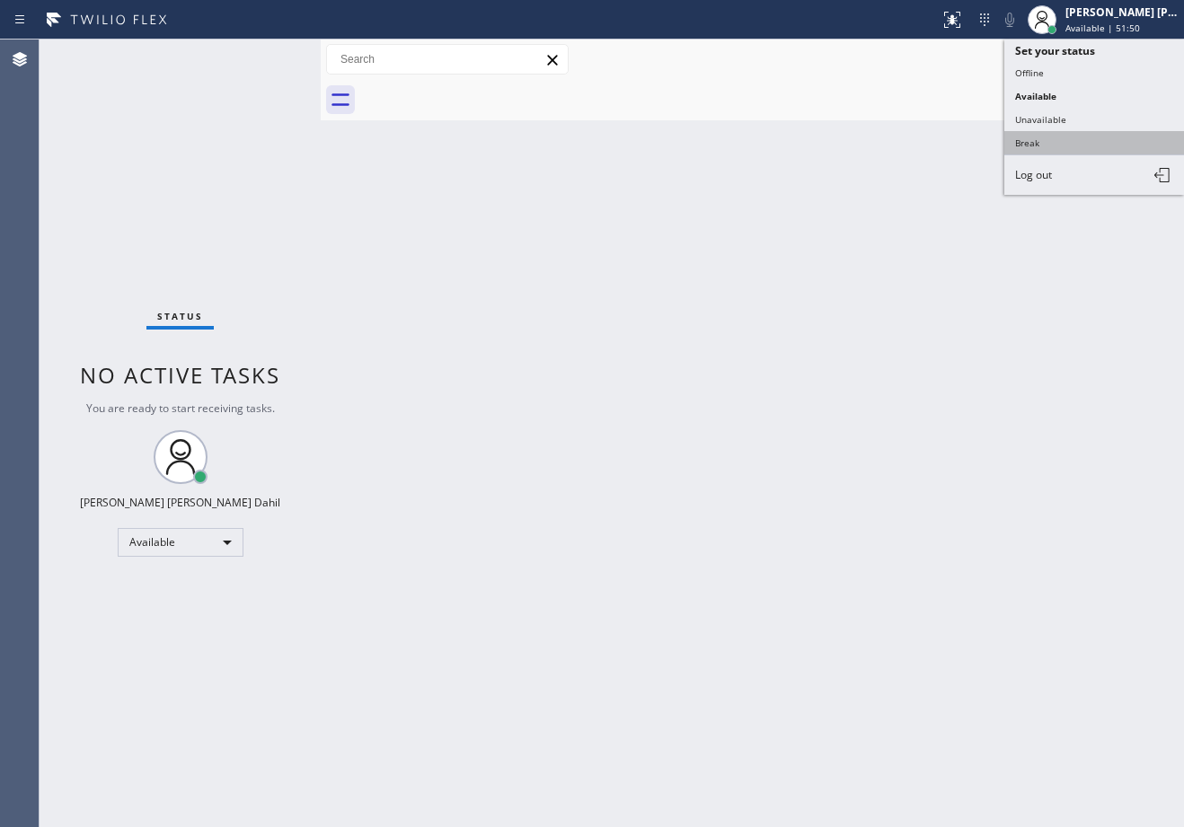
click at [1035, 134] on button "Break" at bounding box center [1094, 142] width 180 height 23
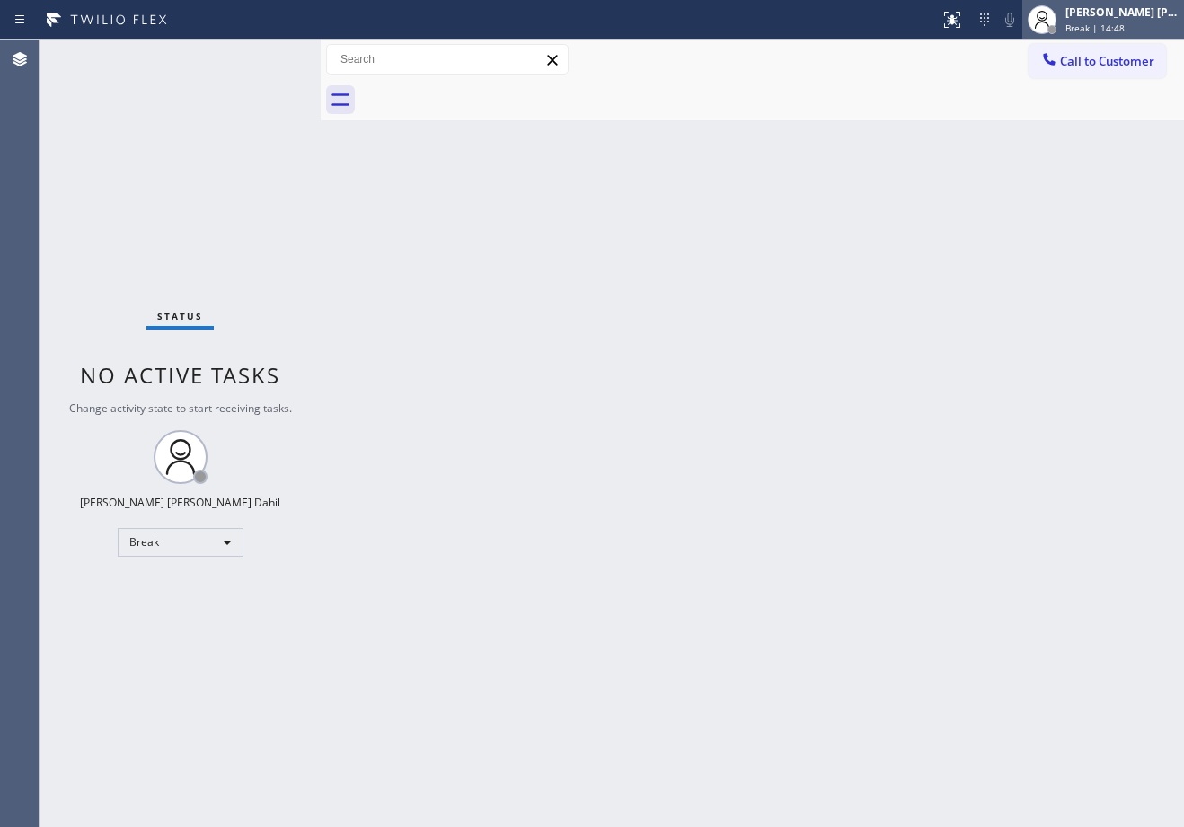
click at [1138, 3] on div "[PERSON_NAME] [PERSON_NAME] Dahil Break | 14:48" at bounding box center [1103, 20] width 162 height 40
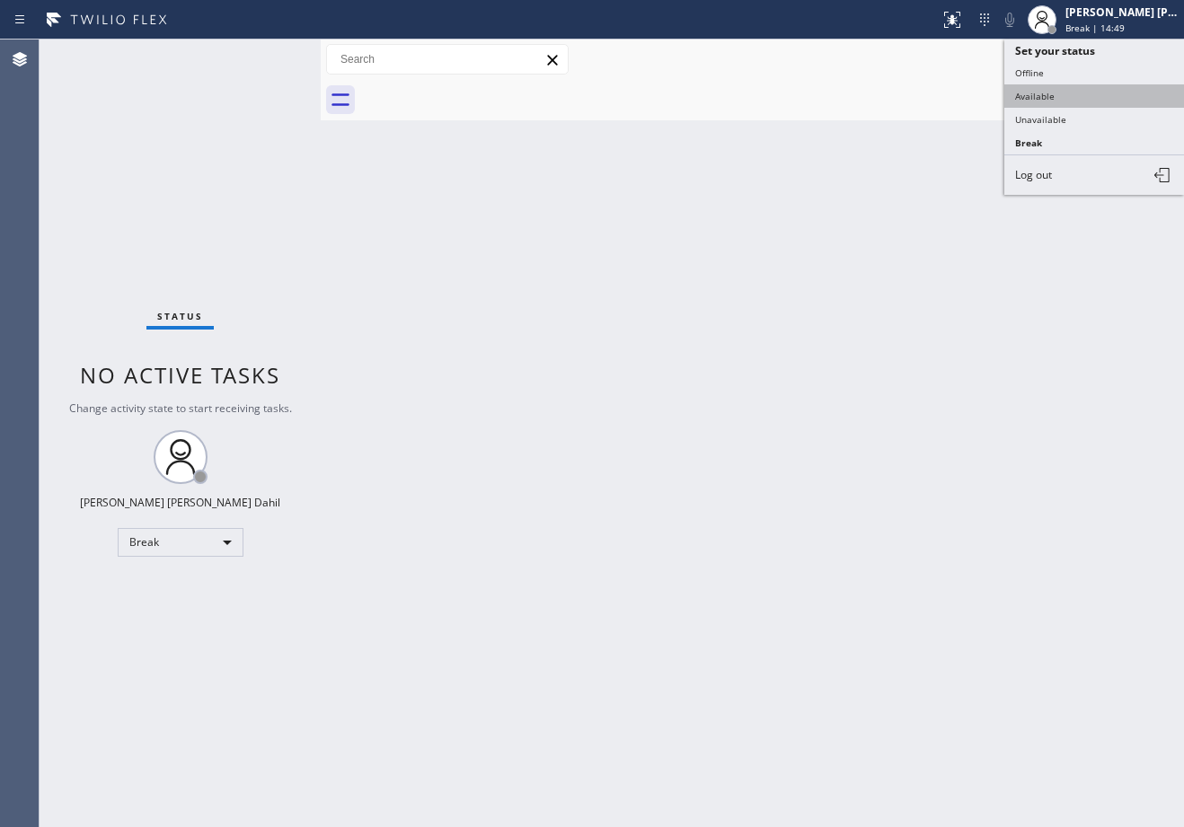
click at [1088, 89] on button "Available" at bounding box center [1094, 95] width 180 height 23
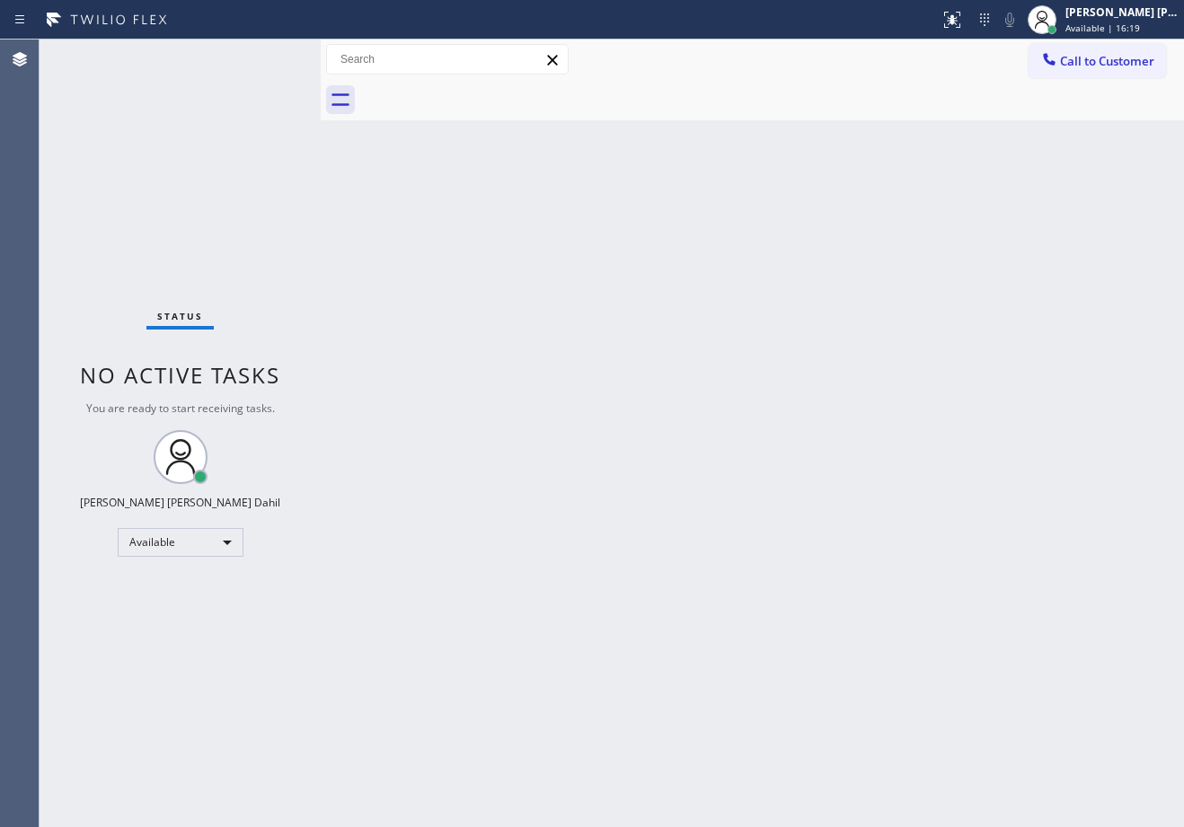
click at [251, 115] on div "Status No active tasks You are ready to start receiving tasks. [PERSON_NAME] [P…" at bounding box center [180, 434] width 281 height 788
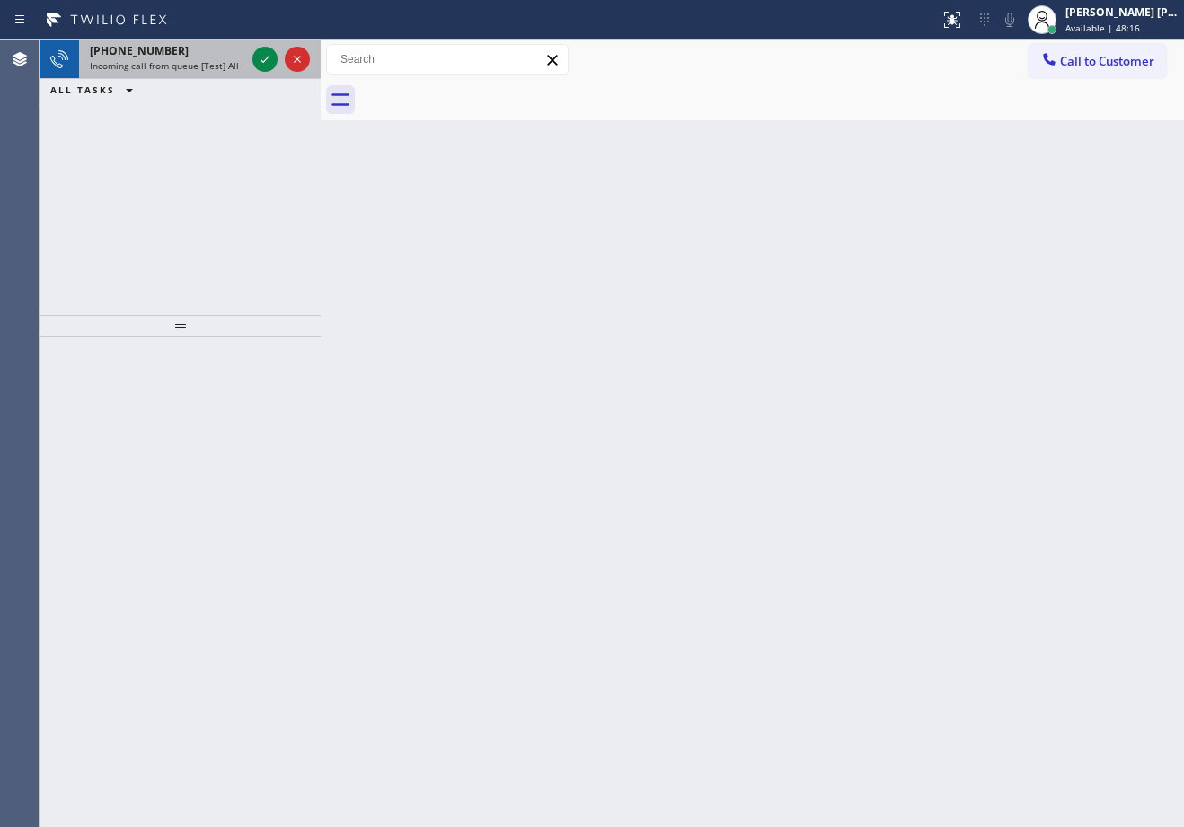
click at [231, 43] on div "[PHONE_NUMBER]" at bounding box center [167, 50] width 155 height 15
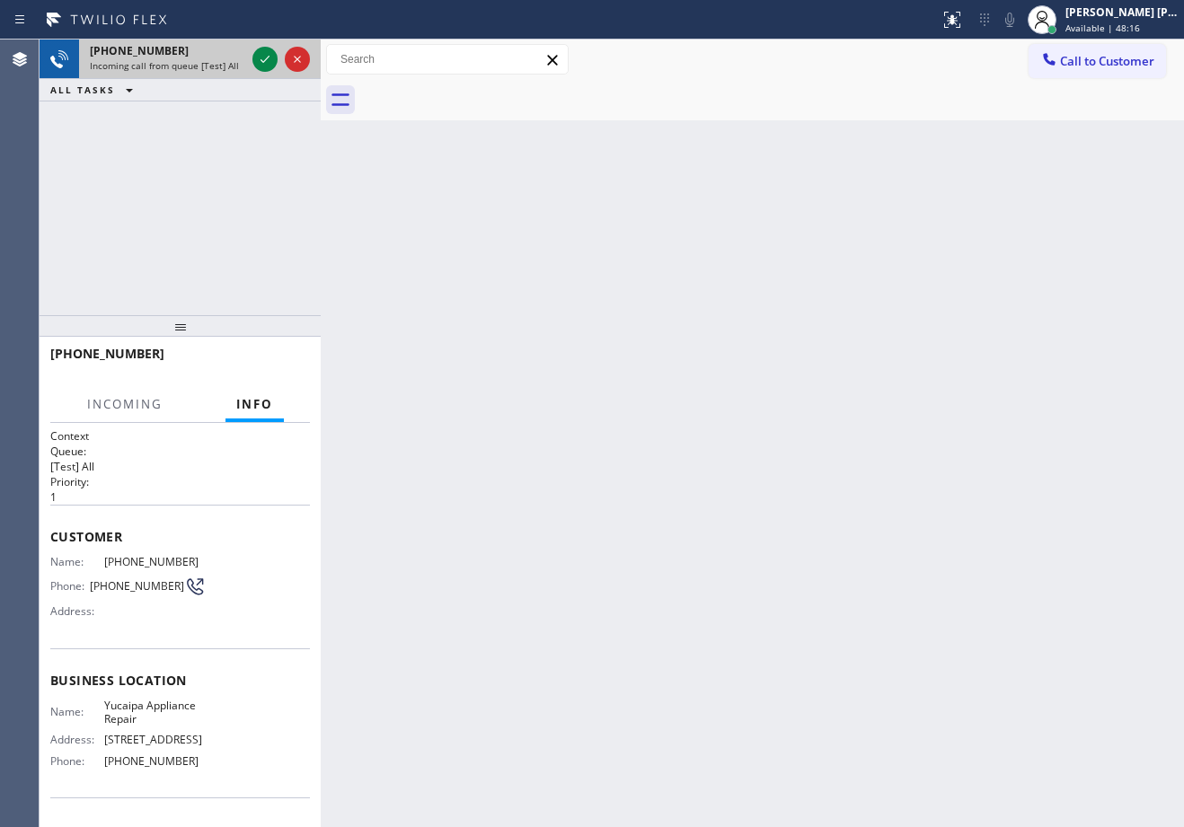
click at [230, 43] on div "[PHONE_NUMBER]" at bounding box center [167, 50] width 155 height 15
click at [231, 43] on div "[PHONE_NUMBER]" at bounding box center [167, 50] width 155 height 15
click at [233, 43] on div "[PHONE_NUMBER]" at bounding box center [167, 50] width 155 height 15
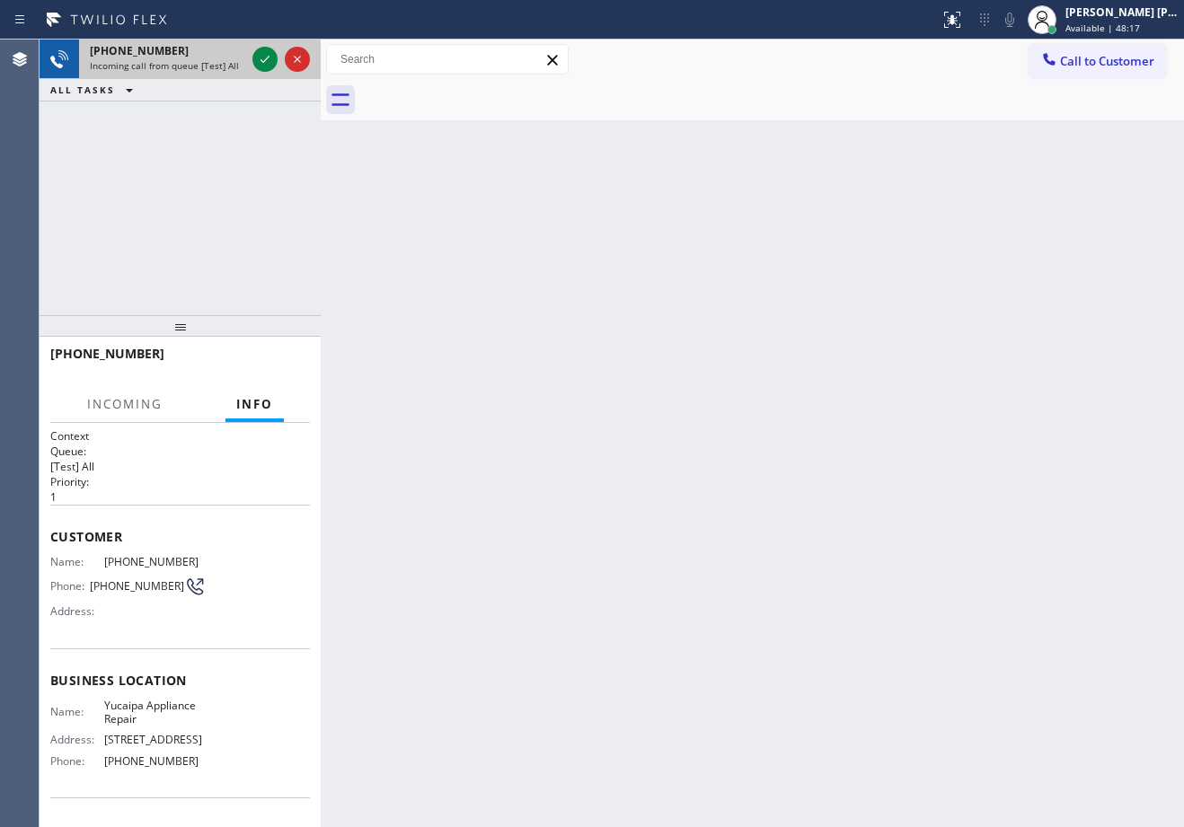
click at [239, 43] on div "[PHONE_NUMBER]" at bounding box center [167, 50] width 155 height 15
click at [245, 44] on div "[PHONE_NUMBER] Incoming call from queue [Test] All" at bounding box center [164, 60] width 170 height 40
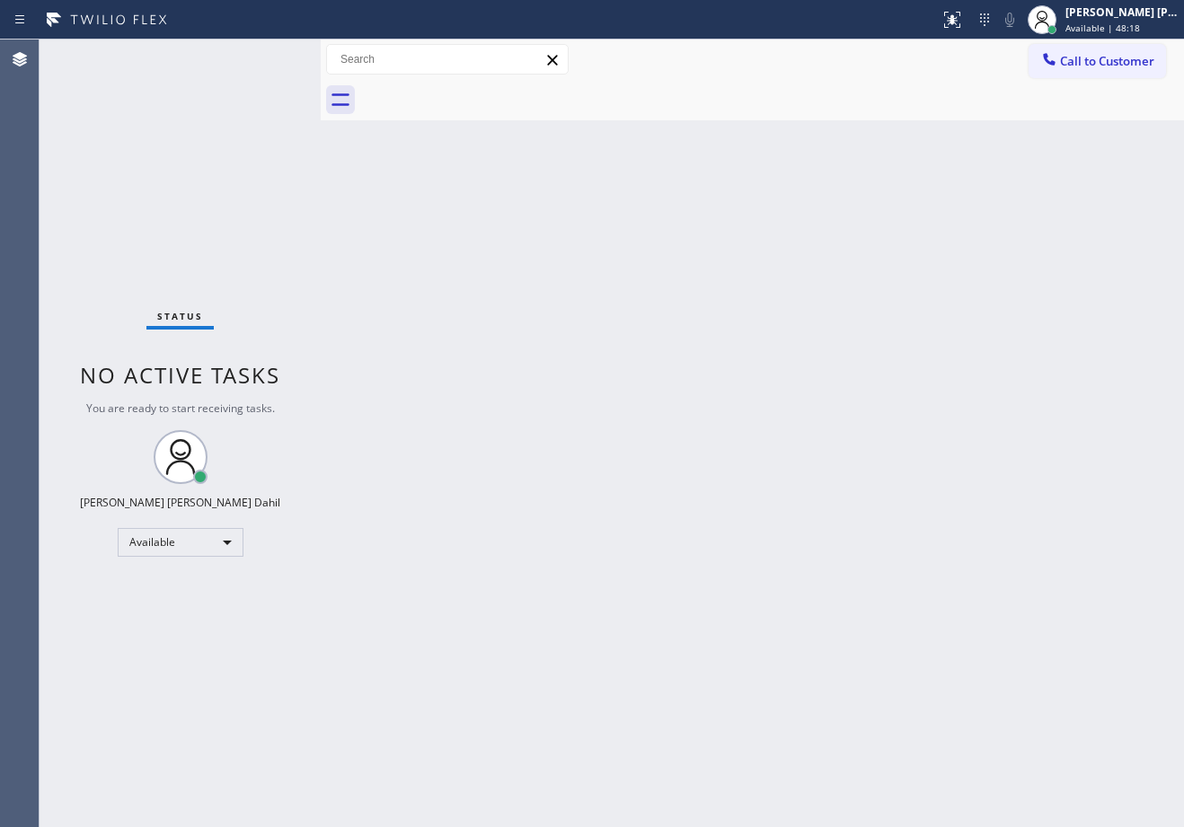
click at [270, 58] on div "Status No active tasks You are ready to start receiving tasks. [PERSON_NAME] [P…" at bounding box center [180, 434] width 281 height 788
click at [267, 57] on div "Status No active tasks You are ready to start receiving tasks. [PERSON_NAME] [P…" at bounding box center [180, 434] width 281 height 788
click at [268, 57] on div "Status No active tasks You are ready to start receiving tasks. [PERSON_NAME] [P…" at bounding box center [180, 434] width 281 height 788
click at [211, 59] on div "Status No active tasks You are ready to start receiving tasks. [PERSON_NAME] [P…" at bounding box center [180, 434] width 281 height 788
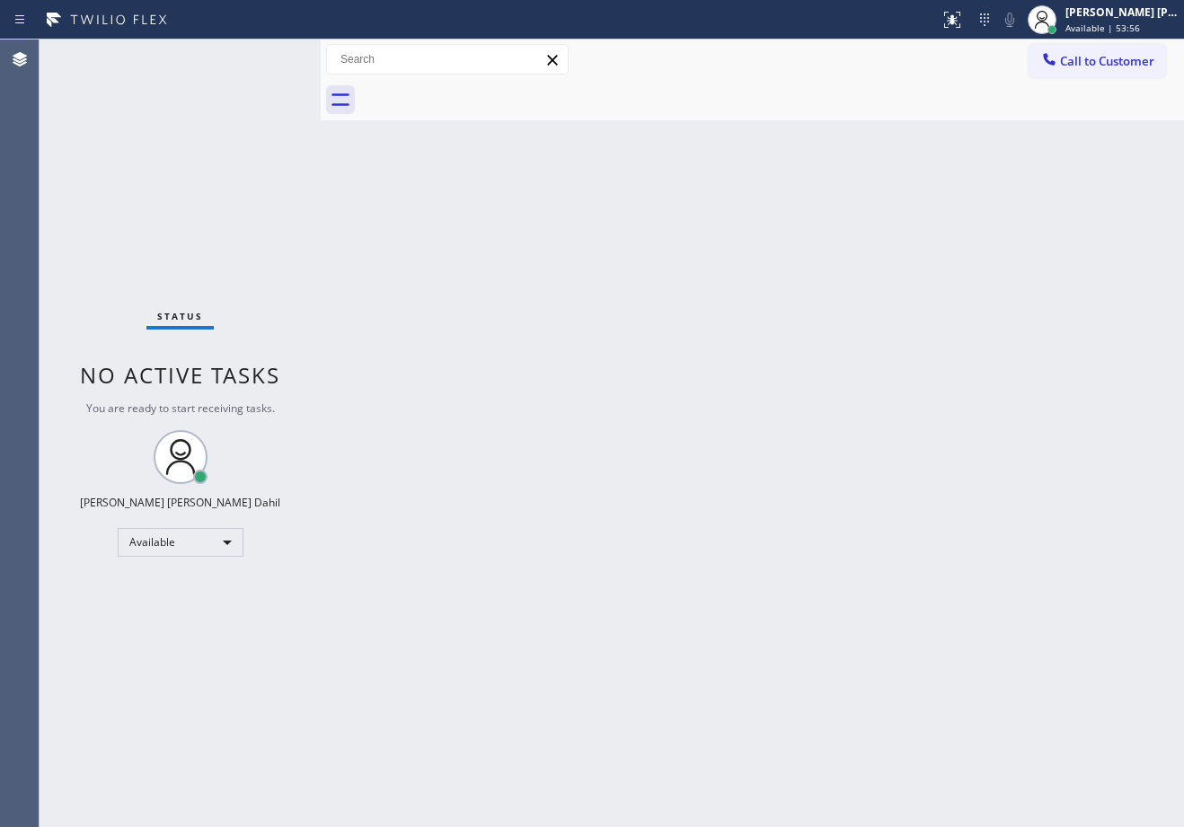
click at [211, 59] on div "Status No active tasks You are ready to start receiving tasks. [PERSON_NAME] [P…" at bounding box center [180, 434] width 281 height 788
drag, startPoint x: 797, startPoint y: 409, endPoint x: 797, endPoint y: 372, distance: 36.8
click at [797, 374] on div "Back to Dashboard Change Sender ID Customers Technicians Select a contact Outbo…" at bounding box center [752, 434] width 863 height 788
click at [797, 372] on div "Back to Dashboard Change Sender ID Customers Technicians Select a contact Outbo…" at bounding box center [752, 434] width 863 height 788
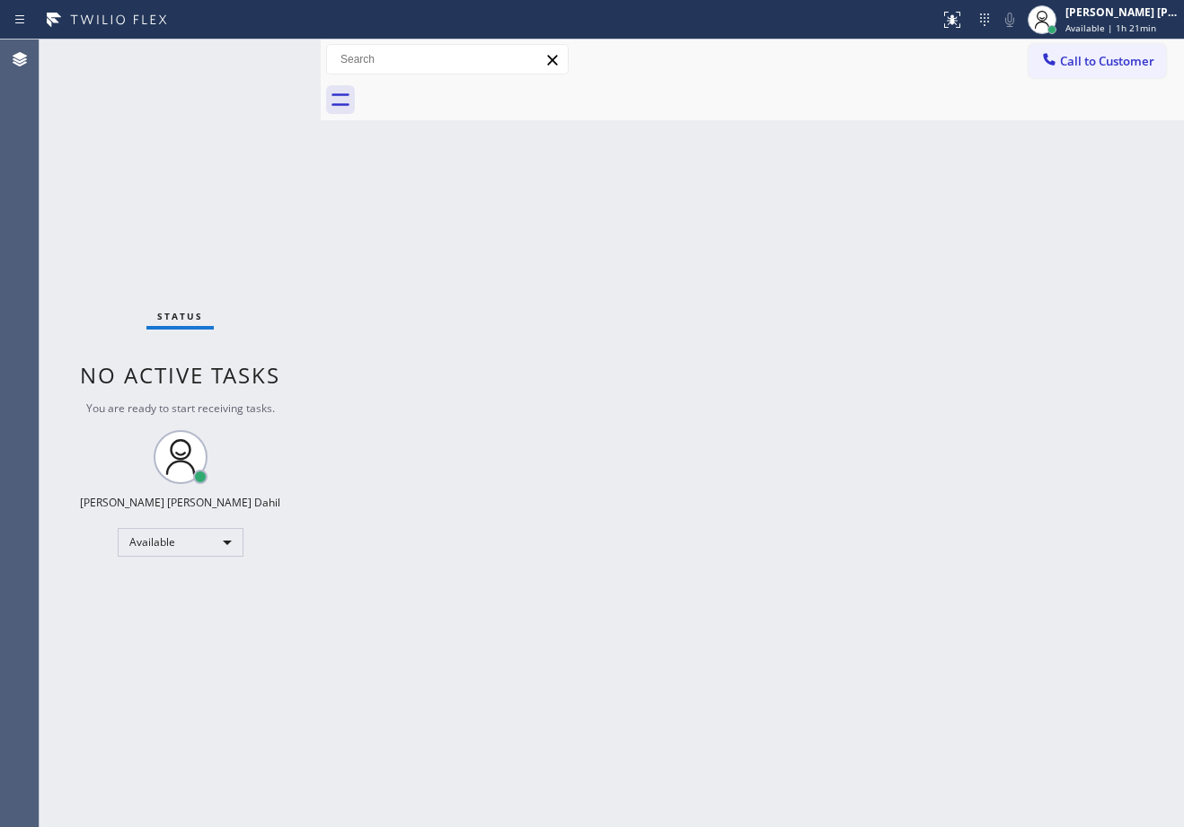
click at [797, 372] on div "Back to Dashboard Change Sender ID Customers Technicians Select a contact Outbo…" at bounding box center [752, 434] width 863 height 788
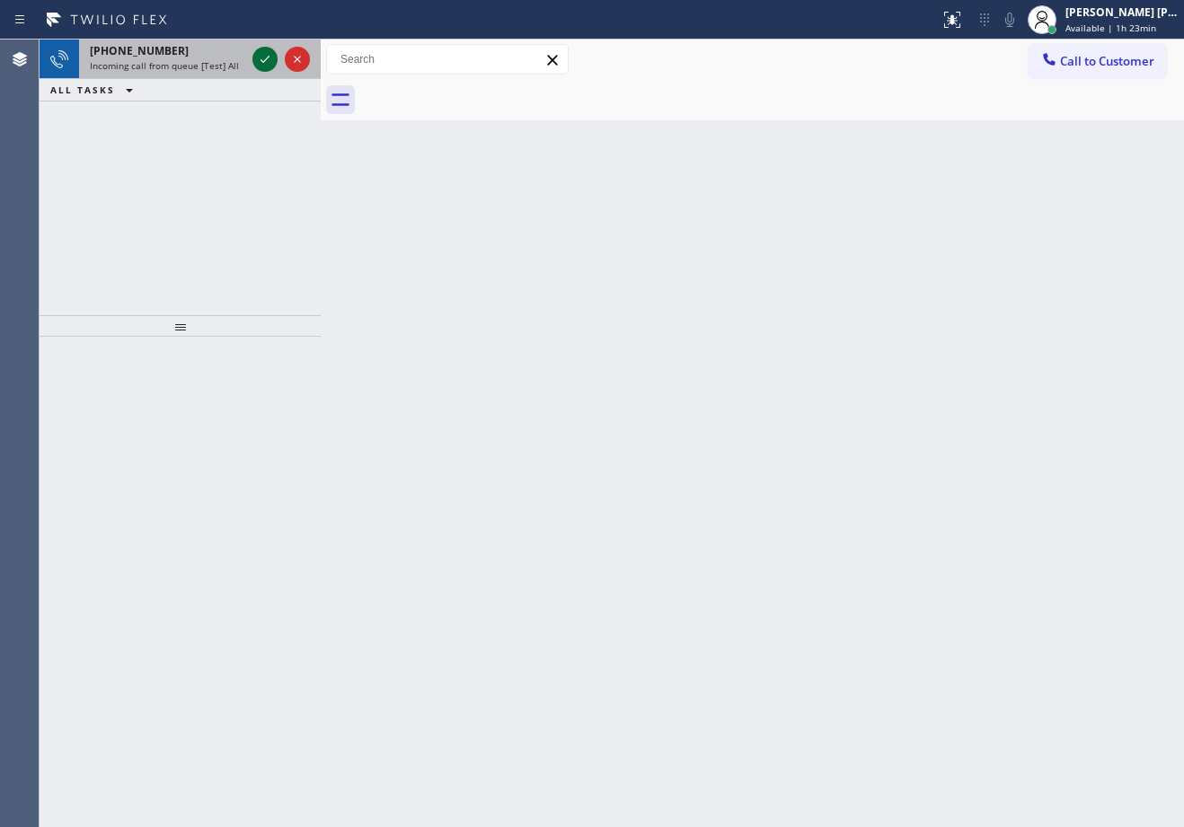
click at [266, 56] on icon at bounding box center [265, 59] width 22 height 22
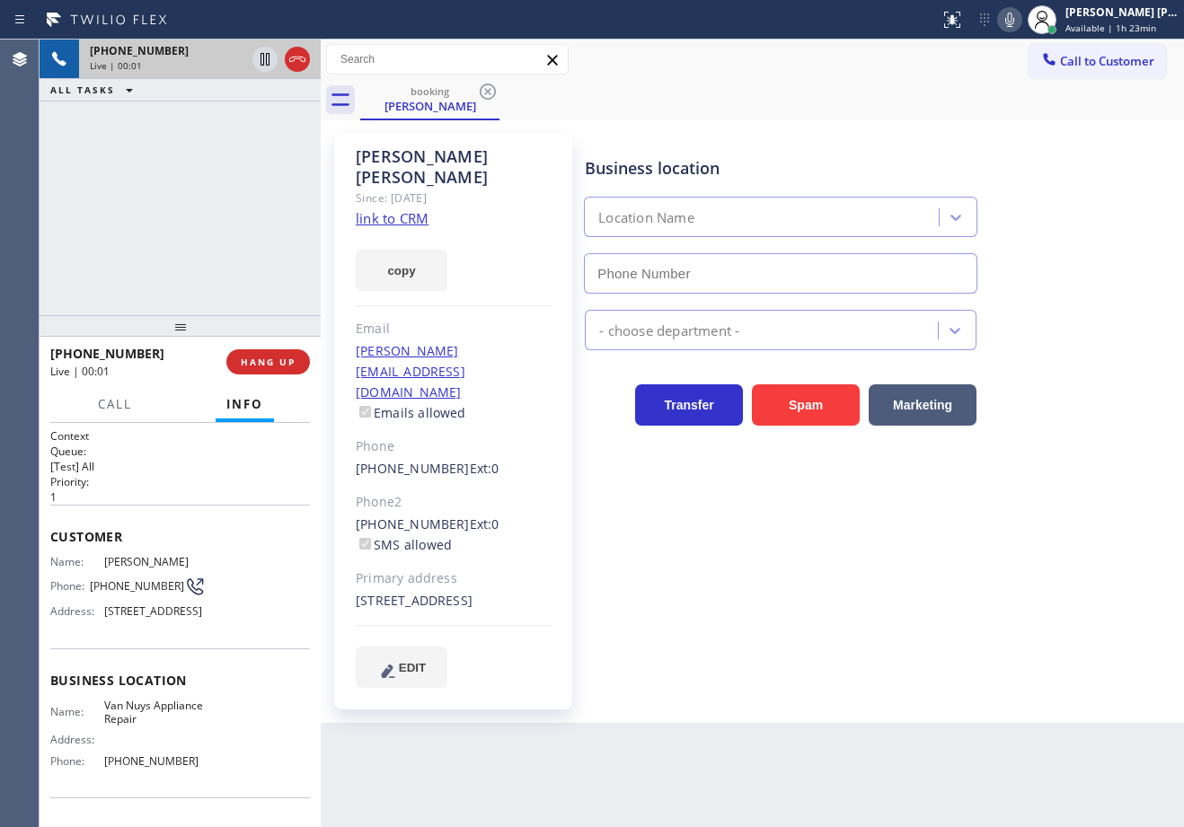
type input "[PHONE_NUMBER]"
click at [398, 209] on link "link to CRM" at bounding box center [392, 218] width 73 height 18
click at [1020, 15] on icon at bounding box center [1010, 20] width 22 height 22
click at [1020, 21] on icon at bounding box center [1010, 20] width 22 height 22
click at [1020, 22] on icon at bounding box center [1010, 20] width 22 height 22
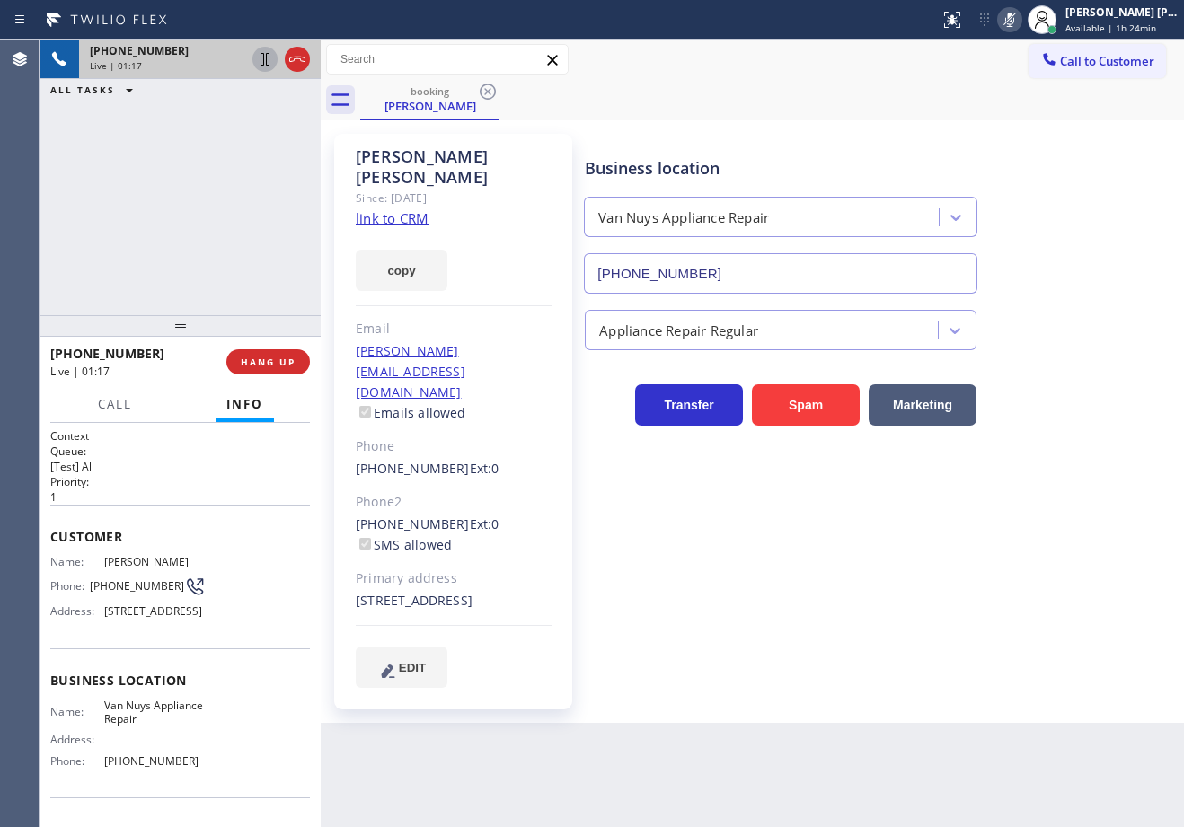
click at [260, 62] on icon at bounding box center [265, 59] width 22 height 22
click at [262, 64] on icon at bounding box center [265, 59] width 13 height 13
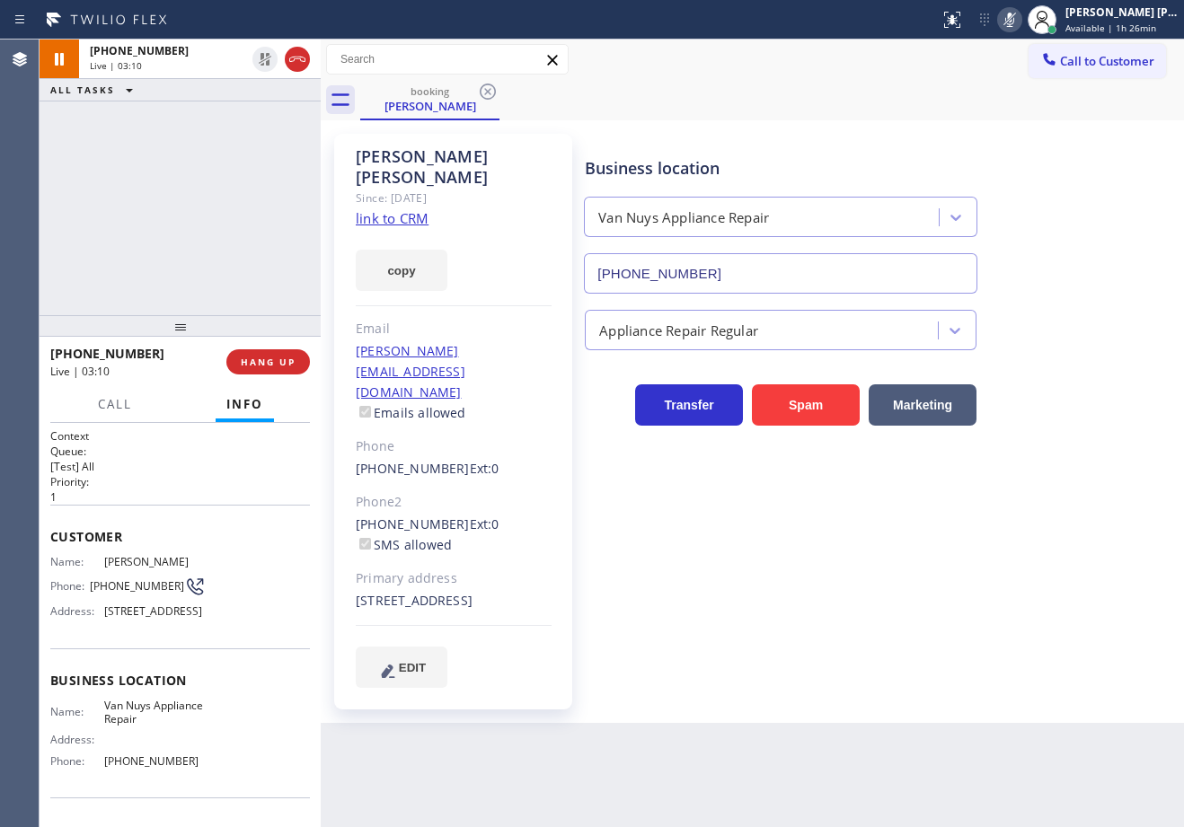
click at [1020, 19] on icon at bounding box center [1010, 20] width 22 height 22
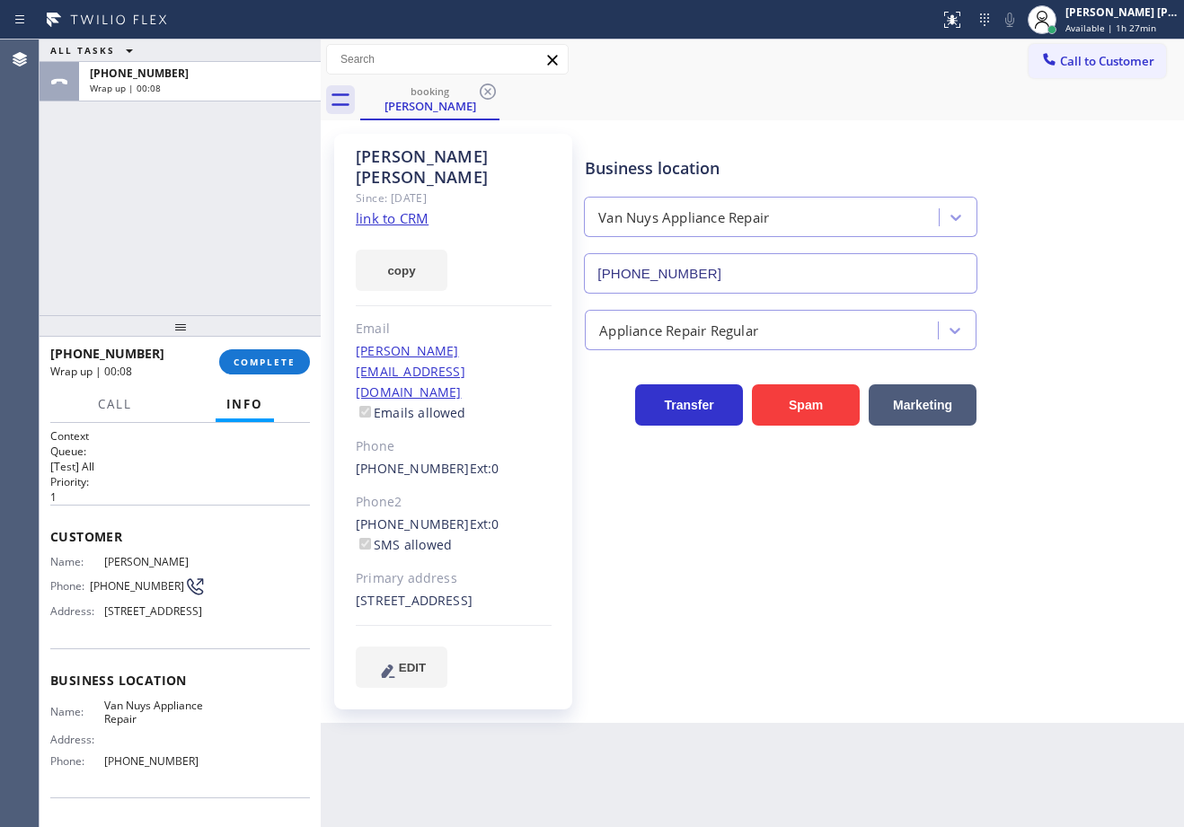
click at [378, 209] on link "link to CRM" at bounding box center [392, 218] width 73 height 18
click at [268, 358] on span "COMPLETE" at bounding box center [265, 362] width 62 height 13
click at [250, 381] on div "[PHONE_NUMBER] Wrap up | 00:38 COMPLETE" at bounding box center [180, 362] width 260 height 47
click at [239, 376] on div "[PHONE_NUMBER] Wrap up | 00:39 COMPLETE" at bounding box center [180, 362] width 260 height 47
click at [241, 375] on div "[PHONE_NUMBER] Wrap up | 00:39 COMPLETE" at bounding box center [180, 362] width 260 height 47
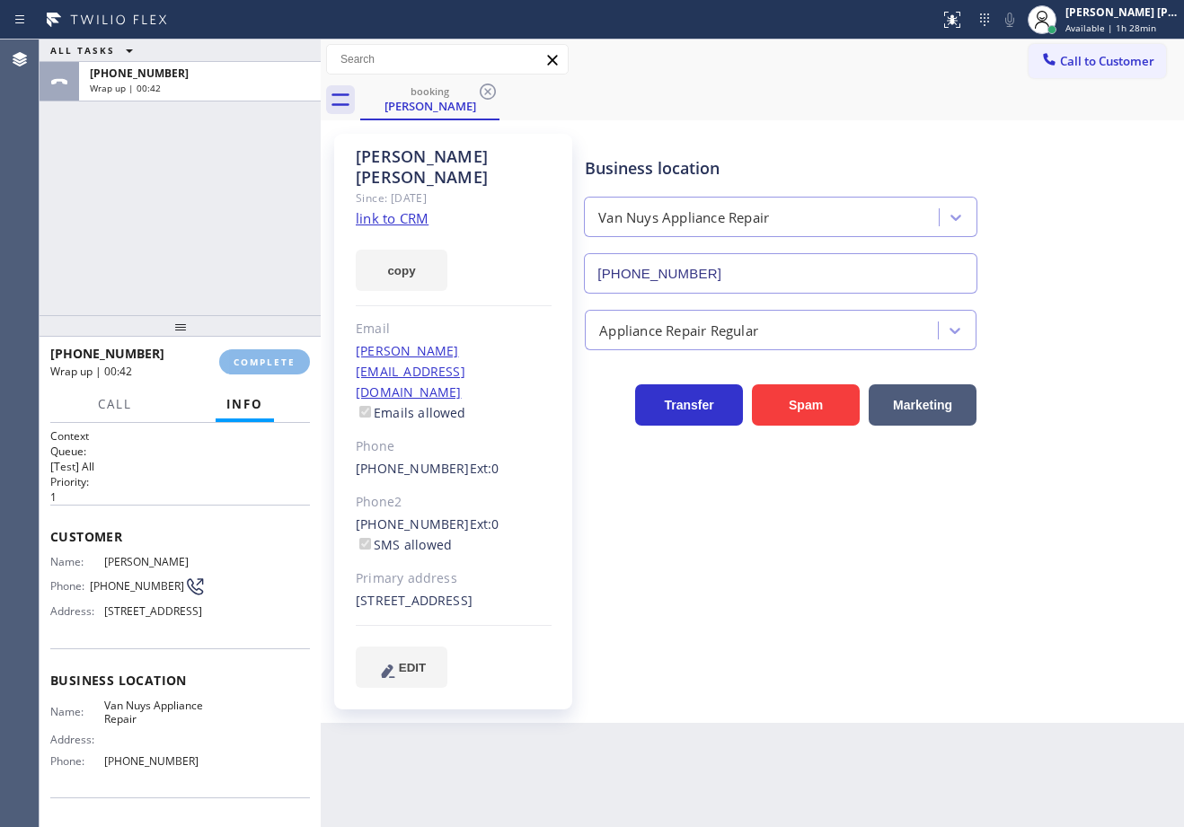
click at [247, 345] on div "[PHONE_NUMBER] Wrap up | 00:42 COMPLETE" at bounding box center [180, 362] width 260 height 47
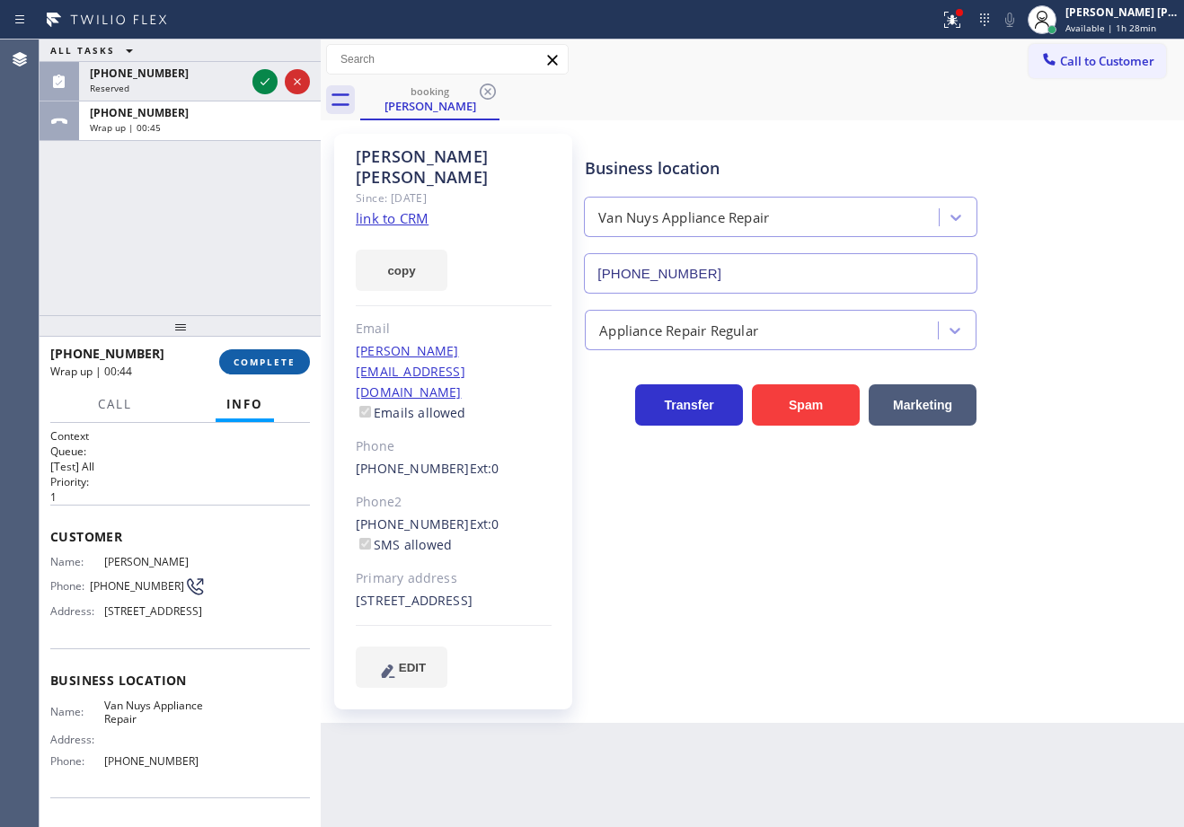
click at [237, 365] on span "COMPLETE" at bounding box center [265, 362] width 62 height 13
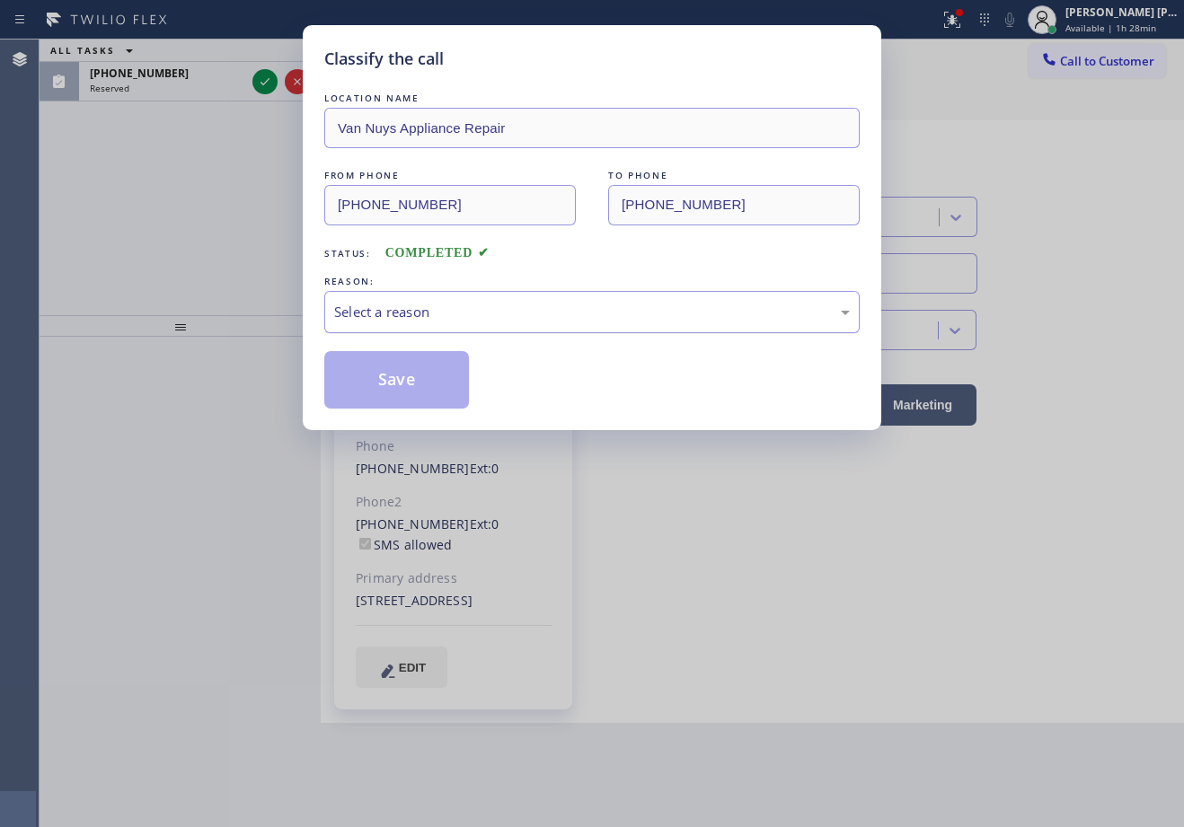
click at [440, 313] on div "Select a reason" at bounding box center [591, 312] width 515 height 21
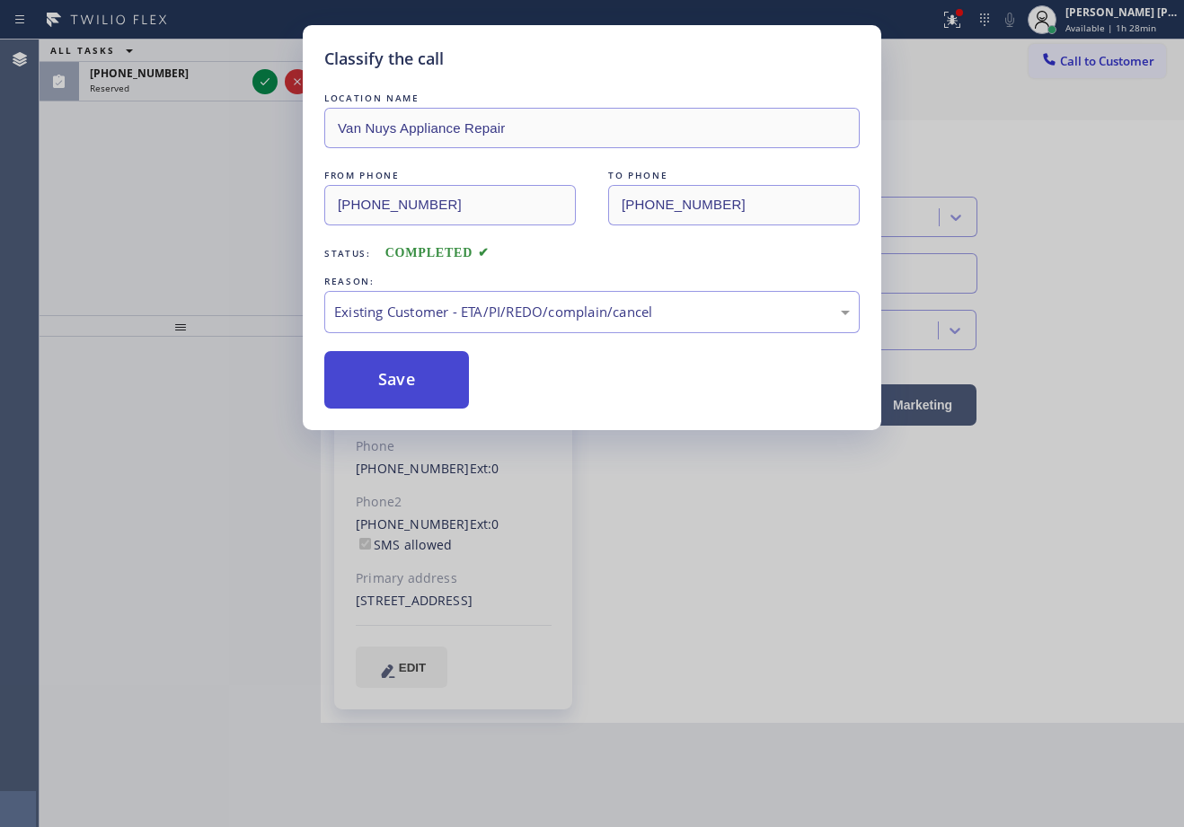
click at [404, 394] on button "Save" at bounding box center [396, 379] width 145 height 57
click at [403, 393] on button "Save" at bounding box center [396, 379] width 145 height 57
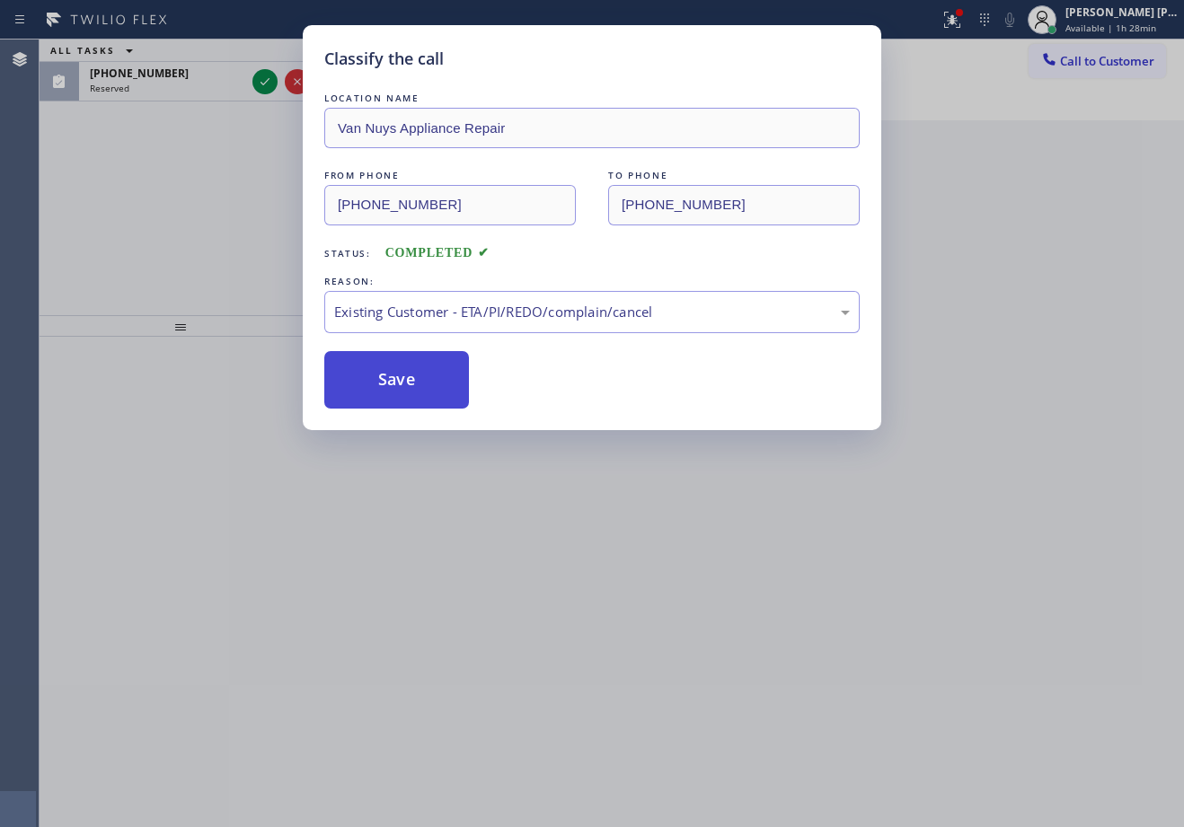
click at [403, 393] on button "Save" at bounding box center [396, 379] width 145 height 57
click at [401, 384] on button "Save" at bounding box center [396, 379] width 145 height 57
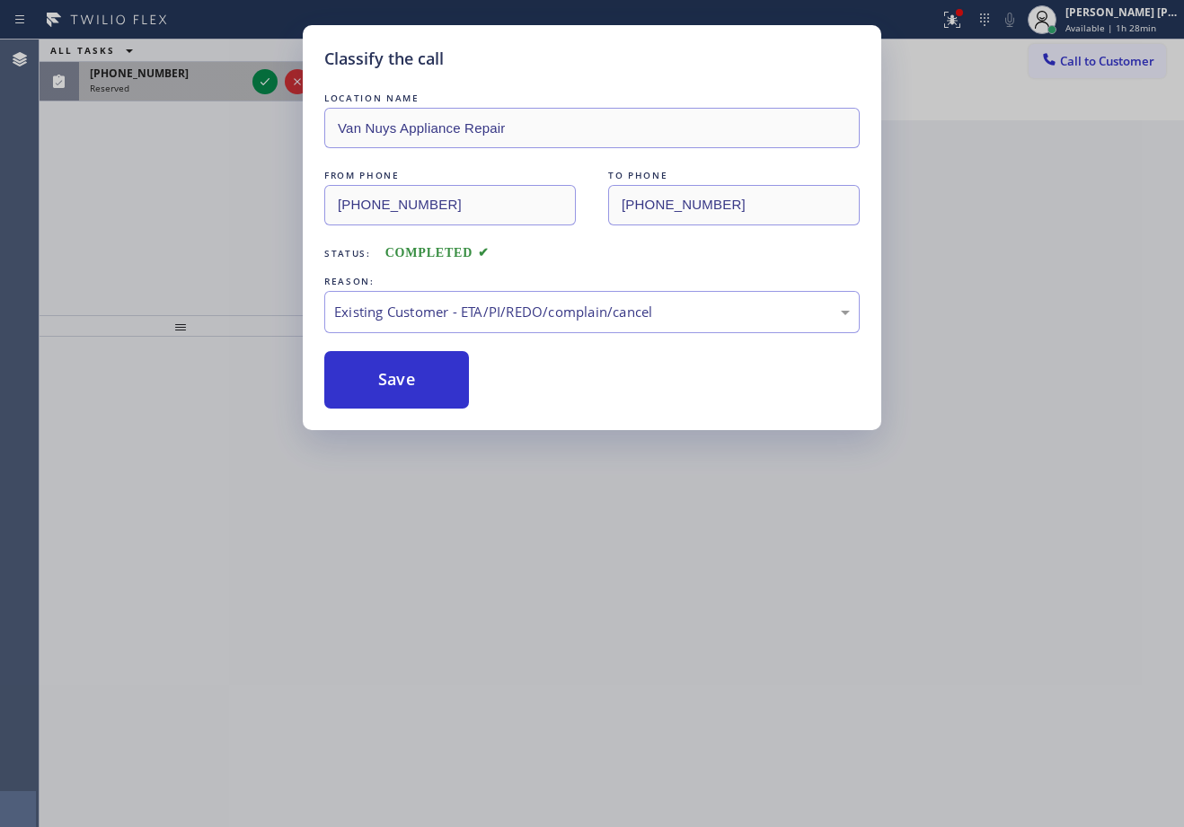
click at [224, 67] on div "[PHONE_NUMBER]" at bounding box center [167, 73] width 155 height 15
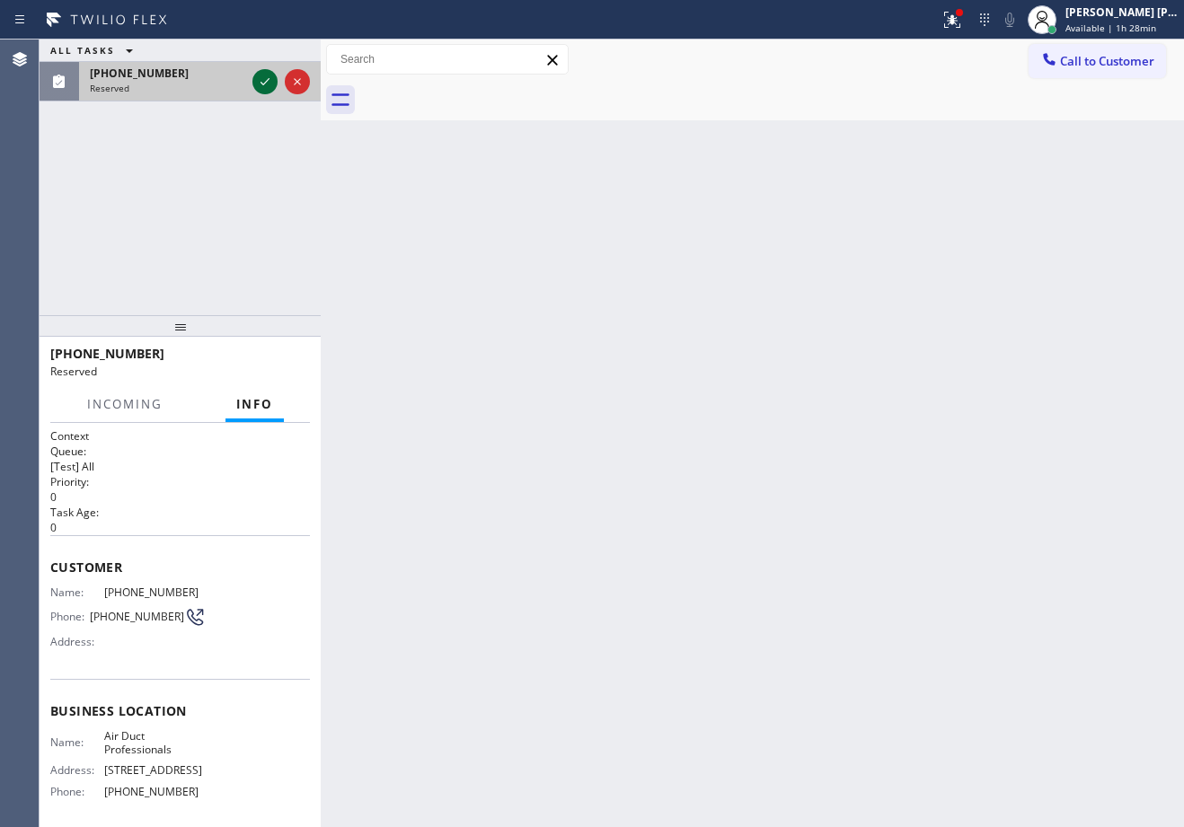
drag, startPoint x: 227, startPoint y: 69, endPoint x: 255, endPoint y: 78, distance: 29.3
click at [239, 75] on div "[PHONE_NUMBER]" at bounding box center [167, 73] width 155 height 15
click at [260, 84] on icon at bounding box center [265, 82] width 22 height 22
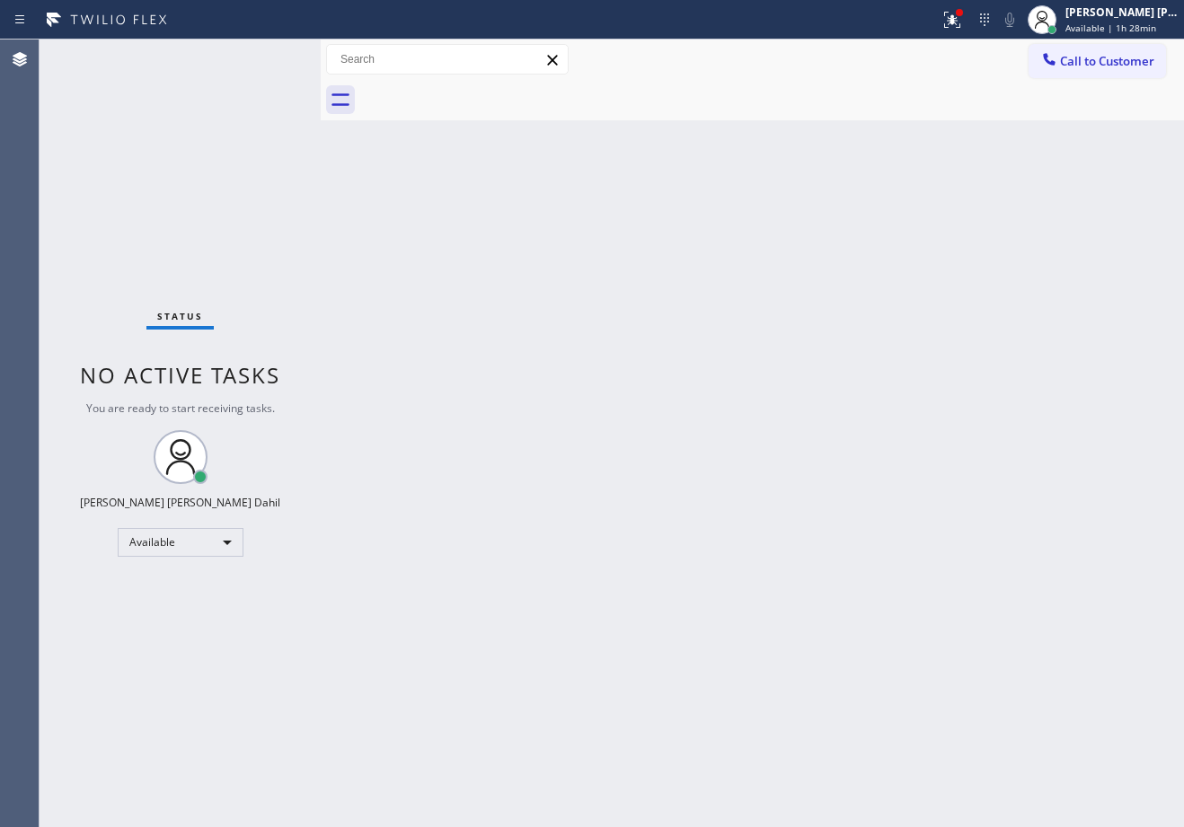
click at [262, 84] on div "Status No active tasks You are ready to start receiving tasks. [PERSON_NAME] [P…" at bounding box center [180, 434] width 281 height 788
click at [632, 376] on div "Back to Dashboard Change Sender ID Customers Technicians Select a contact Outbo…" at bounding box center [752, 434] width 863 height 788
click at [630, 372] on div "Back to Dashboard Change Sender ID Customers Technicians Select a contact Outbo…" at bounding box center [752, 434] width 863 height 788
click at [963, 15] on icon at bounding box center [952, 20] width 22 height 22
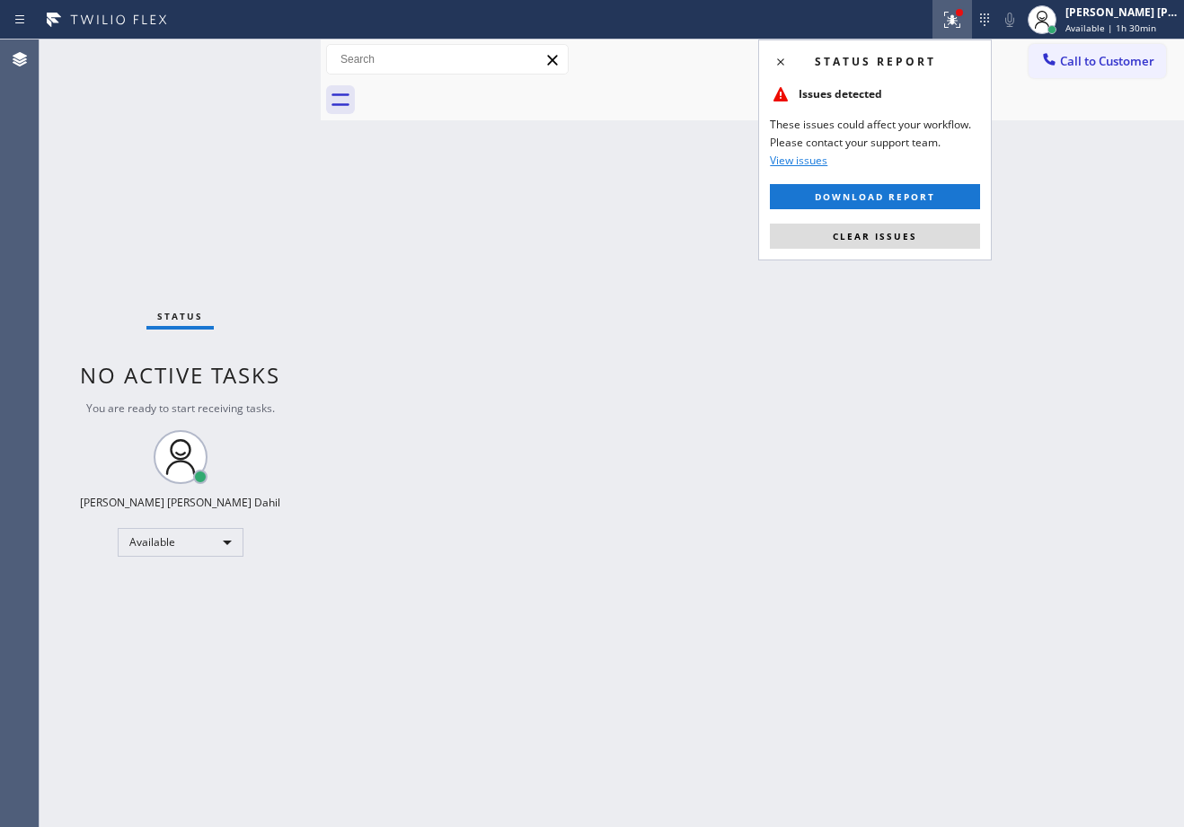
click at [921, 222] on div "Status report Issues detected These issues could affect your workflow. Please c…" at bounding box center [875, 150] width 234 height 221
click at [947, 227] on button "Clear issues" at bounding box center [875, 236] width 210 height 25
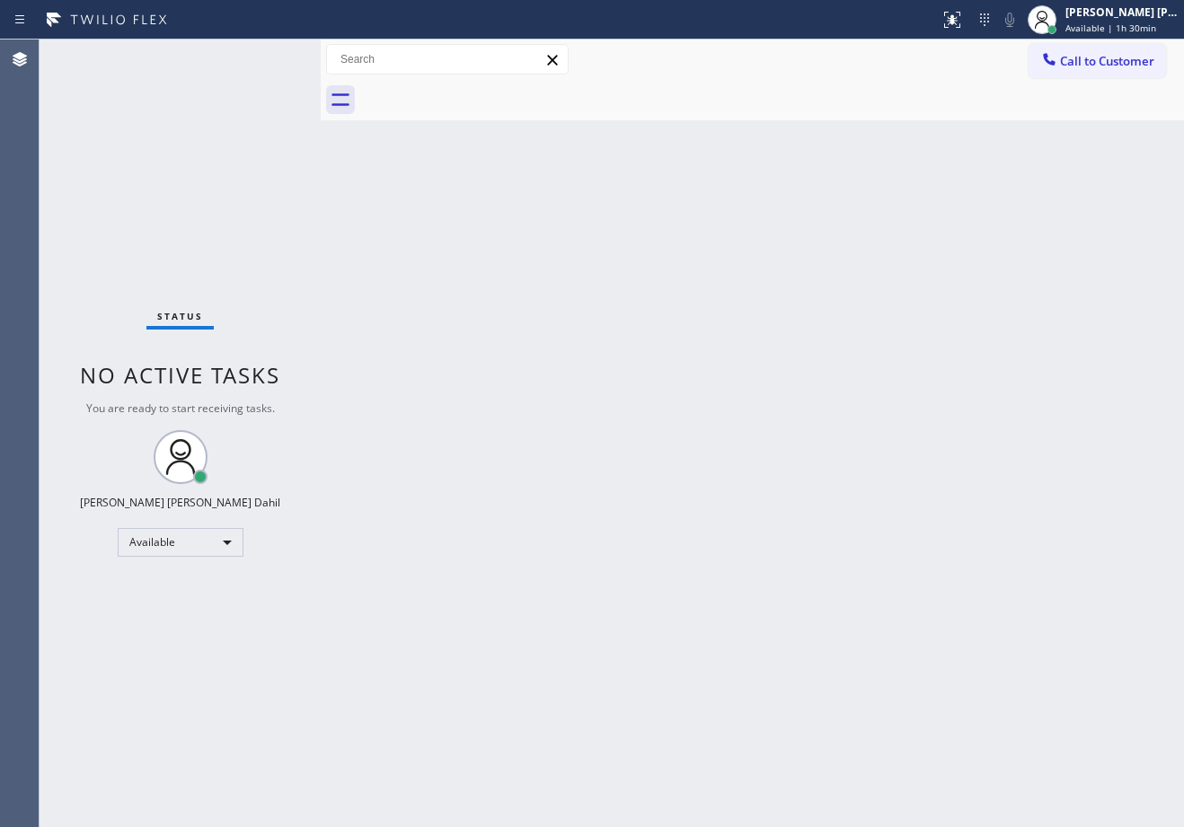
click at [242, 138] on div "Status No active tasks You are ready to start receiving tasks. [PERSON_NAME] [P…" at bounding box center [180, 434] width 281 height 788
click at [472, 313] on div "Back to Dashboard Change Sender ID Customers Technicians Select a contact Outbo…" at bounding box center [752, 434] width 863 height 788
drag, startPoint x: 479, startPoint y: 314, endPoint x: 529, endPoint y: 330, distance: 52.8
click at [495, 325] on div "Back to Dashboard Change Sender ID Customers Technicians Select a contact Outbo…" at bounding box center [752, 434] width 863 height 788
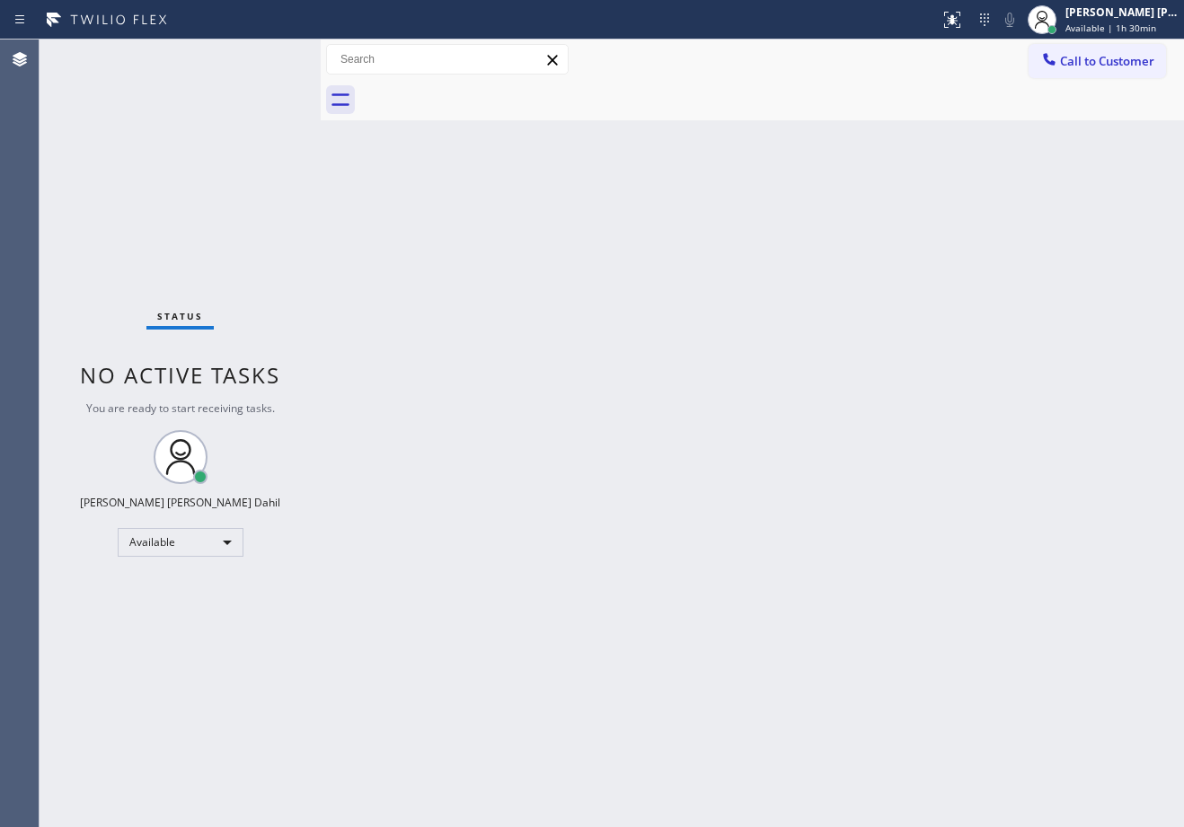
drag, startPoint x: 529, startPoint y: 330, endPoint x: 551, endPoint y: 334, distance: 21.9
click at [550, 334] on div "Back to Dashboard Change Sender ID Customers Technicians Select a contact Outbo…" at bounding box center [752, 434] width 863 height 788
click at [557, 334] on div "Back to Dashboard Change Sender ID Customers Technicians Select a contact Outbo…" at bounding box center [752, 434] width 863 height 788
click at [618, 321] on div "Back to Dashboard Change Sender ID Customers Technicians Select a contact Outbo…" at bounding box center [752, 434] width 863 height 788
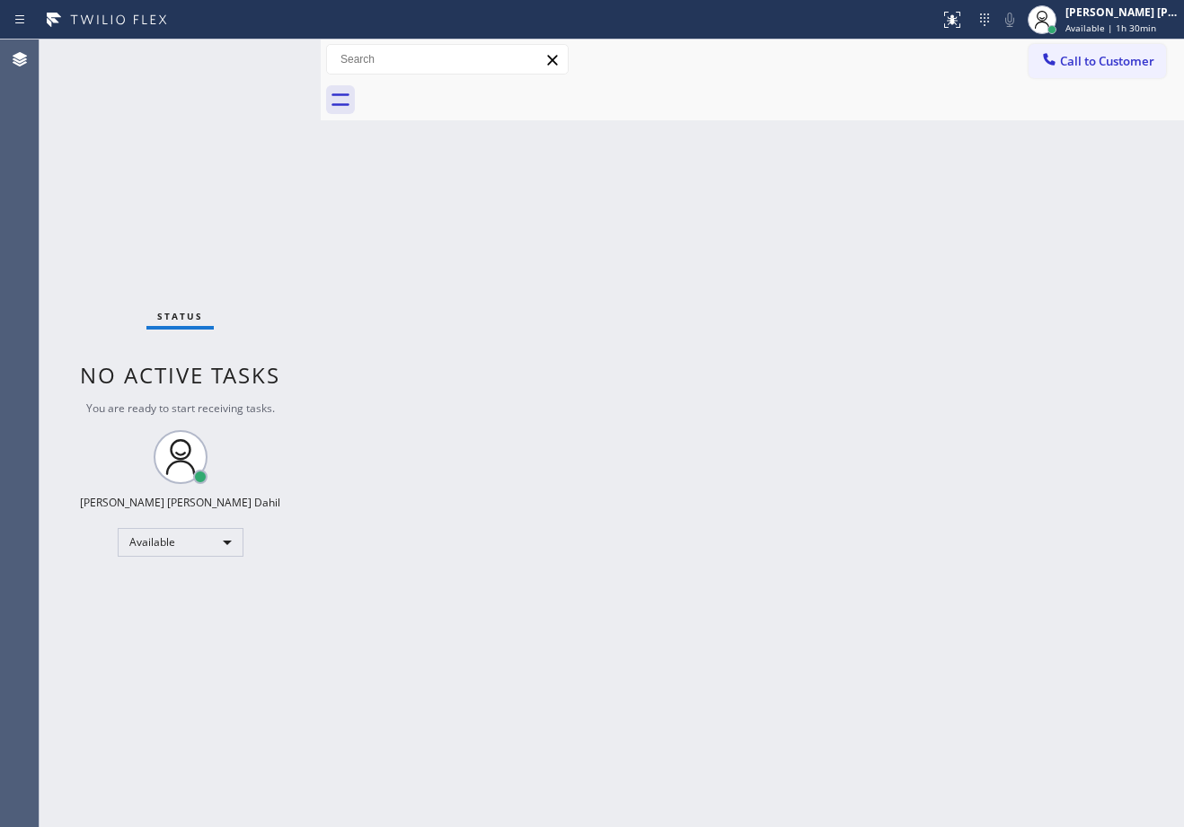
click at [625, 329] on div "Back to Dashboard Change Sender ID Customers Technicians Select a contact Outbo…" at bounding box center [752, 434] width 863 height 788
drag, startPoint x: 658, startPoint y: 207, endPoint x: 649, endPoint y: 190, distance: 18.5
click at [658, 208] on div "Back to Dashboard Change Sender ID Customers Technicians Select a contact Outbo…" at bounding box center [752, 434] width 863 height 788
click at [1049, 707] on div "Back to Dashboard Change Sender ID Customers Technicians Select a contact Outbo…" at bounding box center [752, 434] width 863 height 788
click at [728, 104] on div at bounding box center [772, 100] width 824 height 40
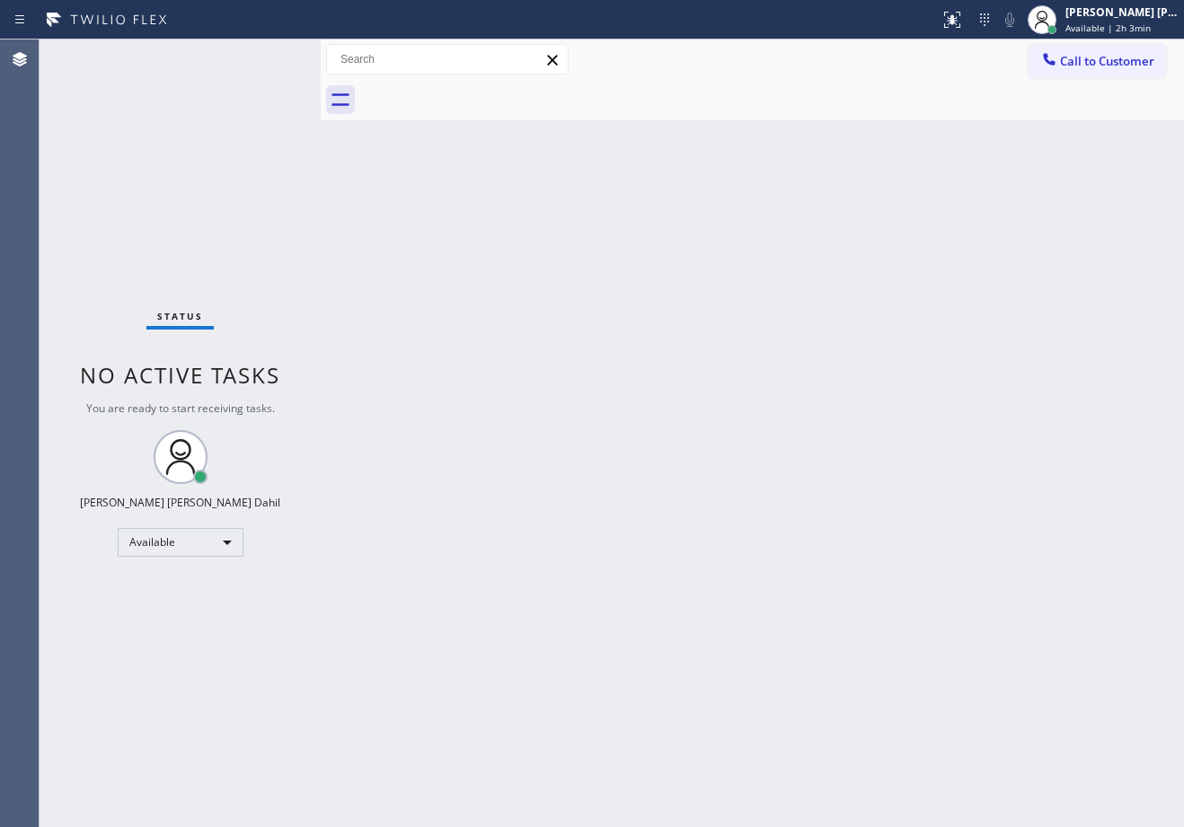
click at [551, 296] on div "Back to Dashboard Change Sender ID Customers Technicians Select a contact Outbo…" at bounding box center [752, 434] width 863 height 788
click at [554, 303] on div "Back to Dashboard Change Sender ID Customers Technicians Select a contact Outbo…" at bounding box center [752, 434] width 863 height 788
click at [812, 559] on div "Back to Dashboard Change Sender ID Customers Technicians Select a contact Outbo…" at bounding box center [752, 434] width 863 height 788
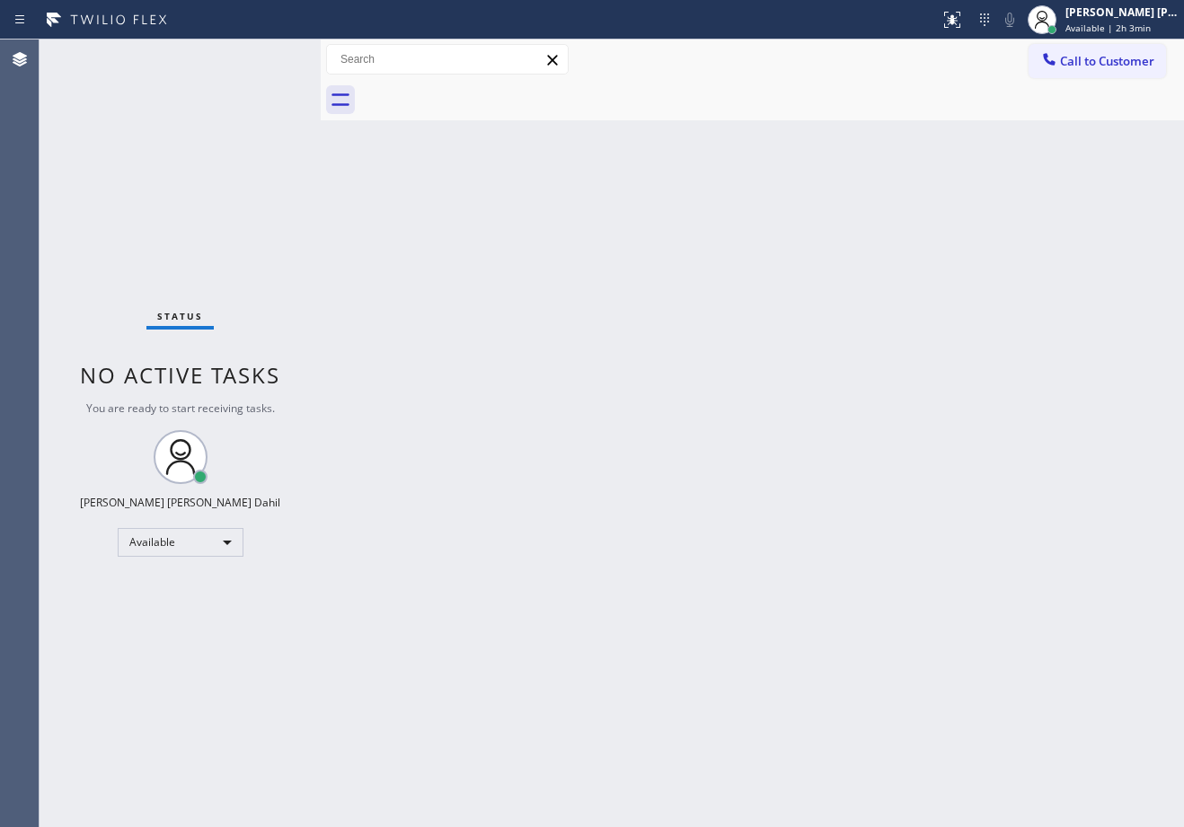
click at [869, 587] on div "Back to Dashboard Change Sender ID Customers Technicians Select a contact Outbo…" at bounding box center [752, 434] width 863 height 788
click at [868, 585] on div "Back to Dashboard Change Sender ID Customers Technicians Select a contact Outbo…" at bounding box center [752, 434] width 863 height 788
click at [868, 583] on div "Back to Dashboard Change Sender ID Customers Technicians Select a contact Outbo…" at bounding box center [752, 434] width 863 height 788
click at [798, 135] on div "Back to Dashboard Change Sender ID Customers Technicians Select a contact Outbo…" at bounding box center [752, 434] width 863 height 788
drag, startPoint x: 866, startPoint y: 436, endPoint x: 824, endPoint y: 651, distance: 219.6
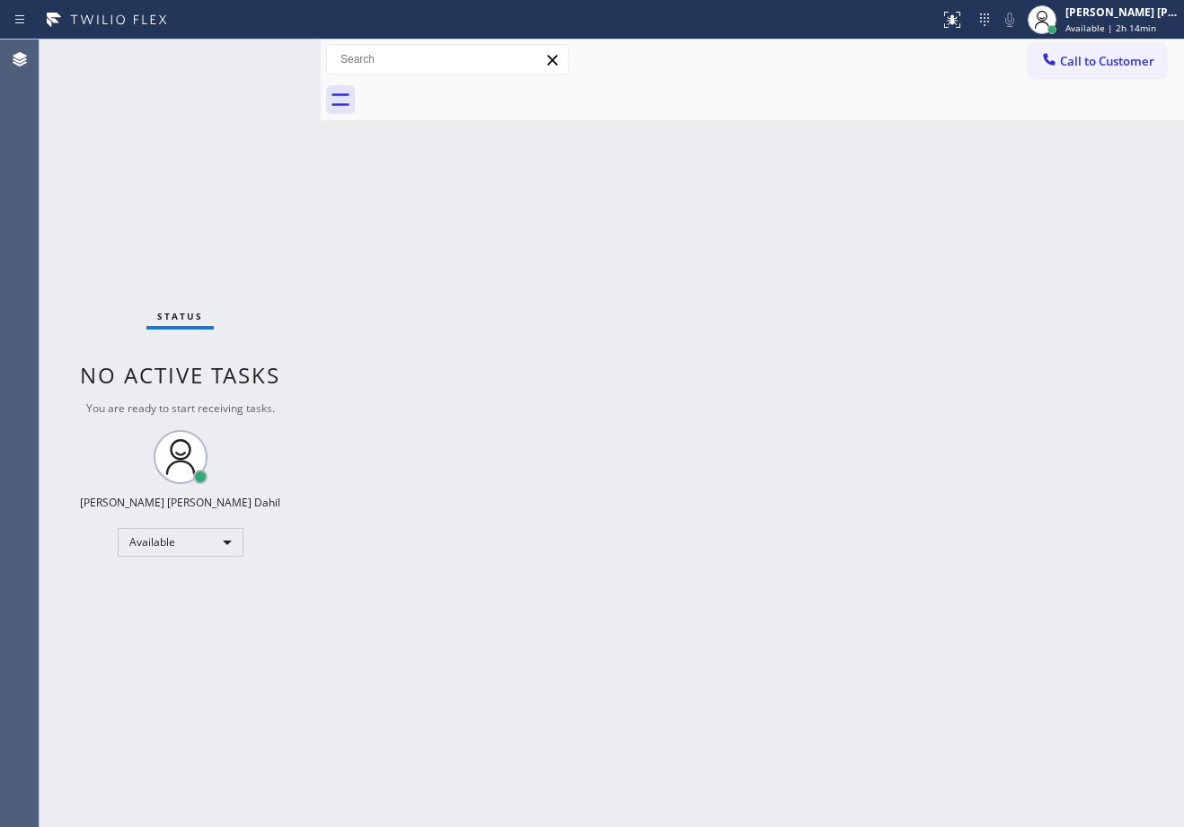
click at [865, 436] on div "Back to Dashboard Change Sender ID Customers Technicians Select a contact Outbo…" at bounding box center [752, 434] width 863 height 788
click at [814, 120] on div "Back to Dashboard Change Sender ID Customers Technicians Select a contact Outbo…" at bounding box center [752, 434] width 863 height 788
click at [891, 434] on div "Back to Dashboard Change Sender ID Customers Technicians Select a contact Outbo…" at bounding box center [752, 434] width 863 height 788
click at [1056, 15] on div at bounding box center [1041, 19] width 29 height 29
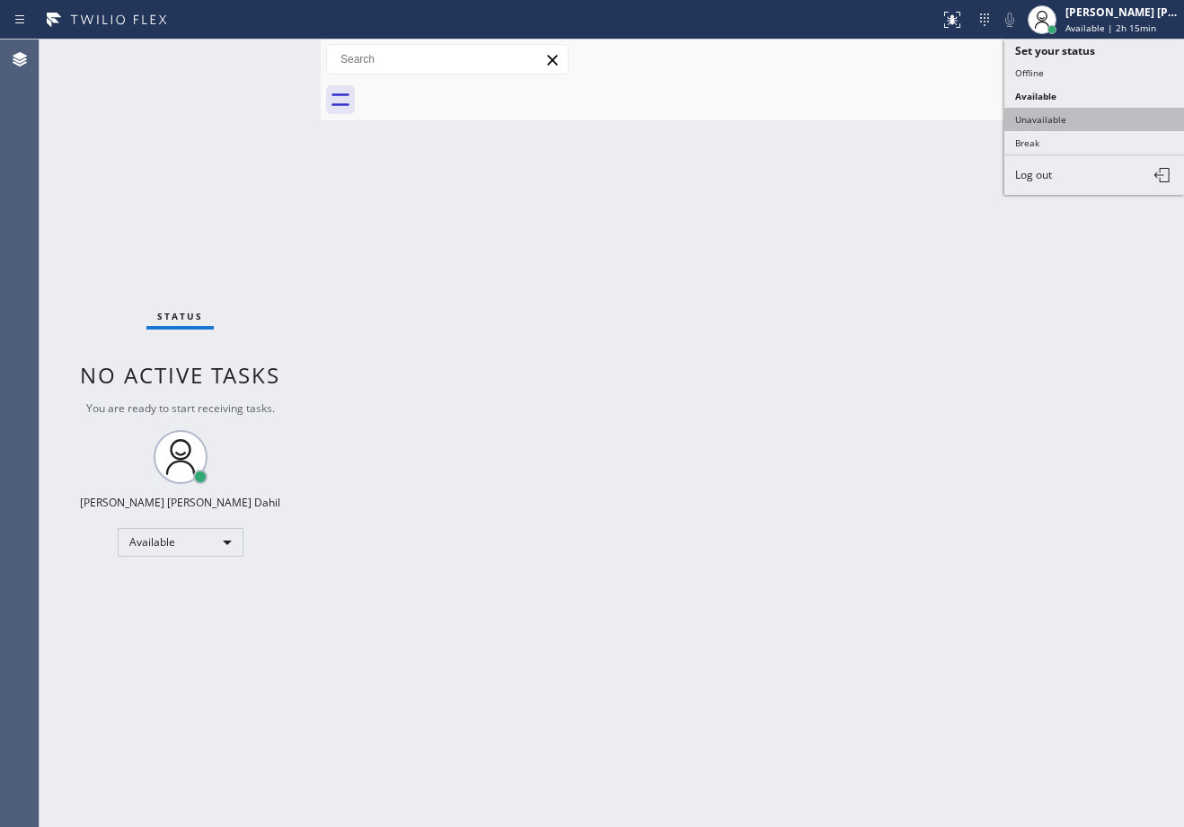
click at [1053, 114] on button "Unavailable" at bounding box center [1094, 119] width 180 height 23
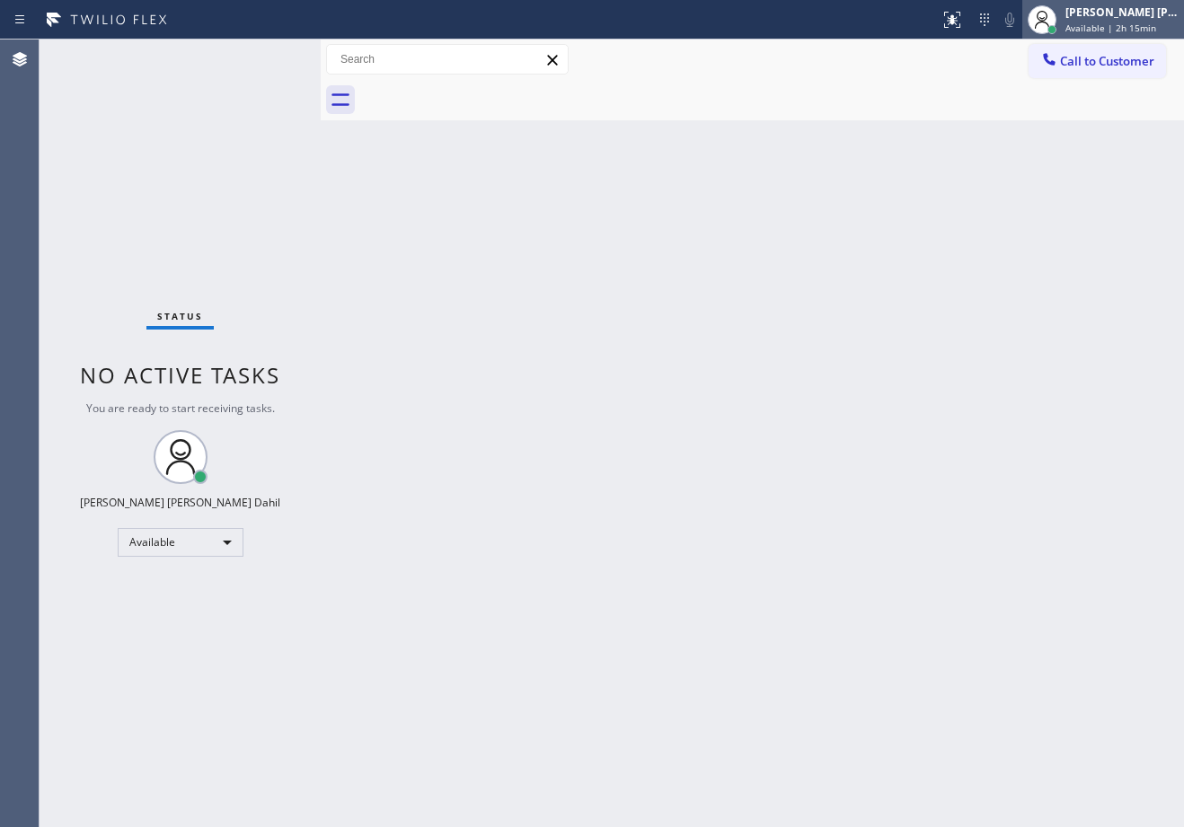
click at [1097, 27] on span "Available | 2h 15min" at bounding box center [1110, 28] width 91 height 13
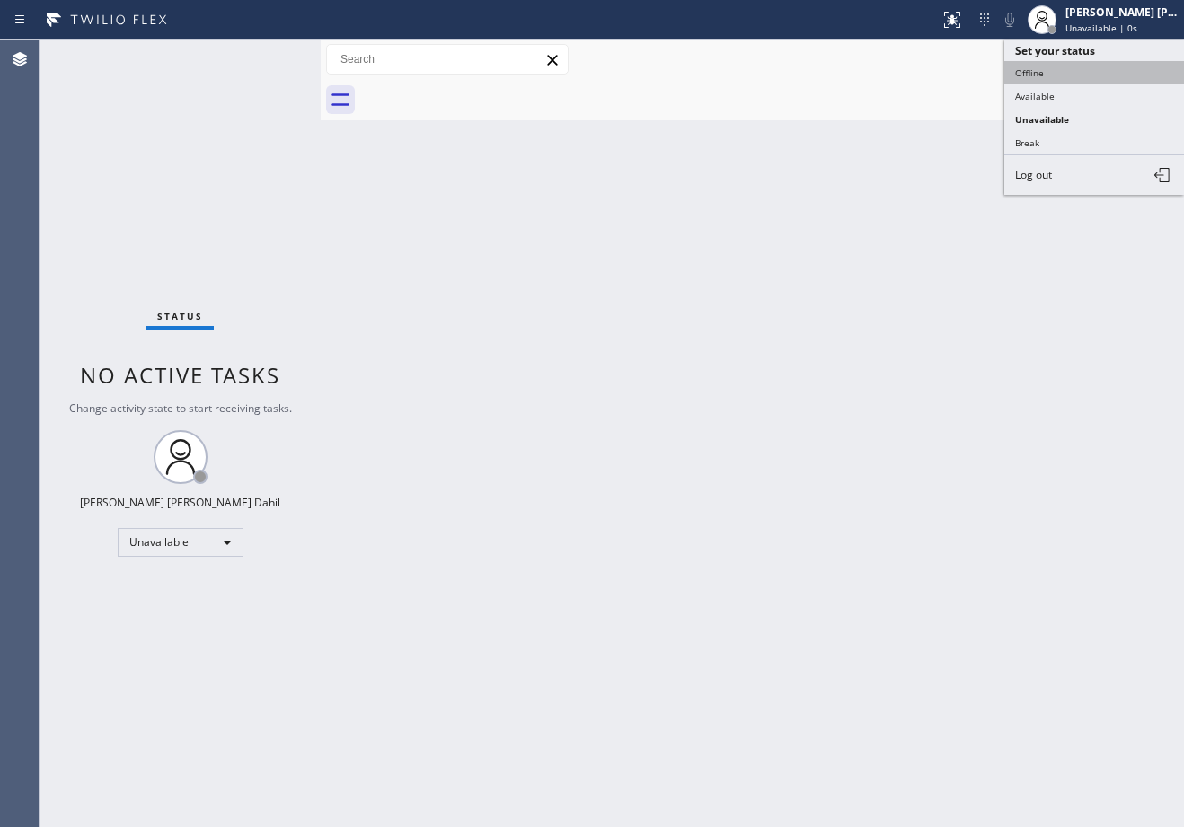
click at [1082, 71] on button "Offline" at bounding box center [1094, 72] width 180 height 23
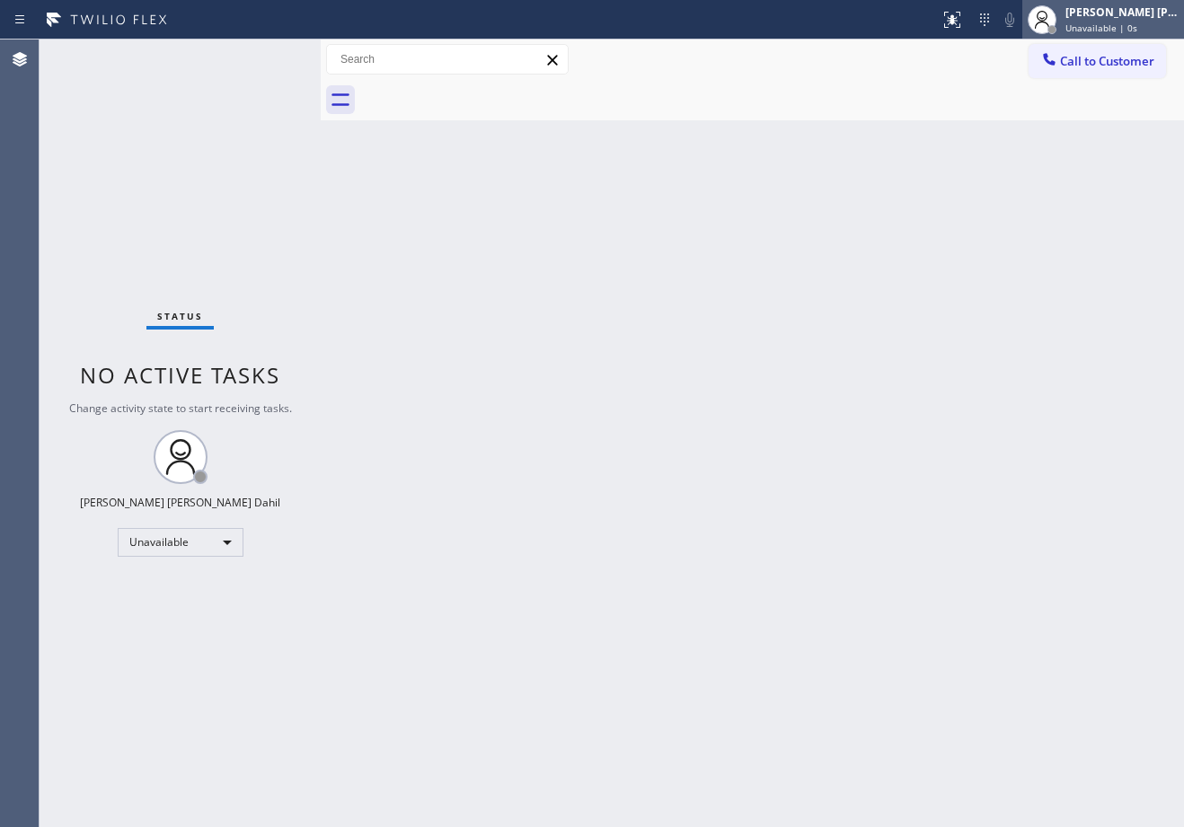
click at [1097, 21] on div "[PERSON_NAME] [PERSON_NAME] Dahil Unavailable | 0s" at bounding box center [1123, 19] width 122 height 31
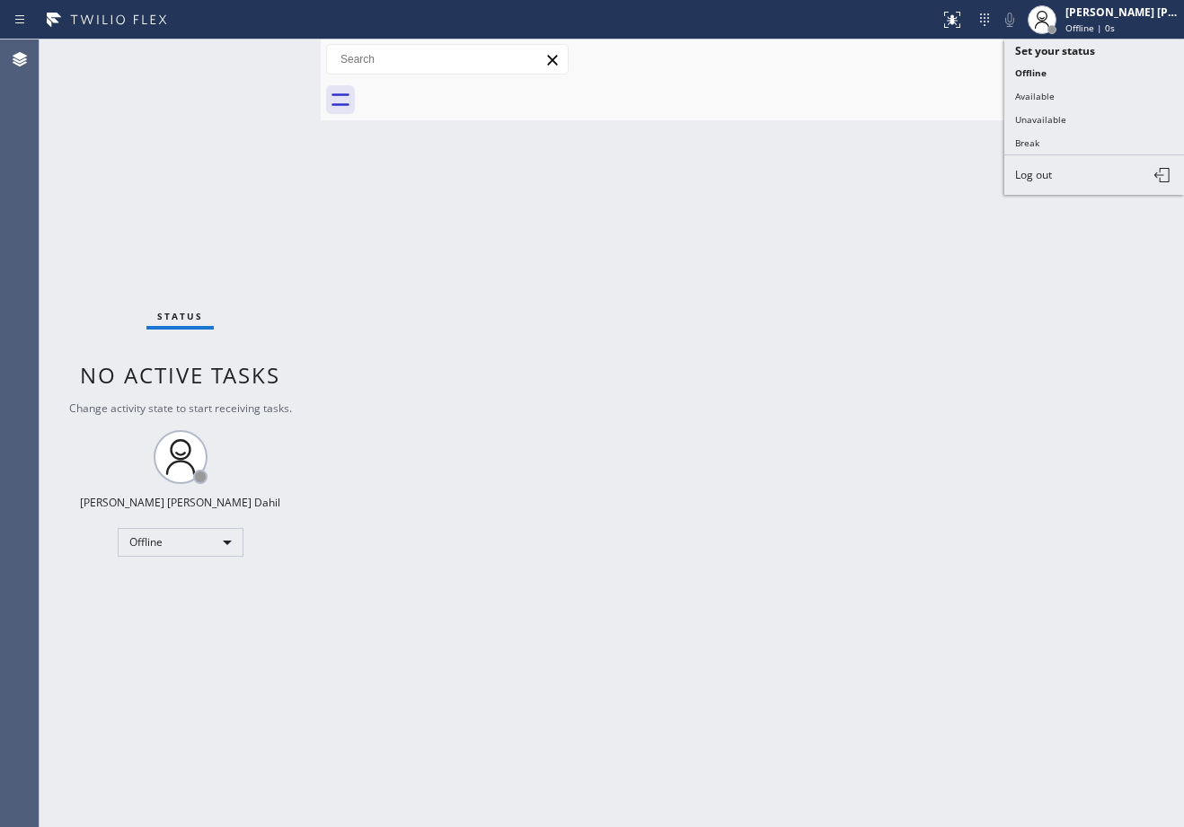
click at [1047, 184] on button "Log out" at bounding box center [1094, 175] width 180 height 40
